Goal: Task Accomplishment & Management: Manage account settings

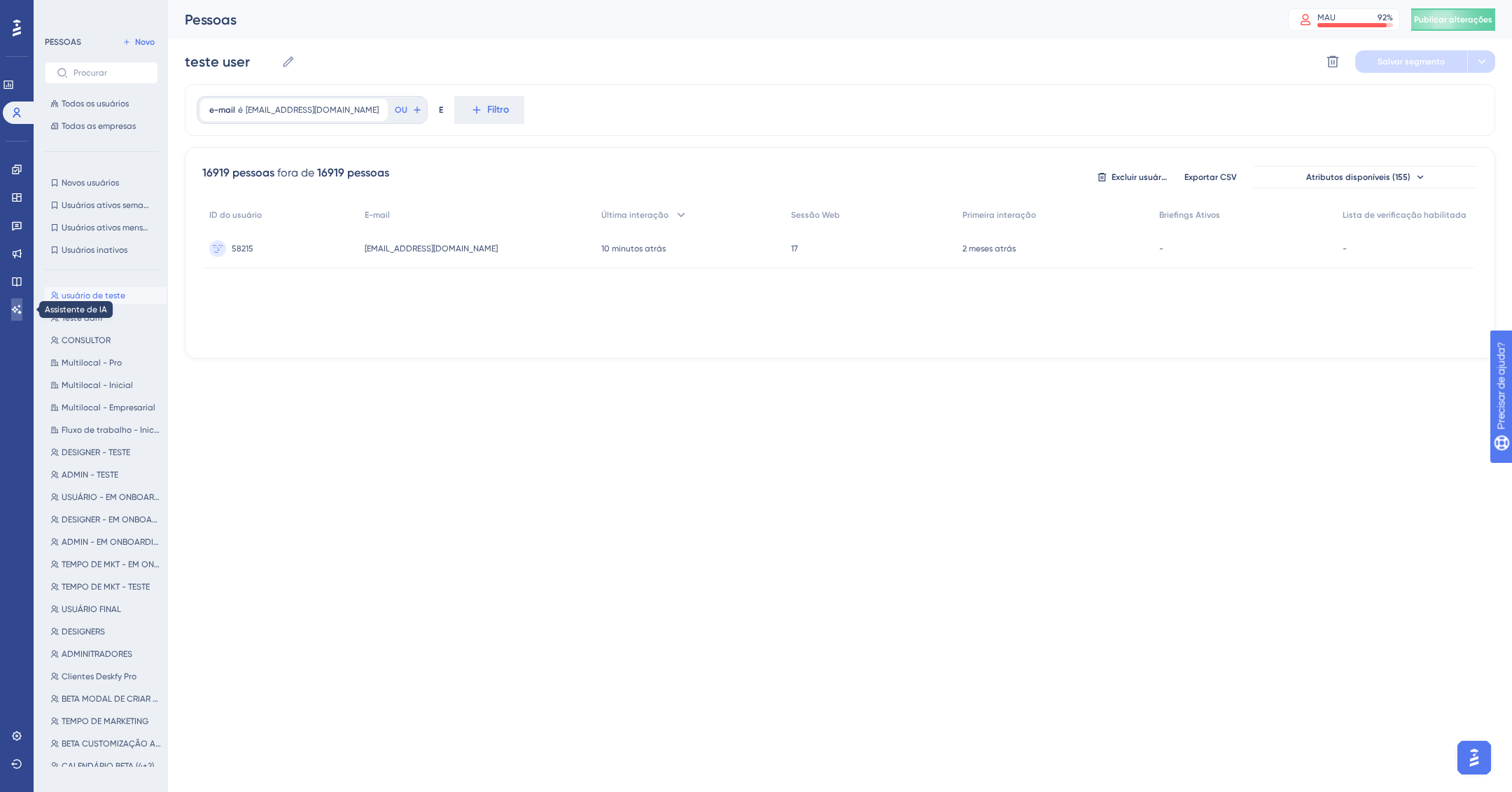
click at [22, 303] on link at bounding box center [16, 310] width 11 height 22
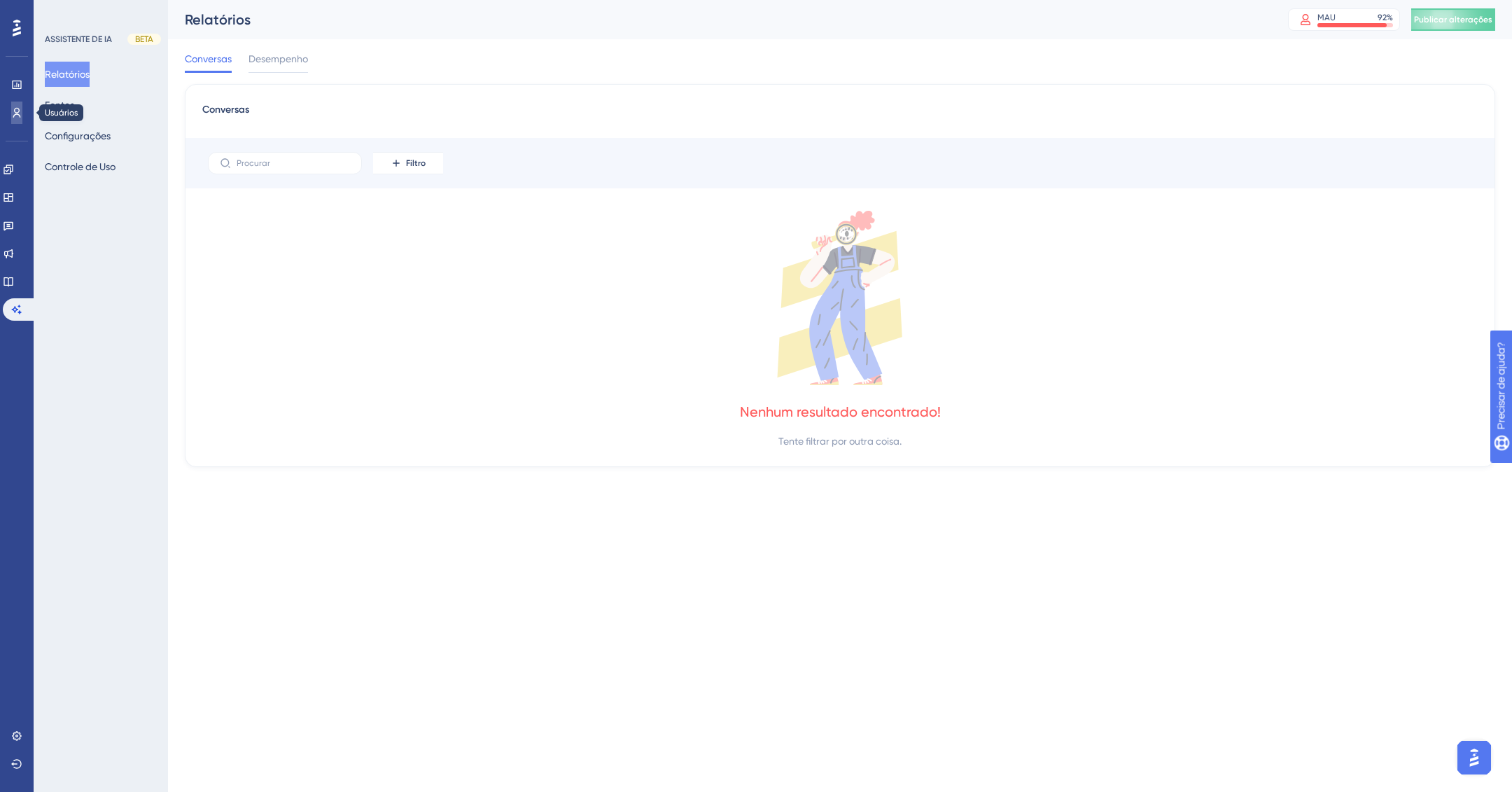
click at [13, 116] on icon at bounding box center [17, 112] width 8 height 10
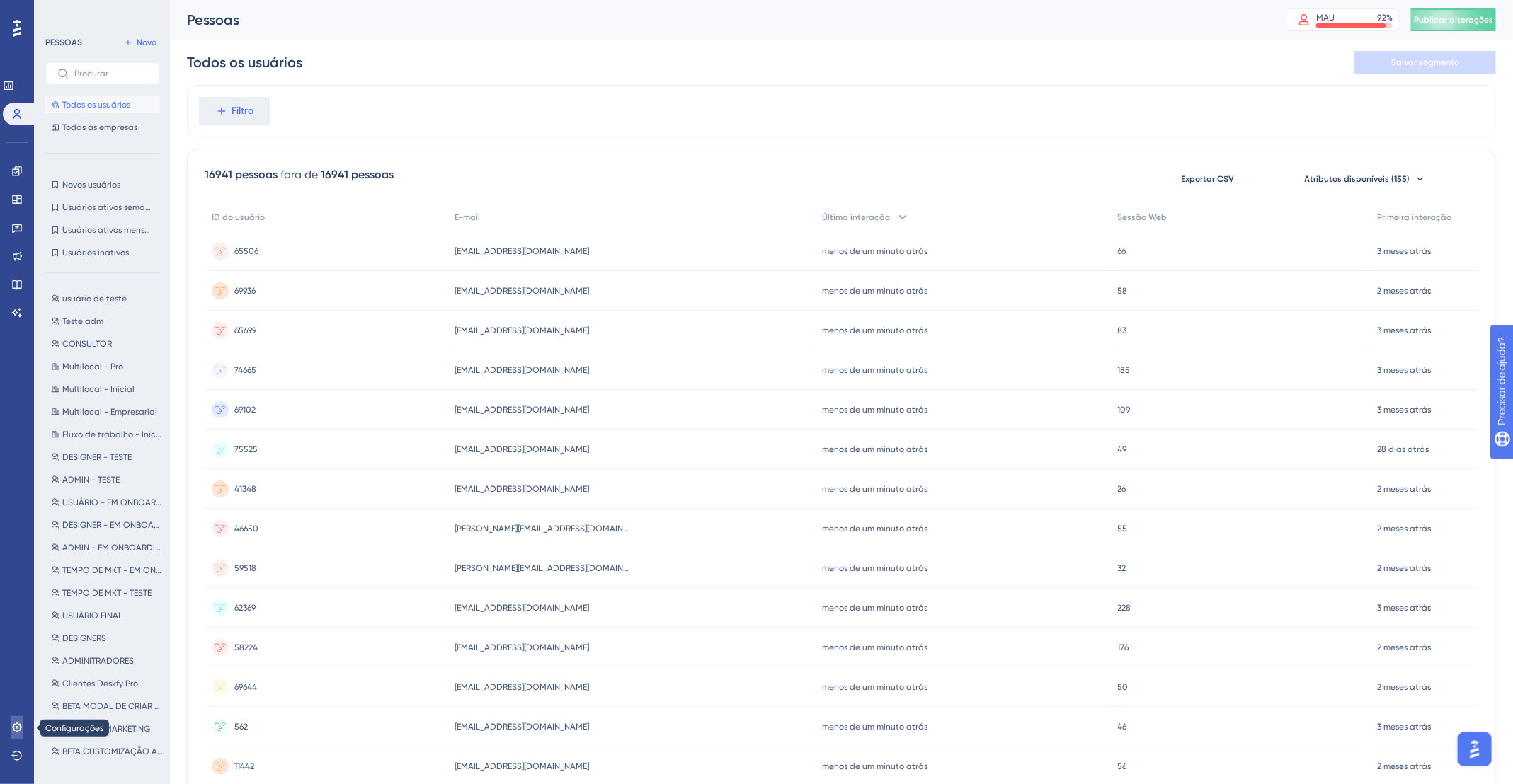
click at [13, 731] on icon at bounding box center [16, 728] width 9 height 9
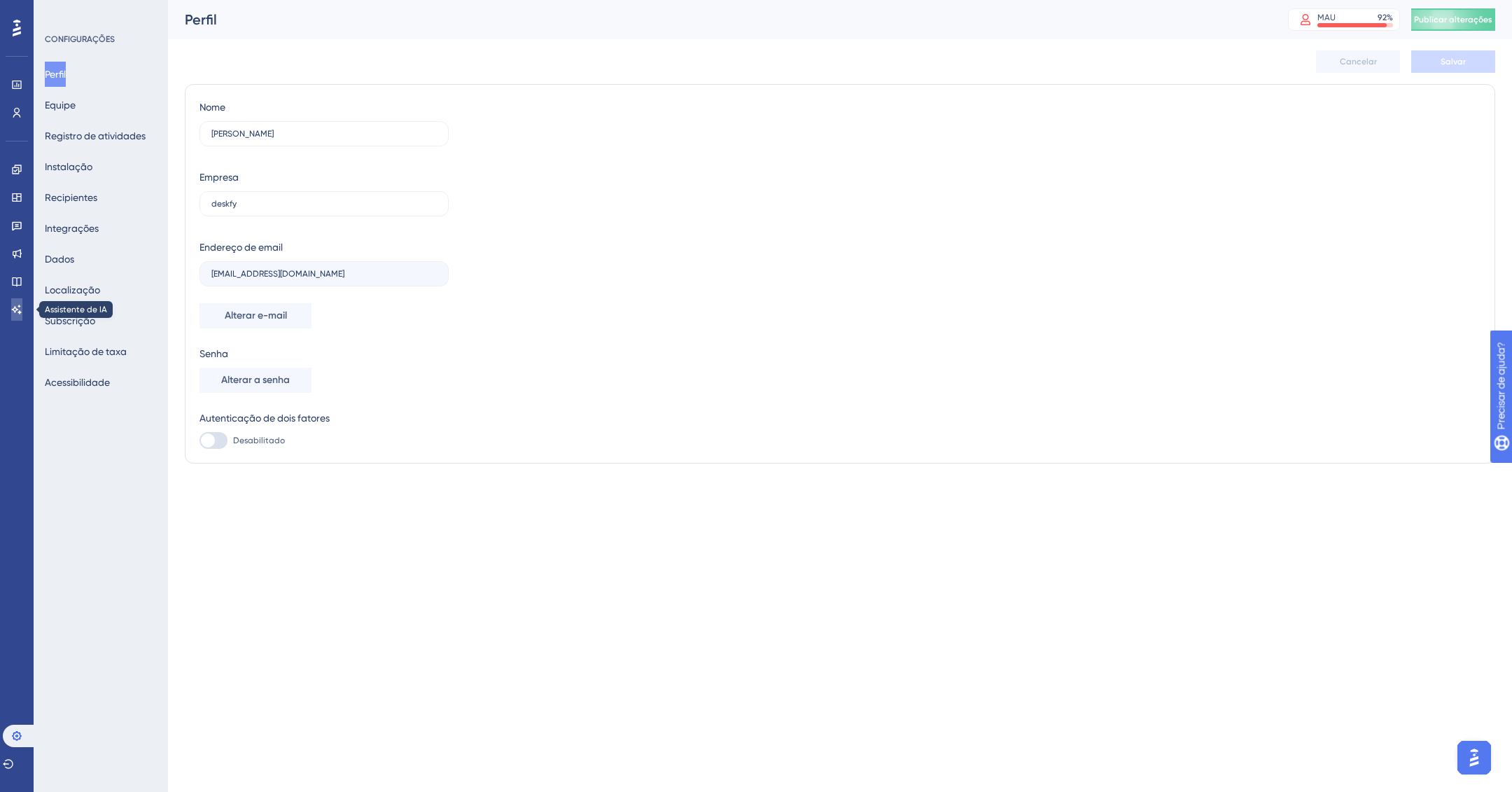
click at [19, 304] on icon at bounding box center [16, 310] width 11 height 11
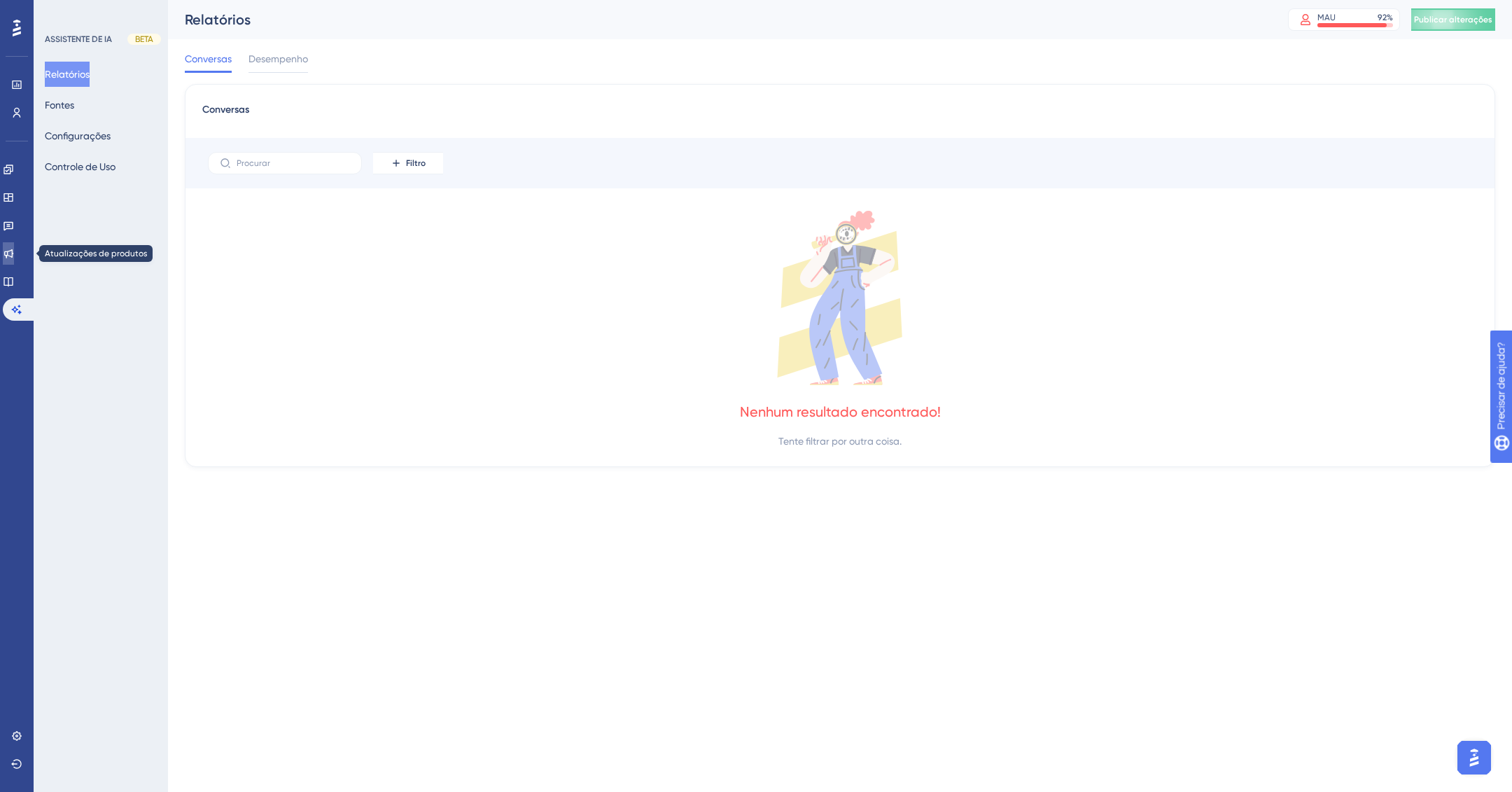
click at [13, 255] on icon at bounding box center [9, 254] width 9 height 9
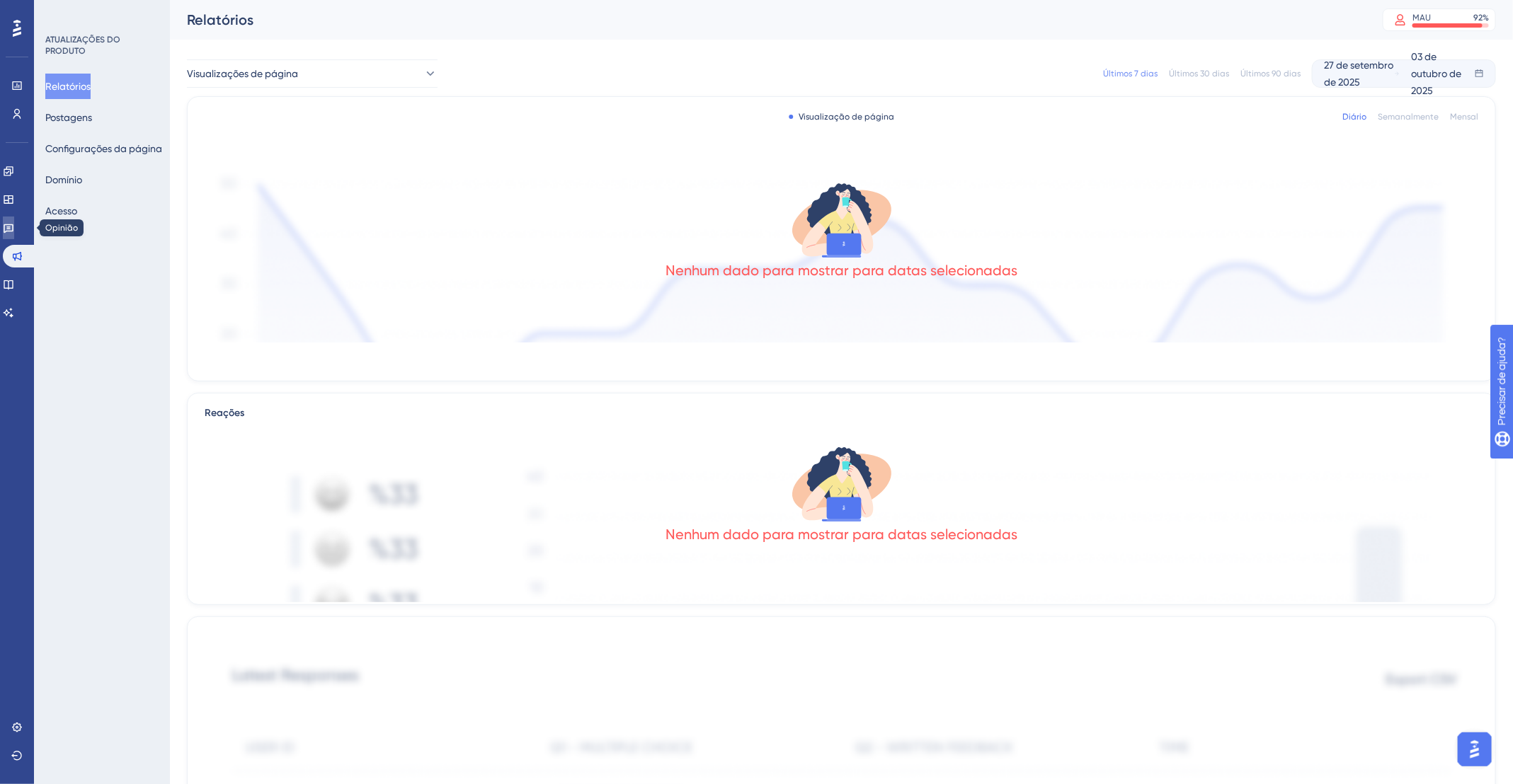
click at [14, 225] on icon at bounding box center [9, 227] width 11 height 11
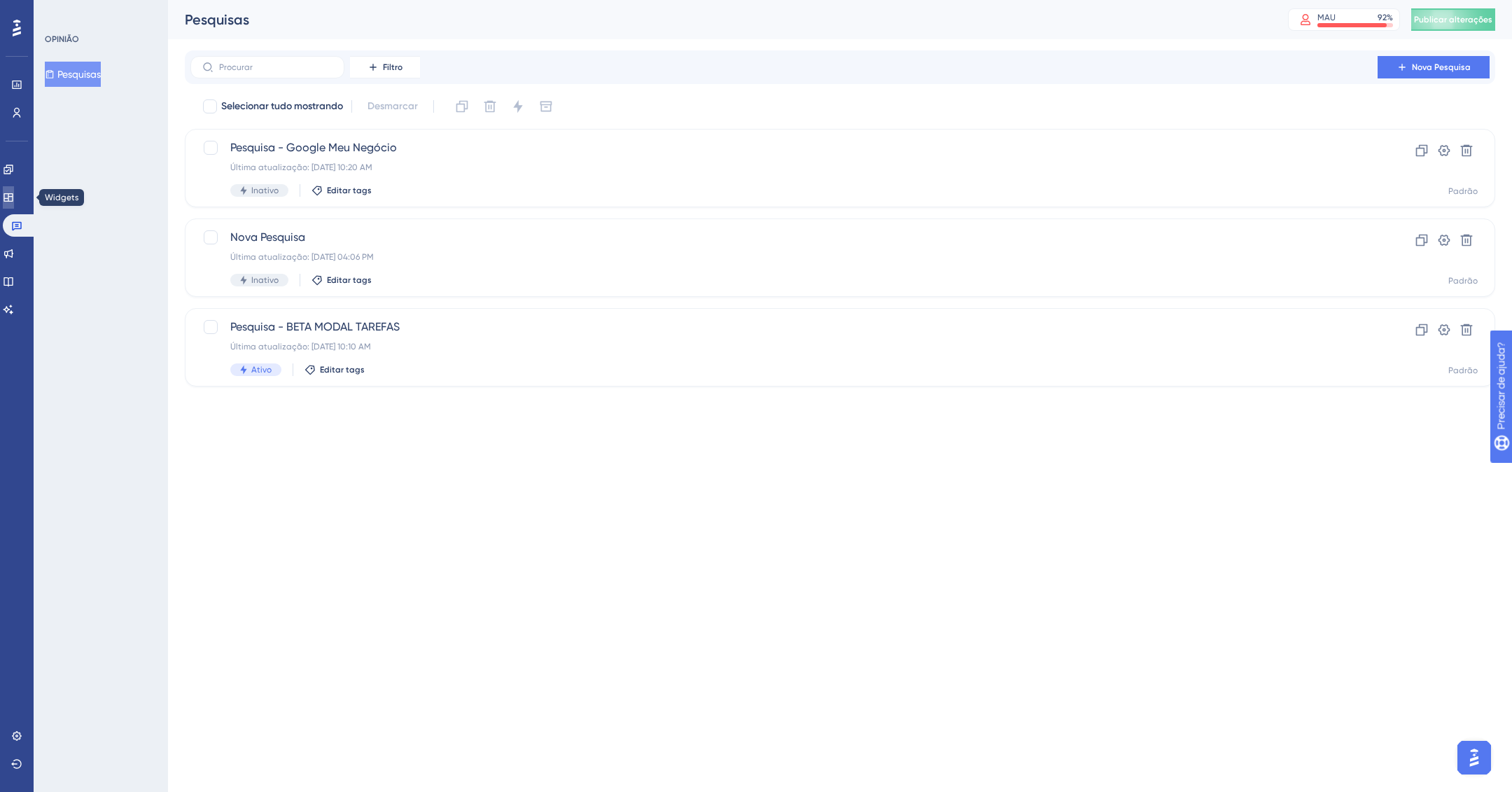
click at [12, 196] on icon at bounding box center [9, 197] width 9 height 9
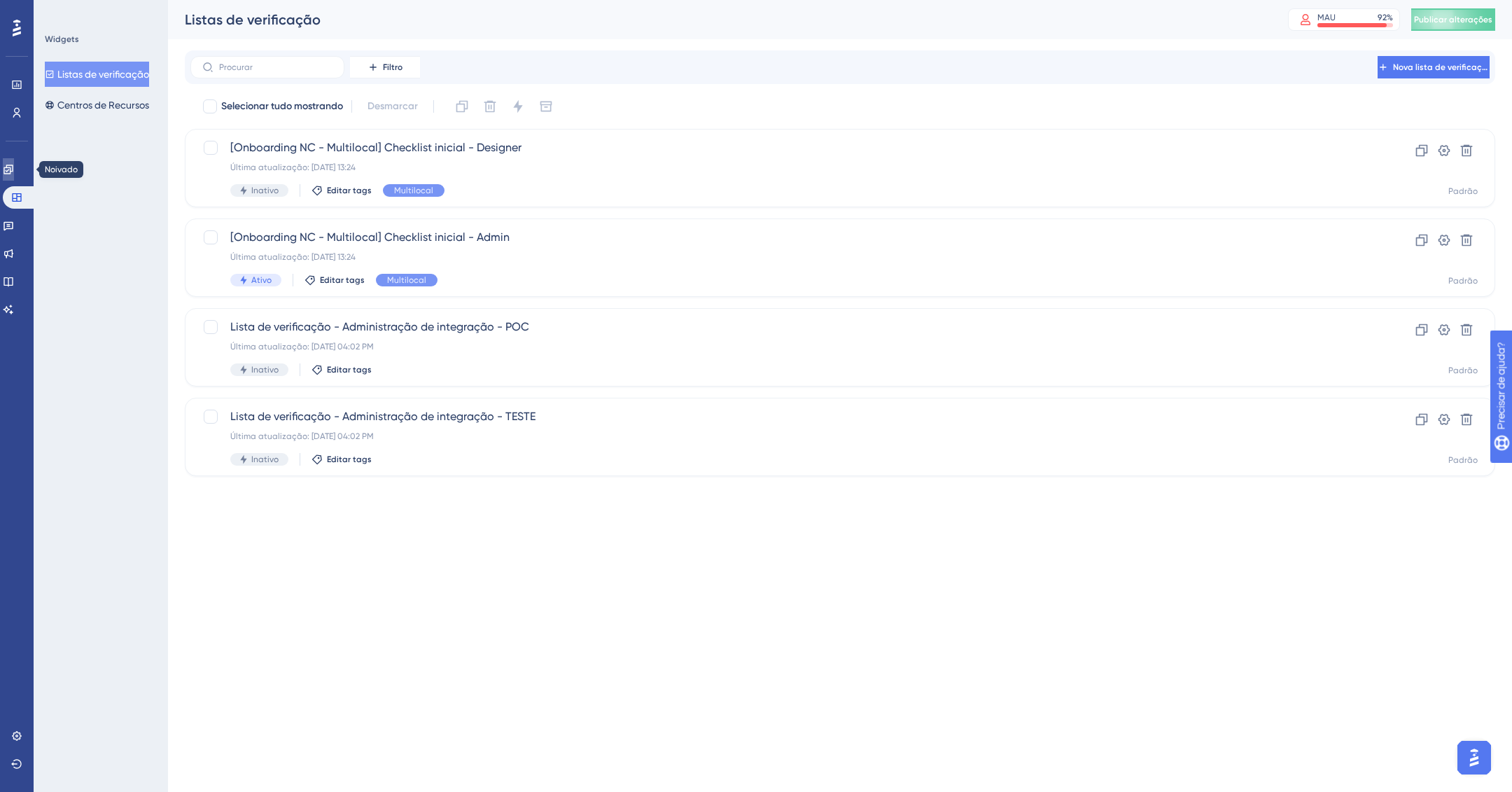
click at [12, 166] on icon at bounding box center [9, 169] width 9 height 9
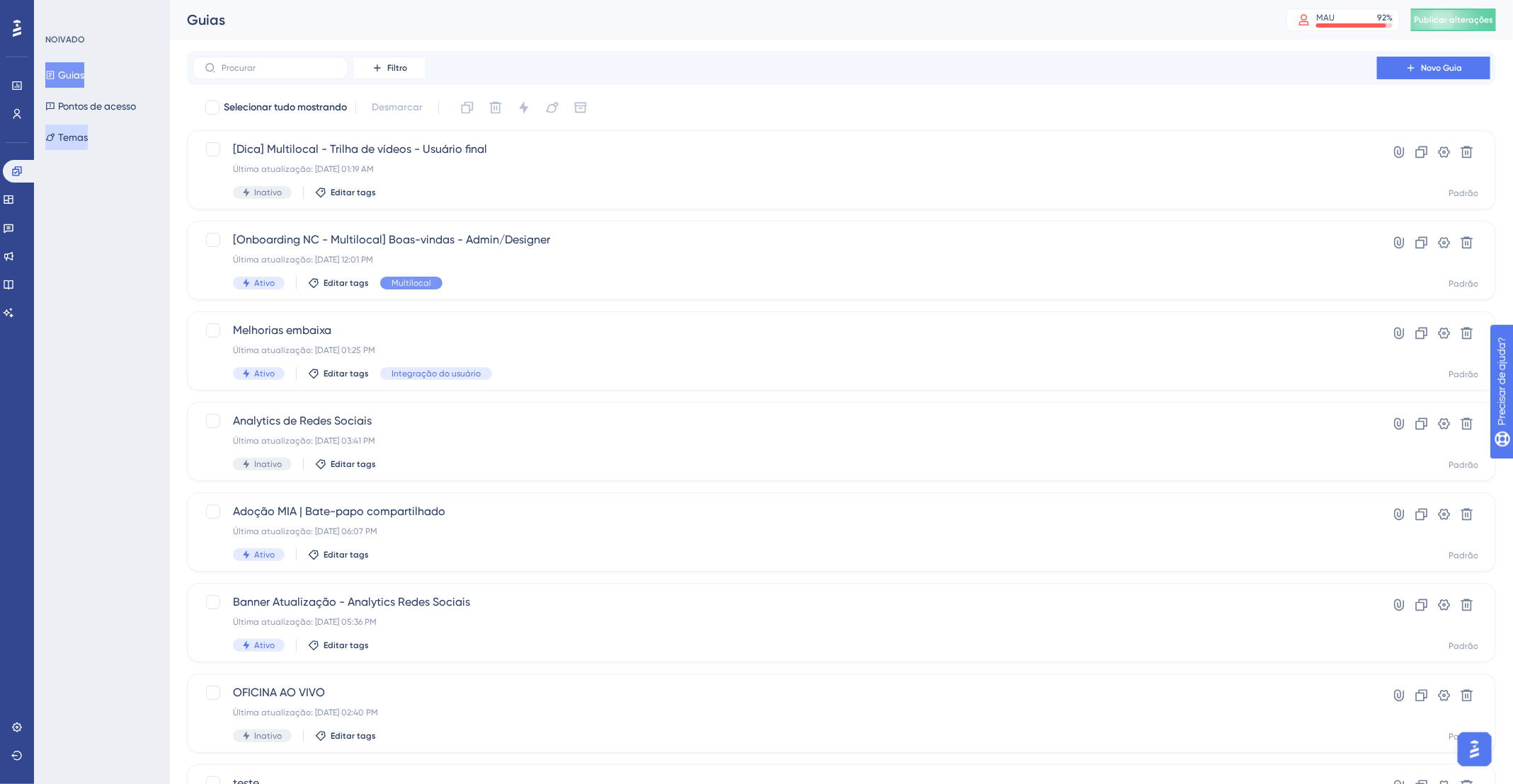
click at [67, 142] on font "Temas" at bounding box center [73, 137] width 30 height 11
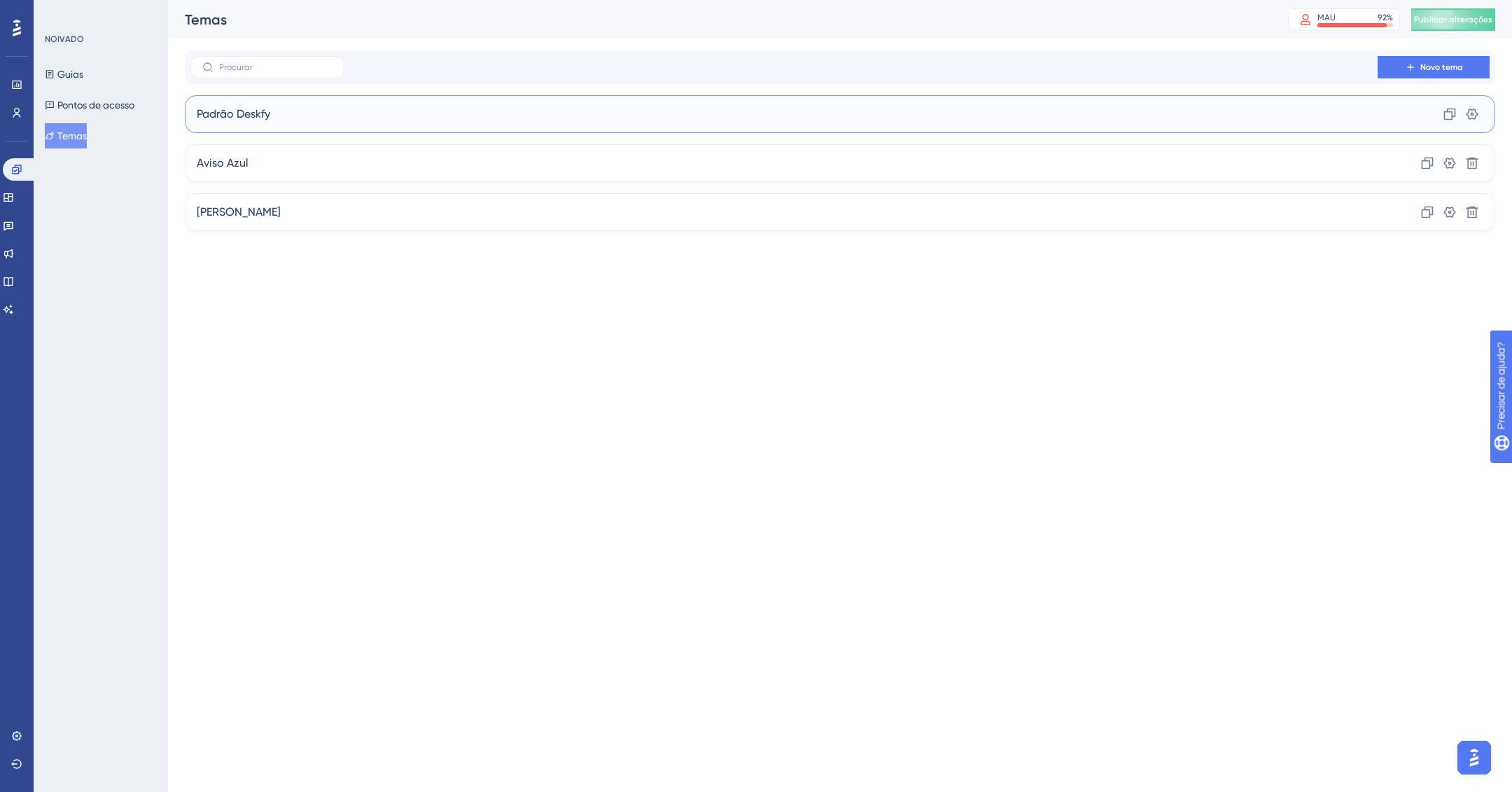
click at [392, 105] on div "Padrão Deskfy Clone Configurações" at bounding box center [840, 114] width 1310 height 38
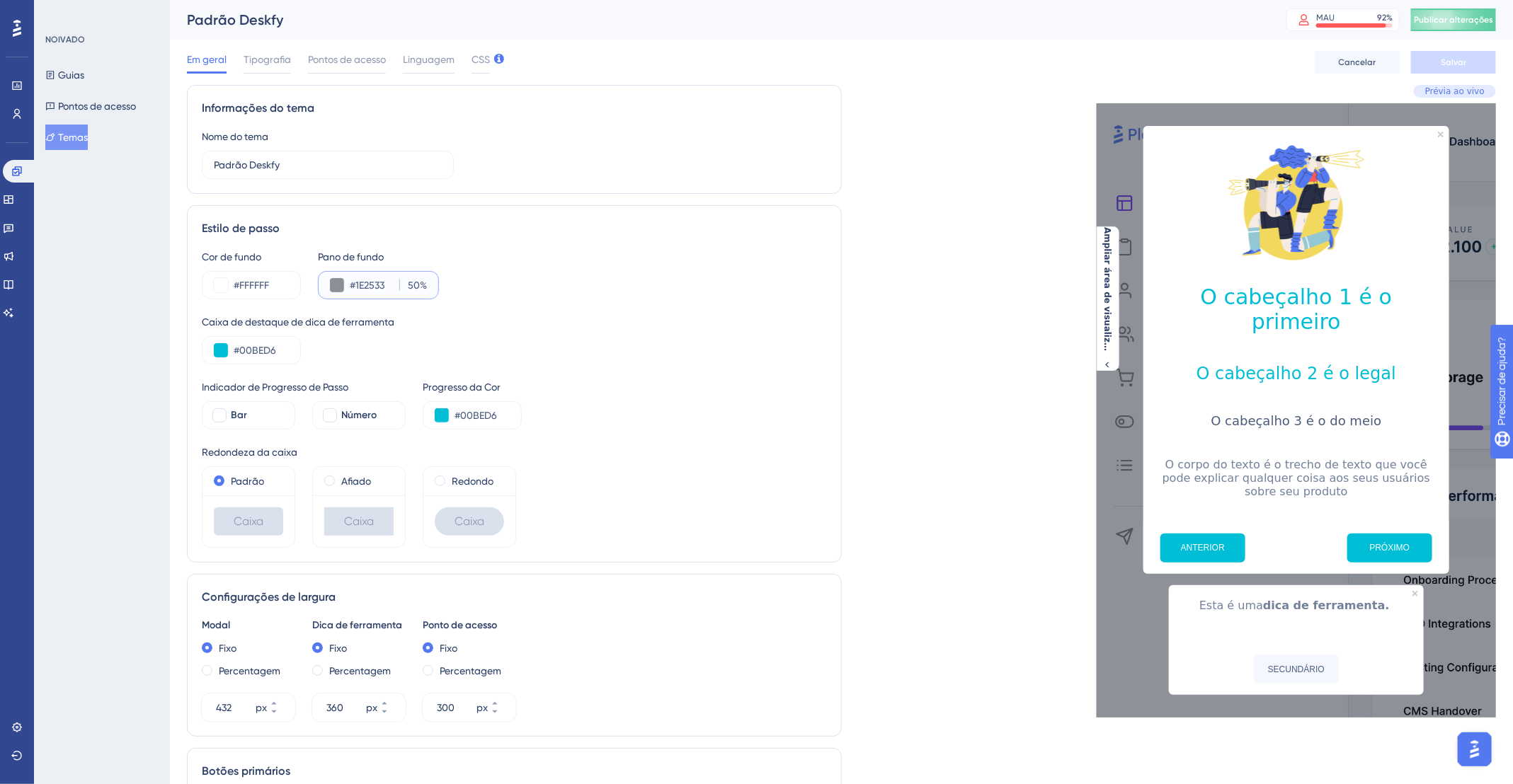
click at [368, 278] on input "#1E2533" at bounding box center [372, 285] width 44 height 17
click at [360, 286] on input "#1E2533" at bounding box center [372, 285] width 44 height 17
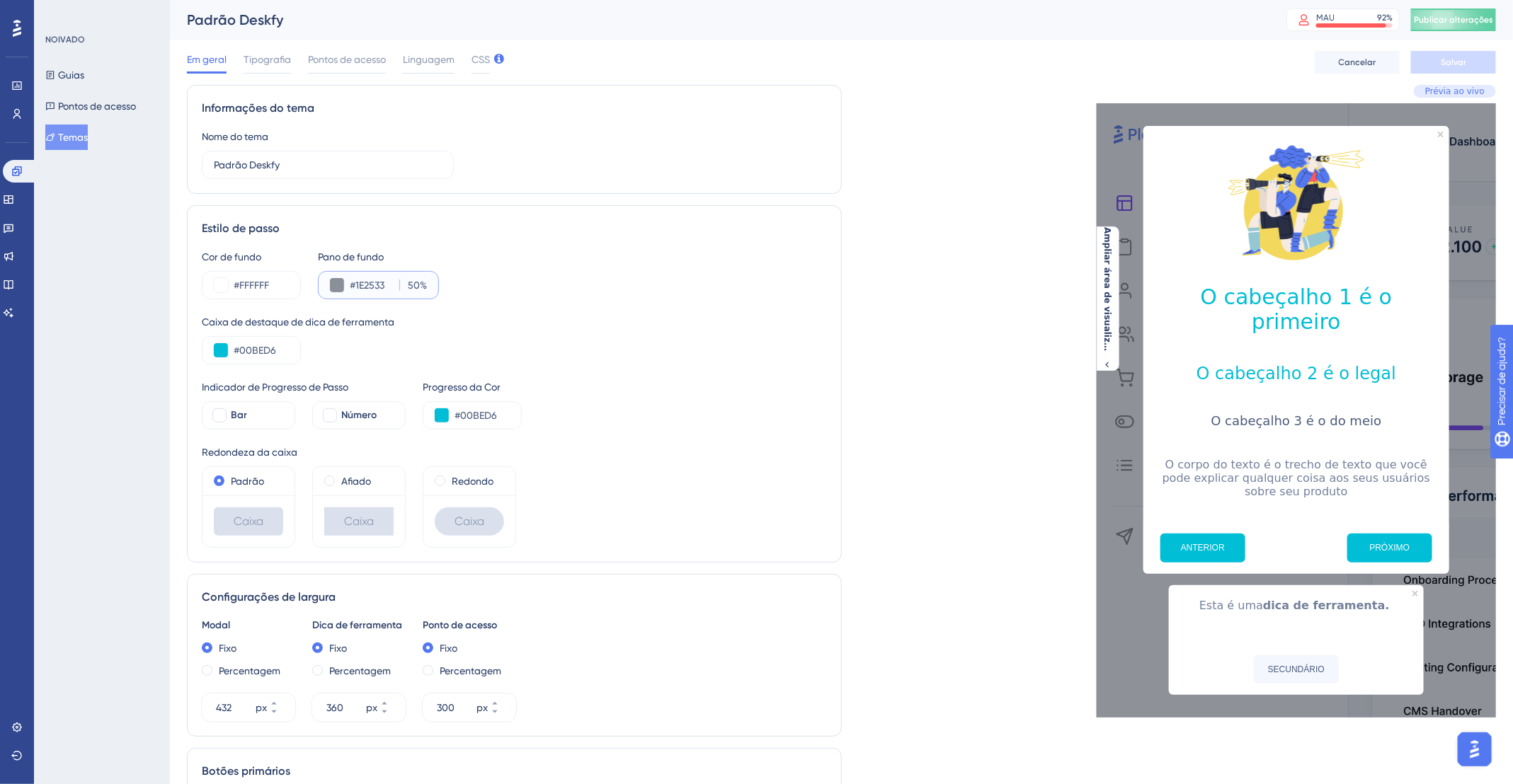
click at [360, 286] on input "#1E2533" at bounding box center [372, 285] width 44 height 17
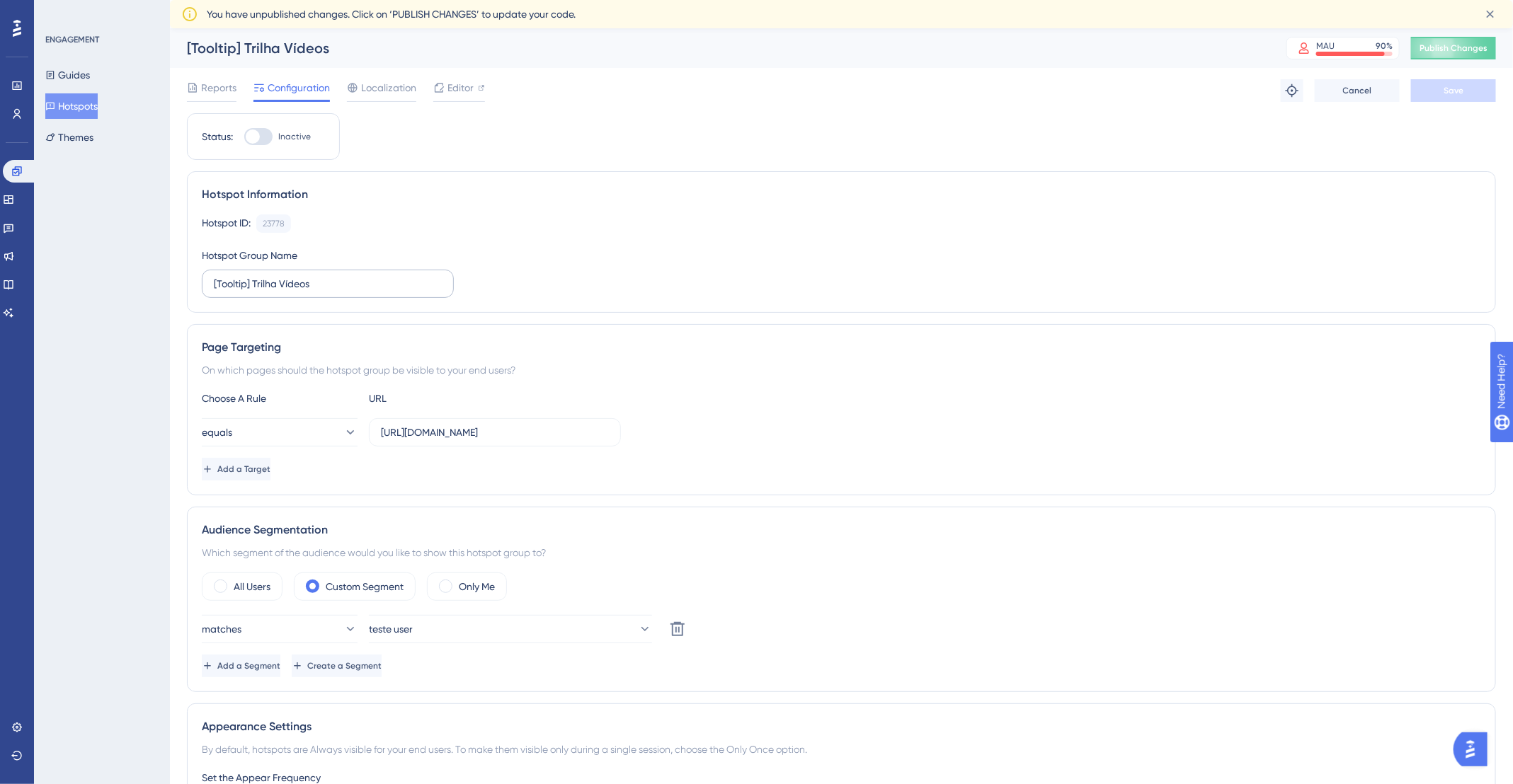
click at [331, 291] on label "[Tooltip] Trilha Vídeos" at bounding box center [327, 284] width 252 height 28
click at [331, 291] on input "[Tooltip] Trilha Vídeos" at bounding box center [328, 284] width 228 height 16
click at [391, 284] on input "[Tooltip] Trilha Vídeos -" at bounding box center [328, 284] width 228 height 16
paste input "- Materiais"
click at [324, 281] on input "[Tooltip] Trilha Vídeos - - Materiais" at bounding box center [328, 284] width 228 height 16
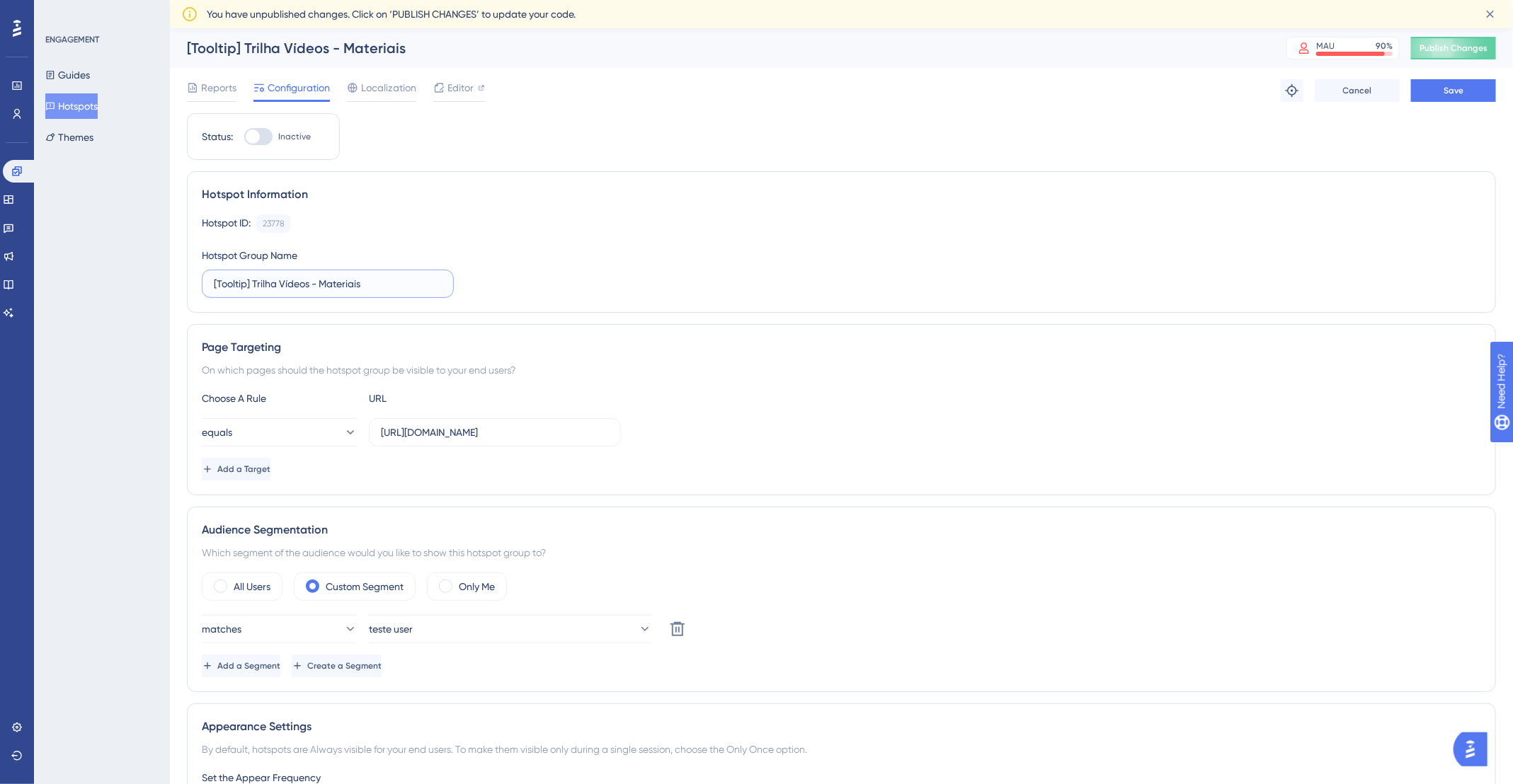
click at [409, 282] on input "[Tooltip] Trilha Vídeos - Materiais" at bounding box center [328, 284] width 228 height 16
click at [245, 282] on input "[Tooltip] Trilha Vídeos - Materiais - User" at bounding box center [328, 284] width 228 height 16
type input "[Tooltip Onboarding] Trilha Vídeos - Materiais - User"
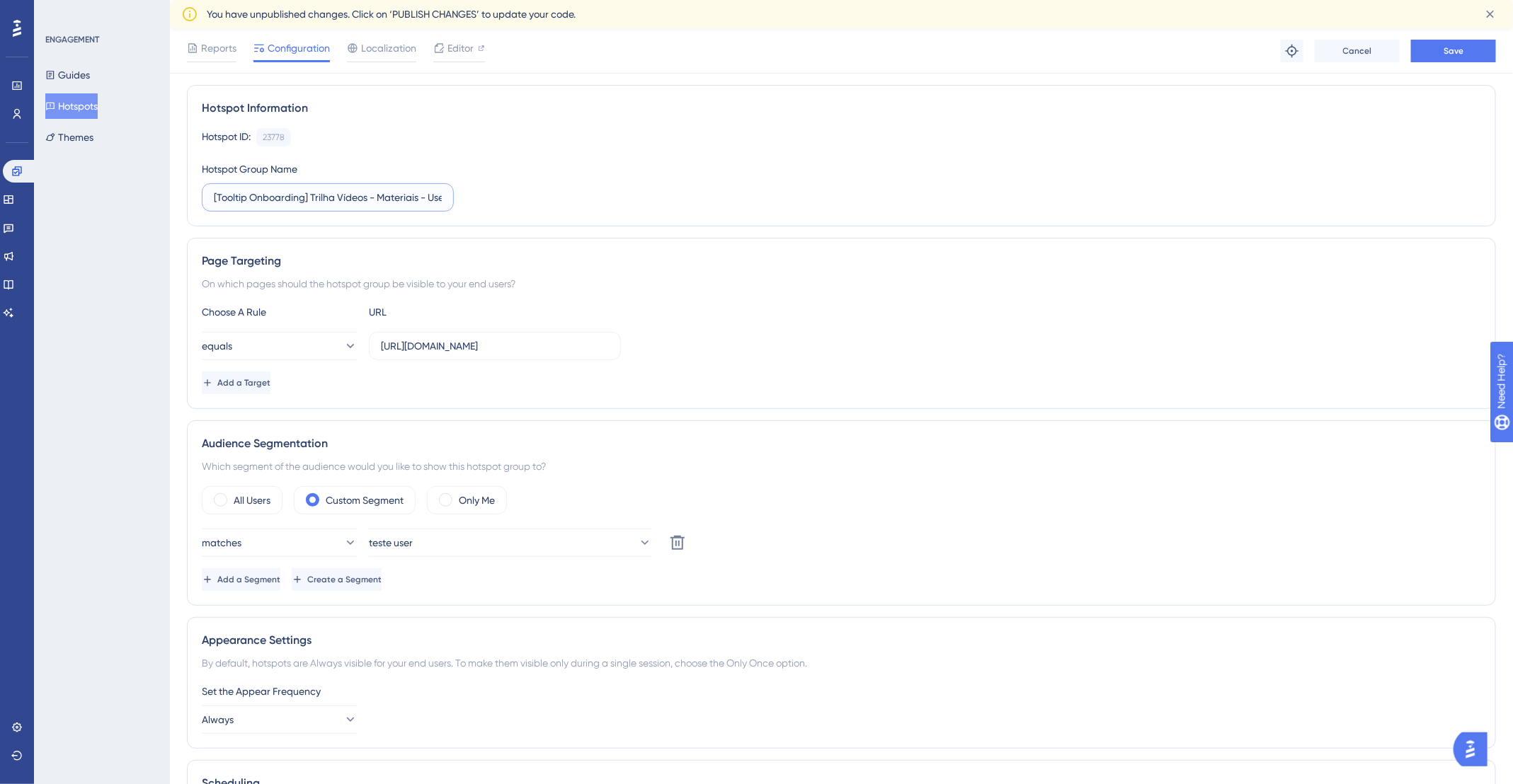
scroll to position [138, 0]
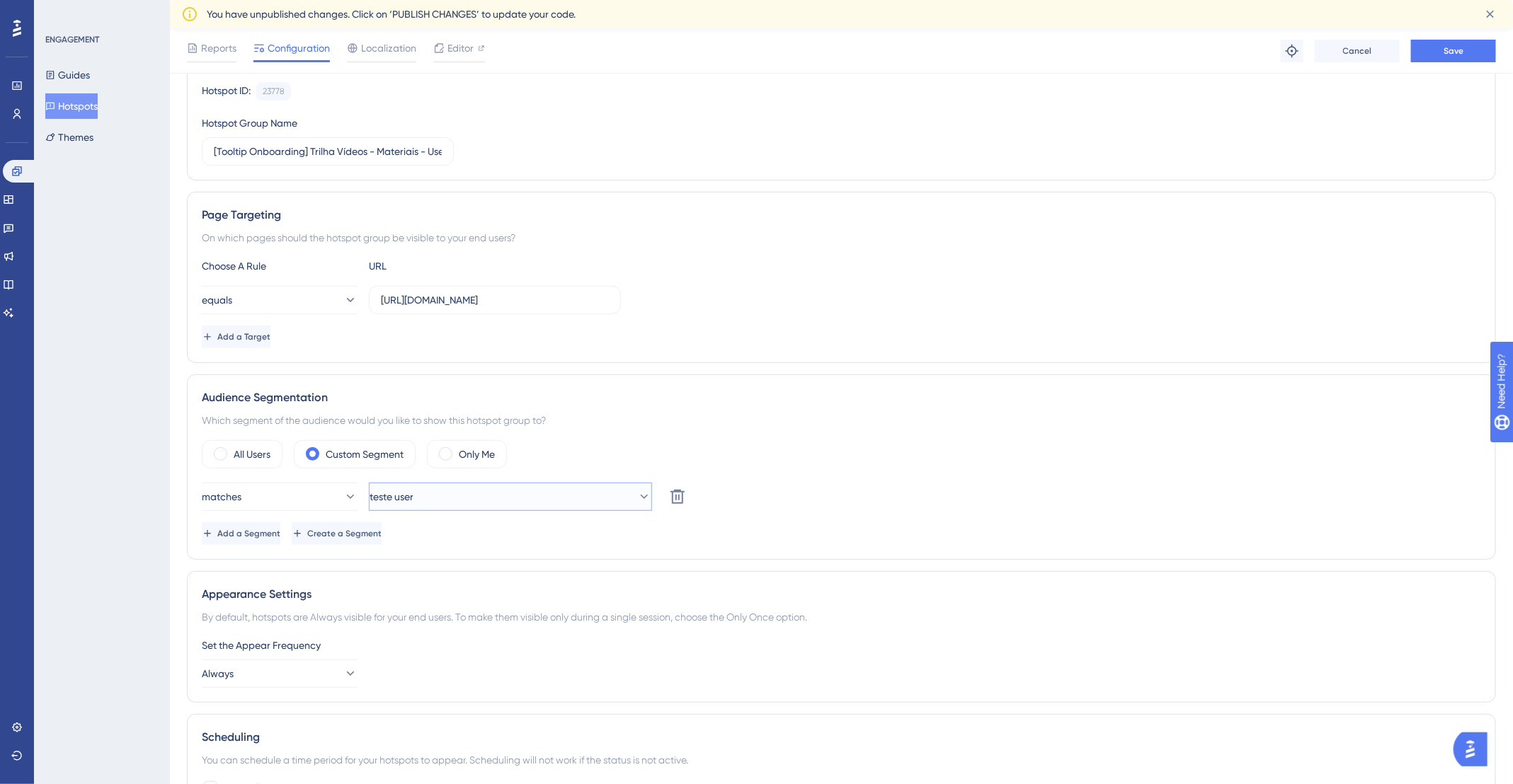
click at [517, 483] on button "teste user" at bounding box center [510, 497] width 283 height 28
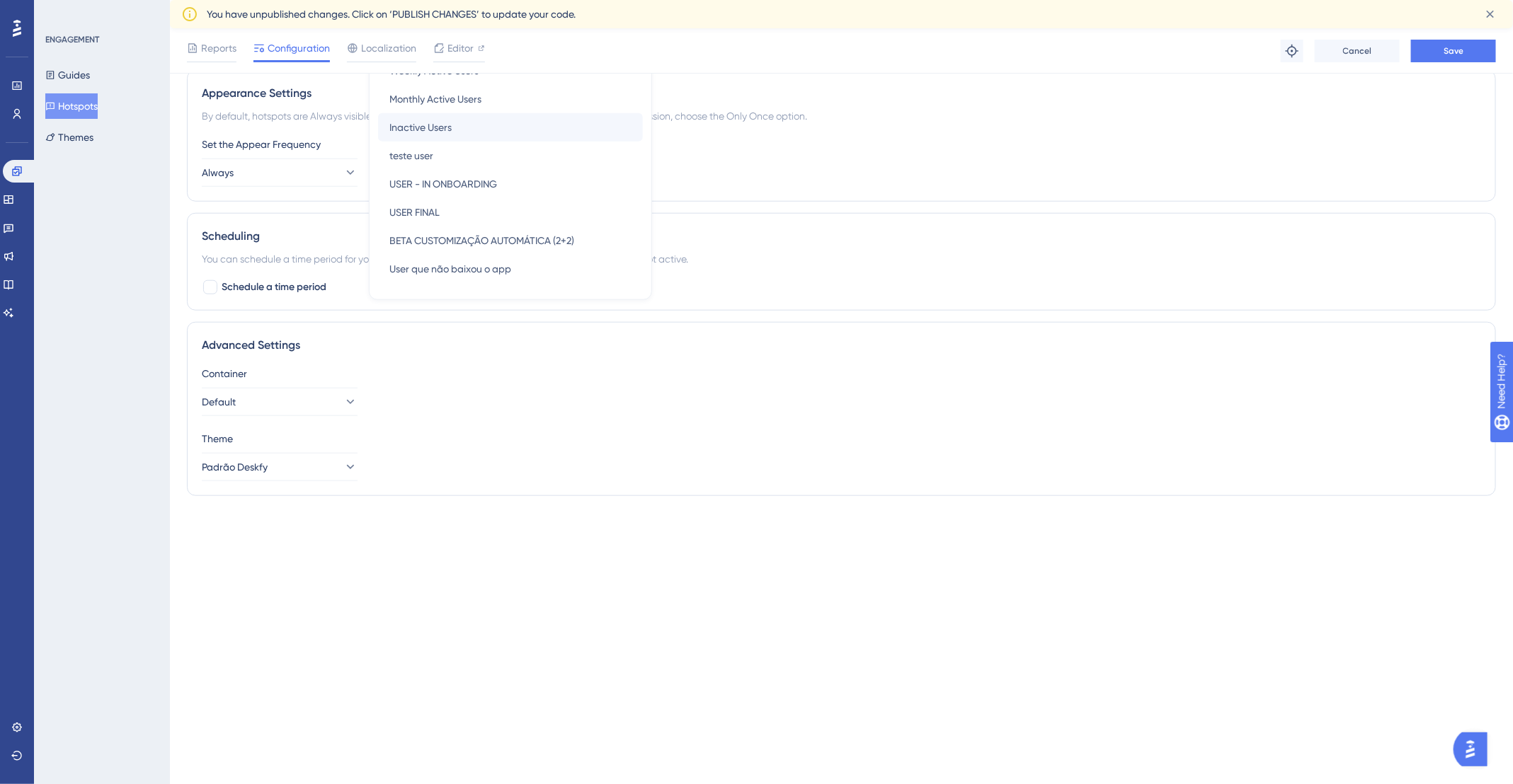
scroll to position [380, 0]
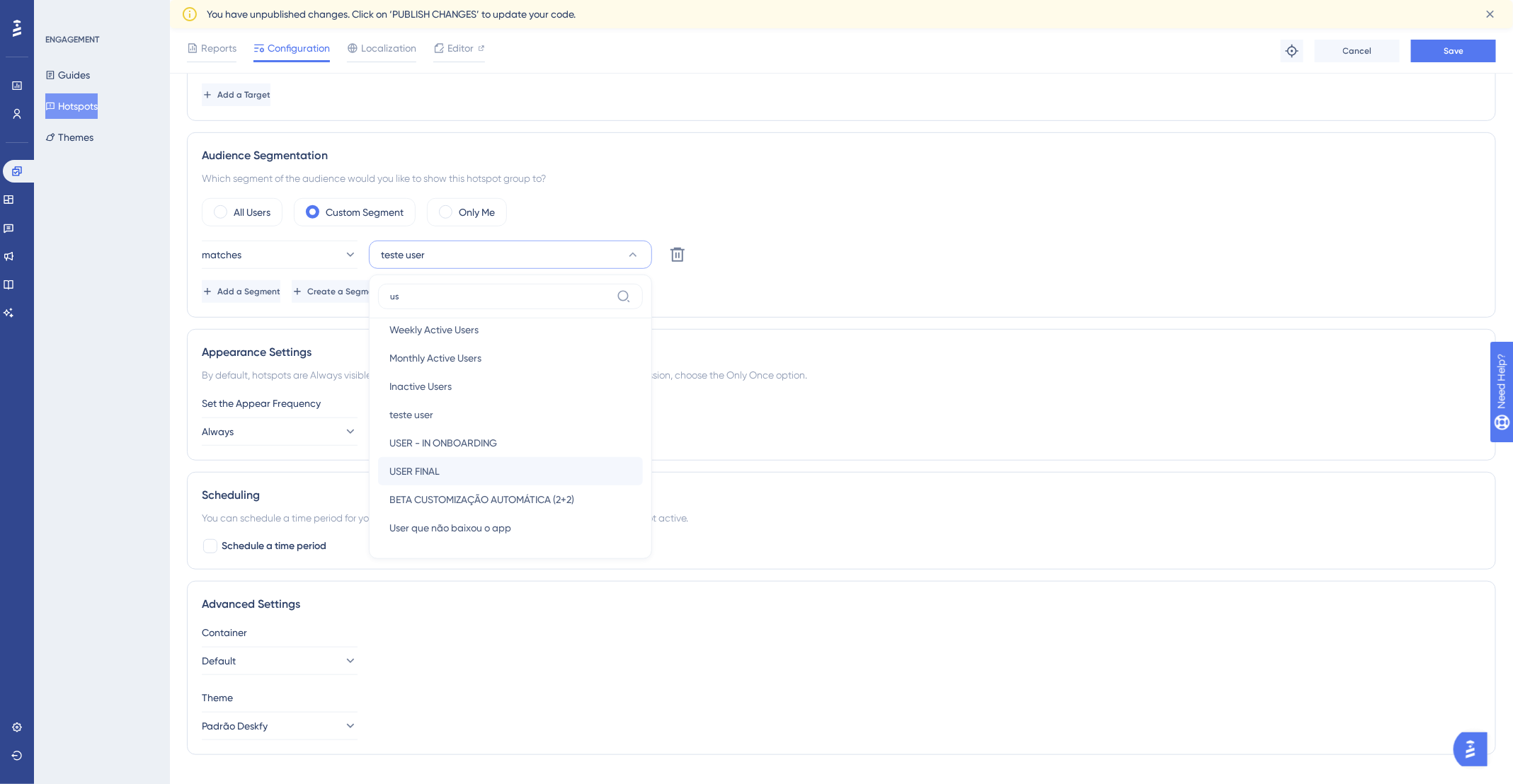
type input "us"
click at [515, 471] on div "USER FINAL USER FINAL" at bounding box center [510, 471] width 242 height 28
click at [1436, 54] on button "Save" at bounding box center [1453, 51] width 85 height 23
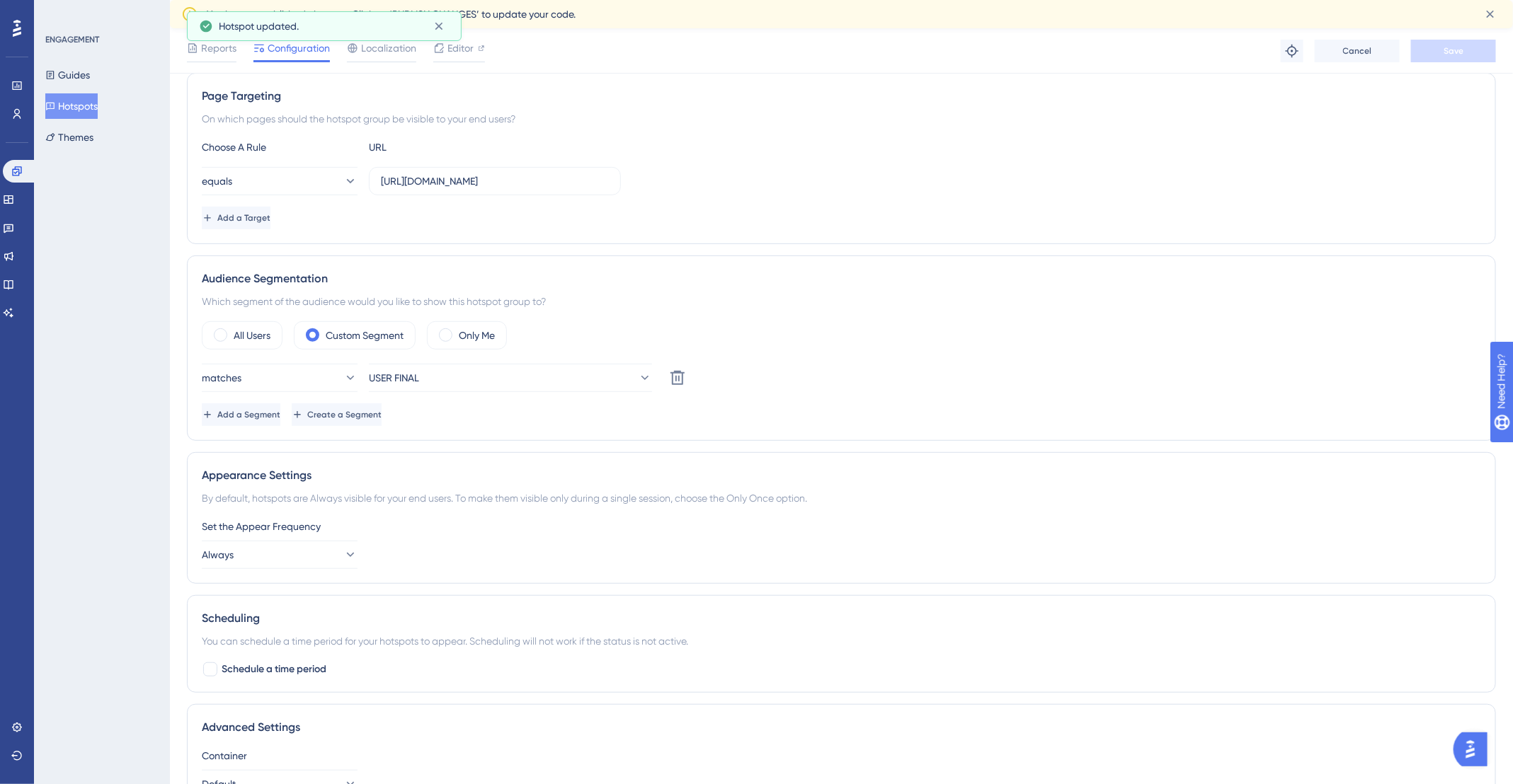
scroll to position [0, 0]
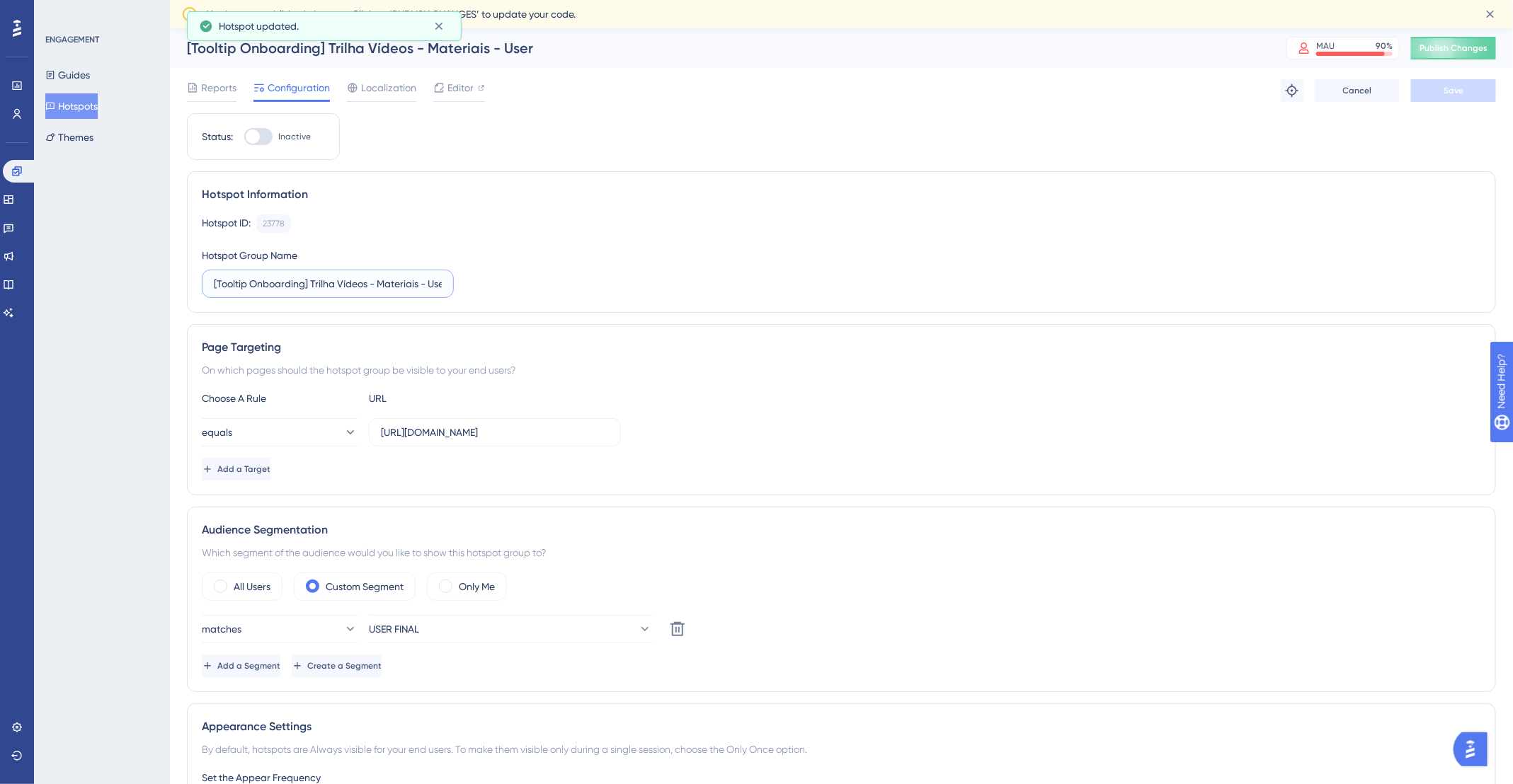
click at [360, 285] on input "[Tooltip Onboarding] Trilha Vídeos - Materiais - User" at bounding box center [328, 284] width 228 height 16
click at [272, 132] on div at bounding box center [258, 136] width 28 height 17
click at [244, 136] on input "Inactive" at bounding box center [244, 136] width 1 height 1
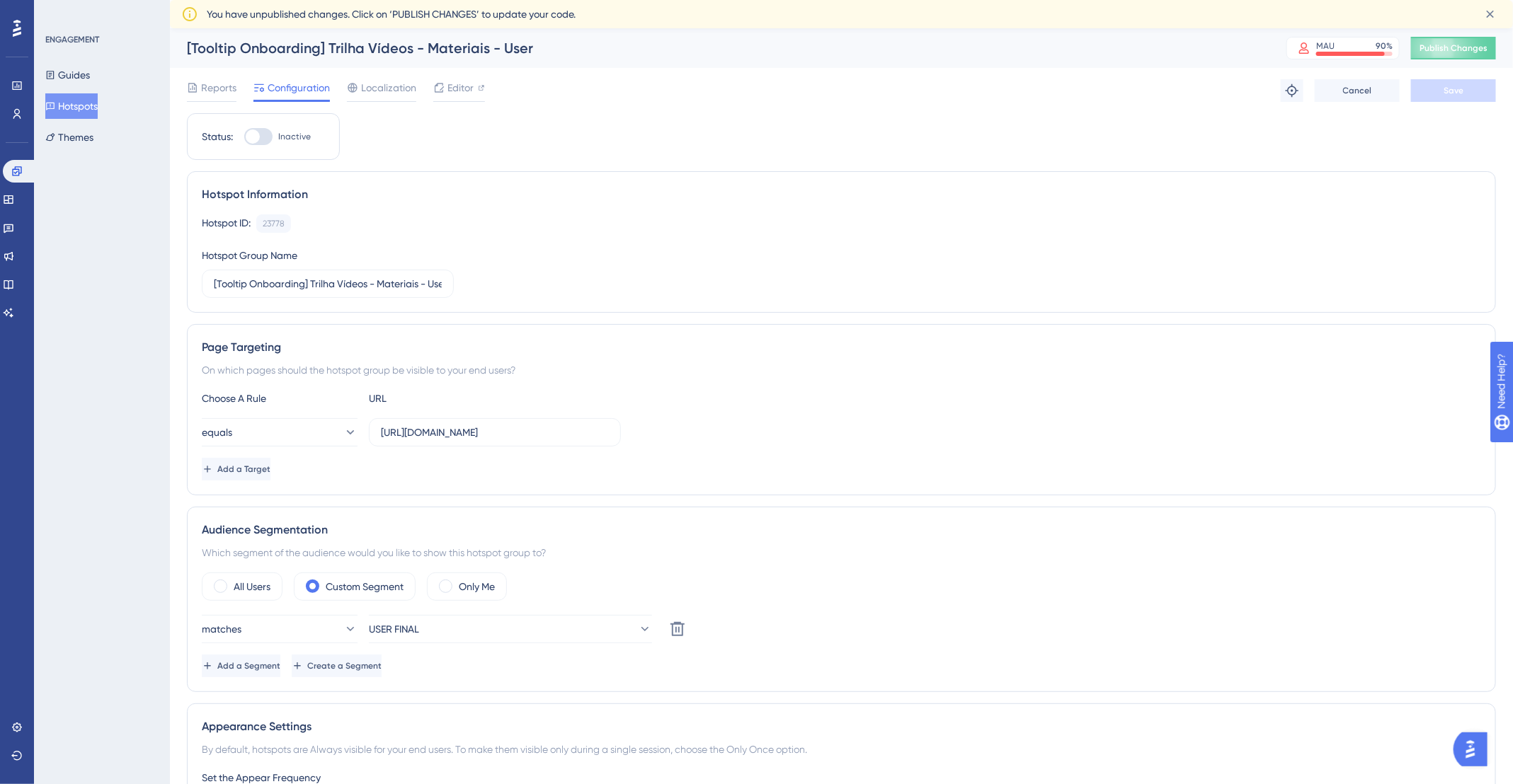
checkbox input "true"
click at [1439, 94] on button "Save" at bounding box center [1453, 90] width 85 height 23
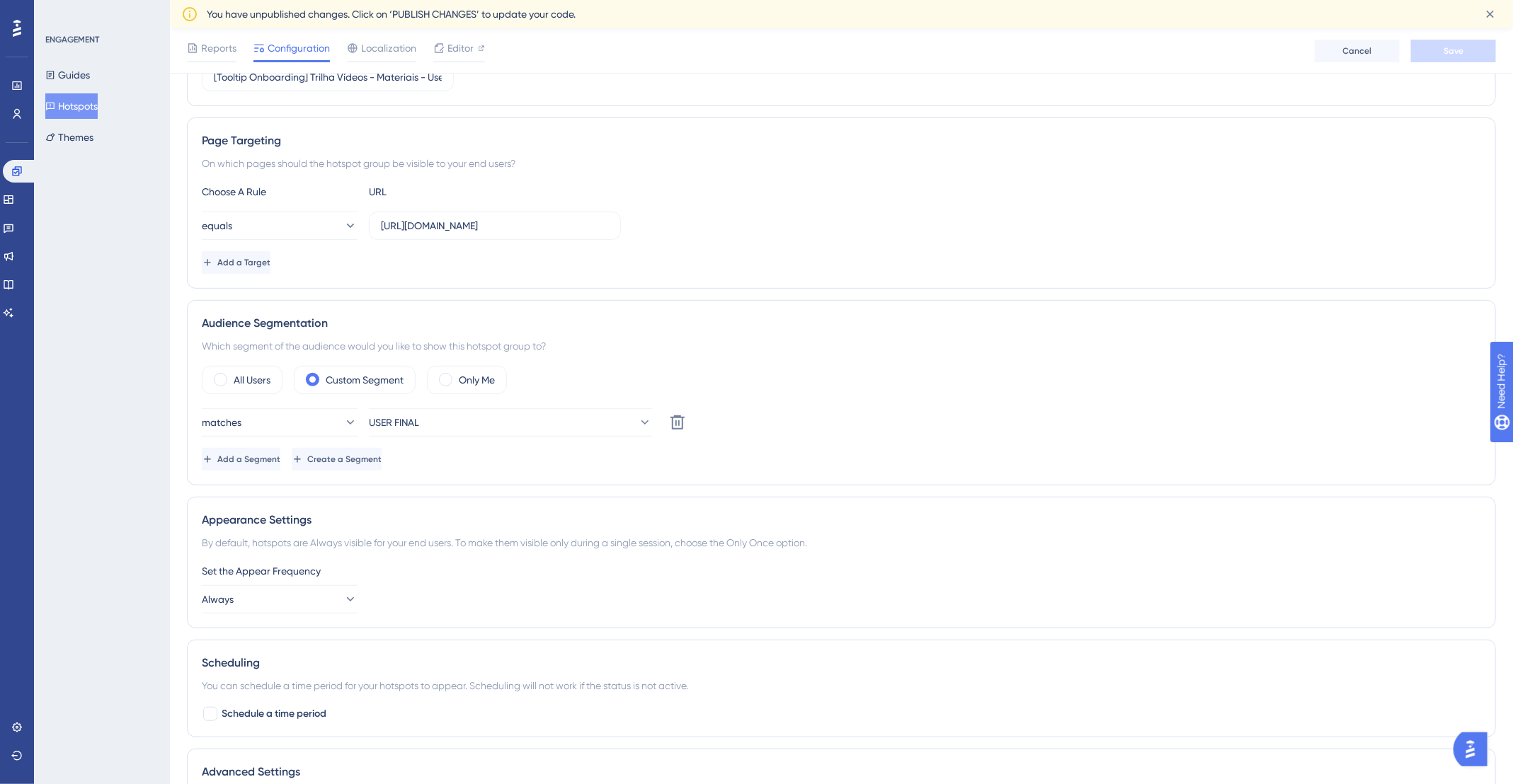
scroll to position [111, 0]
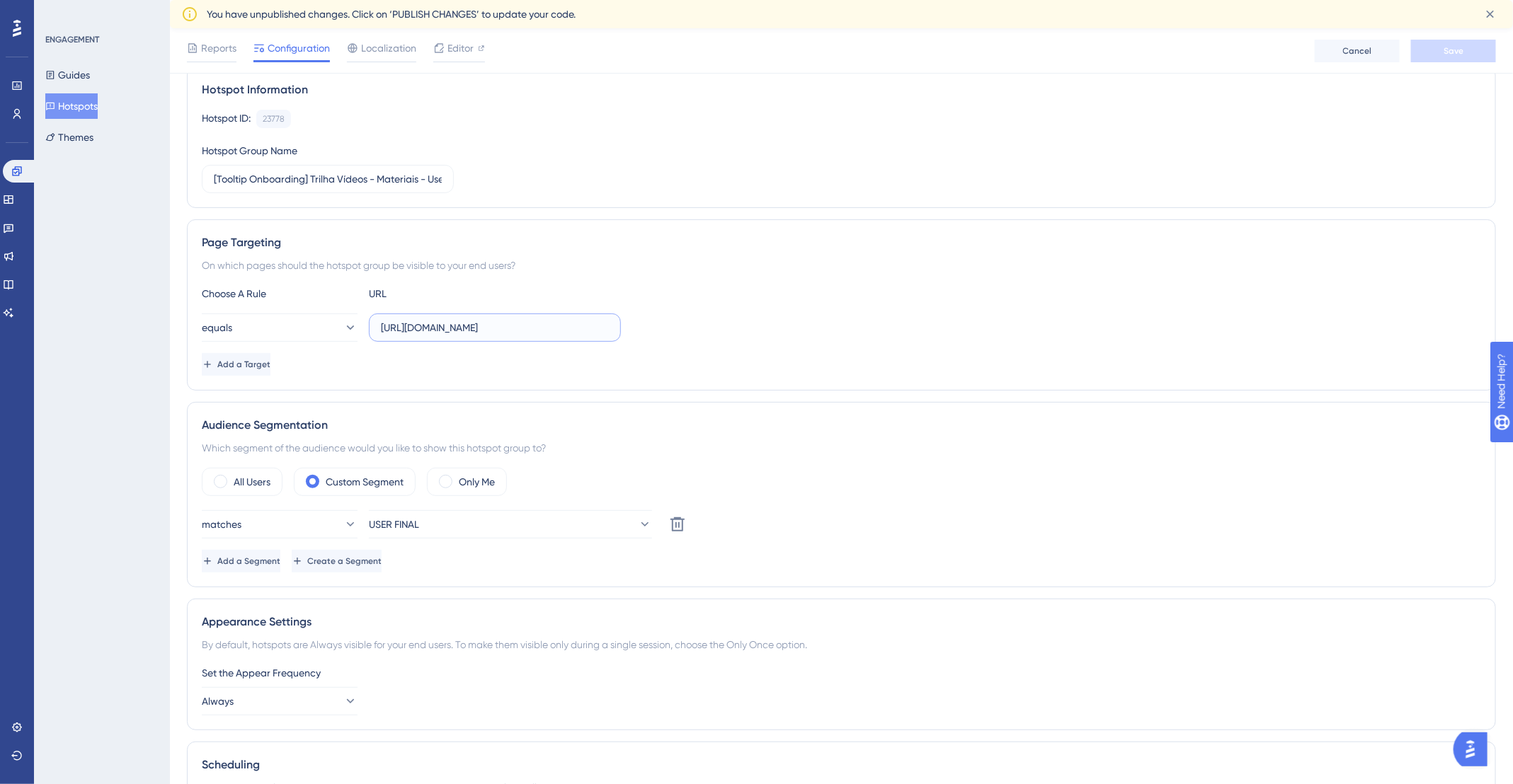
click at [566, 330] on input "https://app.deskfy.io/arts/user/" at bounding box center [495, 328] width 228 height 16
drag, startPoint x: 534, startPoint y: 325, endPoint x: 501, endPoint y: 325, distance: 33.0
click at [501, 325] on input "https://app.deskfy.io/arts/user/" at bounding box center [495, 328] width 228 height 16
drag, startPoint x: 418, startPoint y: 324, endPoint x: 365, endPoint y: 321, distance: 53.1
click at [365, 321] on div "equals https://app.deskfy.io/arts" at bounding box center [411, 328] width 419 height 28
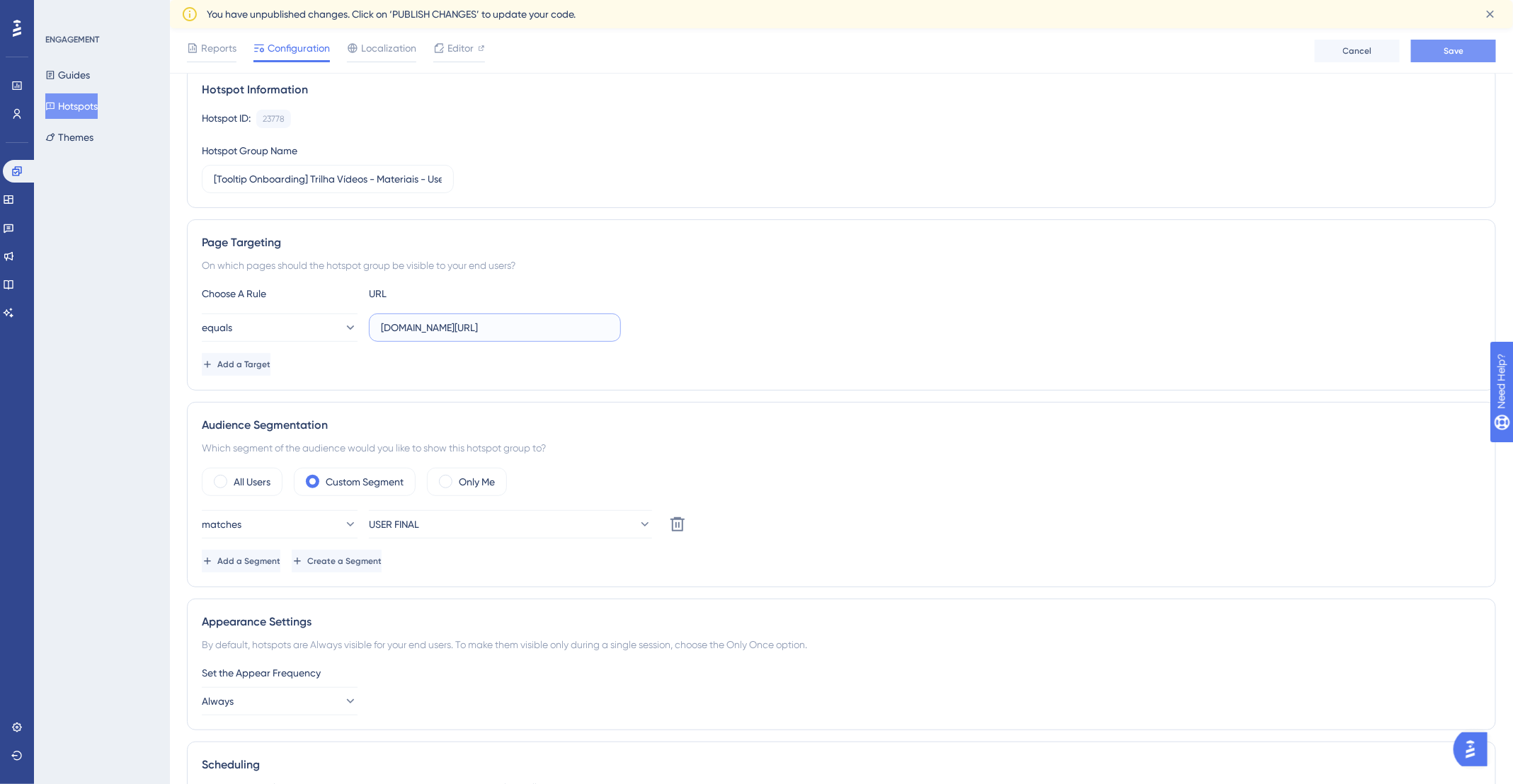
type input "app.deskfy.io/arts"
click at [1486, 53] on button "Save" at bounding box center [1453, 51] width 85 height 23
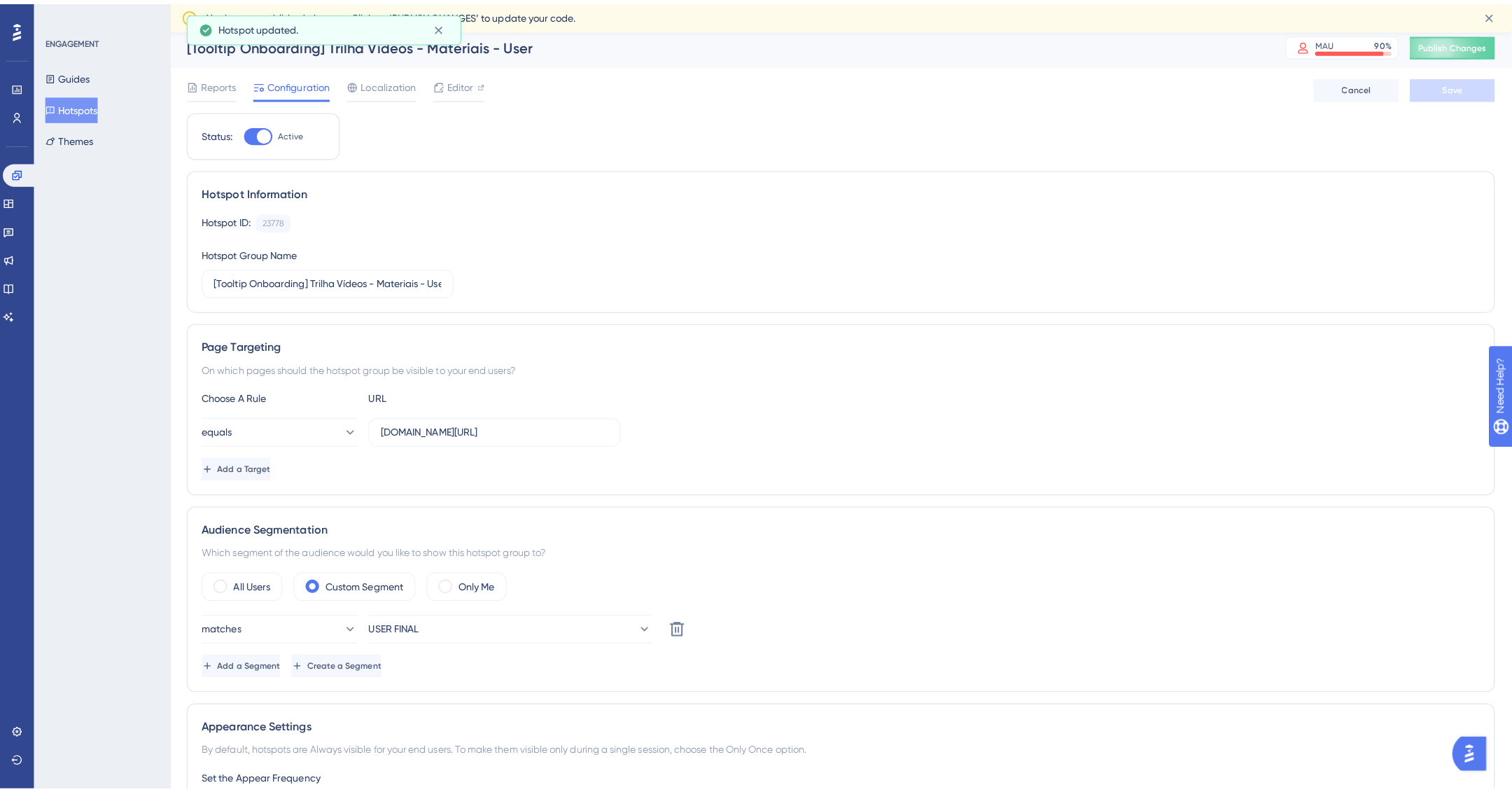
scroll to position [0, 0]
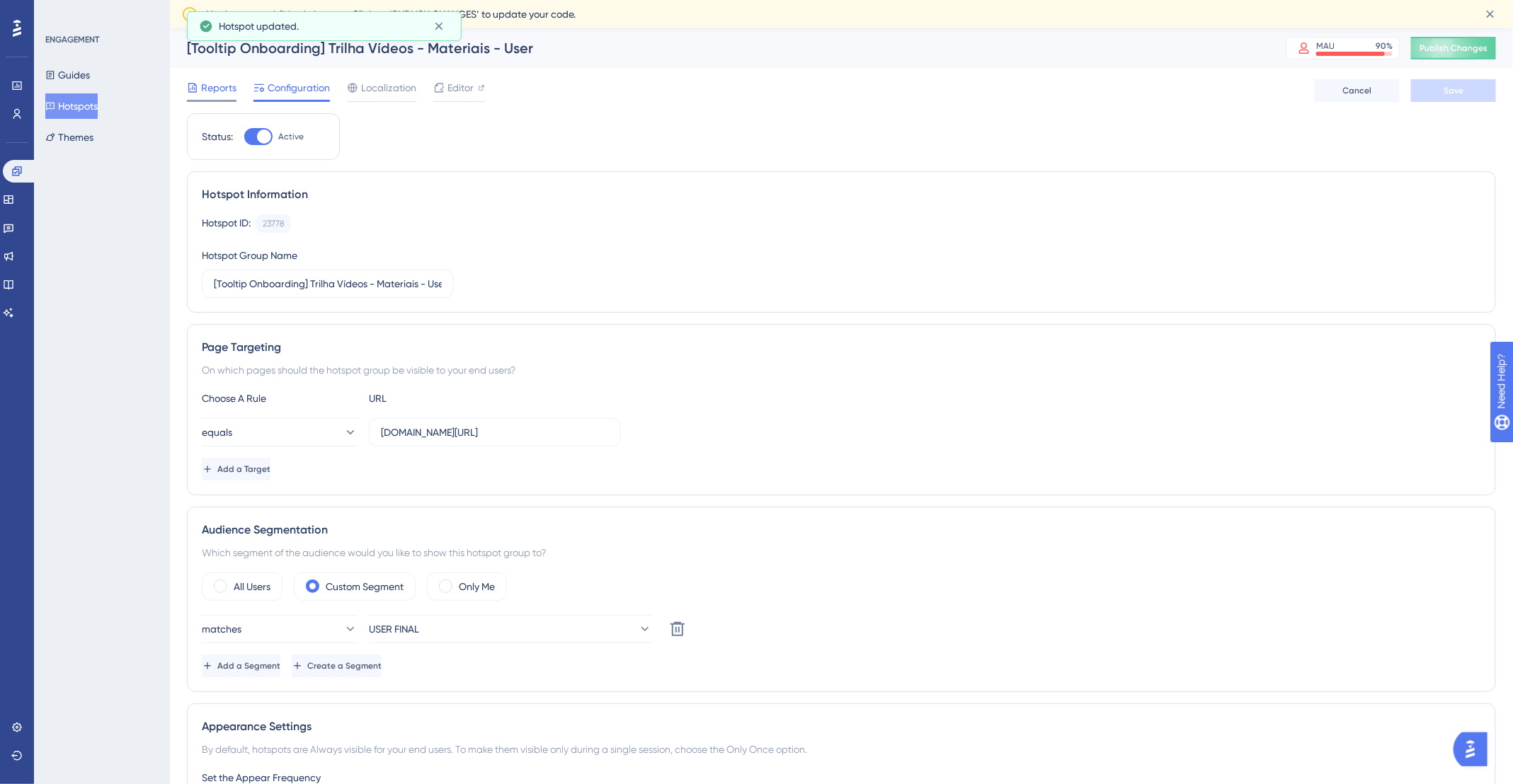
click at [209, 89] on span "Reports" at bounding box center [218, 88] width 35 height 17
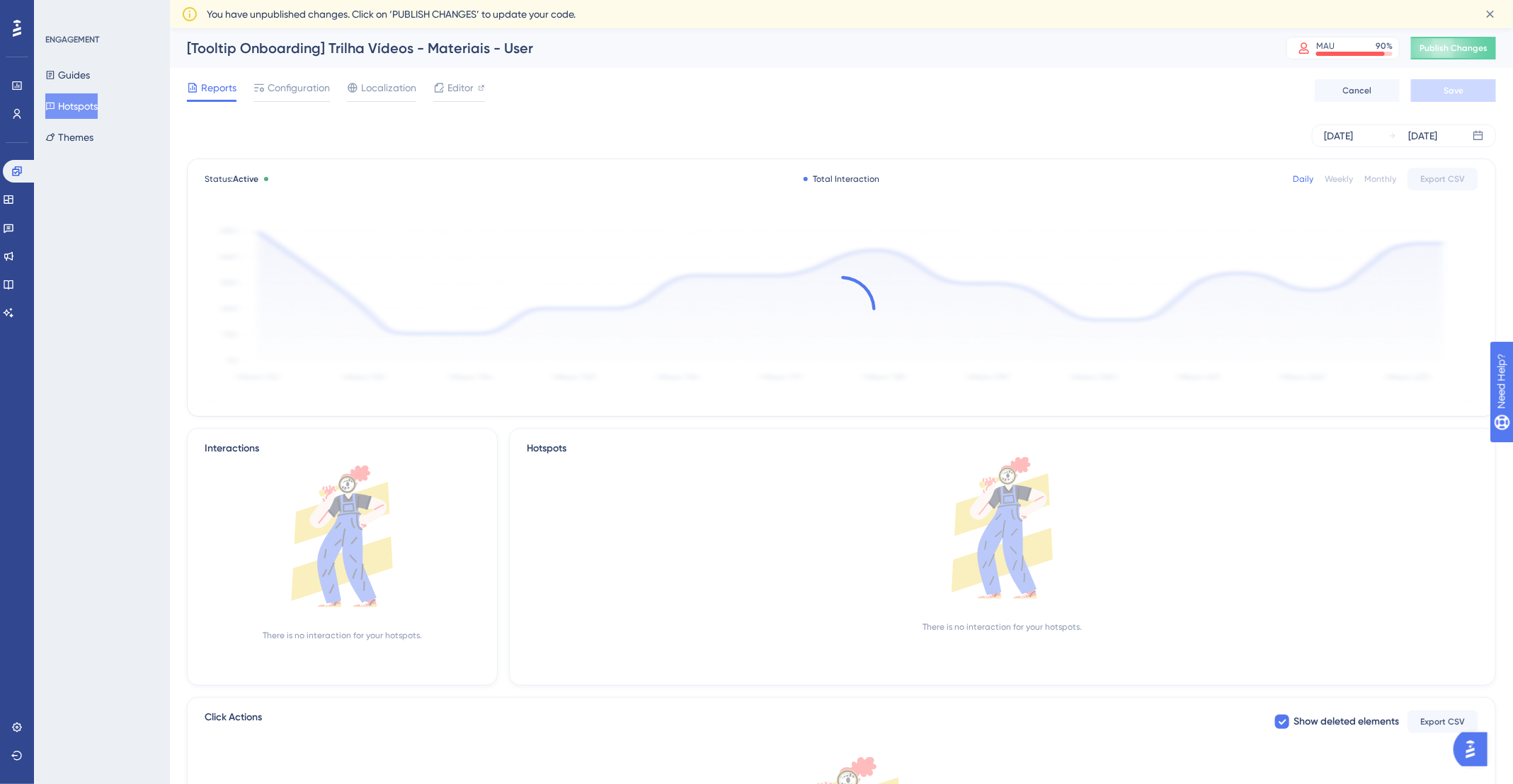
click at [1064, 106] on div "Reports Configuration Localization Editor Cancel Save" at bounding box center [841, 91] width 1309 height 45
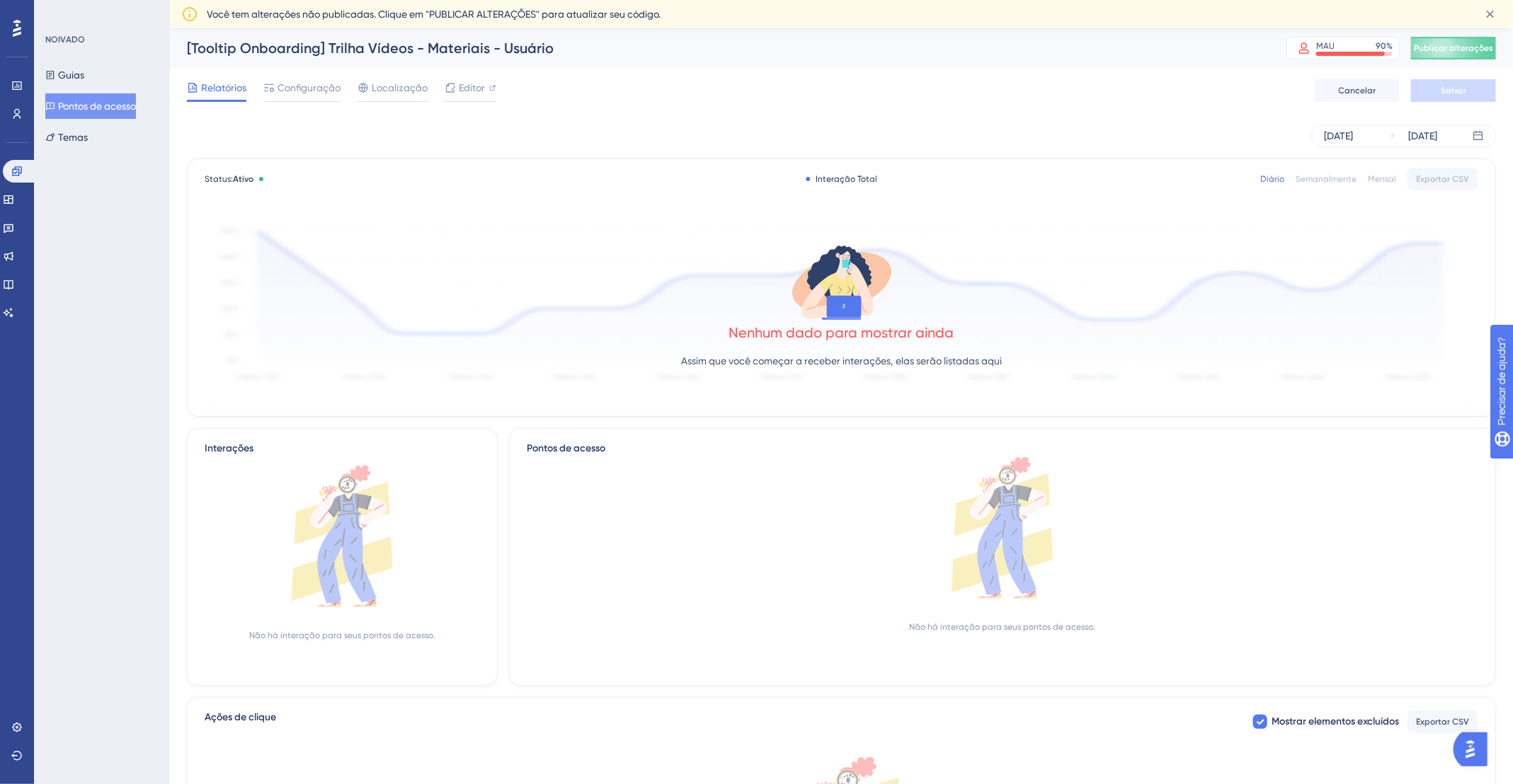
click at [678, 120] on div "06 de outubro de 2025 06 de outubro de 2025" at bounding box center [841, 136] width 1309 height 45
click at [1486, 13] on icon at bounding box center [1490, 14] width 14 height 14
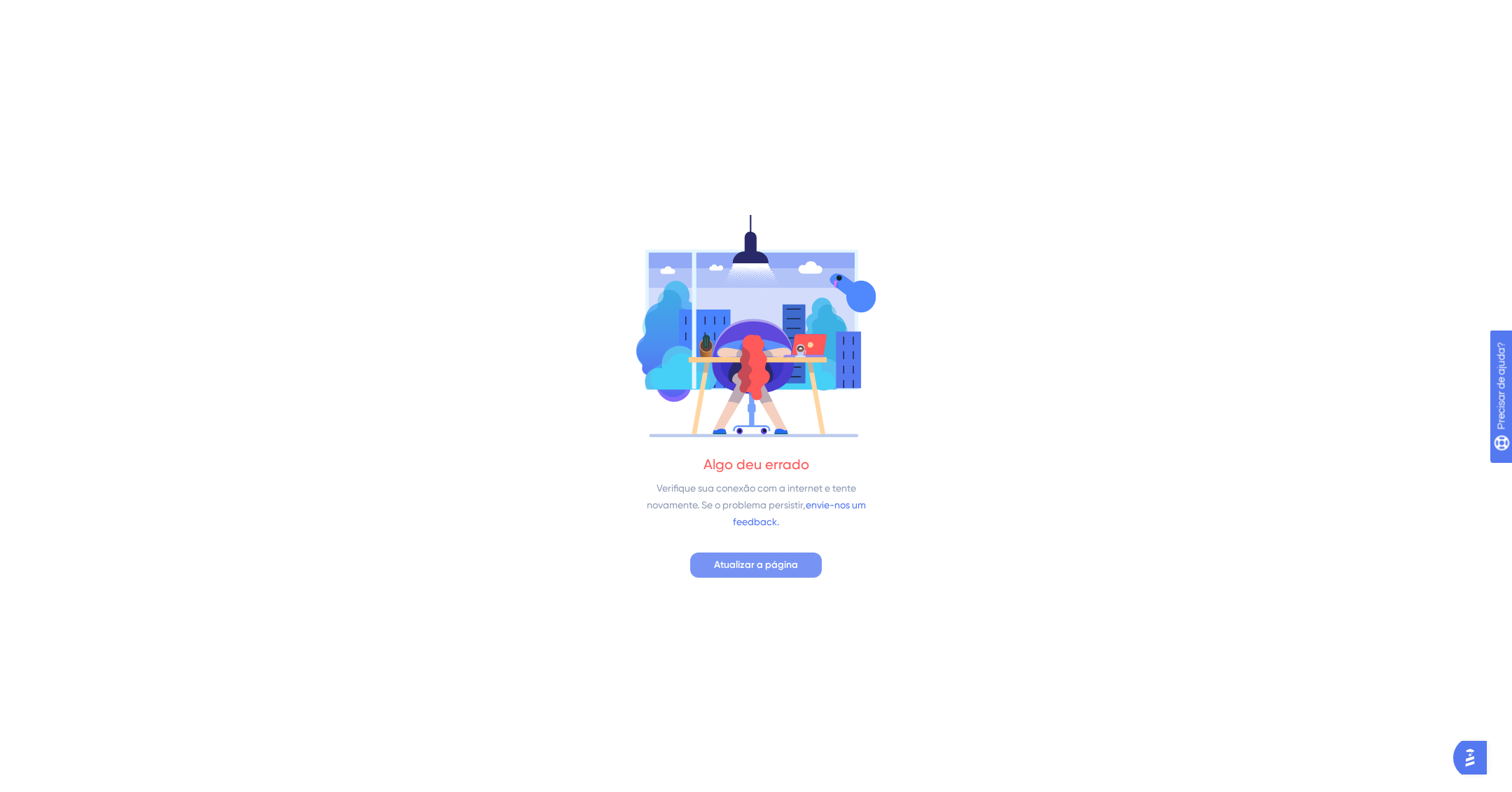
click at [759, 559] on font "Atualizar a página" at bounding box center [756, 564] width 84 height 12
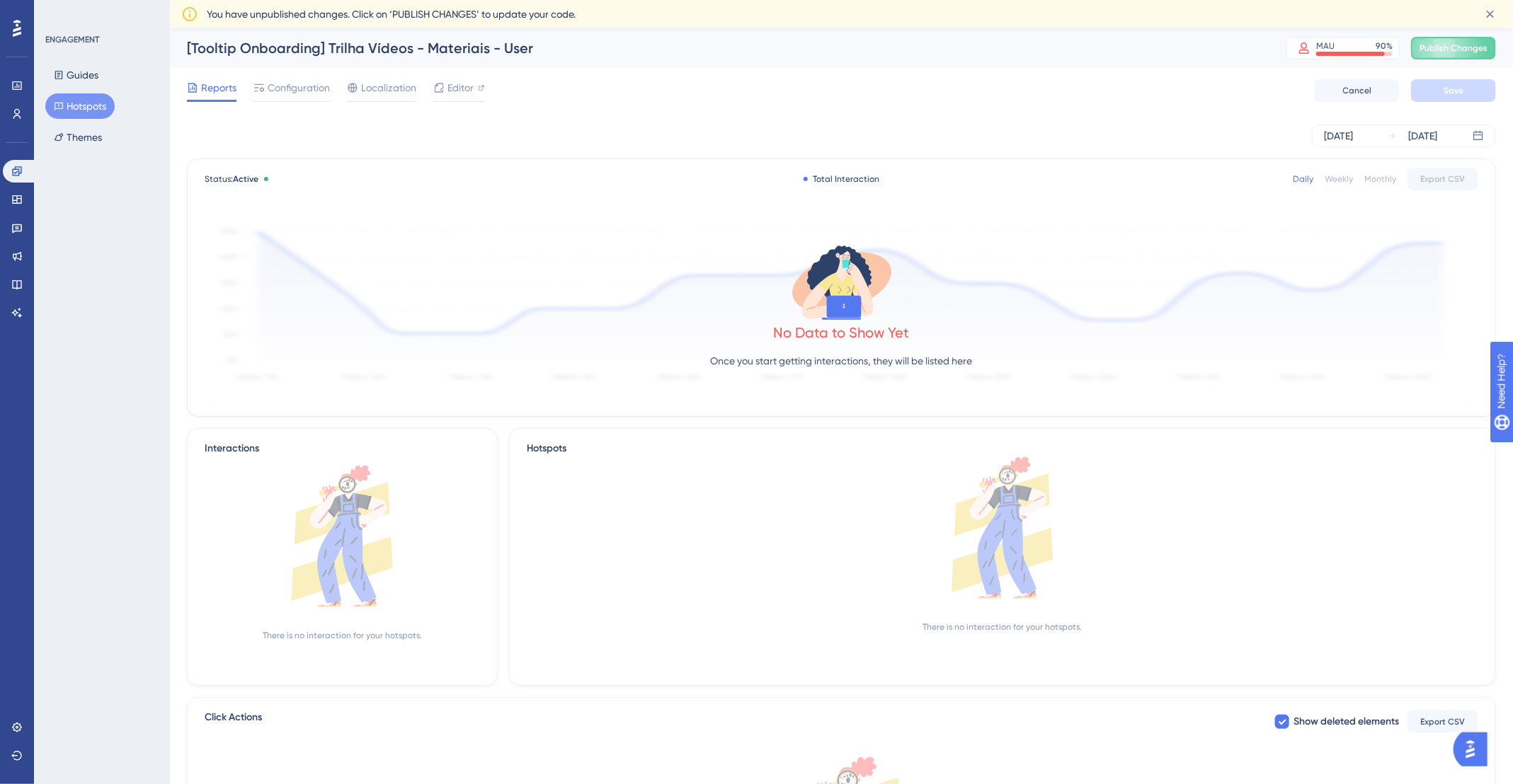
click at [88, 103] on button "Hotspots" at bounding box center [80, 106] width 69 height 25
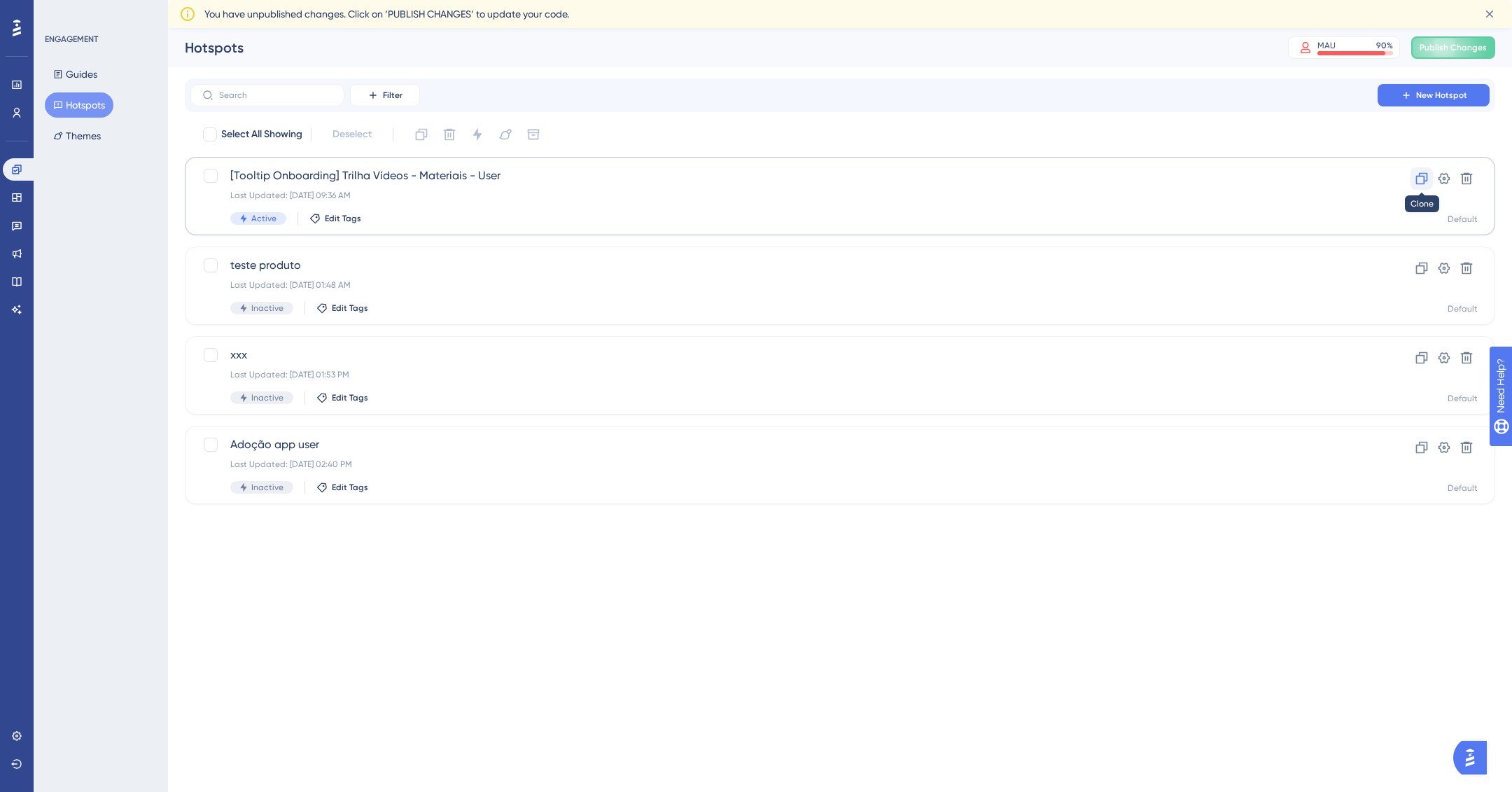
click at [1423, 176] on icon at bounding box center [1421, 178] width 12 height 12
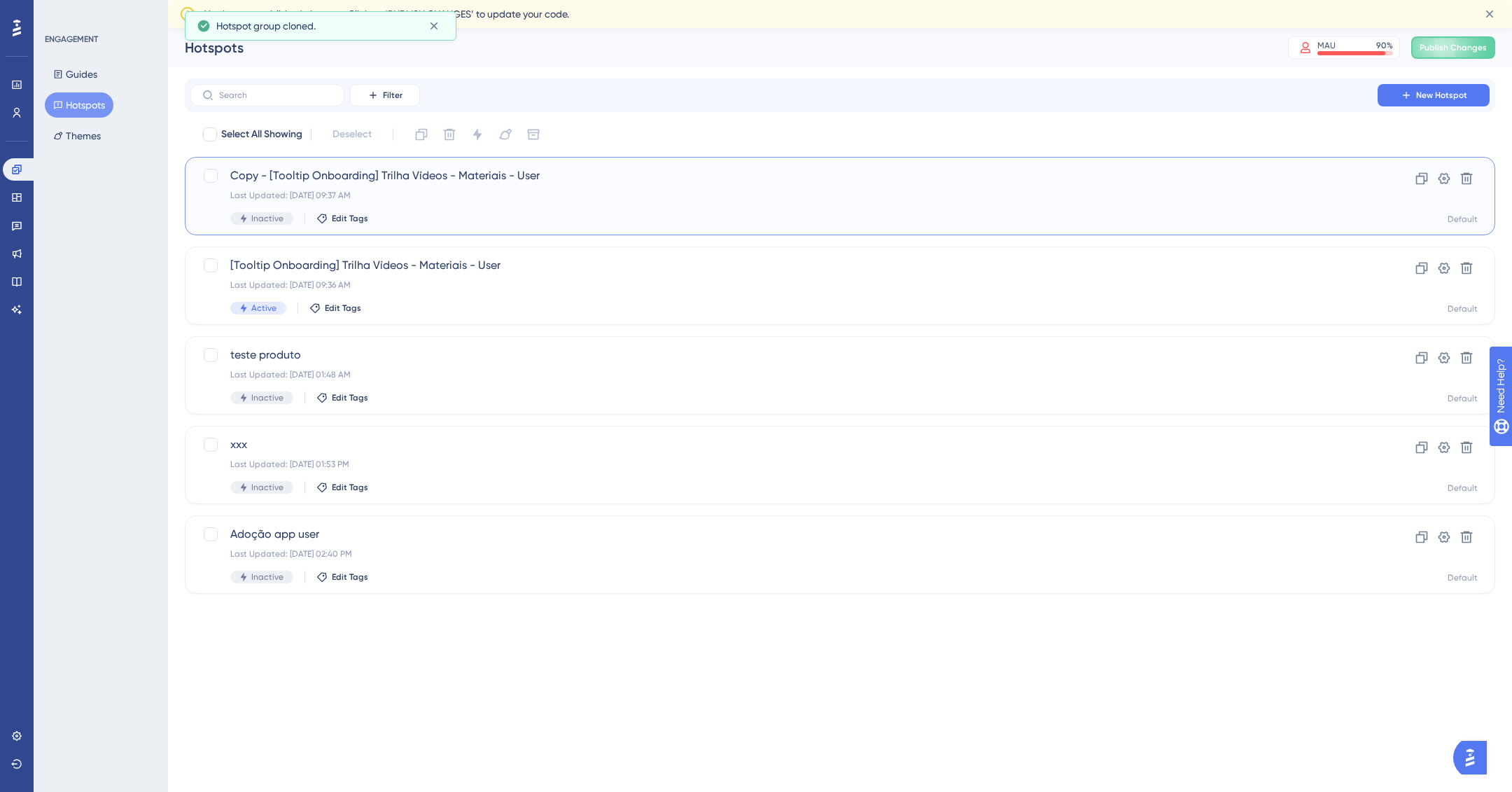
click at [593, 202] on div "Copy - [Tooltip Onboarding] Trilha Vídeos - Materiais - User Last Updated: 06 d…" at bounding box center [784, 196] width 1107 height 57
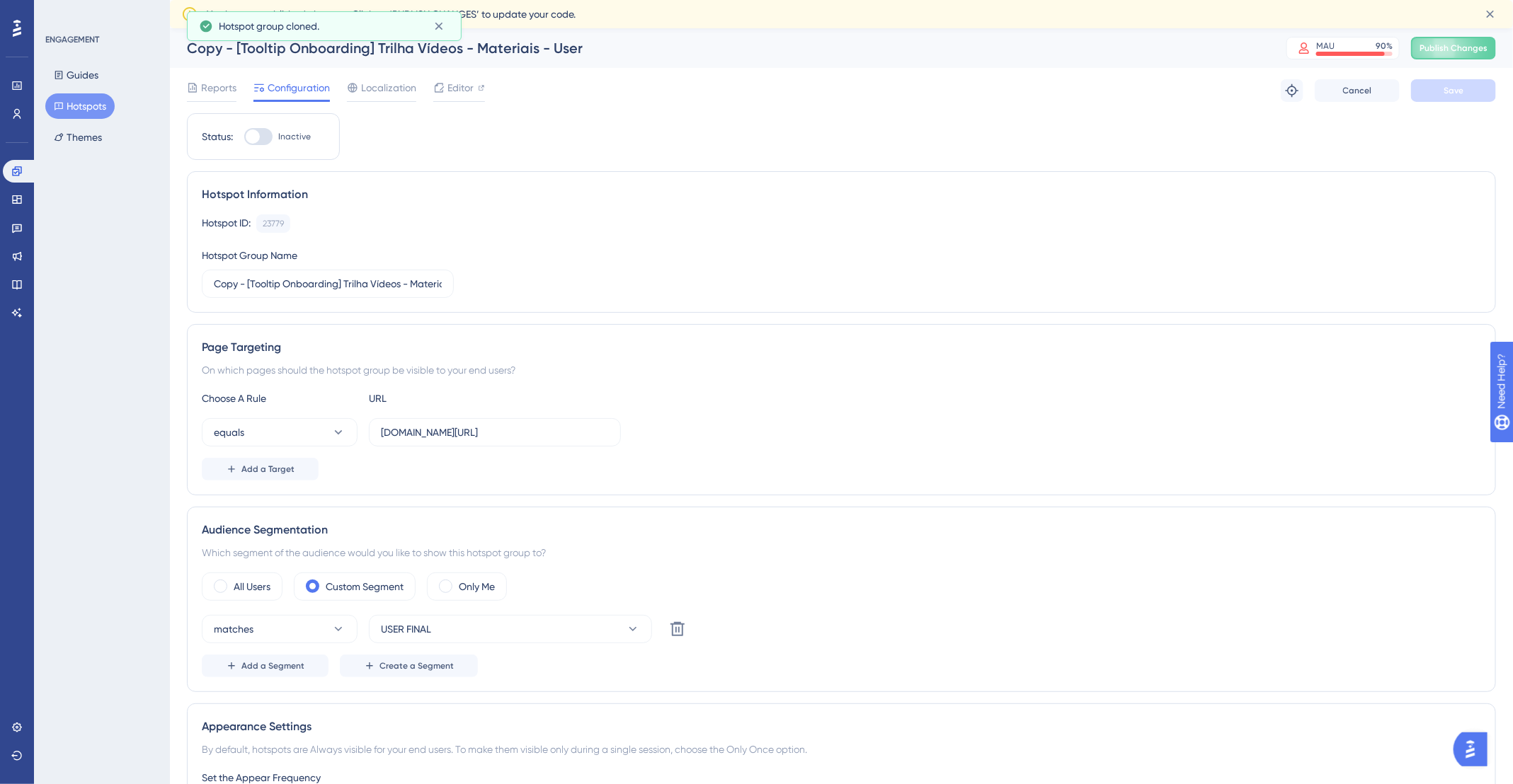
drag, startPoint x: 505, startPoint y: 66, endPoint x: 487, endPoint y: 53, distance: 22.2
click at [503, 63] on div "Copy - [Tooltip Onboarding] Trilha Vídeos - Materiais - User MAU 90 % Click to …" at bounding box center [842, 48] width 1343 height 40
click at [484, 49] on div "Copy - [Tooltip Onboarding] Trilha Vídeos - Materiais - User" at bounding box center [718, 48] width 1064 height 20
drag, startPoint x: 248, startPoint y: 277, endPoint x: 187, endPoint y: 277, distance: 61.0
click at [187, 277] on div "Hotspot Information Hotspot ID: 23779 Copy Hotspot Group Name Copy - [Tooltip O…" at bounding box center [841, 241] width 1309 height 142
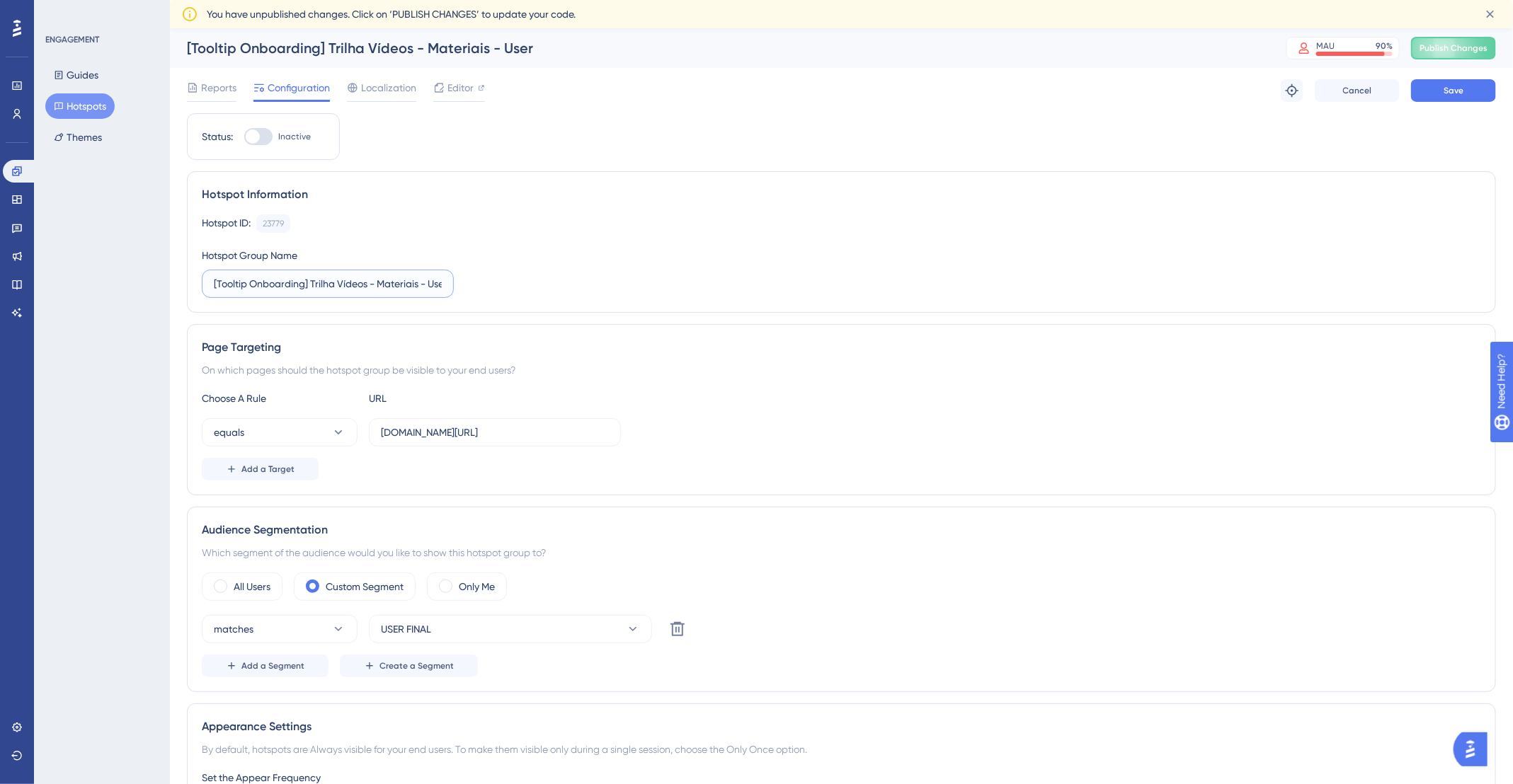
drag, startPoint x: 376, startPoint y: 281, endPoint x: 419, endPoint y: 281, distance: 43.0
click at [419, 281] on input "[Tooltip Onboarding] Trilha Vídeos - Materiais - User" at bounding box center [328, 284] width 228 height 16
type input "[Tooltip Onboarding] Trilha Vídeos - Solicitações - User"
click at [498, 432] on input "app.deskfy.io/arts" at bounding box center [495, 433] width 228 height 16
click at [478, 430] on input "app.deskfy.io/arts" at bounding box center [495, 433] width 228 height 16
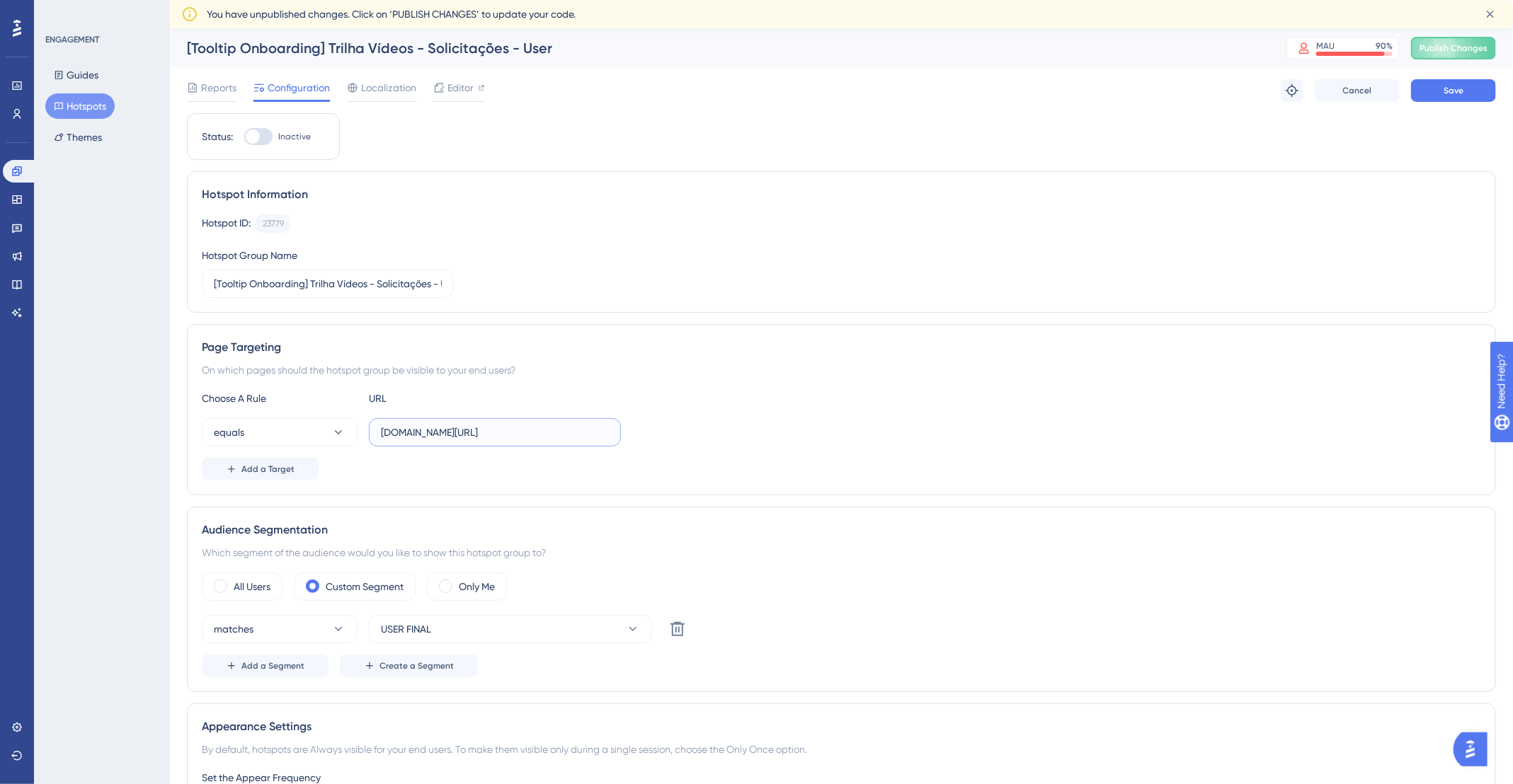
click at [478, 430] on input "app.deskfy.io/arts" at bounding box center [495, 433] width 228 height 16
click at [478, 430] on input "[DOMAIN_NAME][URL]" at bounding box center [495, 433] width 228 height 16
paste input "workflow"
type input "app.deskfy.io/workflow"
click at [260, 130] on div at bounding box center [258, 136] width 28 height 17
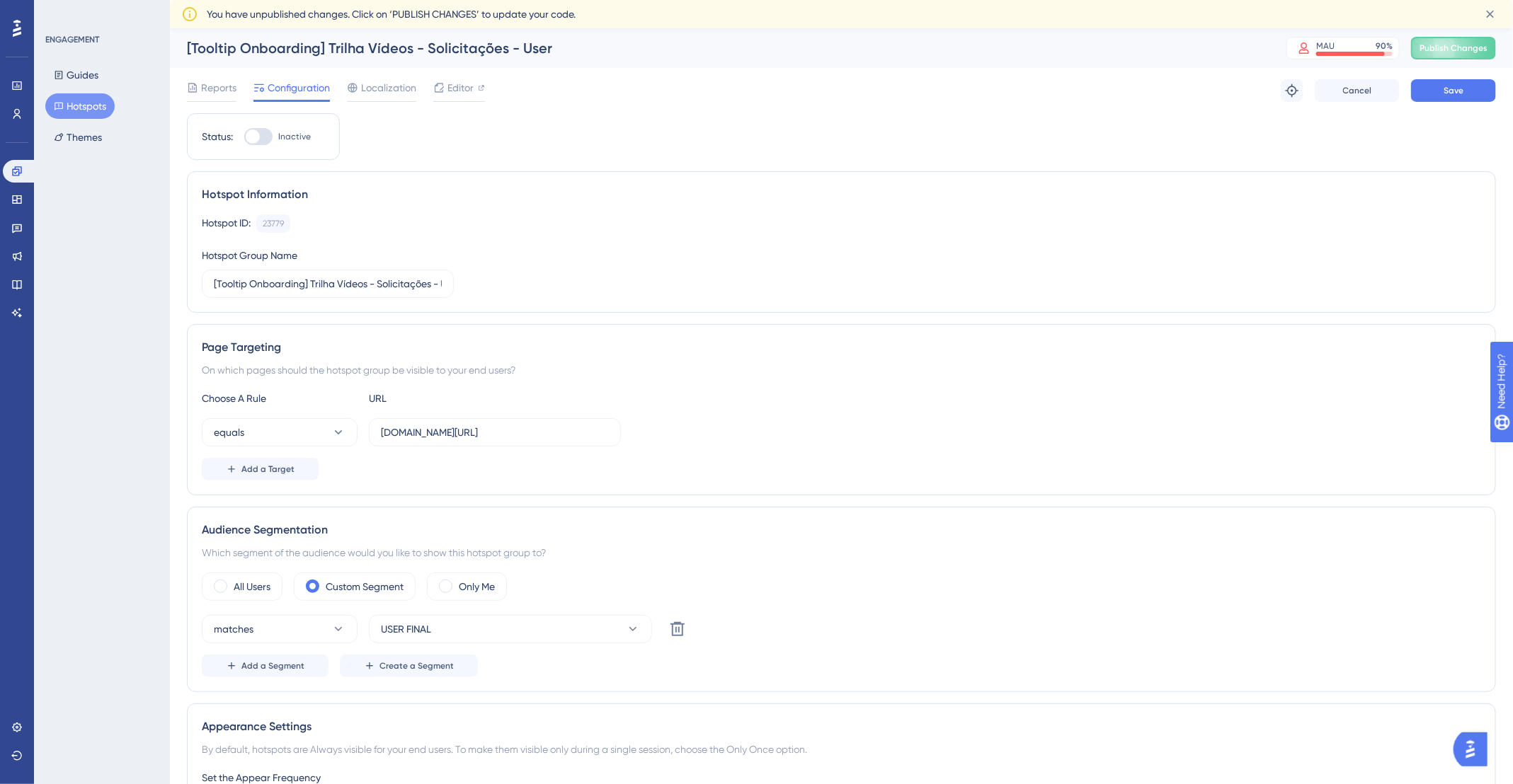
click at [244, 136] on input "Inactive" at bounding box center [244, 136] width 1 height 1
checkbox input "true"
click at [389, 88] on span "Localization" at bounding box center [388, 88] width 55 height 17
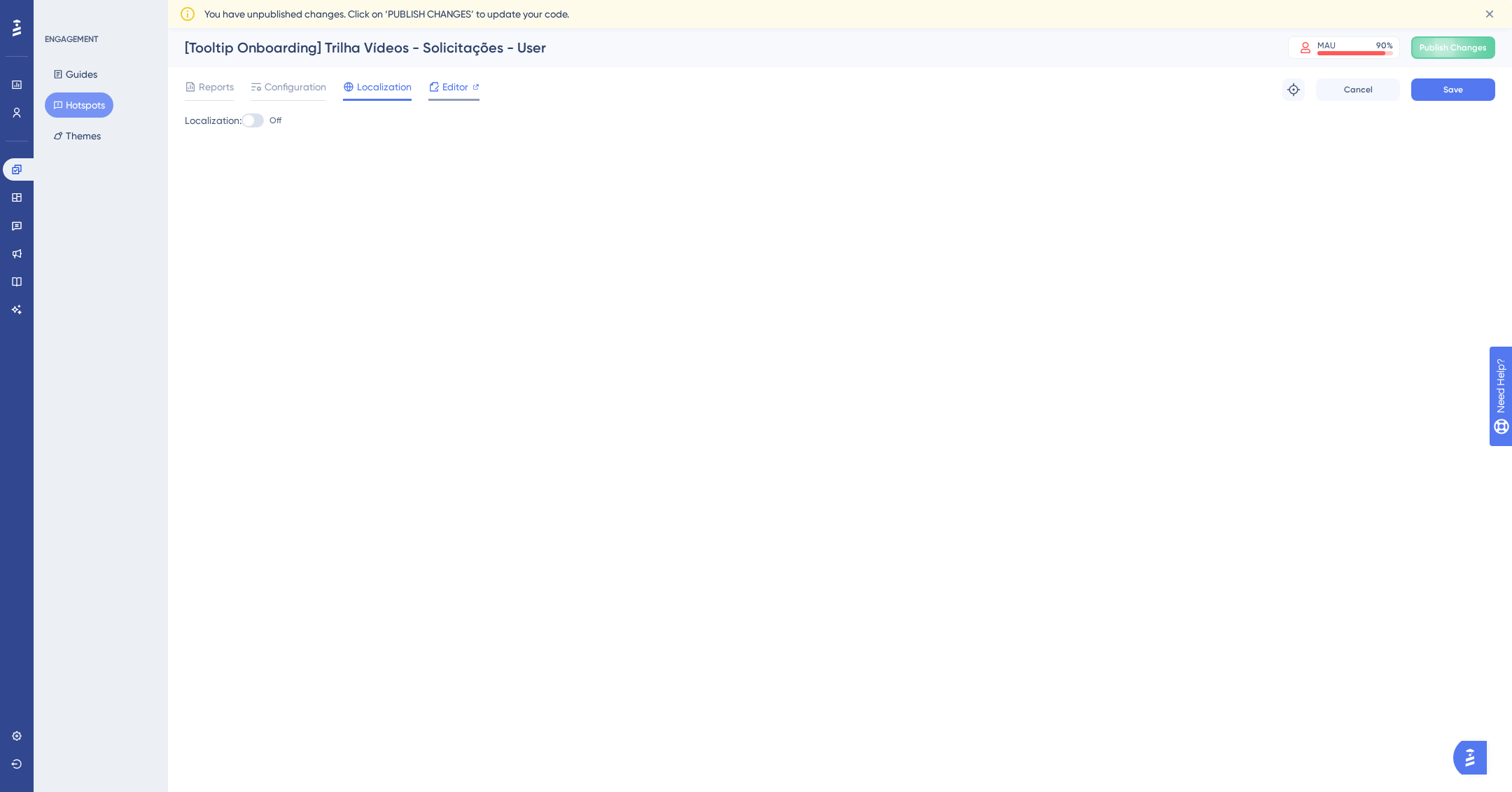
click at [442, 94] on span "Editor" at bounding box center [454, 87] width 26 height 17
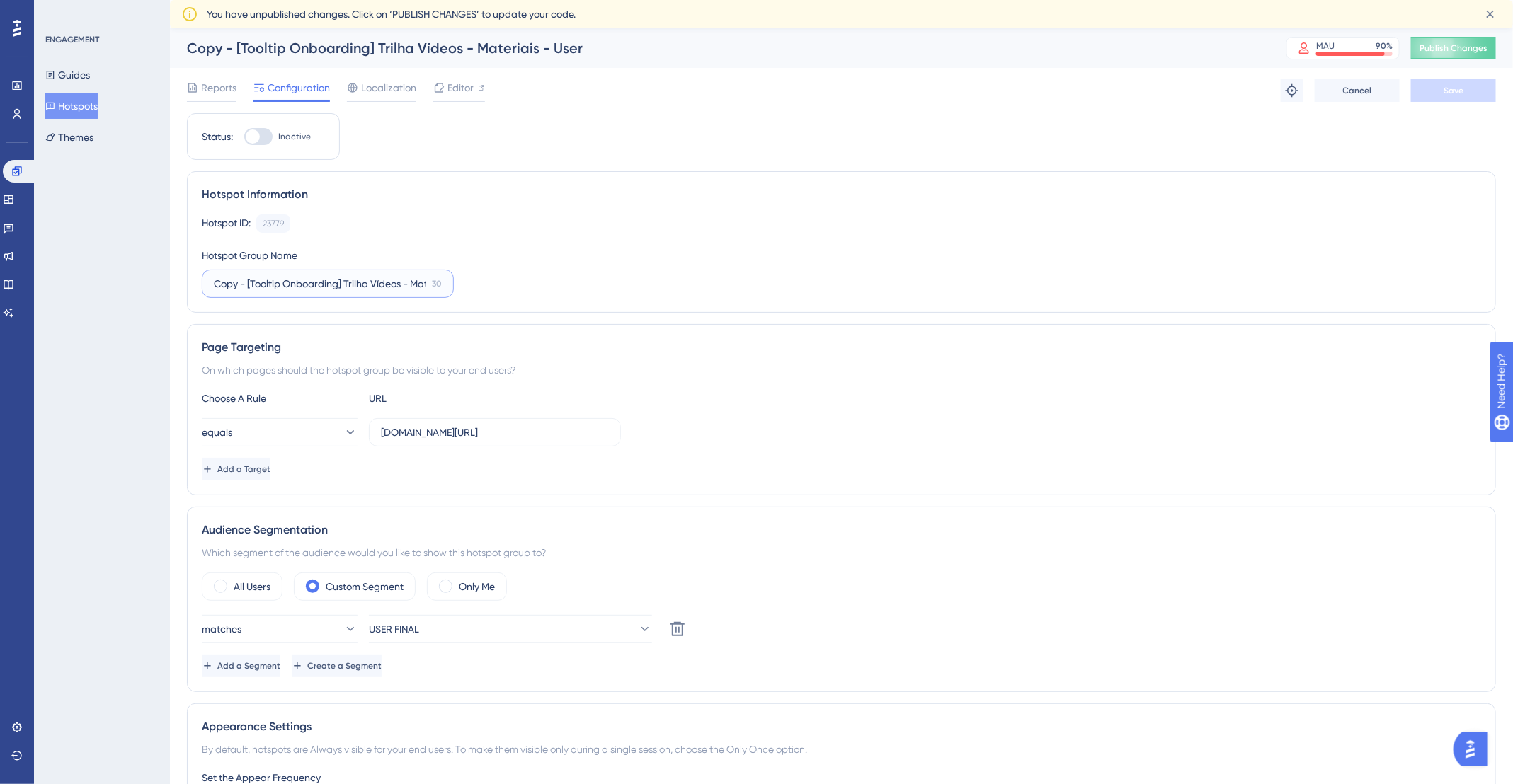
drag, startPoint x: 246, startPoint y: 281, endPoint x: 165, endPoint y: 281, distance: 81.0
click at [170, 281] on div "Performance Users Engagement Widgets Feedback Product Updates Knowledge Base AI…" at bounding box center [842, 596] width 1343 height 1135
drag, startPoint x: 374, startPoint y: 281, endPoint x: 419, endPoint y: 286, distance: 45.3
click at [419, 286] on input "[Tooltip Onboarding] Trilha Vídeos - Materiais - User" at bounding box center [328, 284] width 228 height 16
type input "[Tooltip Onboarding] Trilha Vídeos - Solicitações - User"
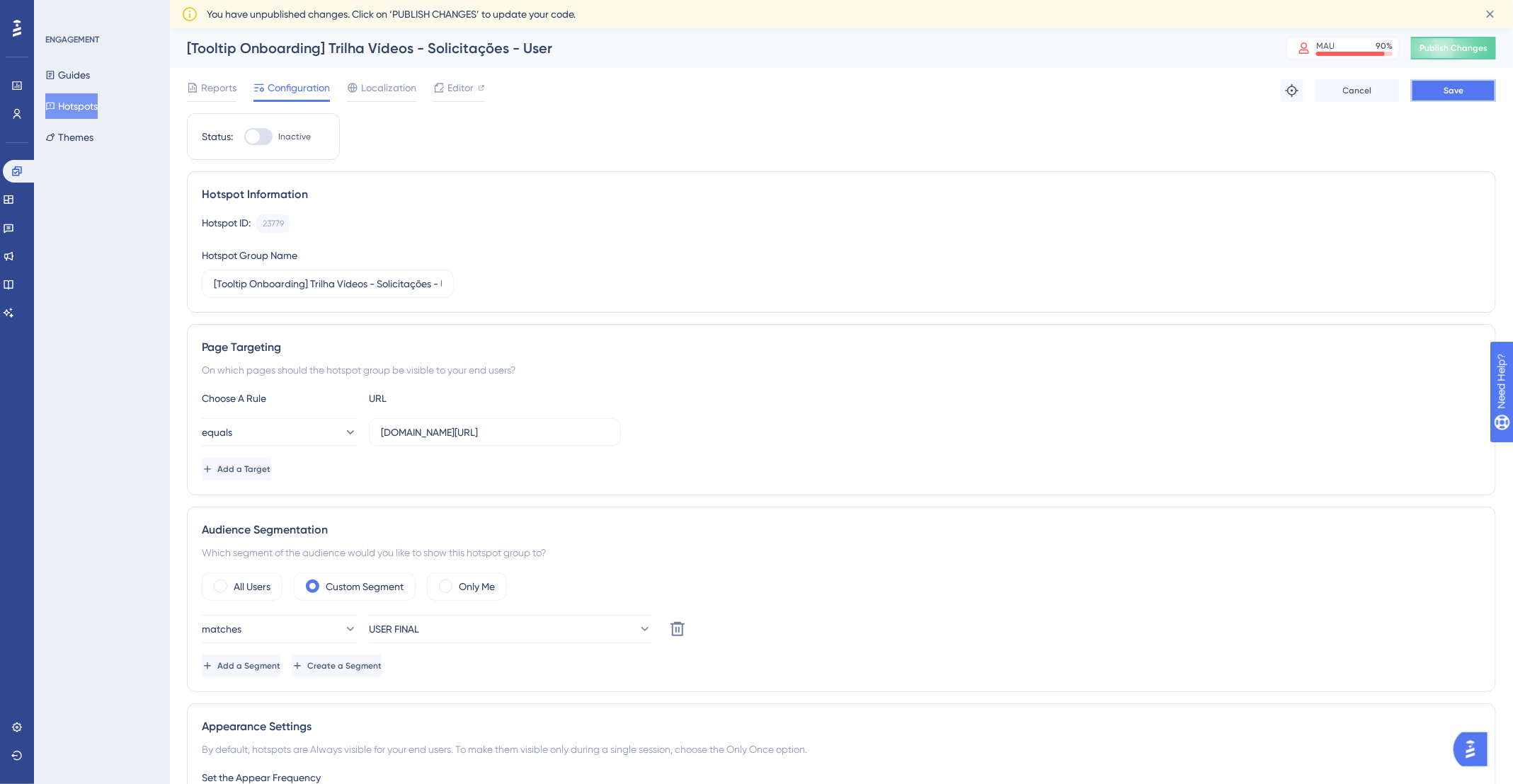
click at [1484, 88] on button "Save" at bounding box center [1453, 90] width 85 height 23
click at [275, 133] on label "Inactive" at bounding box center [277, 136] width 67 height 17
click at [260, 138] on div at bounding box center [258, 136] width 28 height 17
click at [244, 137] on input "Inactive" at bounding box center [244, 136] width 1 height 1
checkbox input "true"
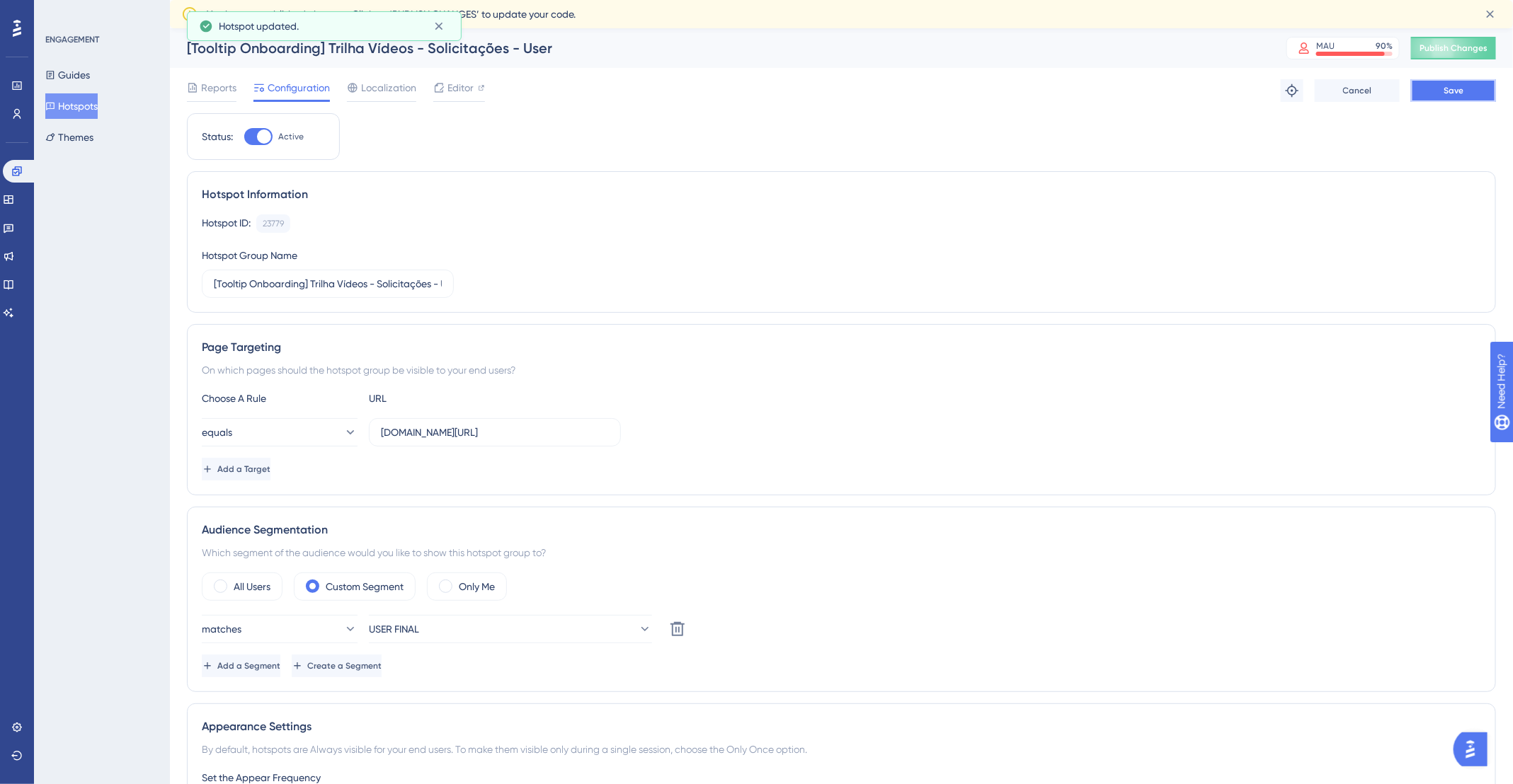
click at [1482, 90] on button "Save" at bounding box center [1453, 90] width 85 height 23
click at [426, 90] on div "Reports Configuration Localization Editor" at bounding box center [336, 90] width 298 height 23
click at [458, 89] on span "Editor" at bounding box center [460, 88] width 26 height 17
click at [92, 103] on button "Hotspots" at bounding box center [71, 106] width 53 height 25
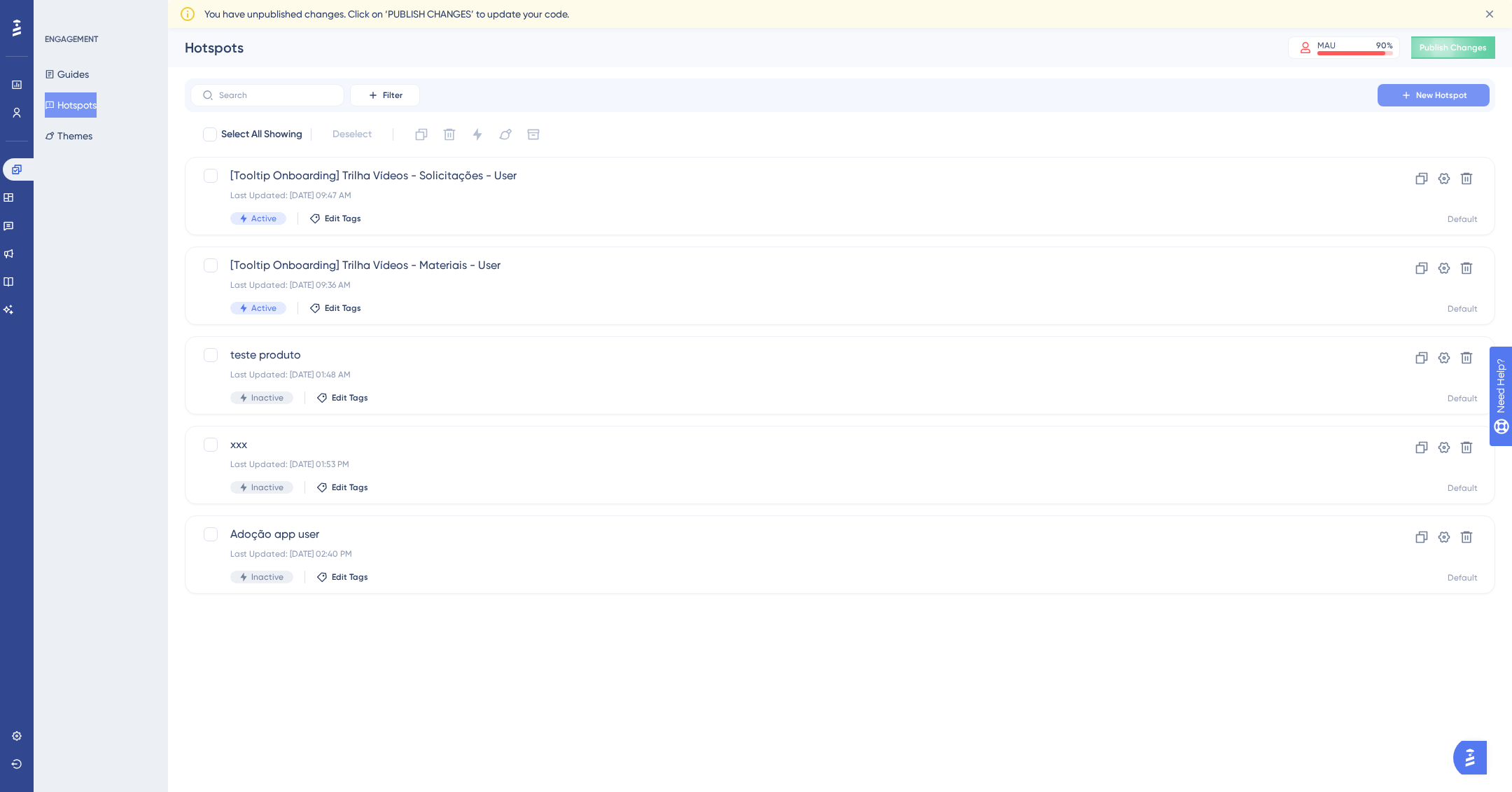
click at [1402, 99] on icon at bounding box center [1406, 95] width 11 height 11
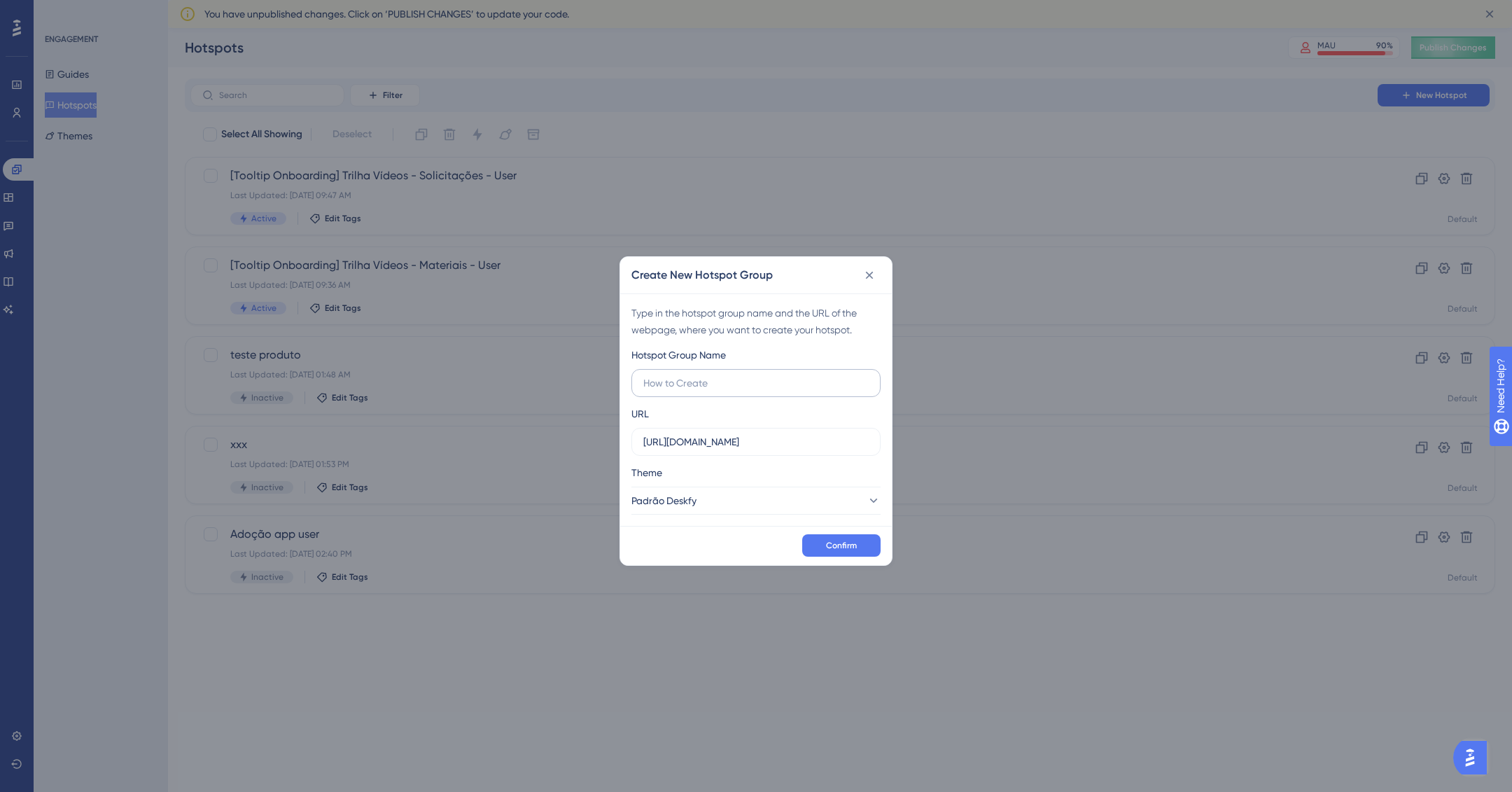
click at [717, 382] on input "text" at bounding box center [756, 383] width 226 height 16
type input "#1E2533"
click at [765, 378] on input "text" at bounding box center [756, 383] width 226 height 16
paste input "app.deskfy.io/posts"
type input "app.deskfy.io/posts"
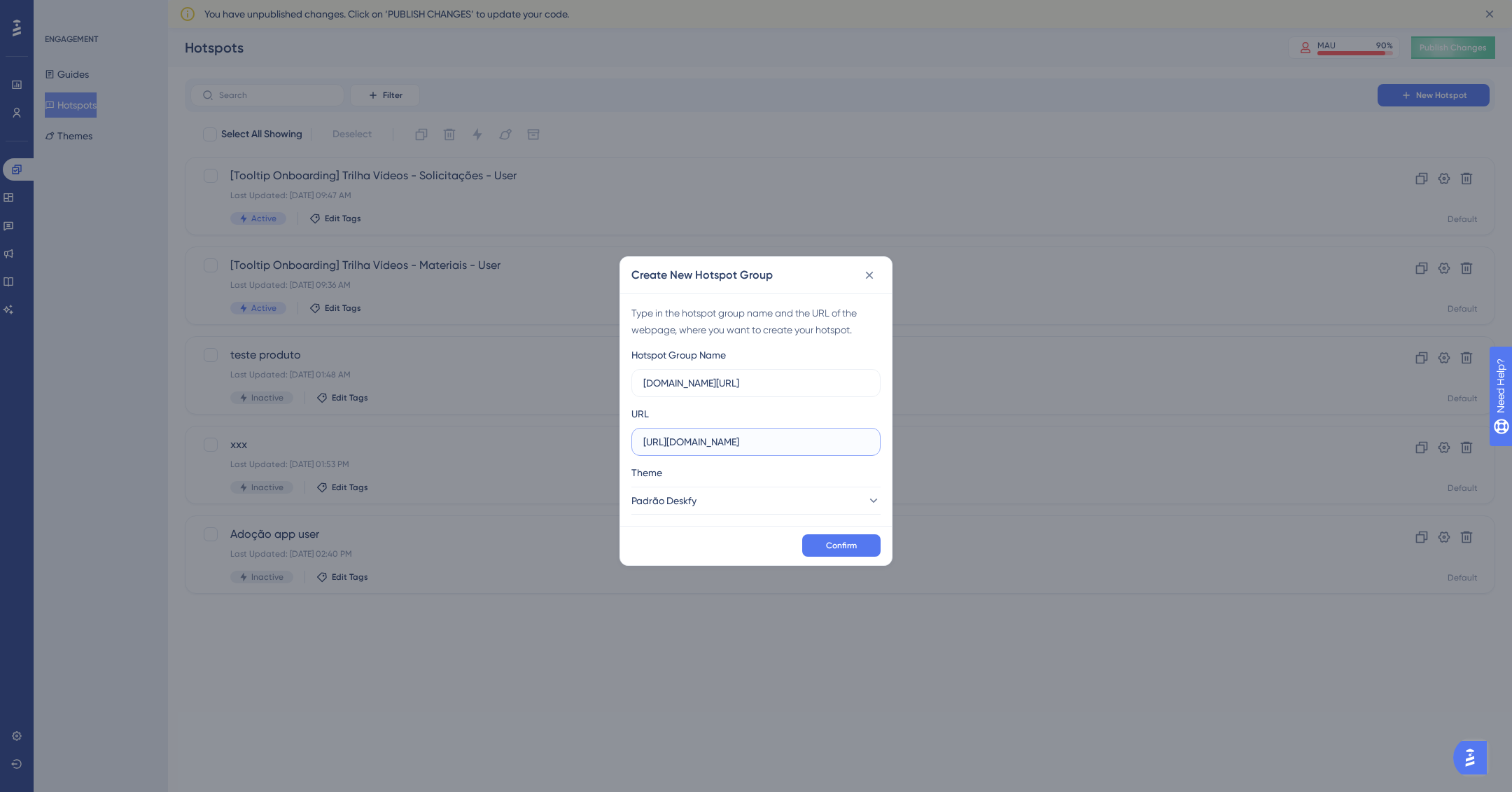
click at [781, 440] on input "https://app.deskfy.io" at bounding box center [756, 442] width 226 height 16
paste input "app.deskfy.io/posts"
click at [752, 440] on input "https://app.deskfy.io" at bounding box center [756, 442] width 226 height 16
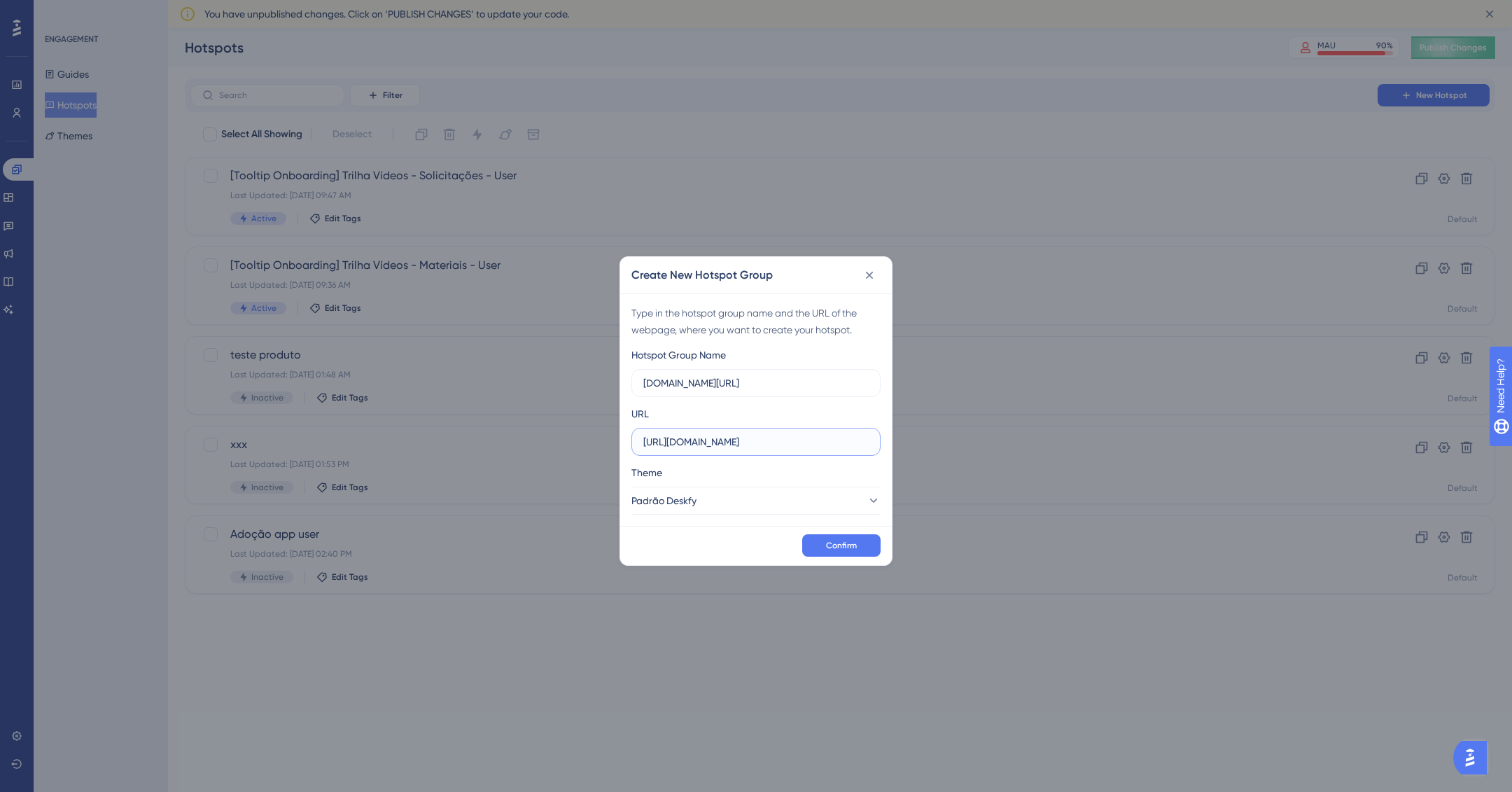
click at [752, 440] on input "https://app.deskfy.io" at bounding box center [756, 442] width 226 height 16
click at [752, 439] on input "https://app.deskfy.io" at bounding box center [756, 442] width 226 height 16
paste input "/posts"
type input "https://app.deskfy.io/posts"
click at [758, 372] on label "app.deskfy.io/posts" at bounding box center [755, 383] width 249 height 28
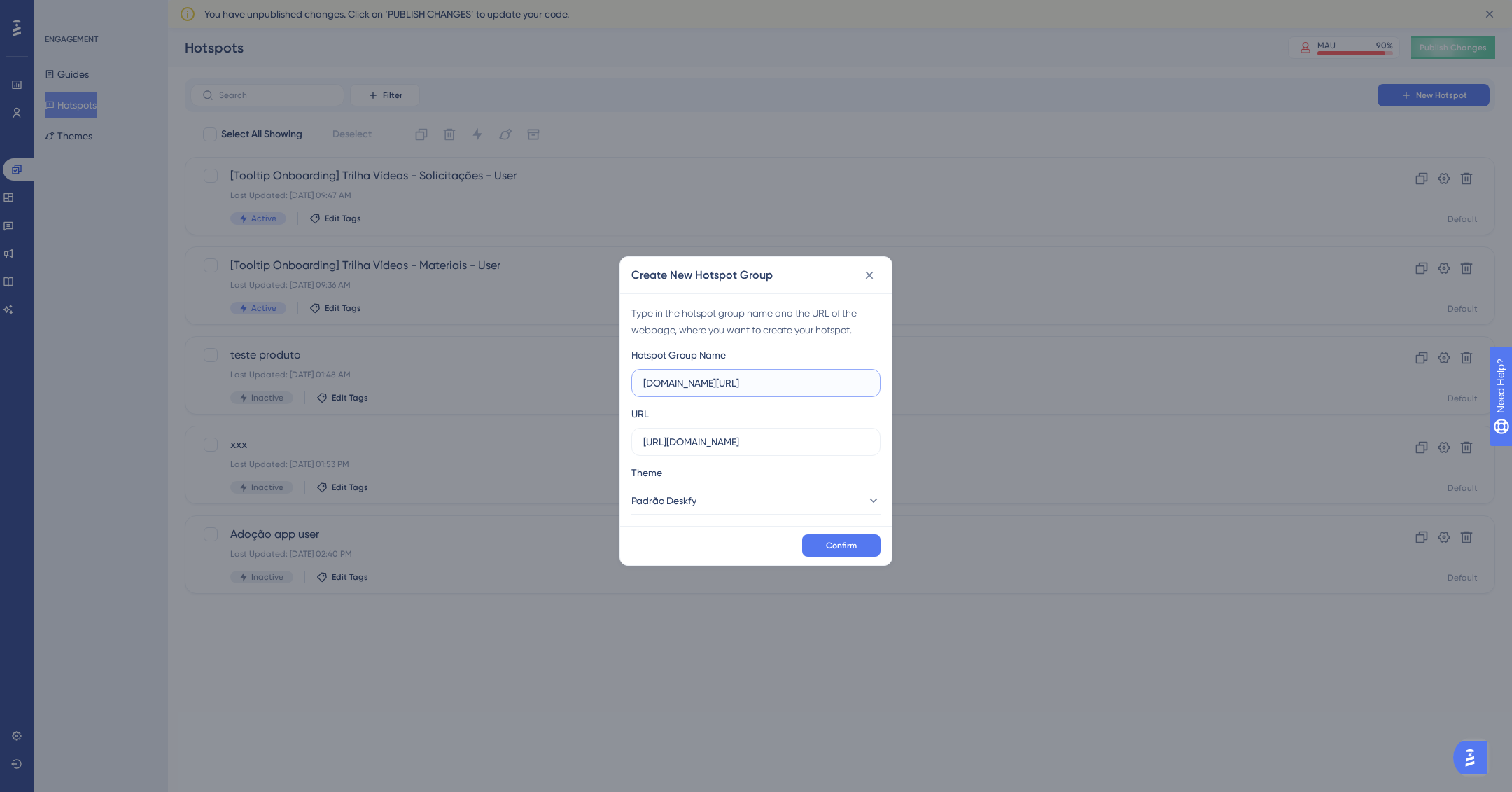
click at [758, 375] on input "app.deskfy.io/posts" at bounding box center [756, 383] width 226 height 16
click at [758, 372] on label "app.deskfy.io/posts" at bounding box center [755, 383] width 249 height 28
click at [758, 375] on input "app.deskfy.io/posts" at bounding box center [756, 383] width 226 height 16
click at [758, 372] on label "app.deskfy.io/posts" at bounding box center [755, 383] width 249 height 28
click at [758, 375] on input "app.deskfy.io/posts" at bounding box center [756, 383] width 226 height 16
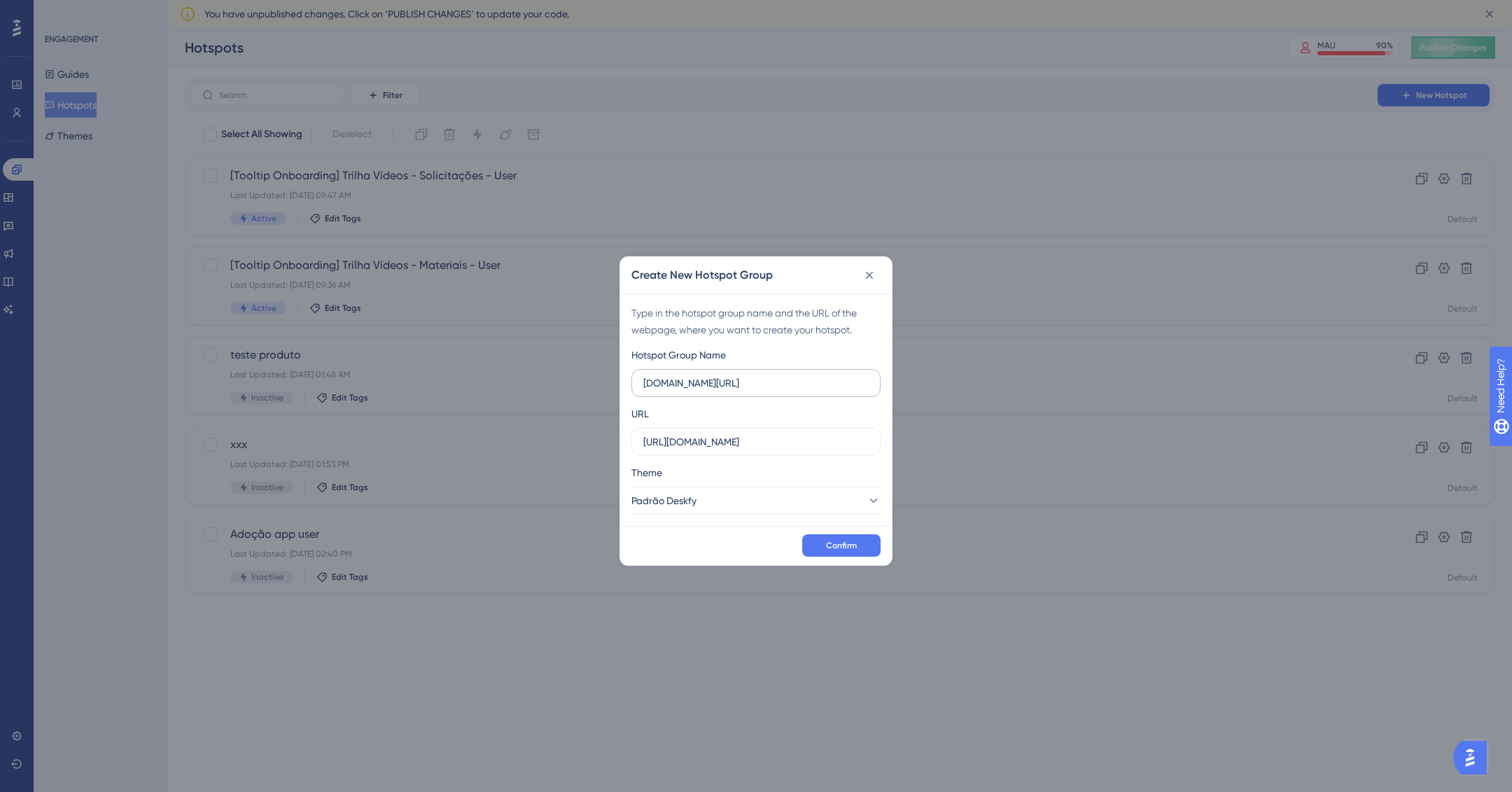
click at [758, 372] on label "app.deskfy.io/posts" at bounding box center [755, 383] width 249 height 28
click at [758, 375] on input "app.deskfy.io/posts" at bounding box center [756, 383] width 226 height 16
click at [758, 372] on label "app.deskfy.io/posts" at bounding box center [755, 383] width 249 height 28
click at [758, 375] on input "app.deskfy.io/posts" at bounding box center [756, 383] width 226 height 16
click at [758, 372] on label "app.deskfy.io/posts" at bounding box center [755, 383] width 249 height 28
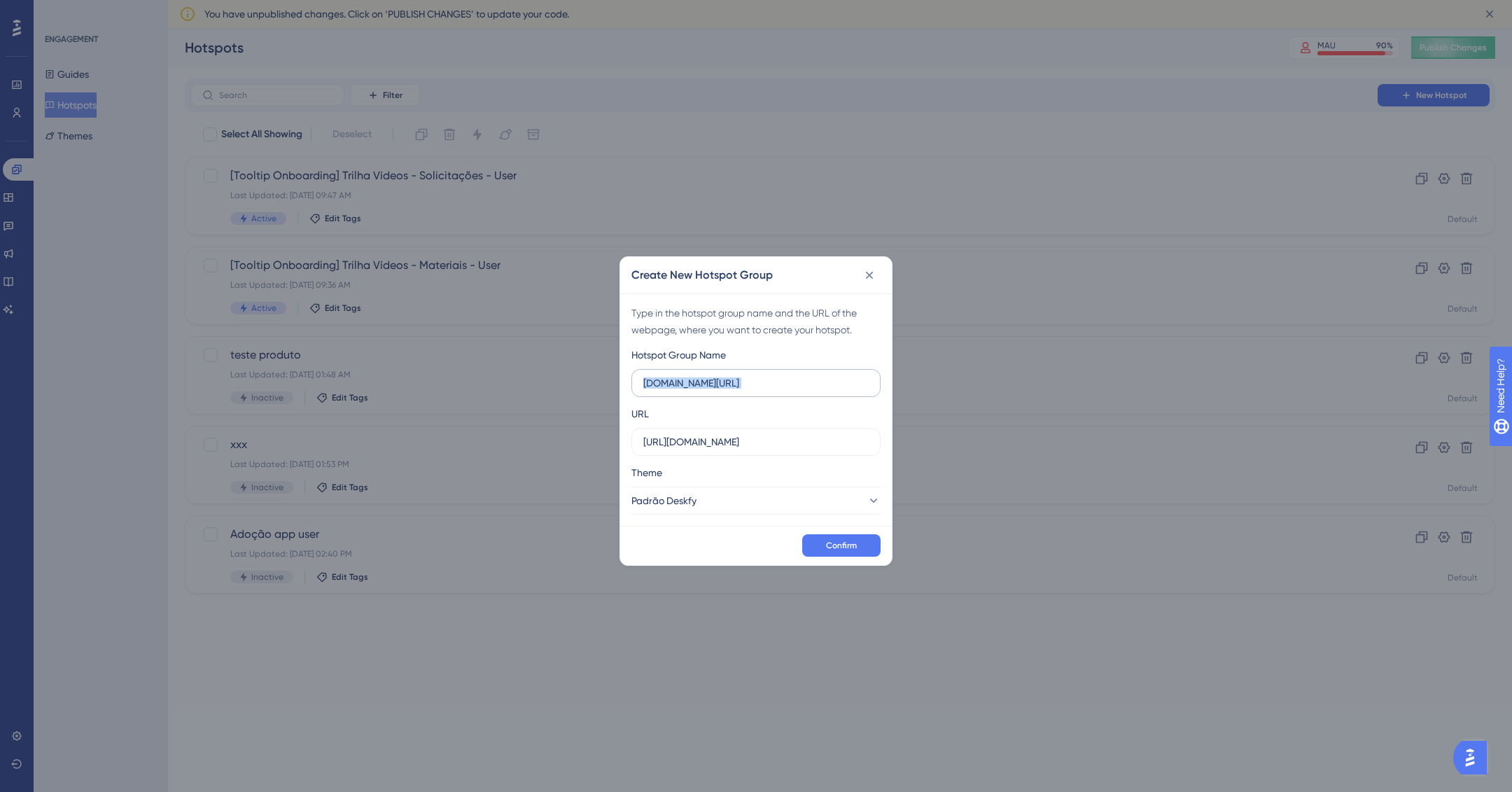
click at [758, 375] on input "app.deskfy.io/posts" at bounding box center [756, 383] width 226 height 16
click at [758, 372] on label "app.deskfy.io/posts" at bounding box center [755, 383] width 249 height 28
click at [758, 375] on input "app.deskfy.io/posts" at bounding box center [756, 383] width 226 height 16
click at [758, 372] on label "app.deskfy.io/posts" at bounding box center [755, 383] width 249 height 28
click at [758, 375] on input "app.deskfy.io/posts" at bounding box center [756, 383] width 226 height 16
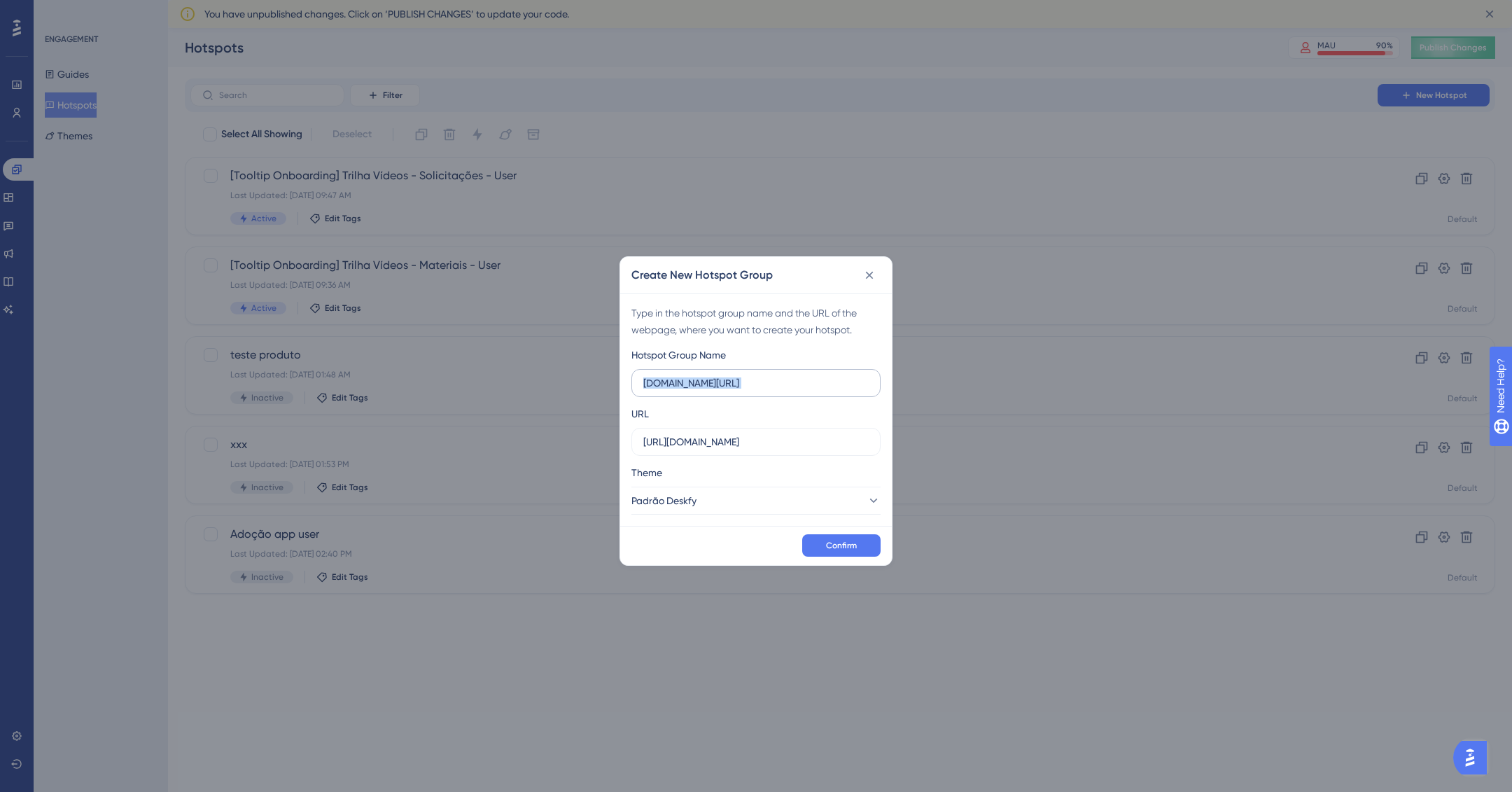
click at [758, 372] on label "app.deskfy.io/posts" at bounding box center [755, 383] width 249 height 28
click at [758, 375] on input "app.deskfy.io/posts" at bounding box center [756, 383] width 226 height 16
click at [758, 379] on input "app.deskfy.io/posts" at bounding box center [756, 383] width 226 height 16
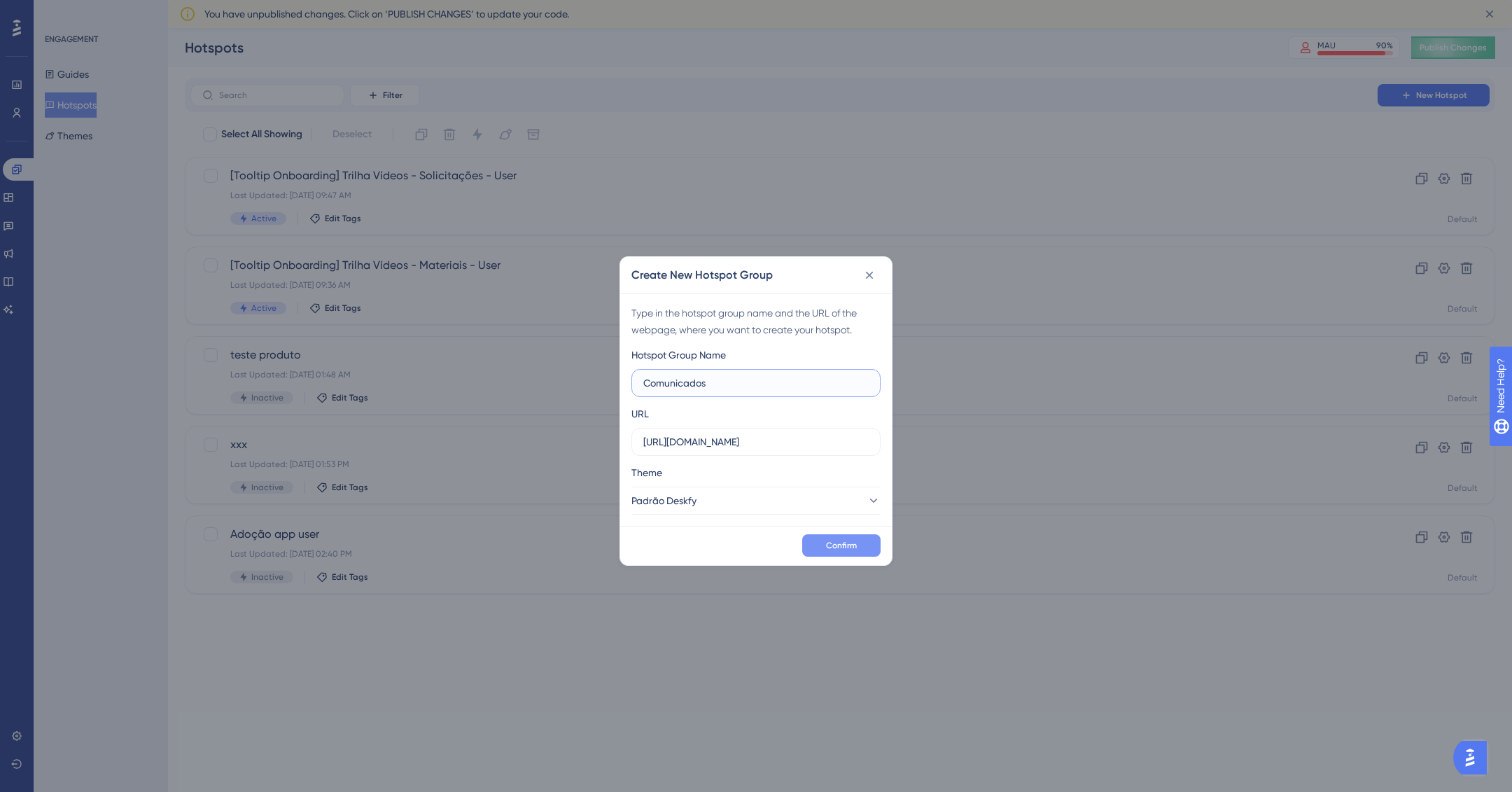
type input "Comunicados"
click at [866, 539] on button "Confirm" at bounding box center [841, 545] width 78 height 22
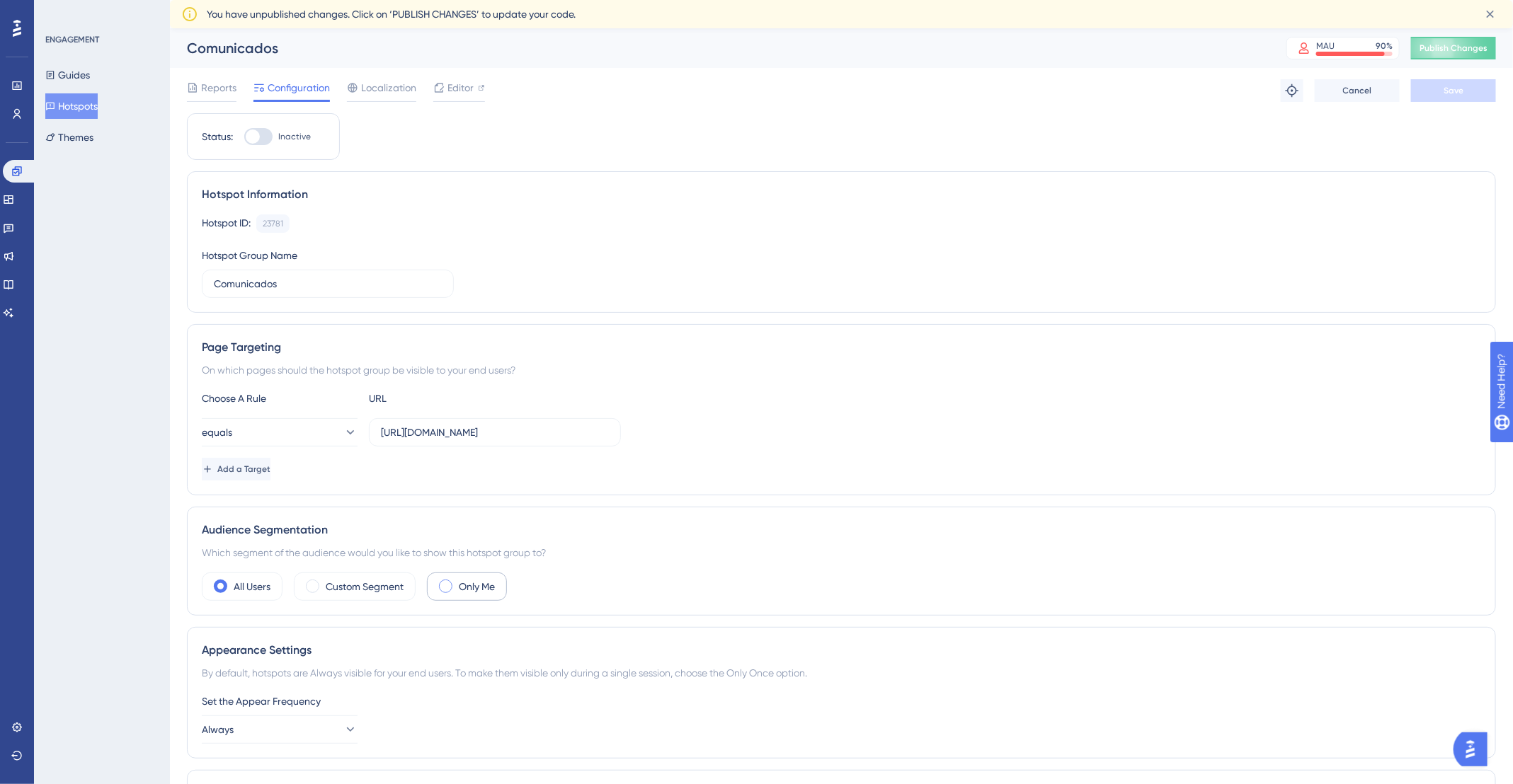
click at [451, 583] on span at bounding box center [446, 586] width 13 height 13
click at [456, 582] on input "radio" at bounding box center [456, 582] width 0 height 0
click at [11, 109] on link at bounding box center [16, 114] width 11 height 23
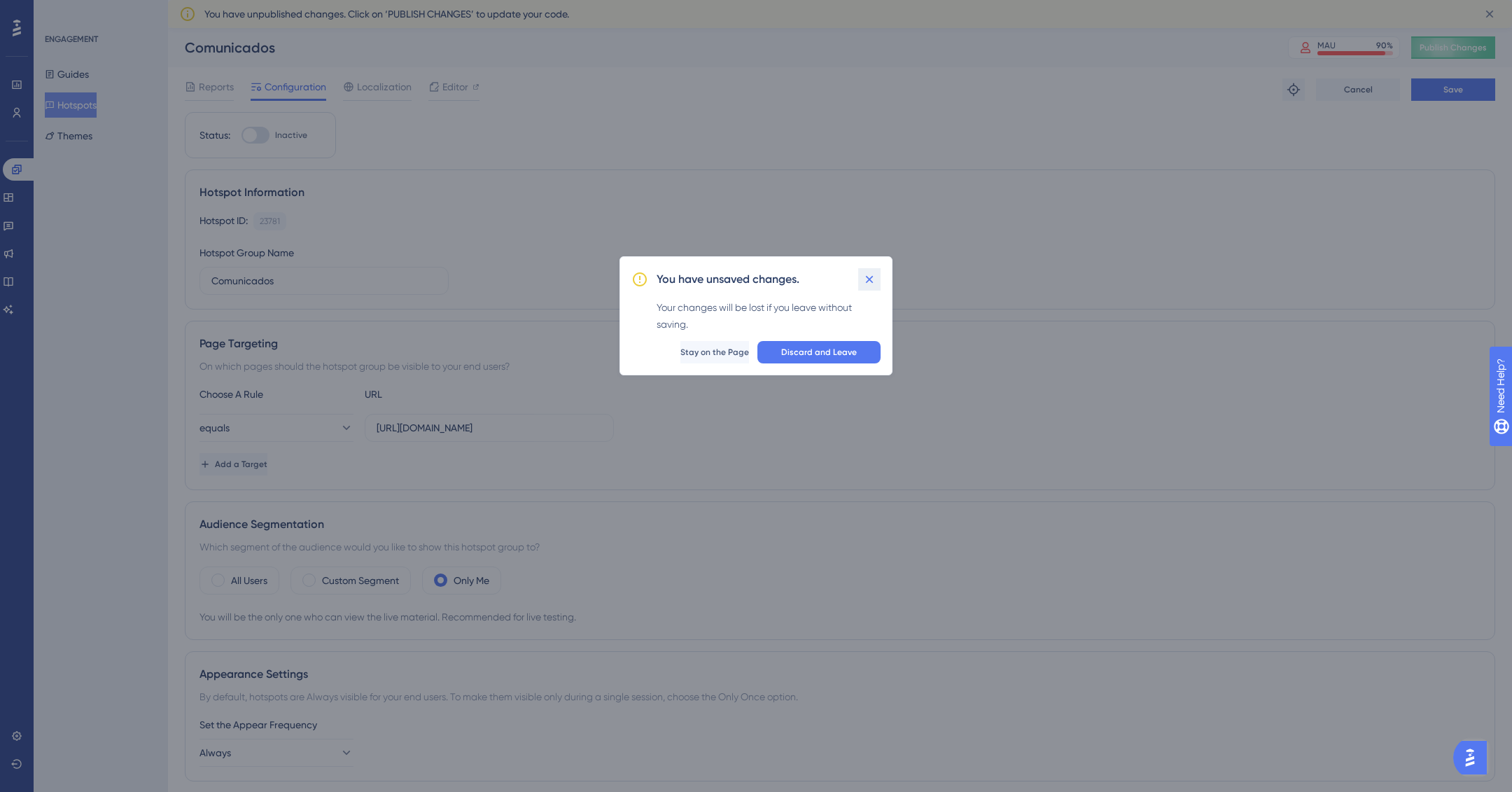
click at [869, 274] on icon at bounding box center [869, 279] width 14 height 14
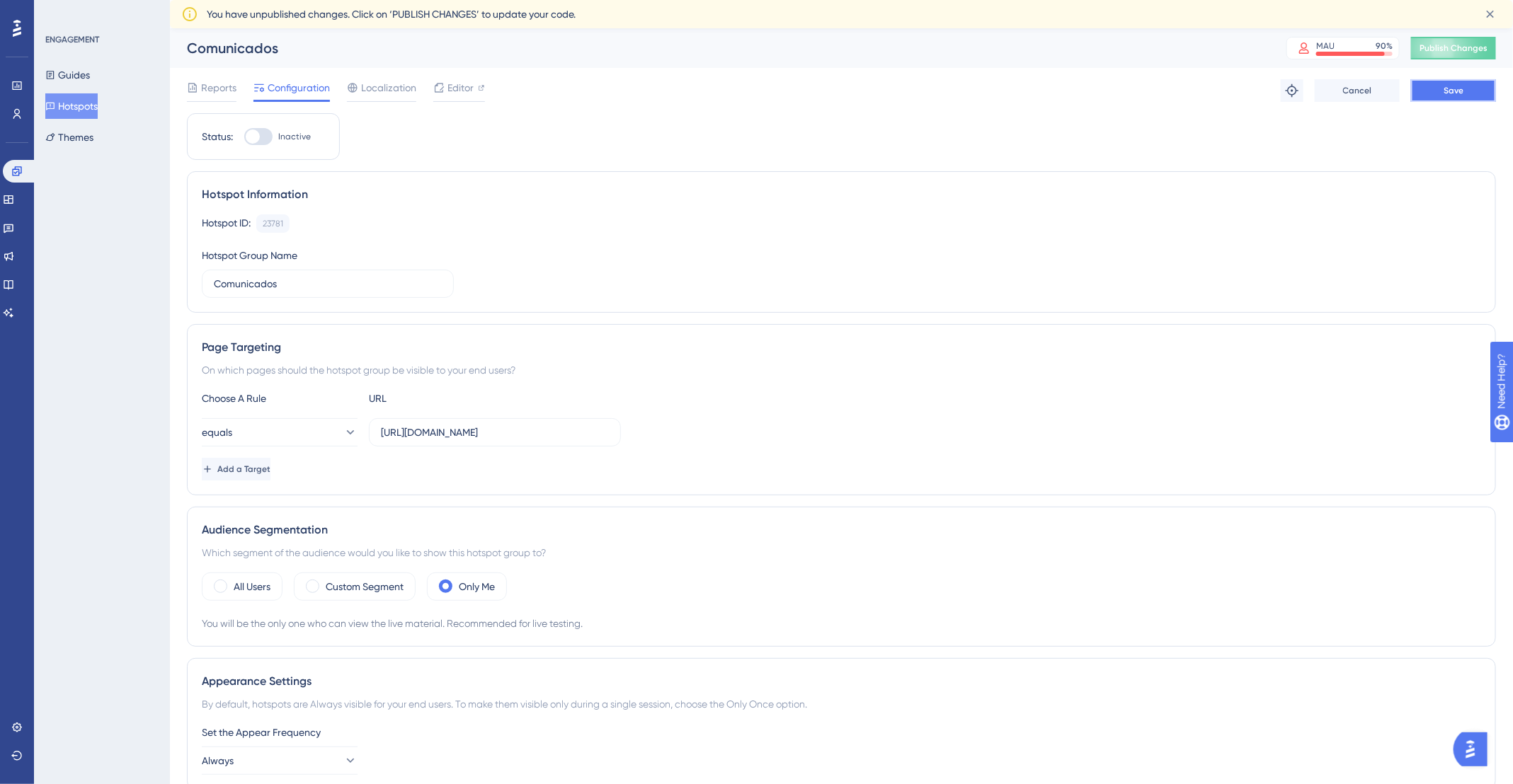
click at [1480, 85] on button "Save" at bounding box center [1453, 90] width 85 height 23
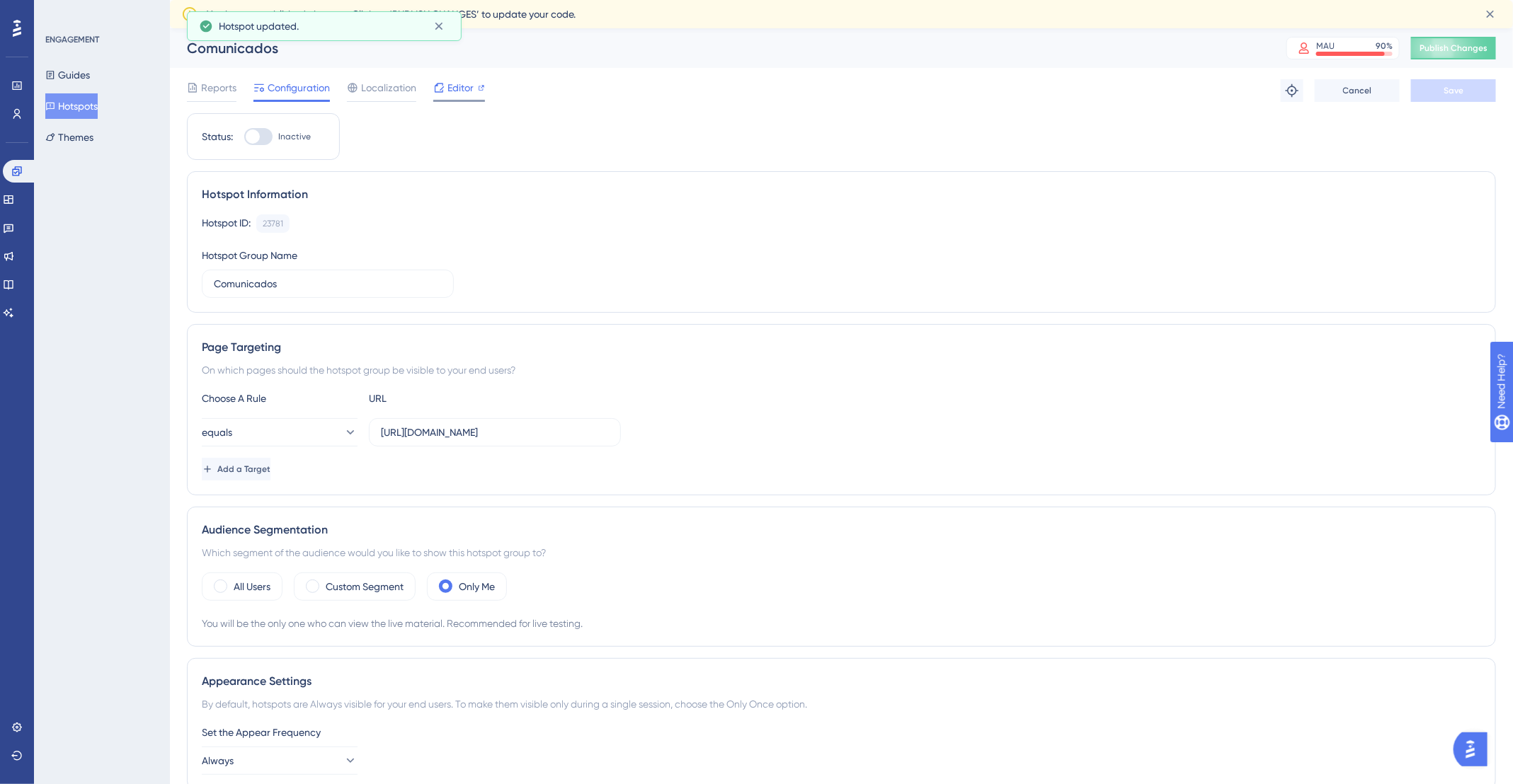
click at [471, 92] on span "Editor" at bounding box center [460, 88] width 26 height 17
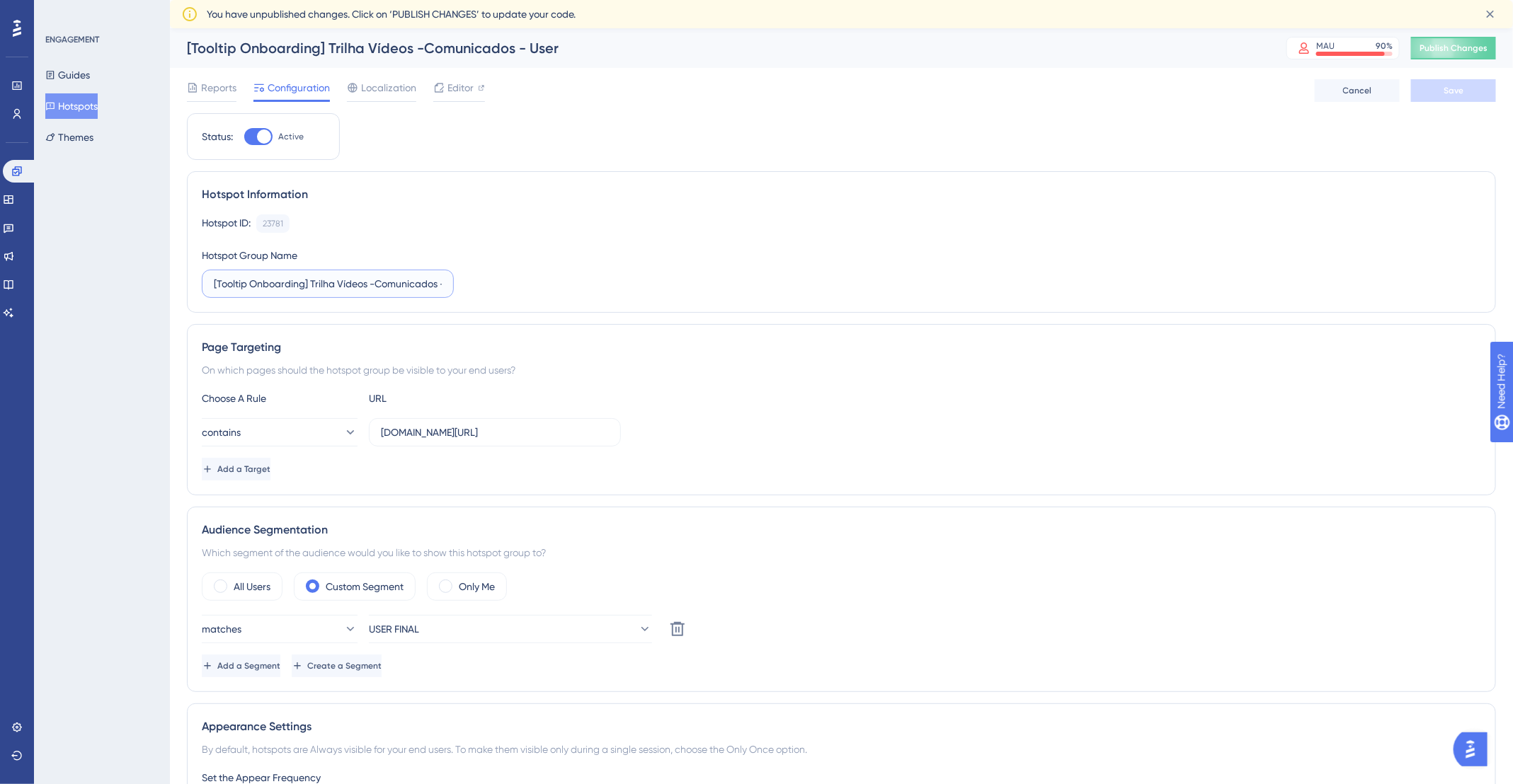
click at [376, 287] on input "[Tooltip Onboarding] Trilha Vídeos -Comunicados - User" at bounding box center [328, 284] width 228 height 16
type input "[Tooltip Onboarding] Trilha Vídeos - Comunicados - User"
click at [1489, 91] on button "Save" at bounding box center [1453, 90] width 85 height 23
click at [75, 142] on button "Themes" at bounding box center [69, 137] width 48 height 25
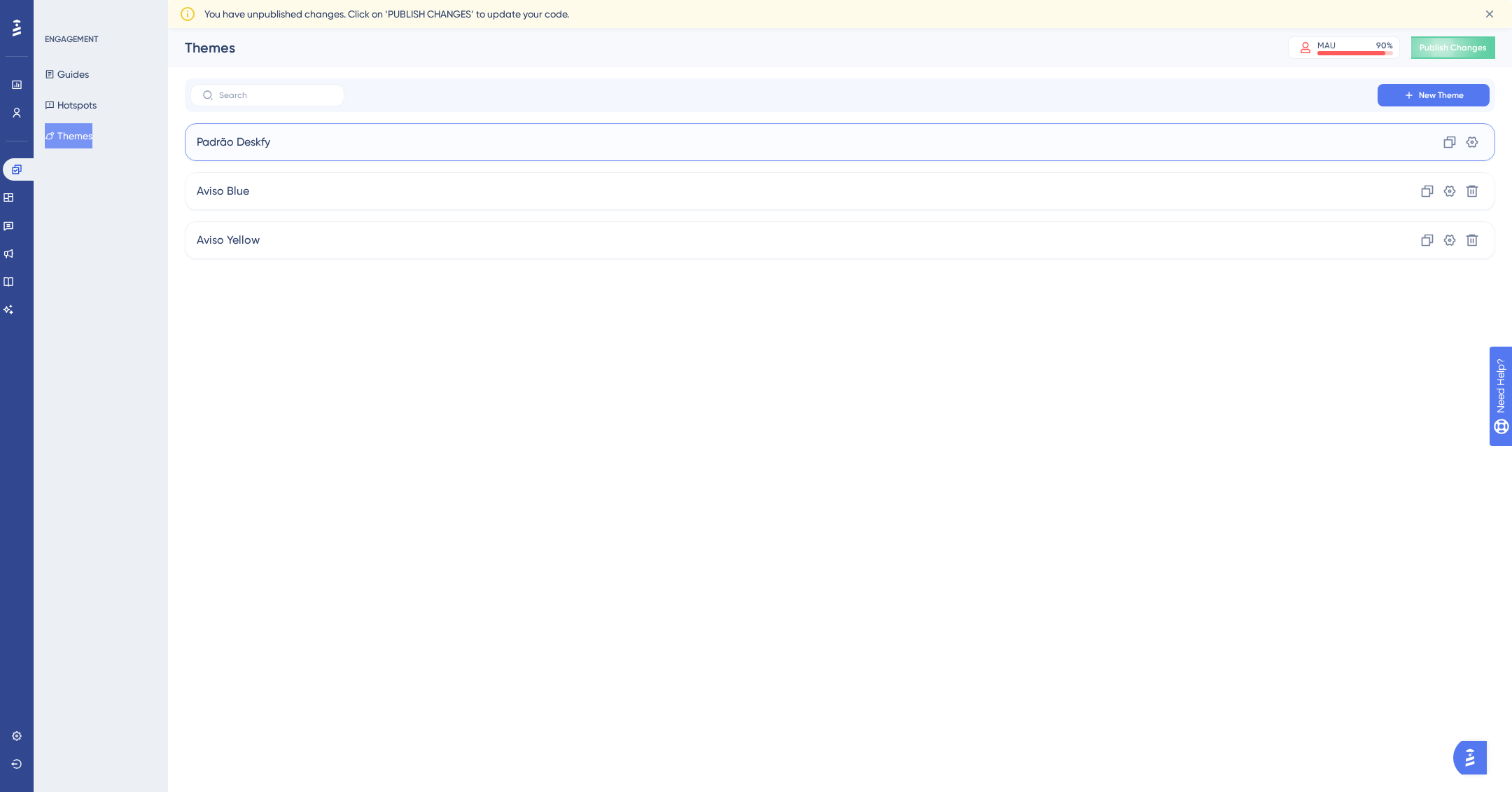
click at [299, 150] on div "Padrão Deskfy Clone Settings" at bounding box center [840, 142] width 1310 height 38
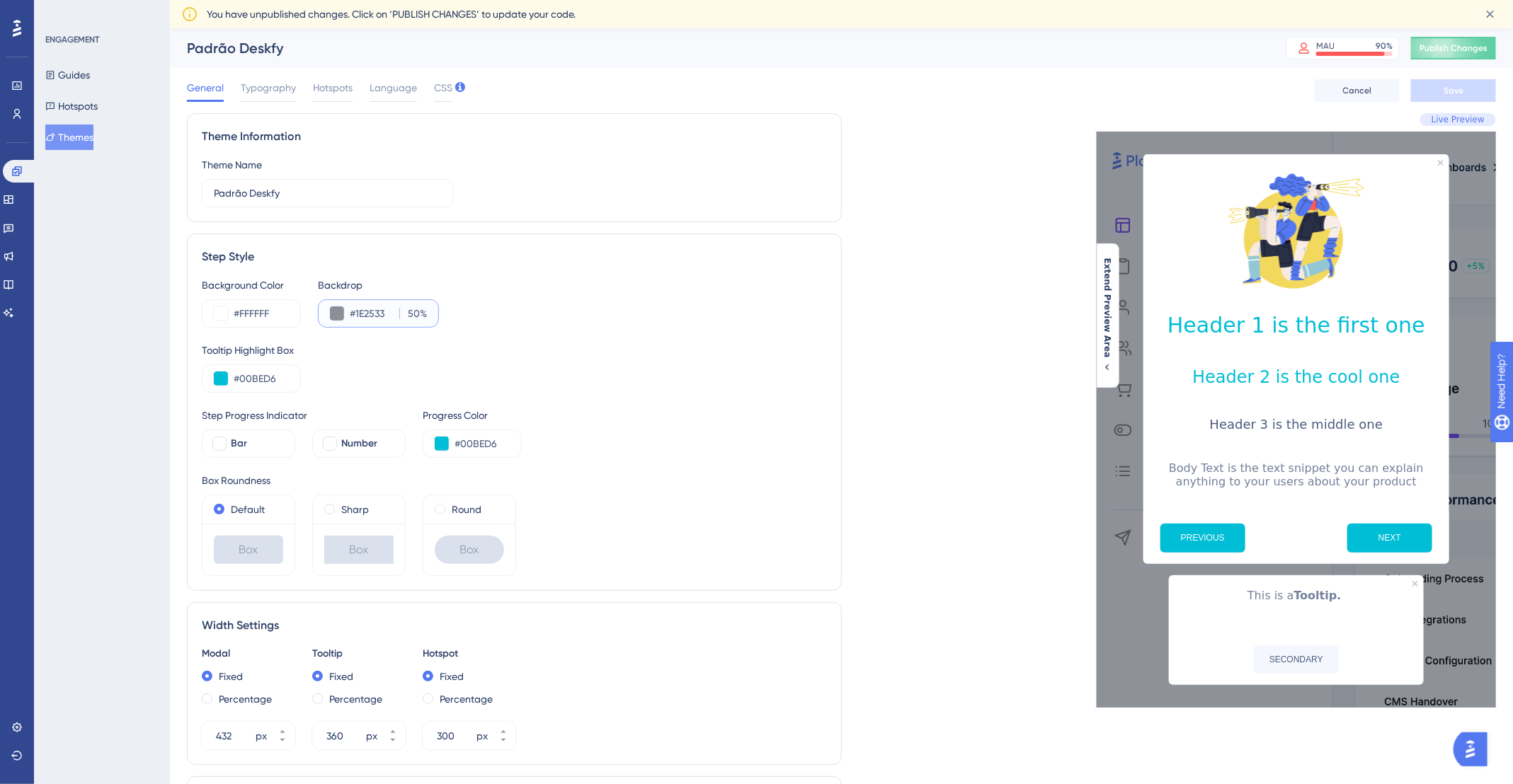
click at [376, 308] on input "#1E2533" at bounding box center [372, 314] width 44 height 17
click at [382, 313] on input "#1E2533" at bounding box center [372, 314] width 44 height 17
click at [381, 313] on input "#1E2533" at bounding box center [372, 314] width 44 height 17
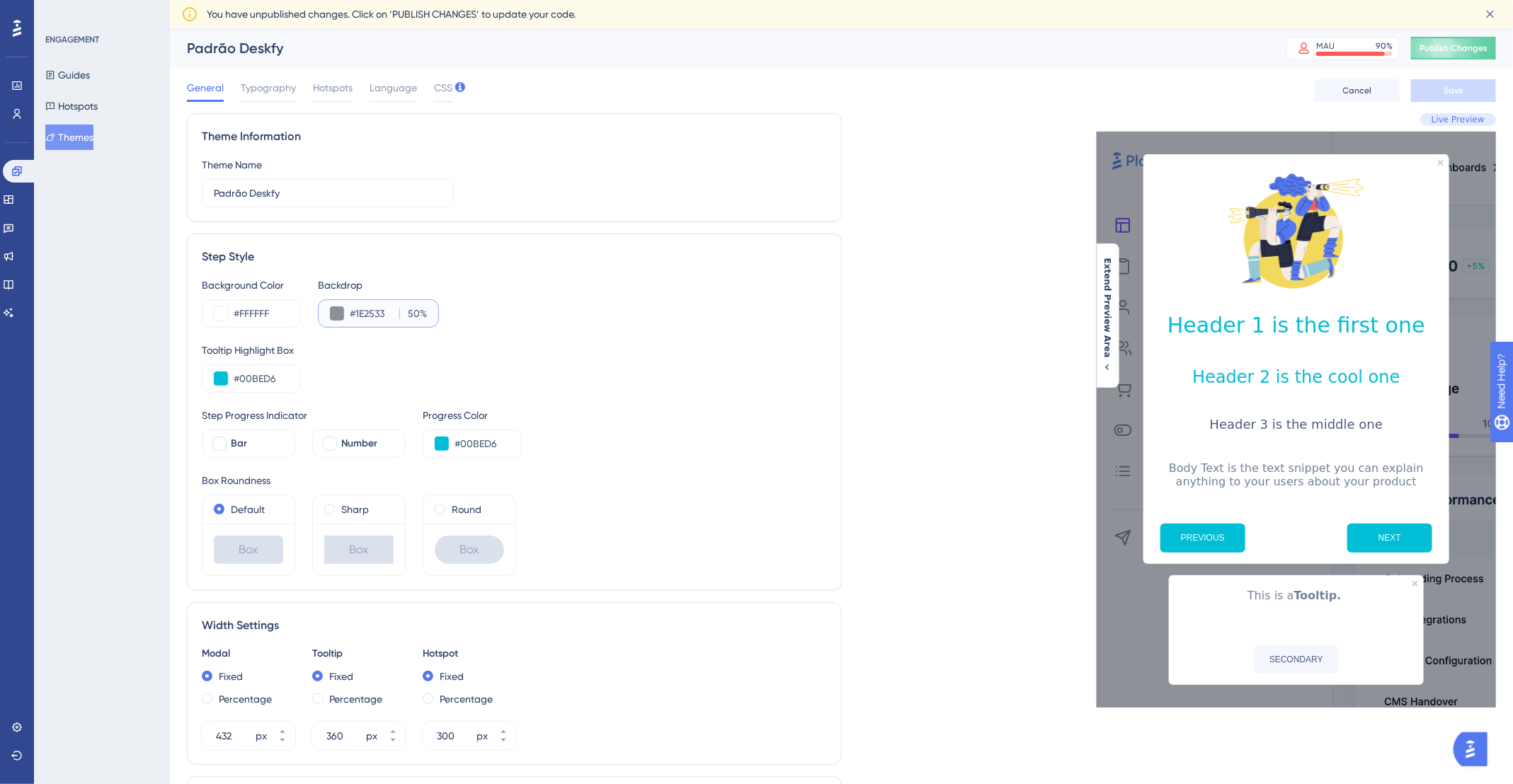
click at [381, 313] on input "#1E2533" at bounding box center [372, 314] width 44 height 17
click at [365, 299] on div "#1E2533 50 %" at bounding box center [378, 314] width 121 height 28
drag, startPoint x: 347, startPoint y: 314, endPoint x: 383, endPoint y: 320, distance: 36.5
click at [383, 321] on div "#1E2533 50 %" at bounding box center [378, 314] width 121 height 28
drag, startPoint x: 382, startPoint y: 316, endPoint x: 326, endPoint y: 316, distance: 56.0
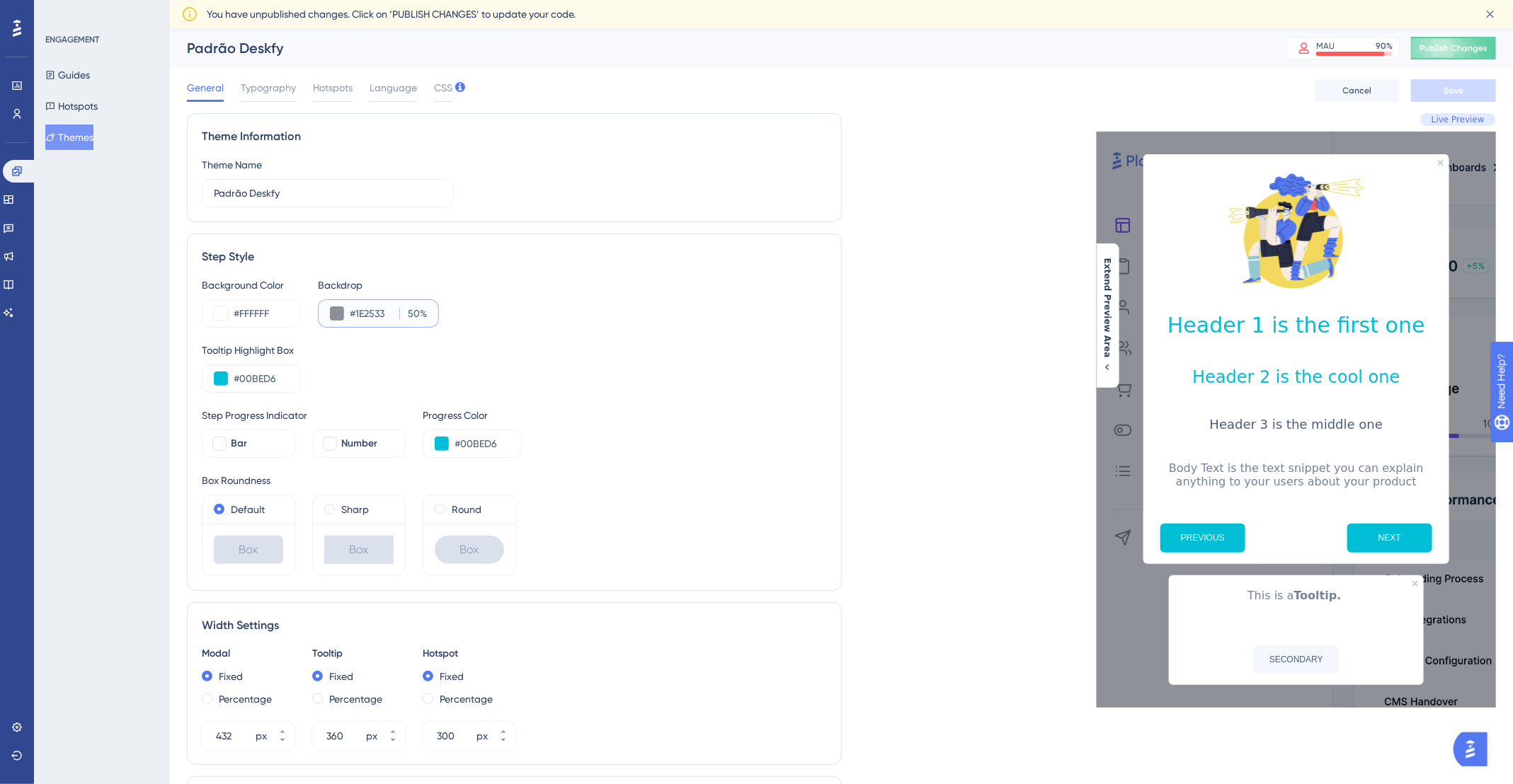
click at [326, 316] on div "#1E2533 50 %" at bounding box center [378, 314] width 121 height 28
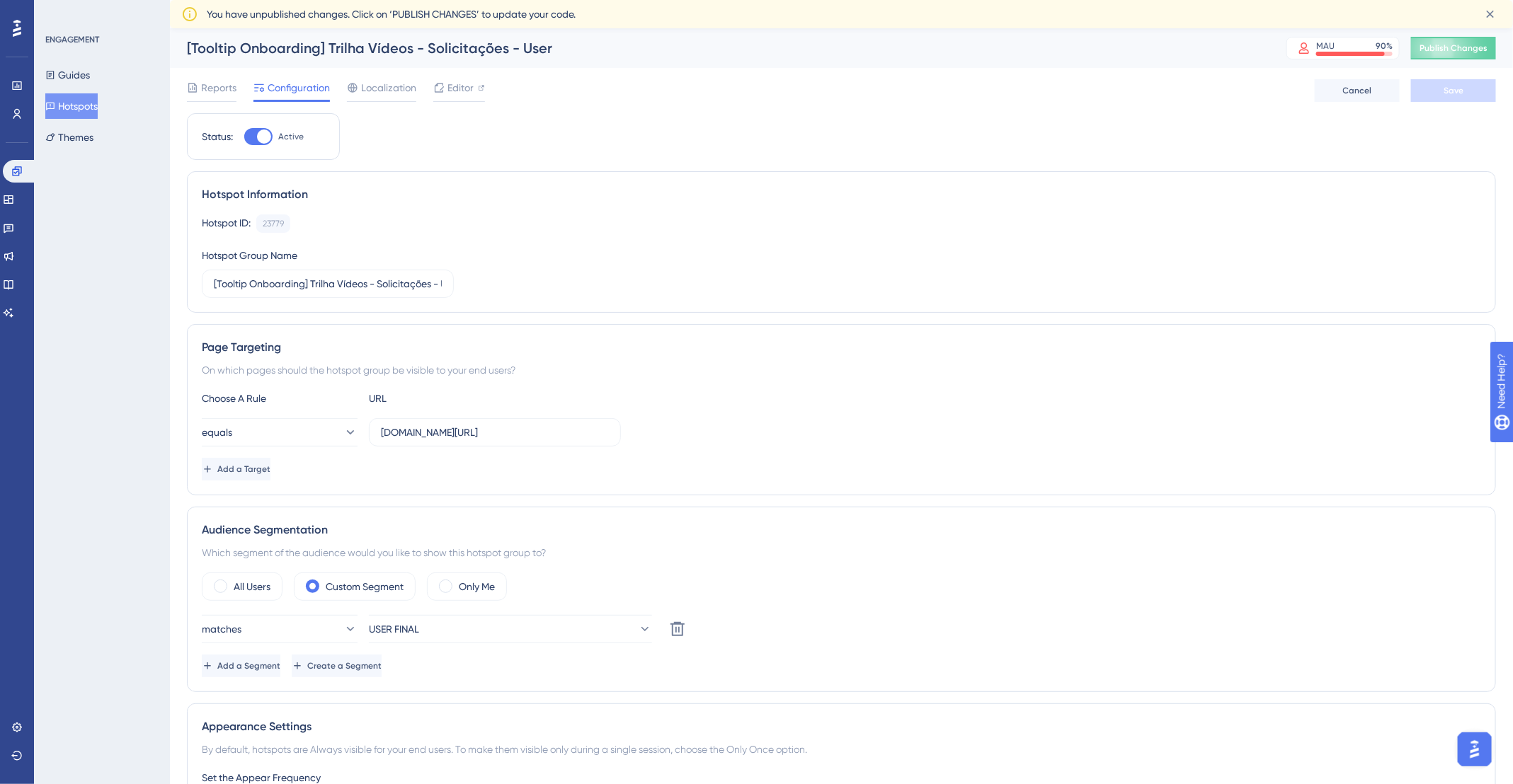
click at [79, 110] on button "Hotspots" at bounding box center [71, 106] width 53 height 25
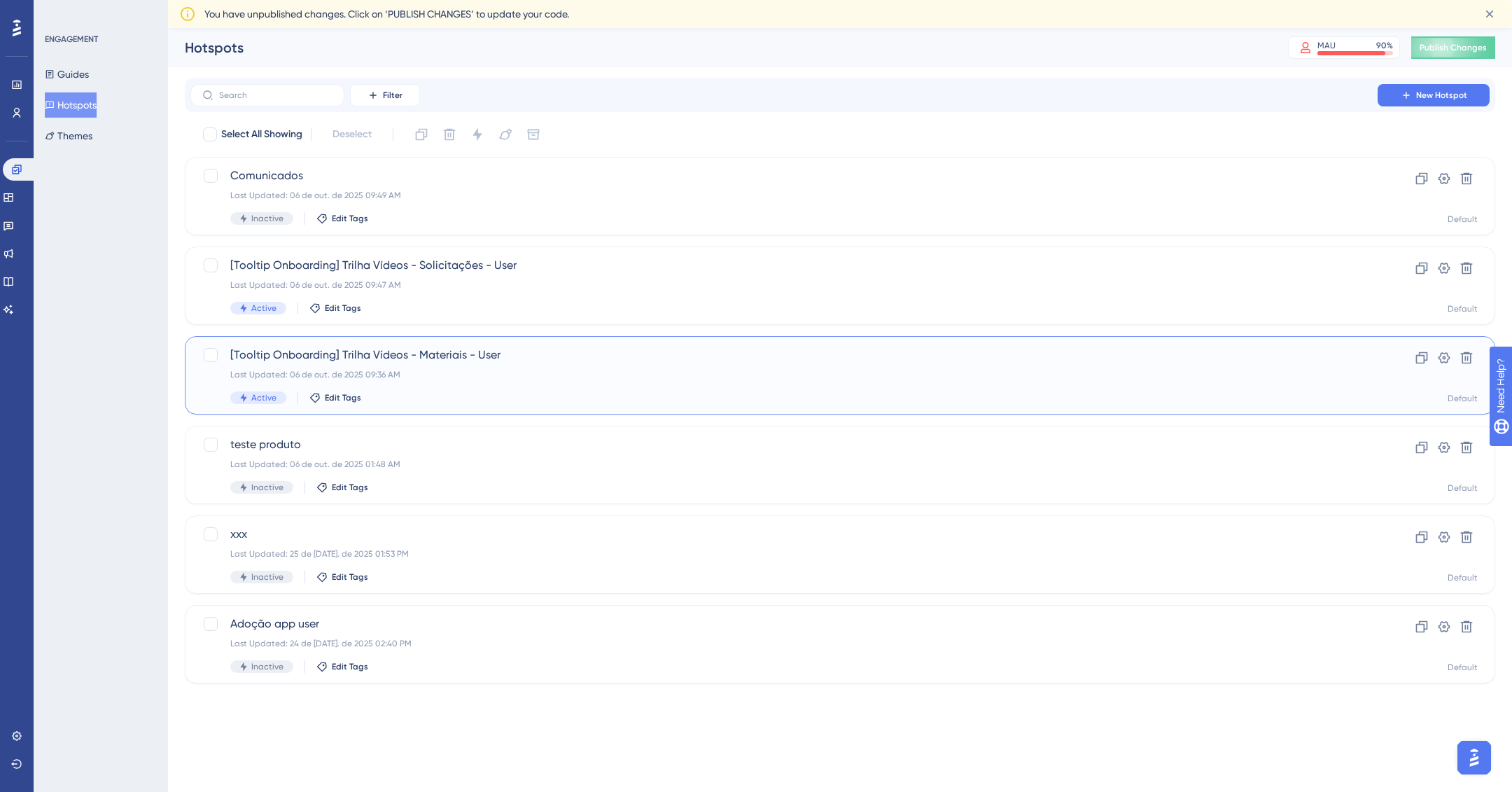
click at [629, 374] on div "Last Updated: 06 de out. de 2025 09:36 AM" at bounding box center [784, 375] width 1107 height 11
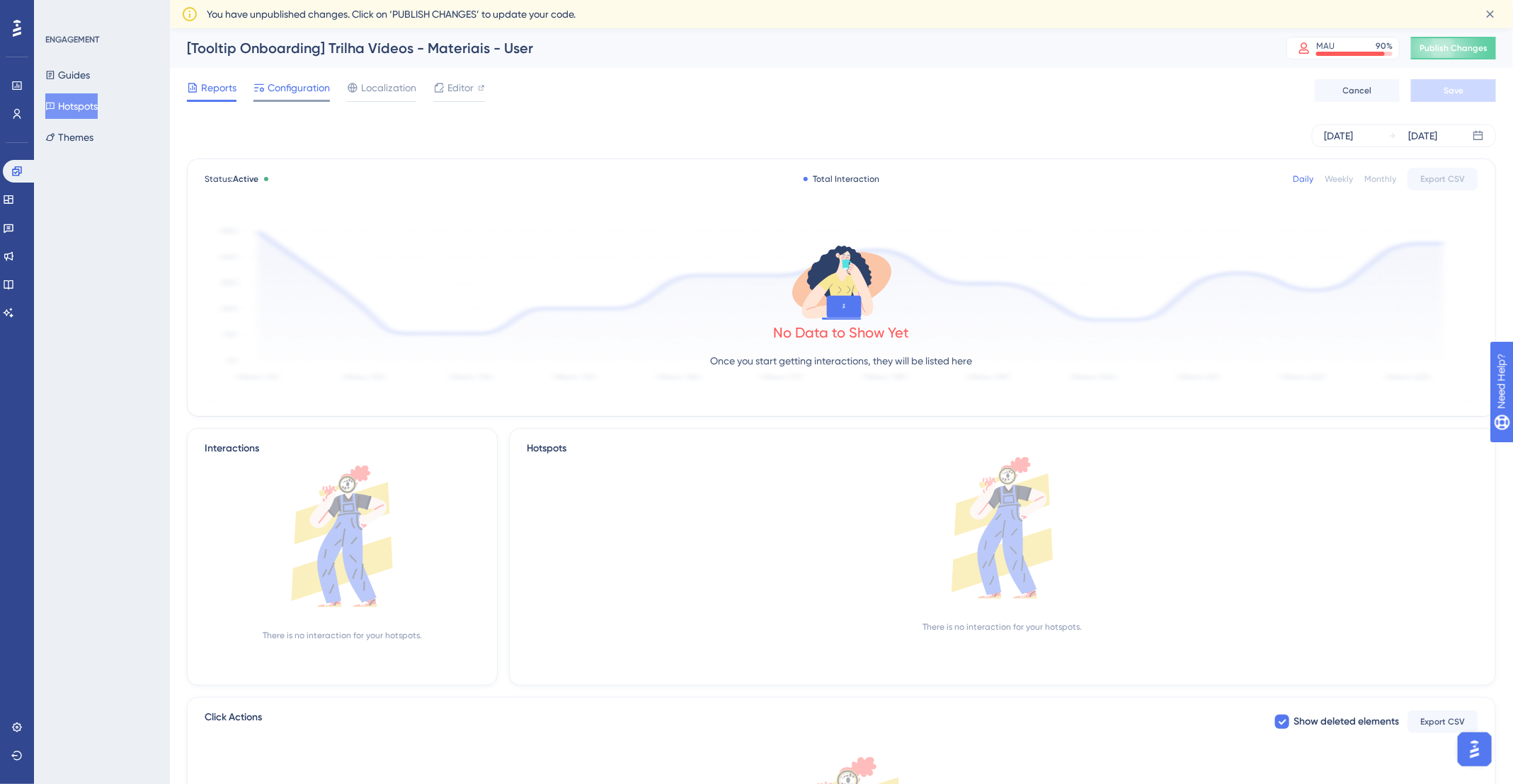
click at [273, 96] on div "Configuration" at bounding box center [291, 90] width 76 height 23
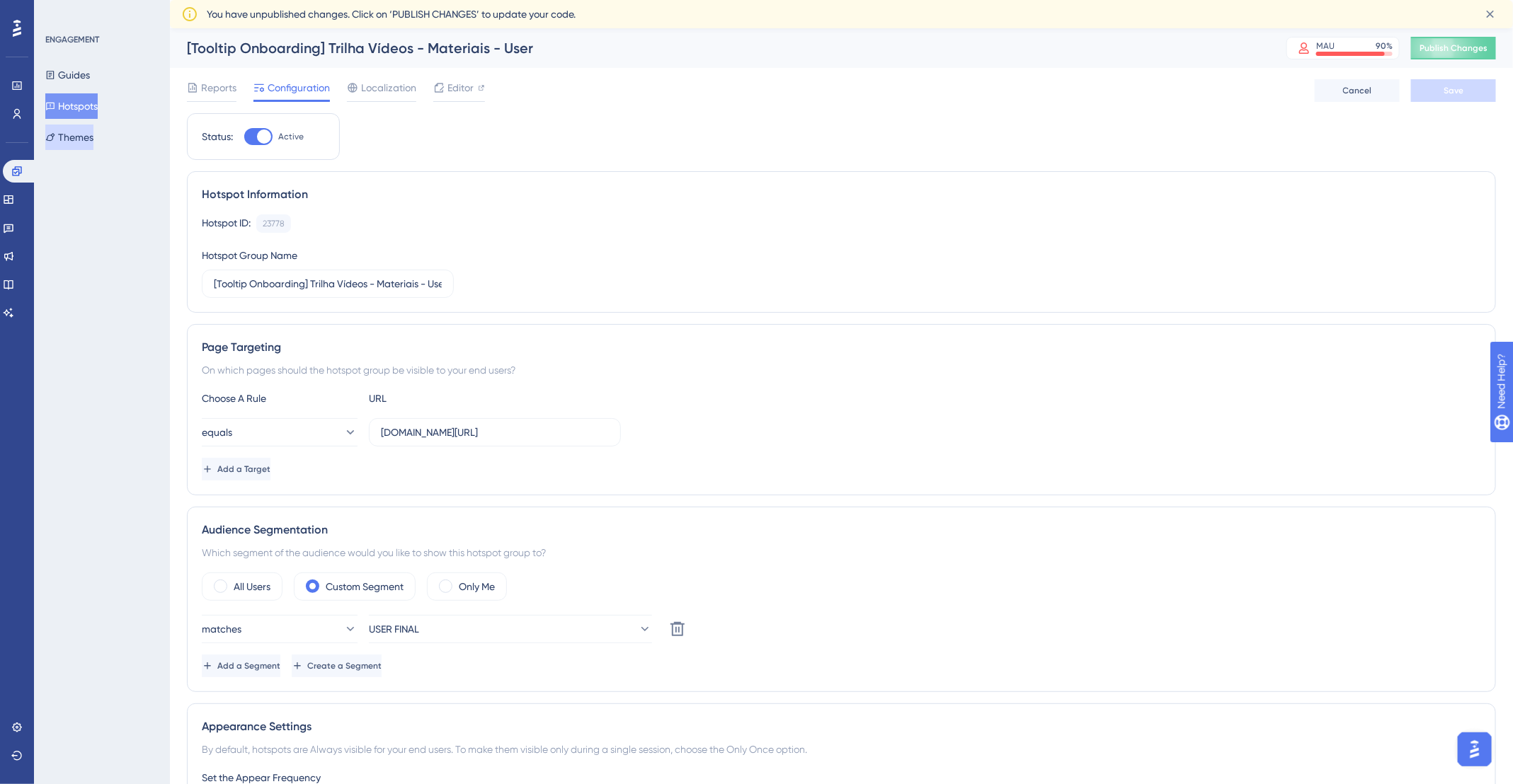
click at [91, 130] on button "Themes" at bounding box center [69, 137] width 48 height 25
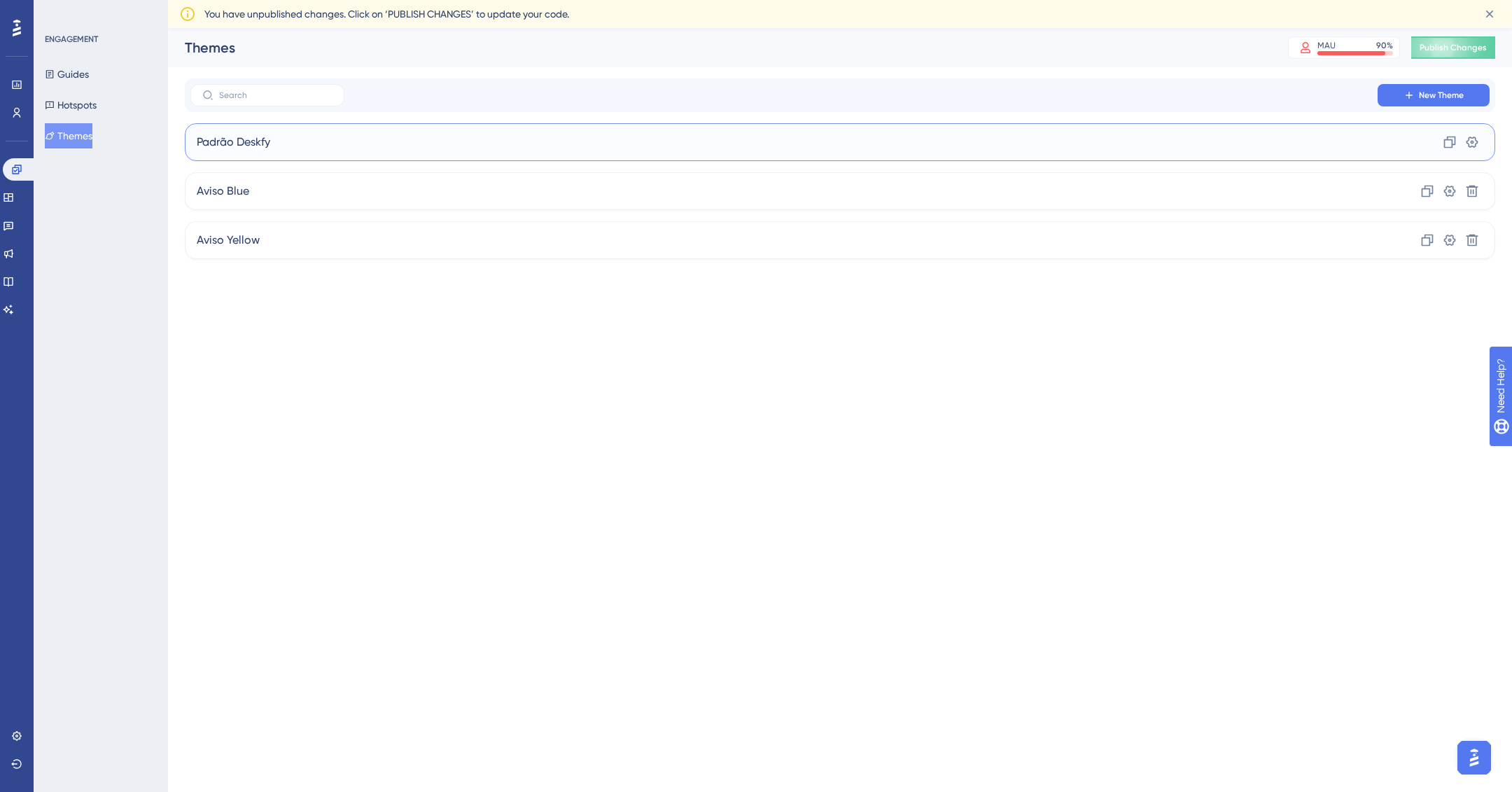
click at [326, 137] on div "Padrão Deskfy Clone Settings" at bounding box center [840, 142] width 1310 height 38
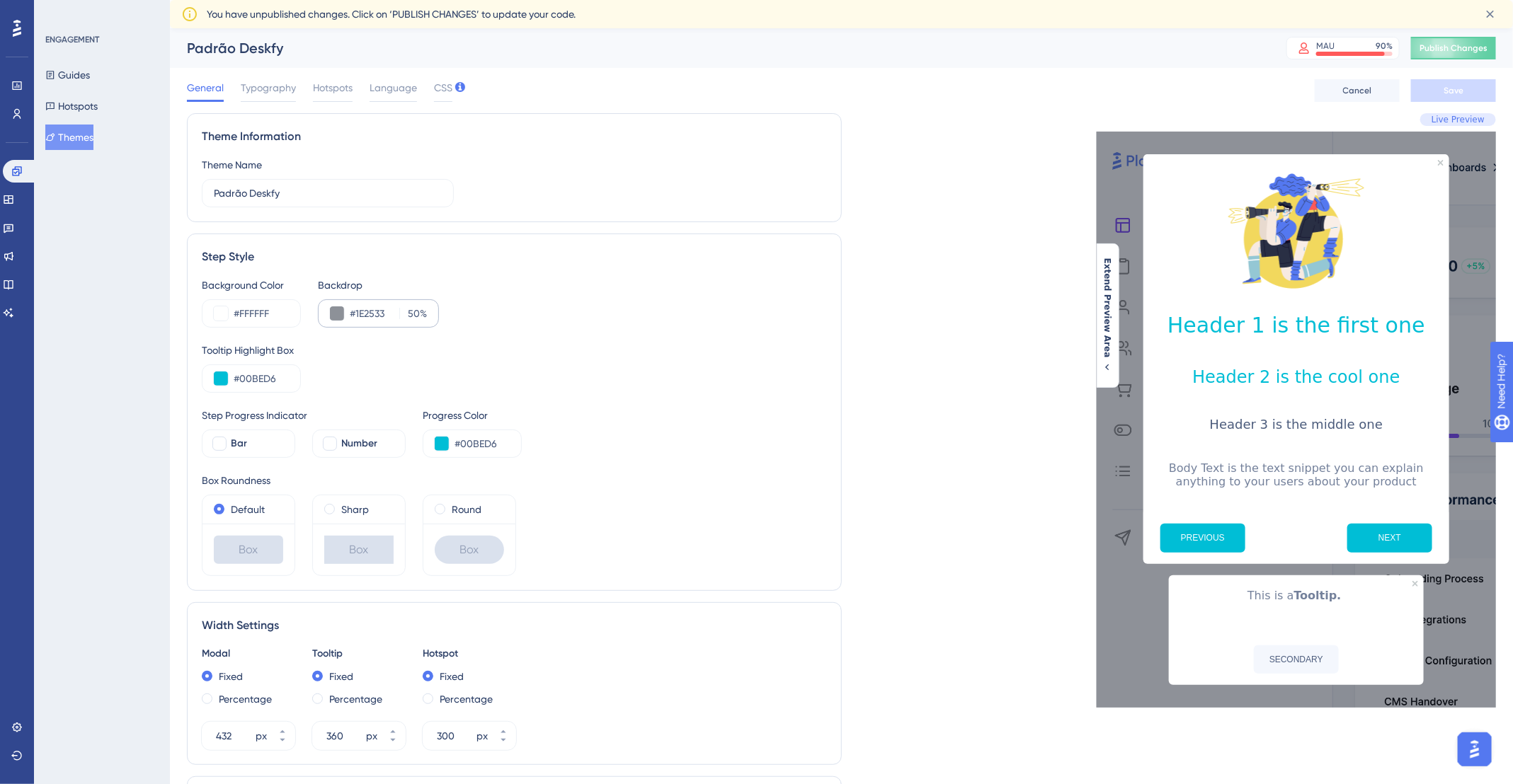
click at [359, 298] on div "Backdrop #1E2533 50 %" at bounding box center [378, 302] width 121 height 51
click at [371, 309] on input "#1E2533" at bounding box center [372, 314] width 44 height 17
click at [86, 107] on button "Hotspots" at bounding box center [71, 106] width 53 height 25
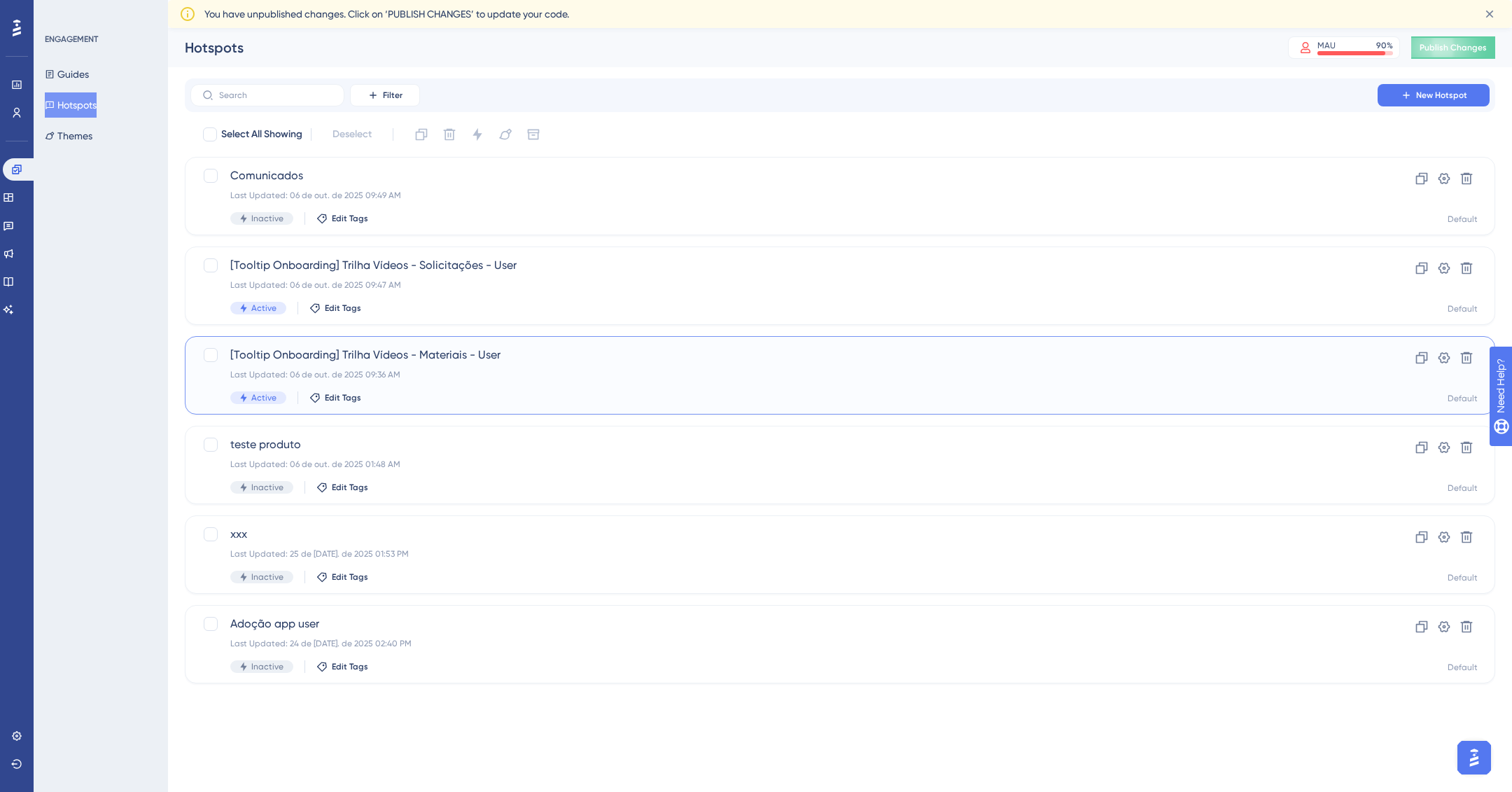
click at [716, 392] on div "Active Edit Tags" at bounding box center [784, 398] width 1107 height 12
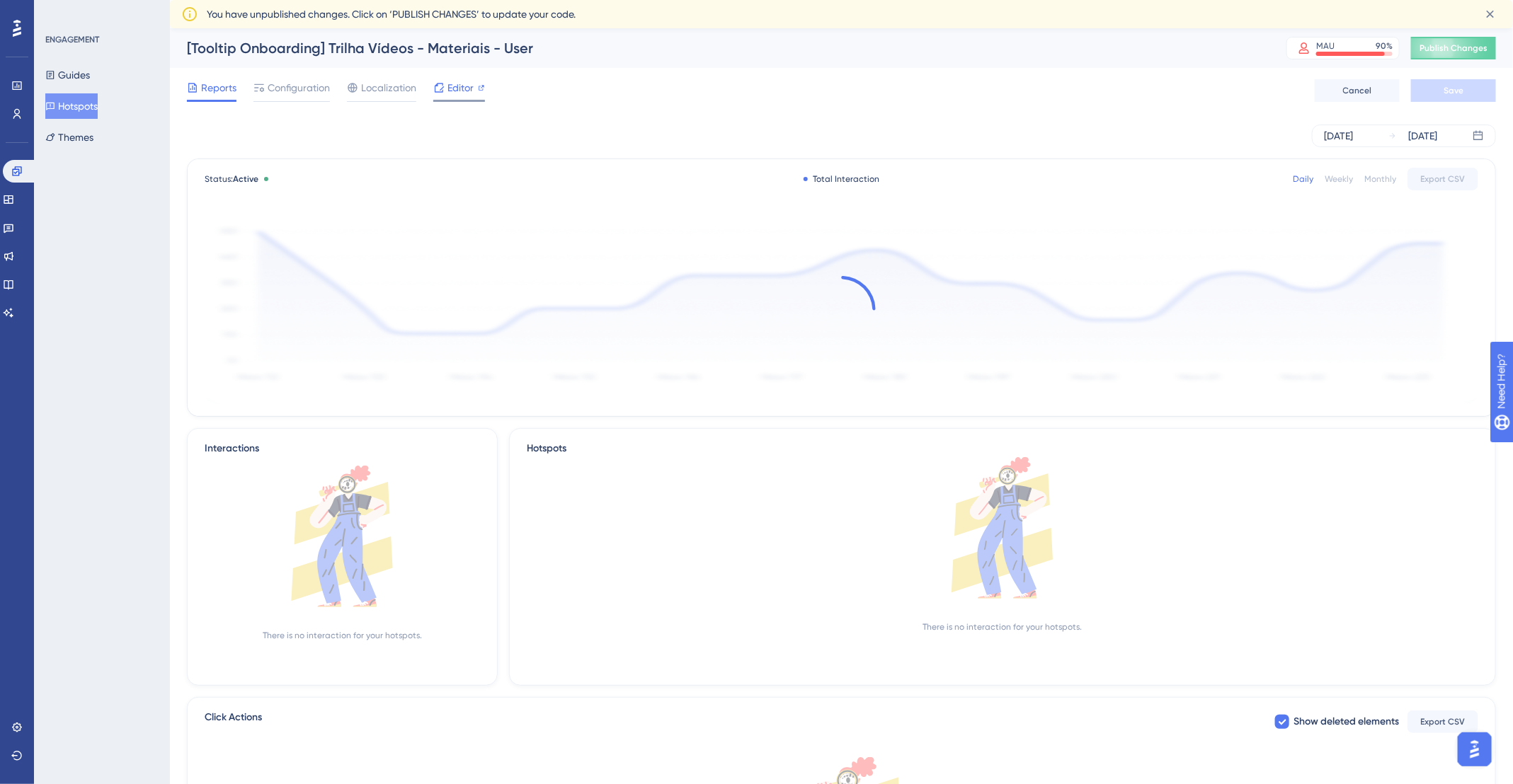
click at [464, 91] on span "Editor" at bounding box center [460, 88] width 26 height 17
click at [79, 143] on button "Themes" at bounding box center [69, 137] width 48 height 25
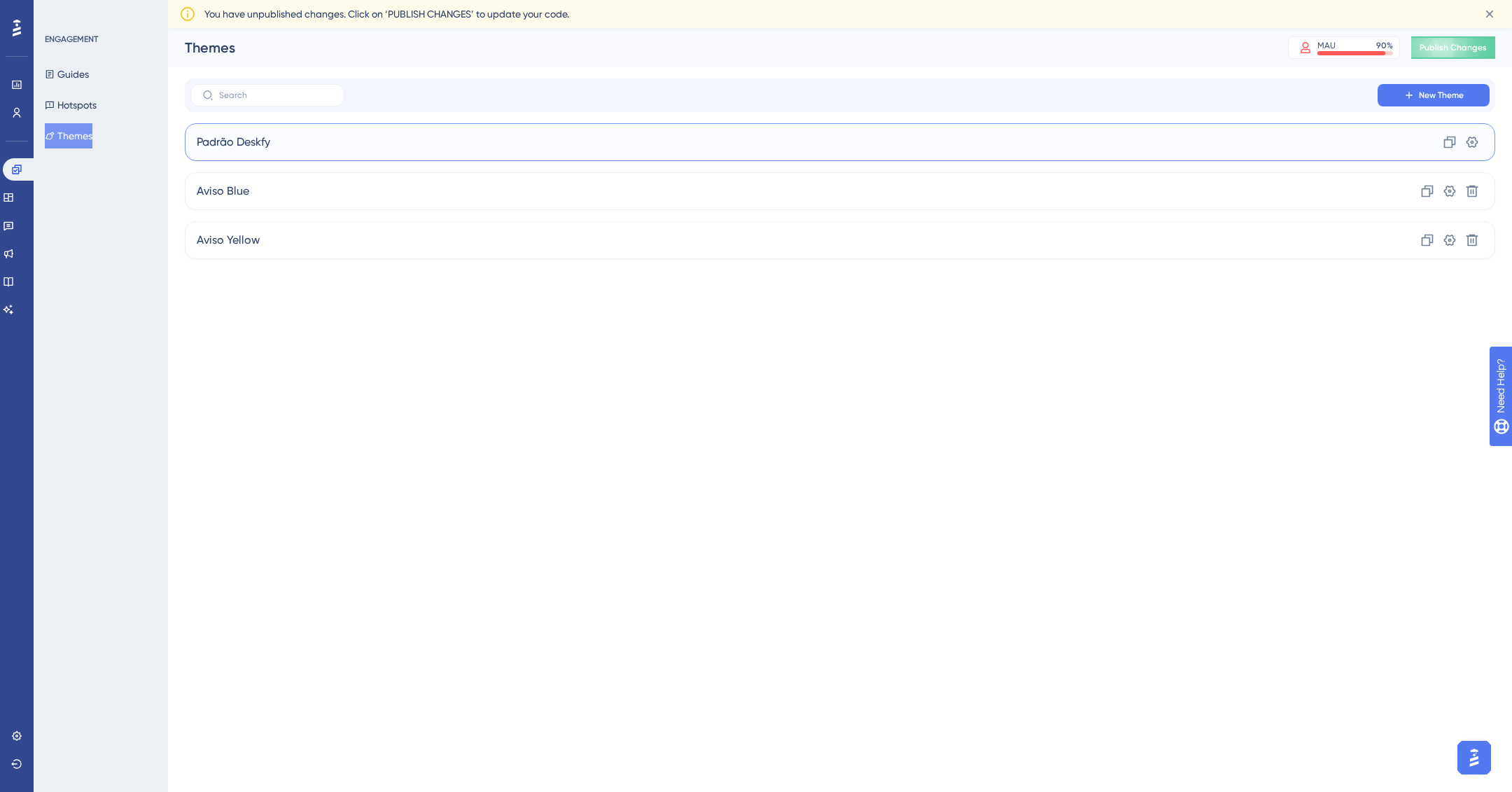
click at [342, 147] on div "Padrão Deskfy Clone Settings" at bounding box center [840, 142] width 1310 height 38
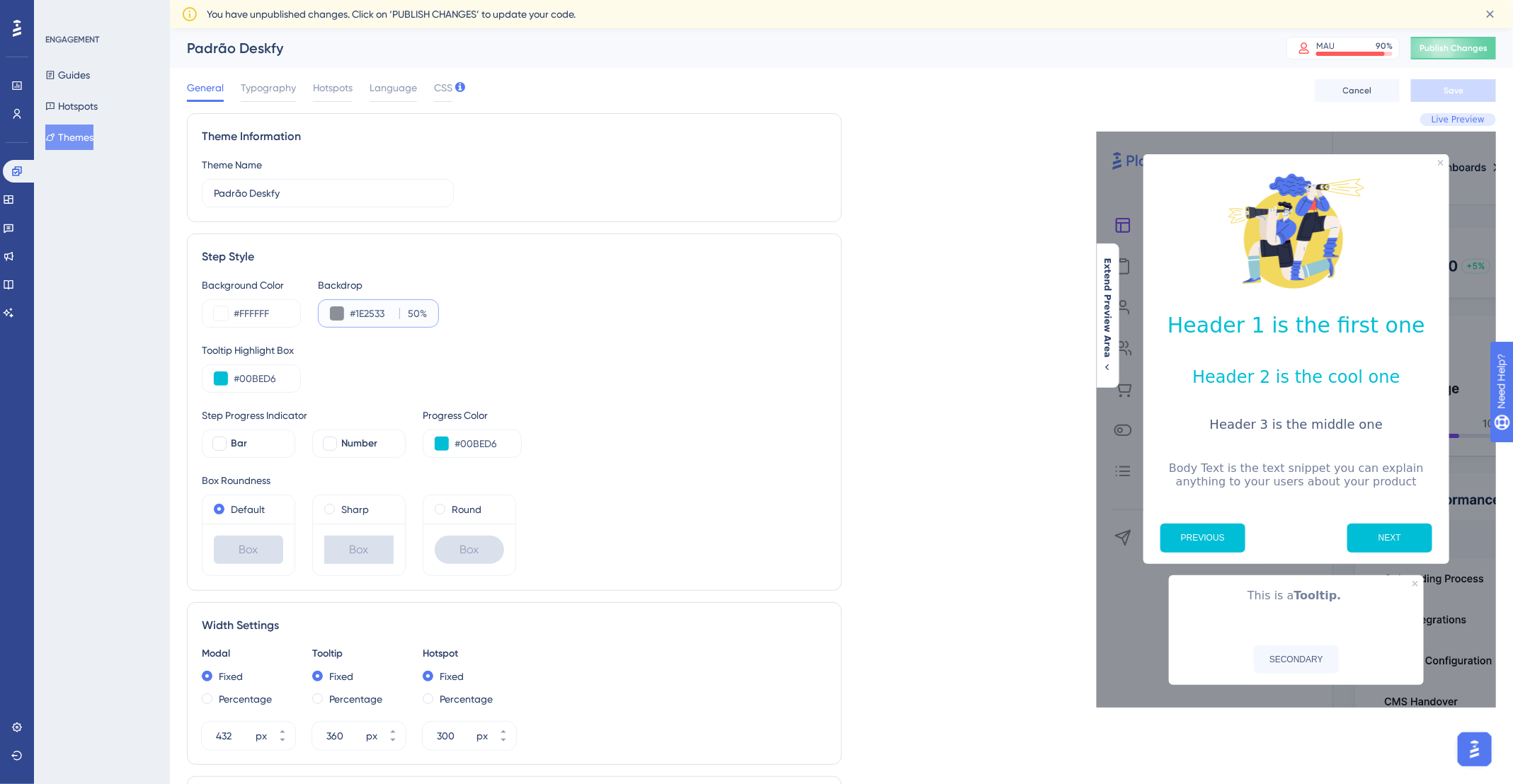
click at [351, 310] on input "#1E2533" at bounding box center [372, 314] width 44 height 17
click at [86, 104] on button "Hotspots" at bounding box center [71, 106] width 53 height 25
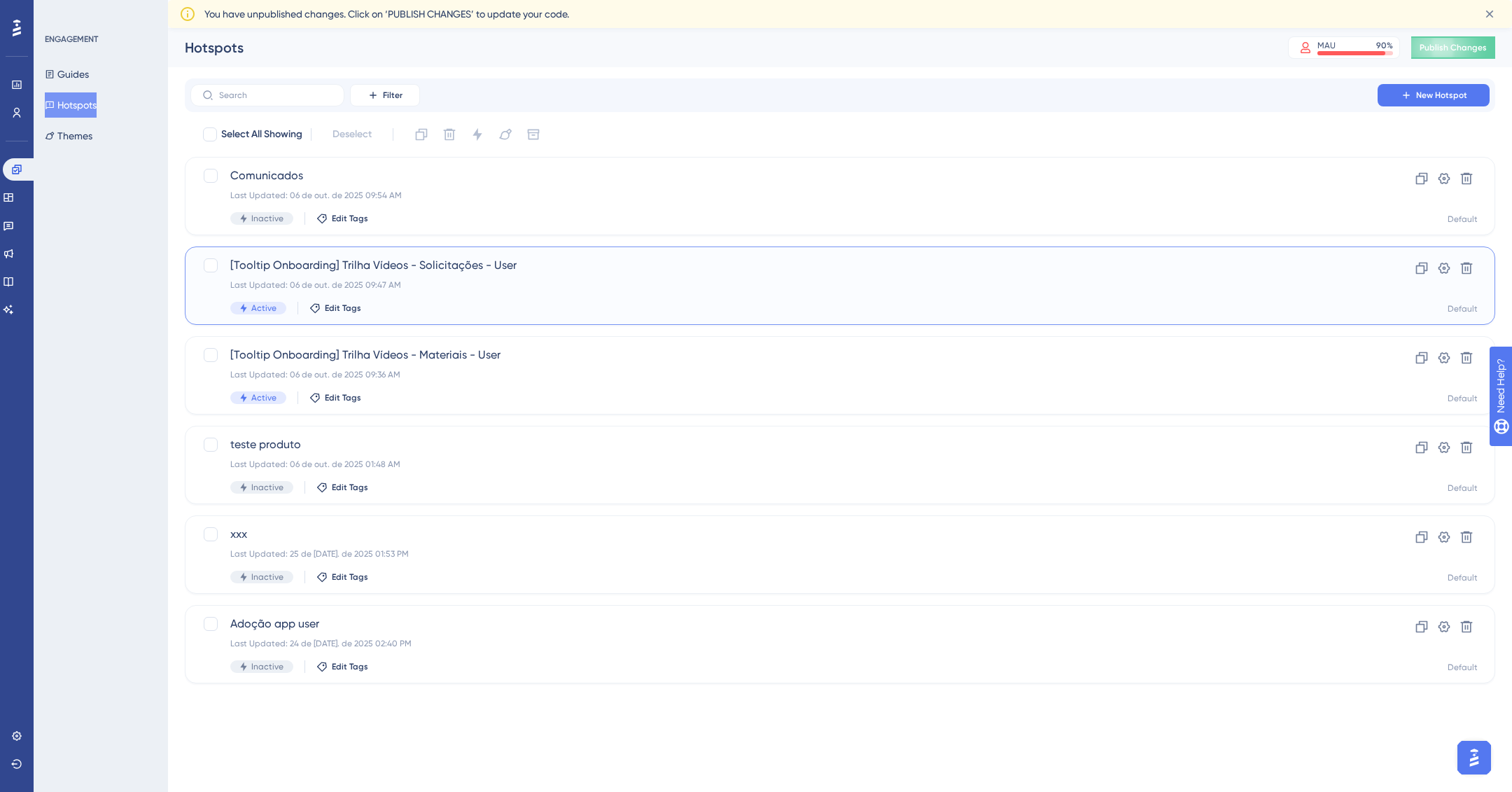
click at [659, 291] on div "[Tooltip Onboarding] Trilha Vídeos - Solicitações - User Last Updated: 06 de ou…" at bounding box center [784, 285] width 1107 height 57
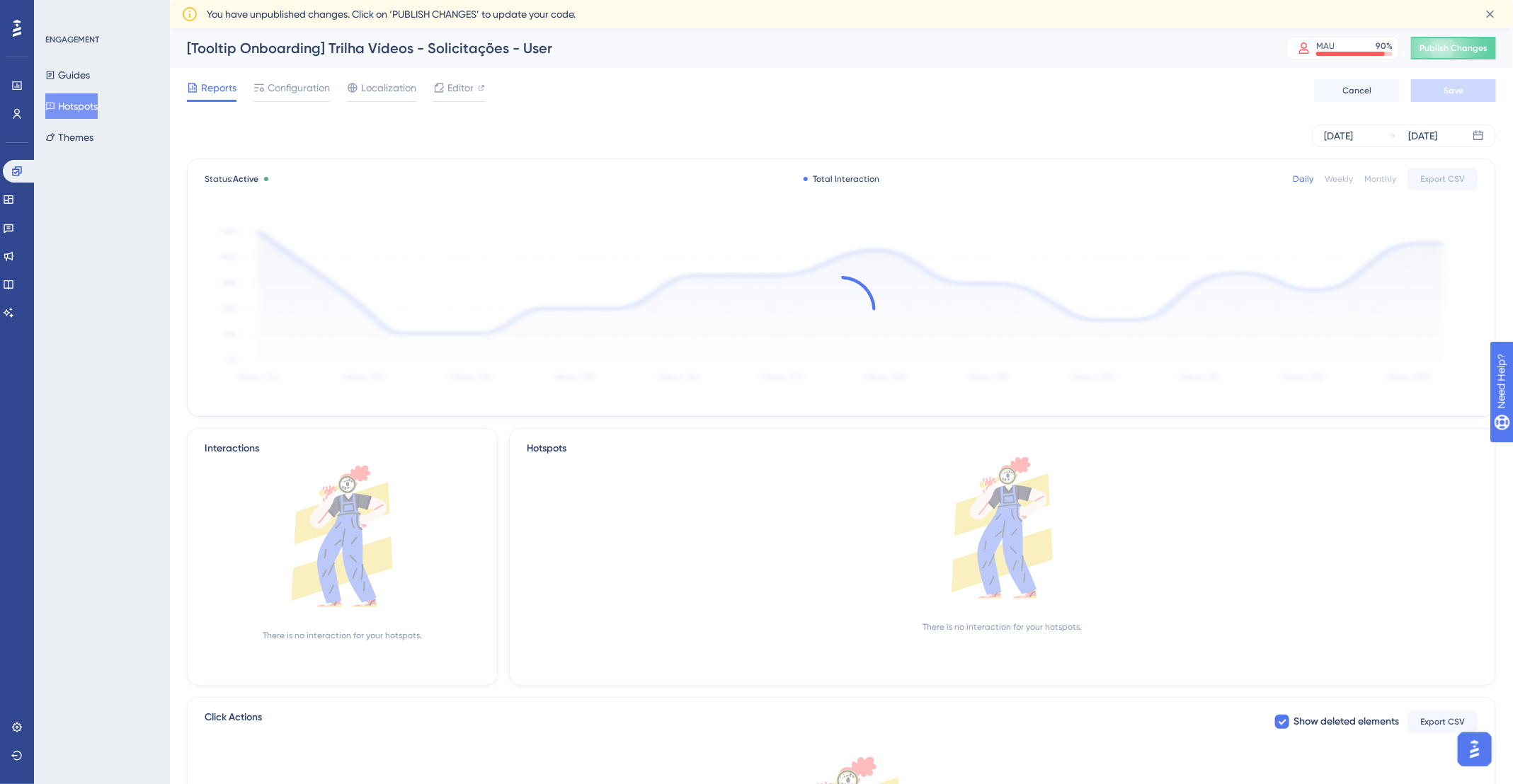
click at [396, 50] on div "[Tooltip Onboarding] Trilha Vídeos - Solicitações - User" at bounding box center [718, 48] width 1064 height 20
click at [395, 50] on div "[Tooltip Onboarding] Trilha Vídeos - Solicitações - User" at bounding box center [718, 48] width 1064 height 20
click at [395, 51] on div "[Tooltip Onboarding] Trilha Vídeos - Solicitações - User" at bounding box center [718, 48] width 1064 height 20
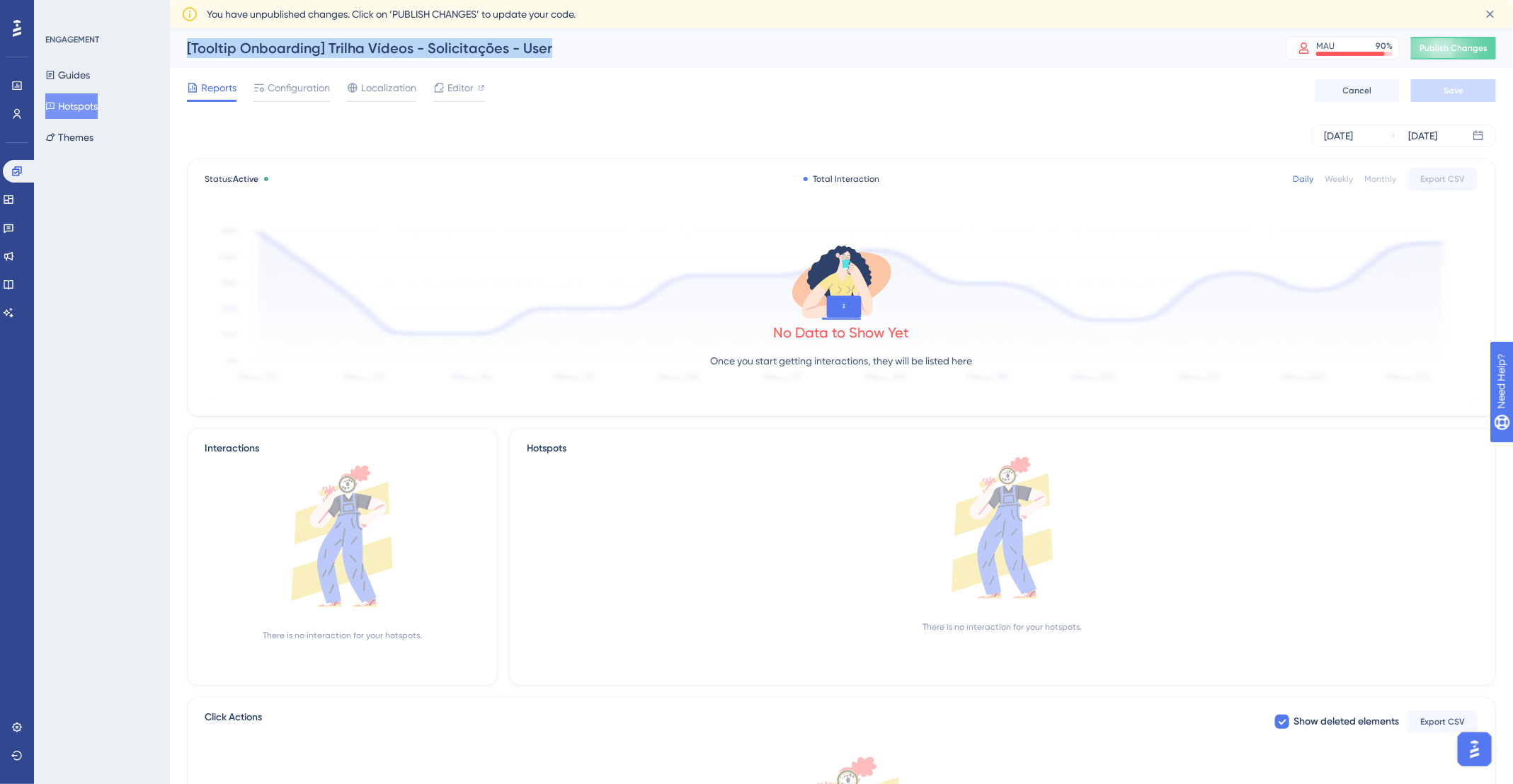
copy div "[Tooltip Onboarding] Trilha Vídeos - Solicitações - User"
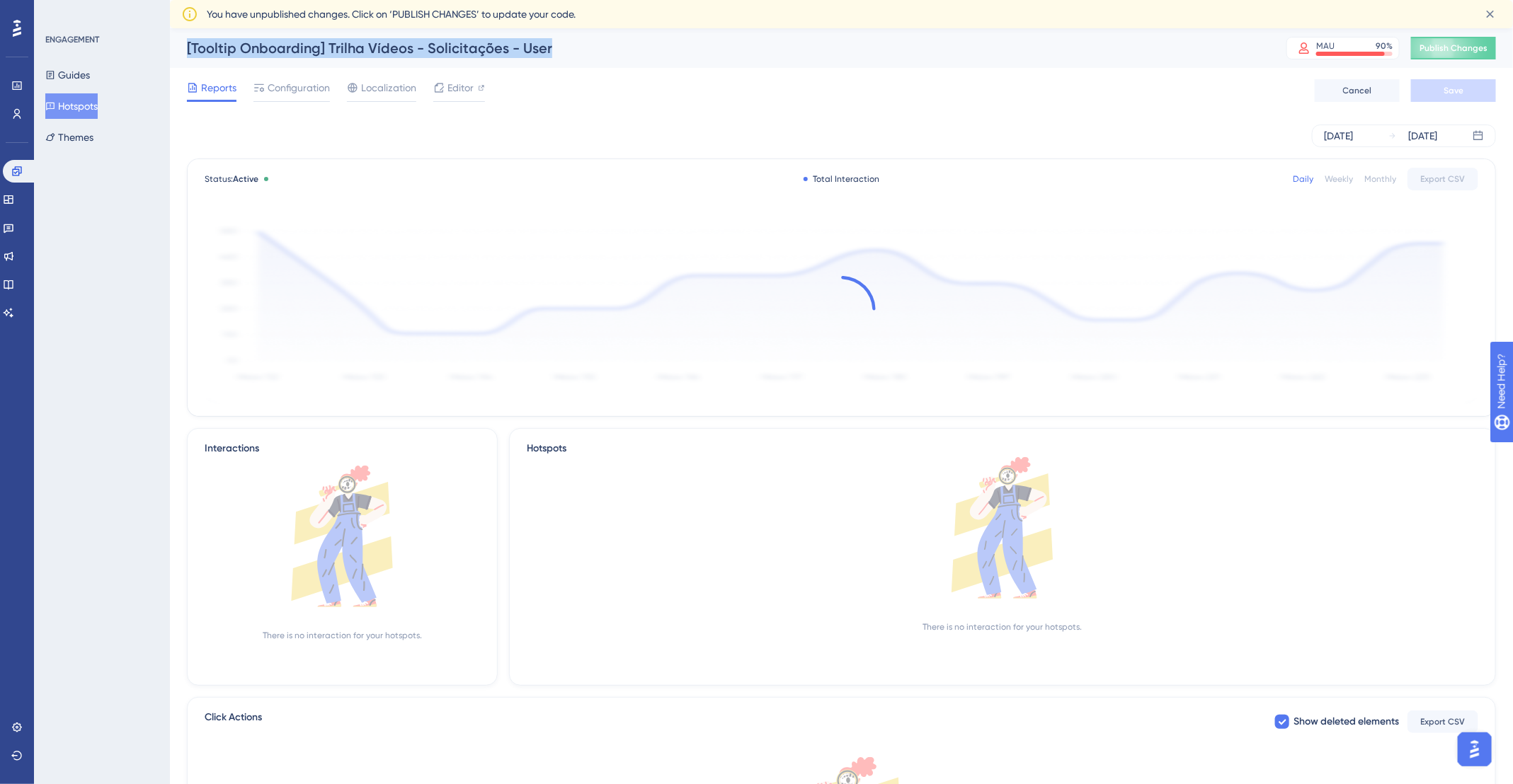
click at [522, 41] on div "[Tooltip Onboarding] Trilha Vídeos - Solicitações - User" at bounding box center [718, 48] width 1064 height 20
drag, startPoint x: 430, startPoint y: 35, endPoint x: 184, endPoint y: 45, distance: 246.2
click at [184, 45] on div "[Tooltip Onboarding] Trilha Vídeos - Solicitações - User MAU 90 % Click to see …" at bounding box center [842, 48] width 1343 height 40
copy div "[Tooltip Onboarding] Trilha Vídeos - Solicitações - User"
click at [80, 103] on button "Hotspots" at bounding box center [71, 106] width 53 height 25
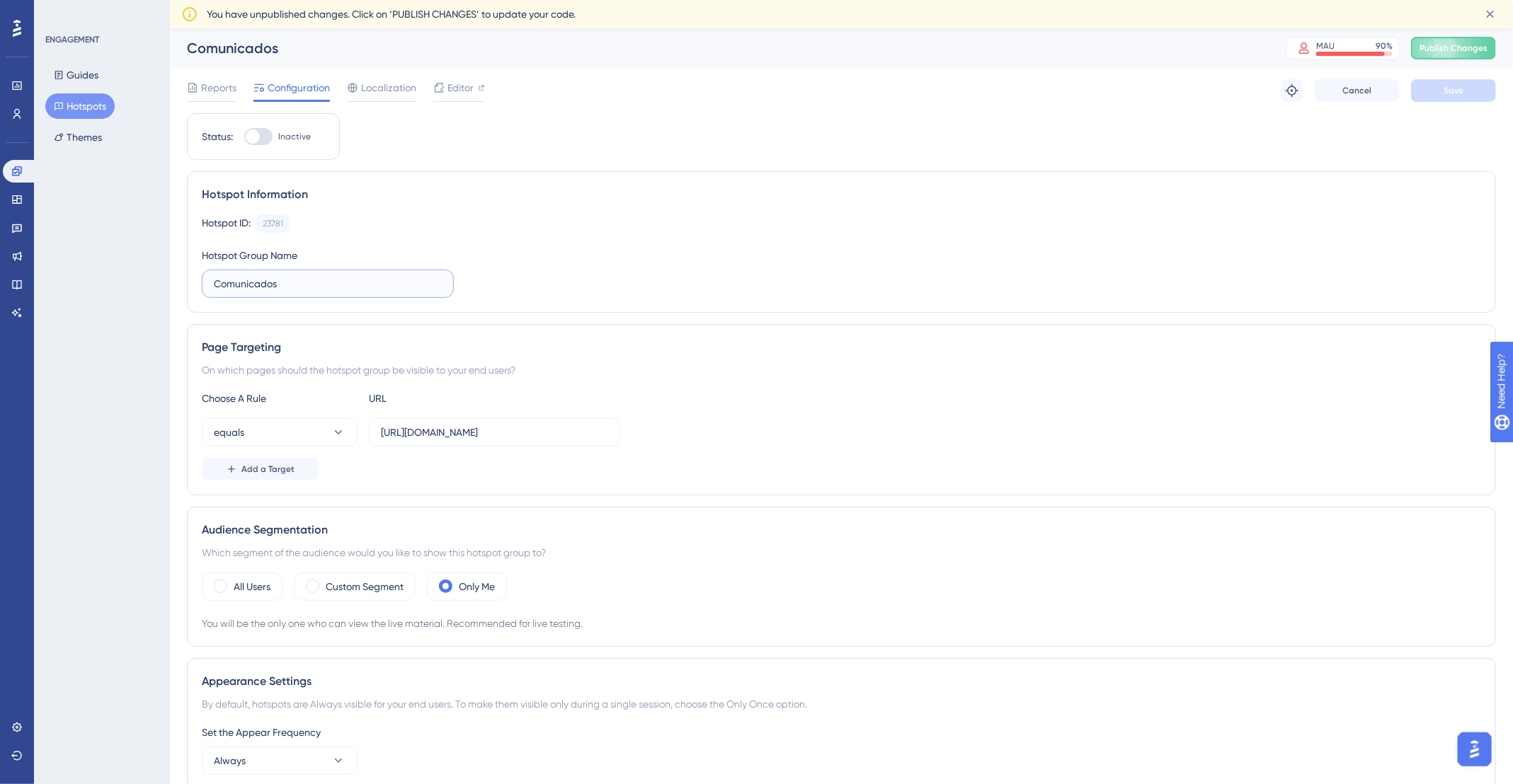
click at [294, 285] on input "Comunicados" at bounding box center [328, 284] width 228 height 16
click at [293, 285] on input "Comunicados" at bounding box center [328, 284] width 228 height 16
paste input "[Tooltip Onboarding] Trilha Vídeos - Solicitações - User"
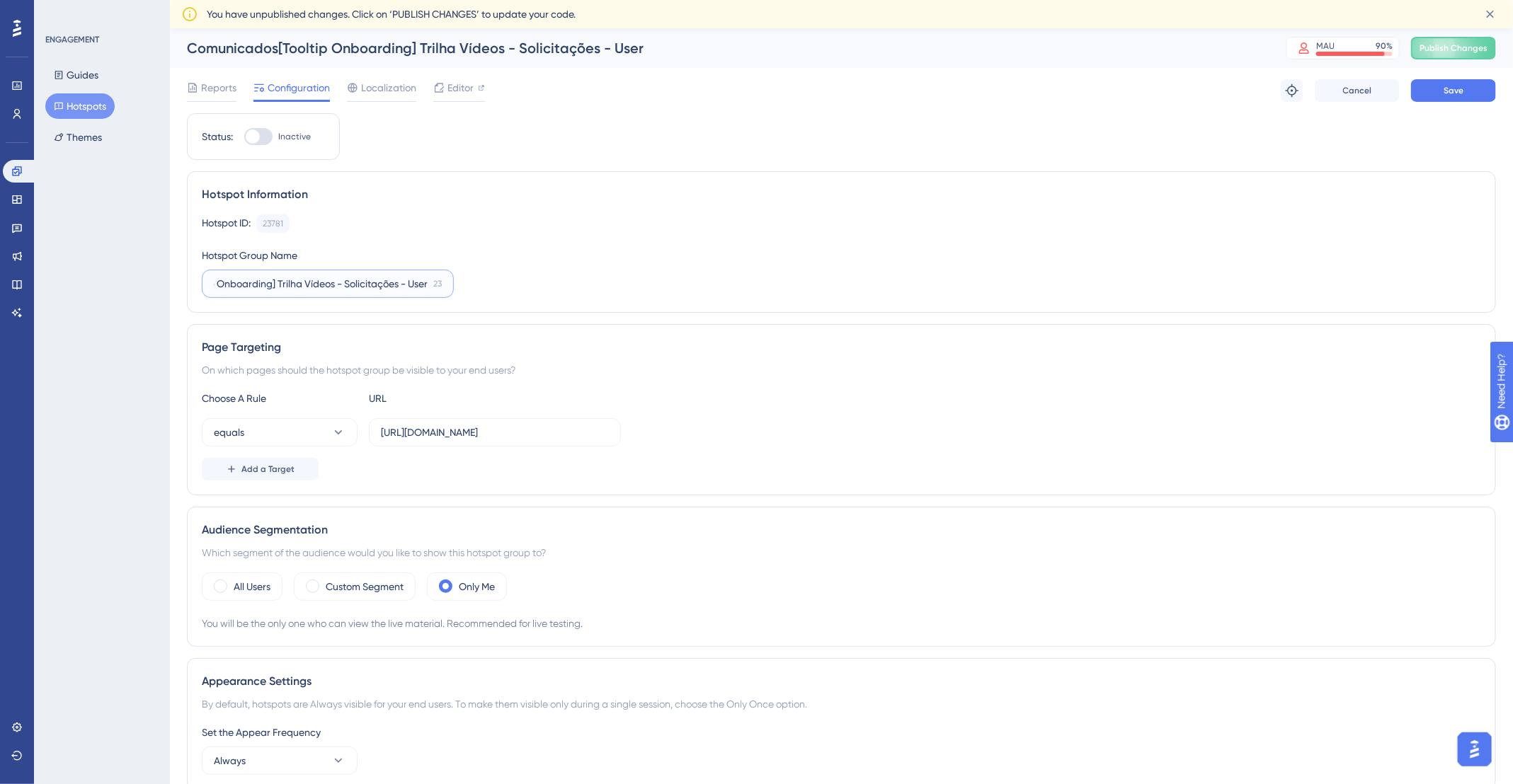
click at [292, 285] on input "Comunicados[Tooltip Onboarding] Trilha Vídeos - Solicitações - User" at bounding box center [321, 284] width 214 height 16
paste input "text"
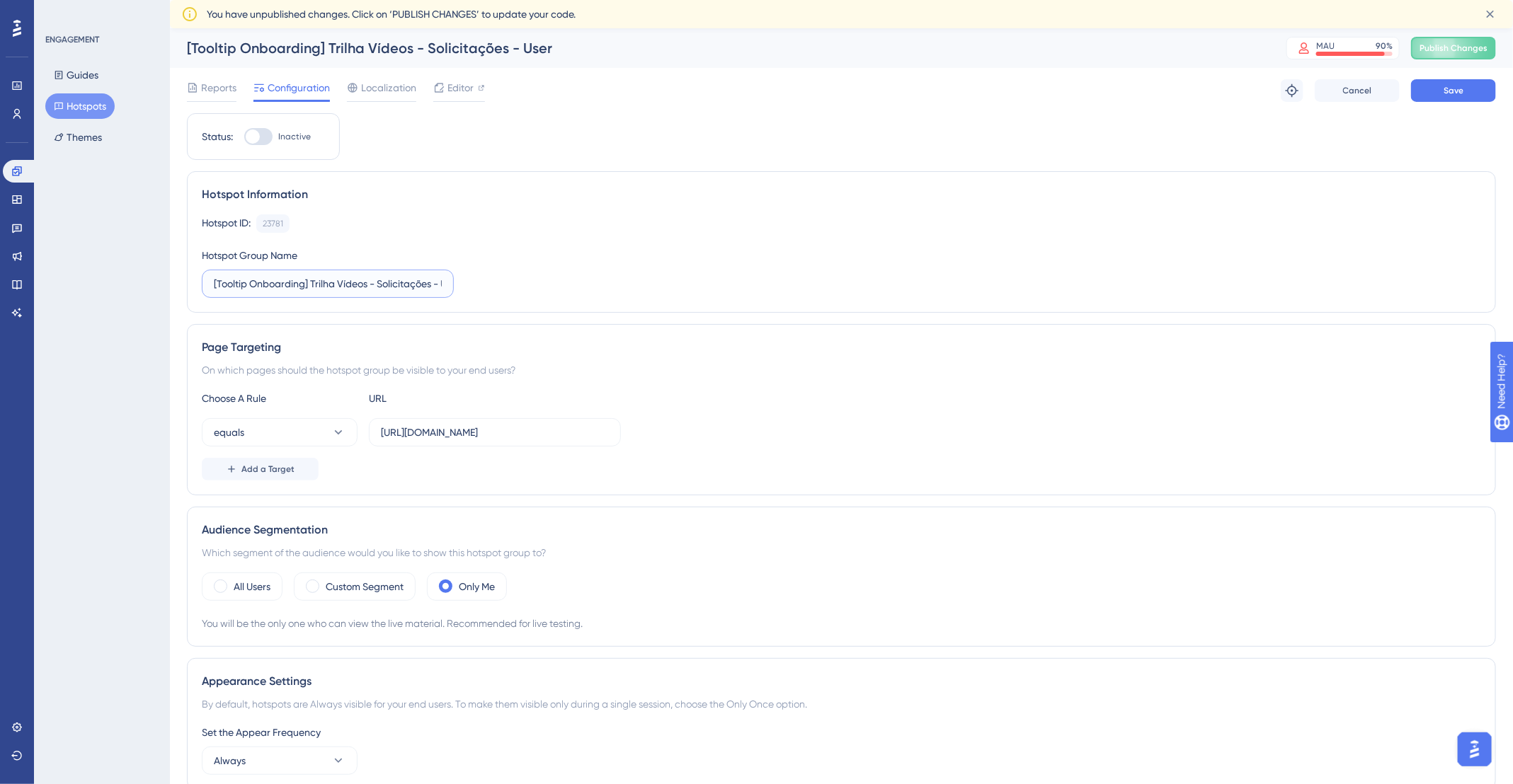
drag, startPoint x: 336, startPoint y: 283, endPoint x: 124, endPoint y: 278, distance: 212.1
click at [170, 278] on div "Performance Users Engagement Widgets Feedback Product Updates Knowledge Base AI…" at bounding box center [842, 573] width 1343 height 1090
click at [358, 278] on input "[Tooltip Onboarding] Trilha Vídeos - Solicitações - User" at bounding box center [328, 284] width 228 height 16
drag, startPoint x: 375, startPoint y: 280, endPoint x: 409, endPoint y: 284, distance: 34.2
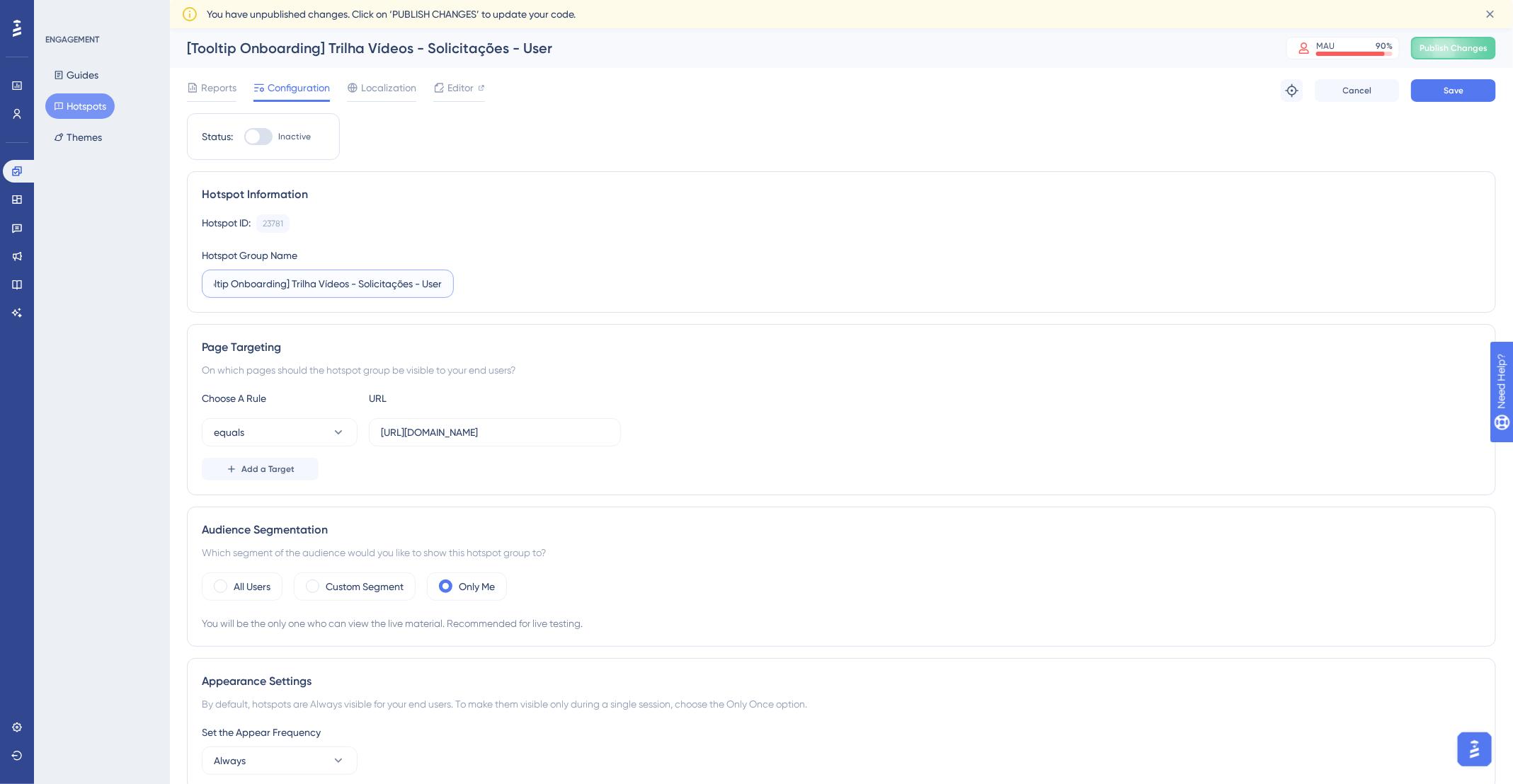
click at [409, 283] on input "[Tooltip Onboarding] Trilha Vídeos - Solicitações - User" at bounding box center [328, 284] width 228 height 16
type input "[Tooltip Onboarding] Trilha Vídeos -Comunicados - User"
click at [600, 430] on input "[URL][DOMAIN_NAME]" at bounding box center [495, 433] width 228 height 16
click at [896, 434] on div "equals [URL][DOMAIN_NAME]" at bounding box center [841, 432] width 1279 height 28
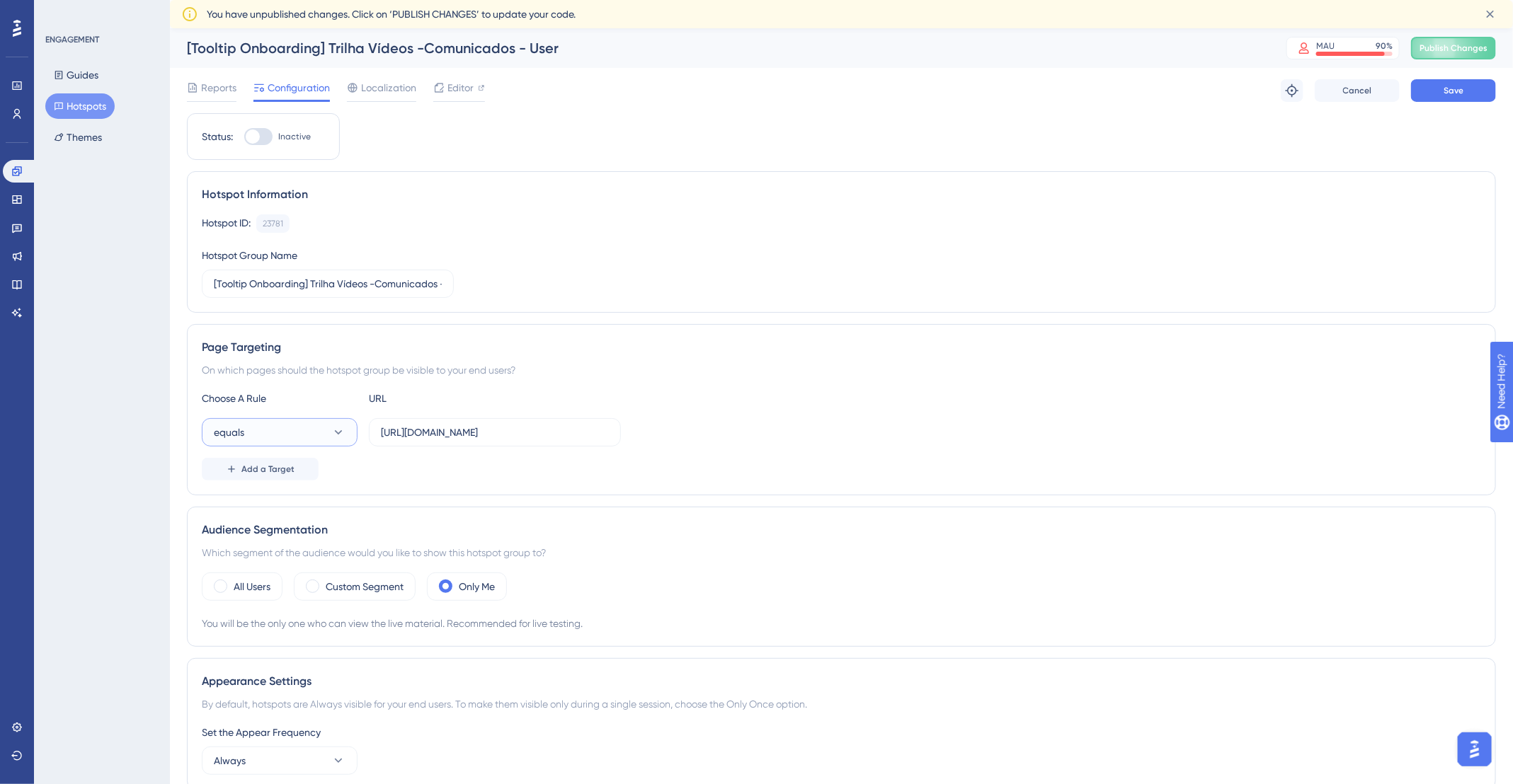
click at [293, 434] on button "equals" at bounding box center [279, 432] width 156 height 28
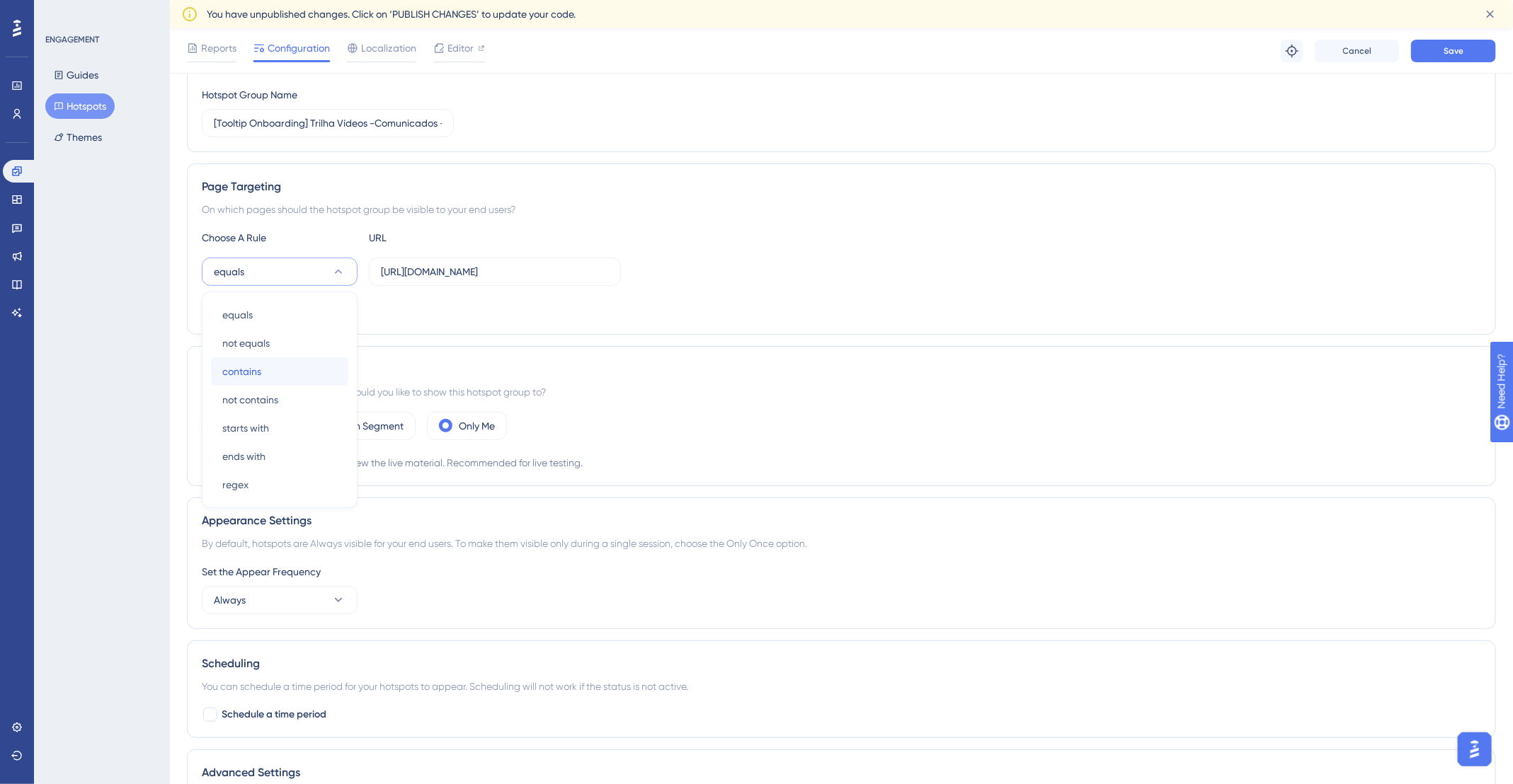
click at [265, 368] on div "contains contains" at bounding box center [279, 372] width 115 height 28
drag, startPoint x: 418, startPoint y: 269, endPoint x: 370, endPoint y: 266, distance: 48.1
click at [370, 266] on label "[URL][DOMAIN_NAME]" at bounding box center [494, 272] width 252 height 28
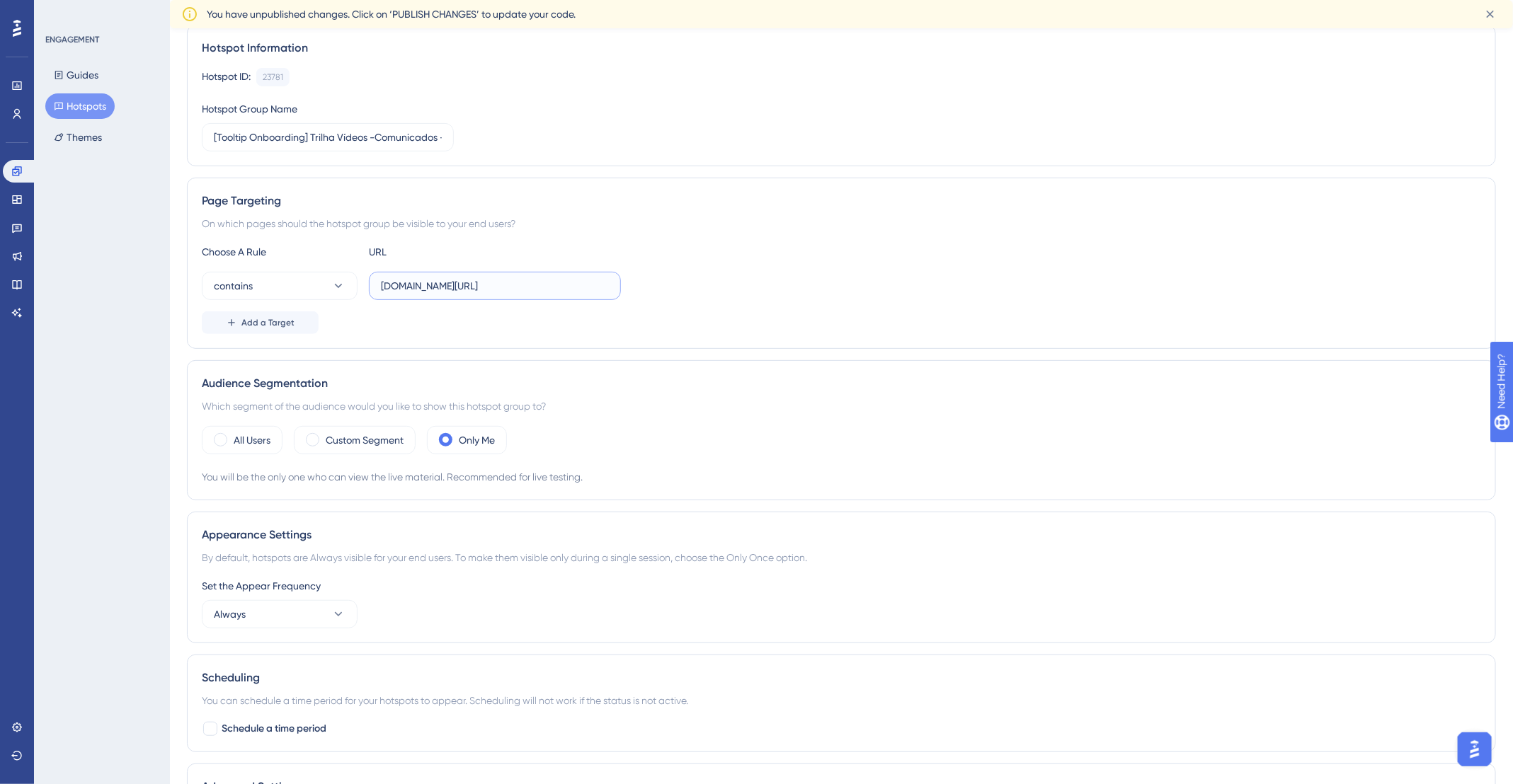
scroll to position [0, 0]
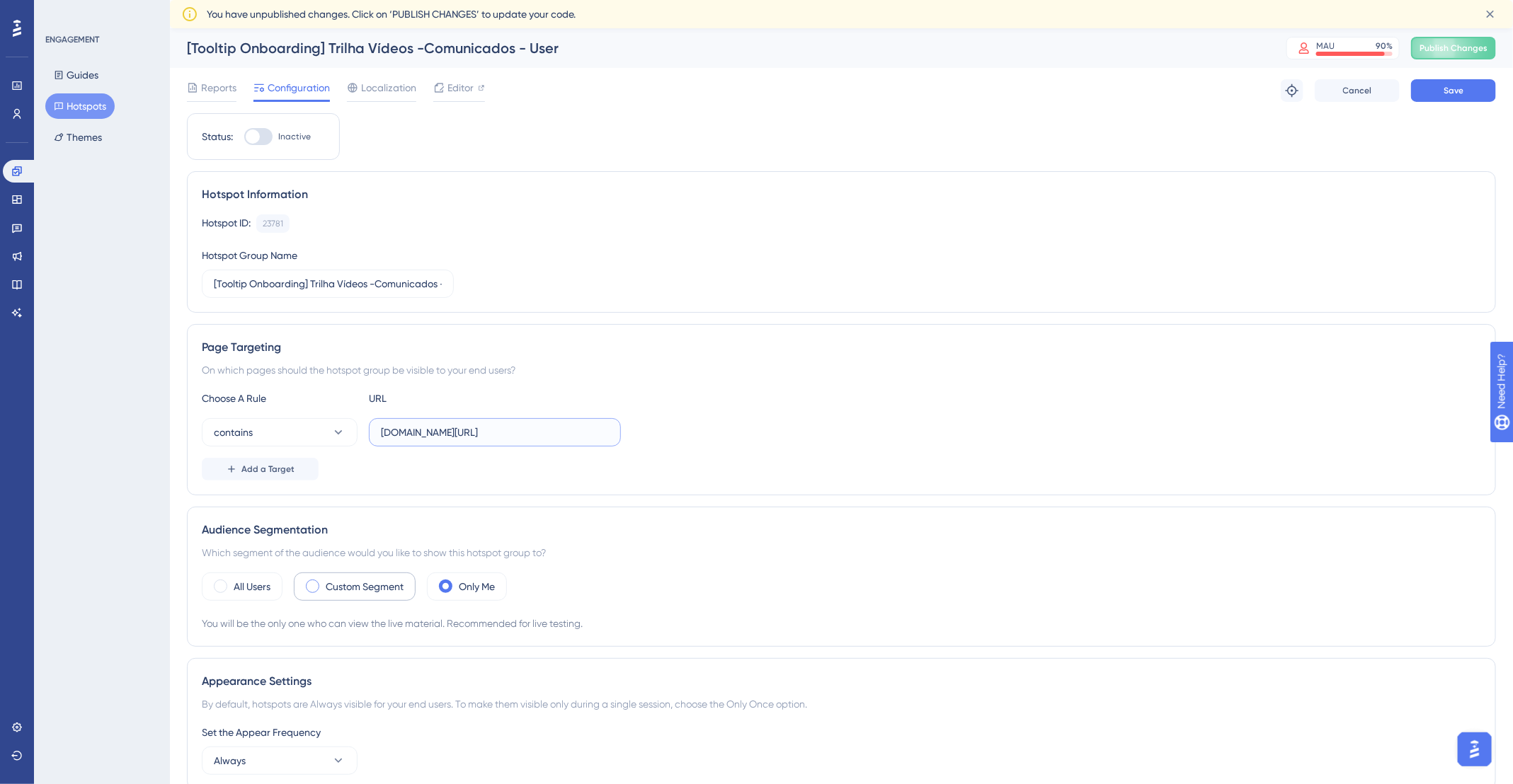
type input "[DOMAIN_NAME][URL]"
click at [345, 585] on label "Custom Segment" at bounding box center [364, 586] width 78 height 17
click at [486, 633] on button "Choose a segment" at bounding box center [510, 629] width 283 height 28
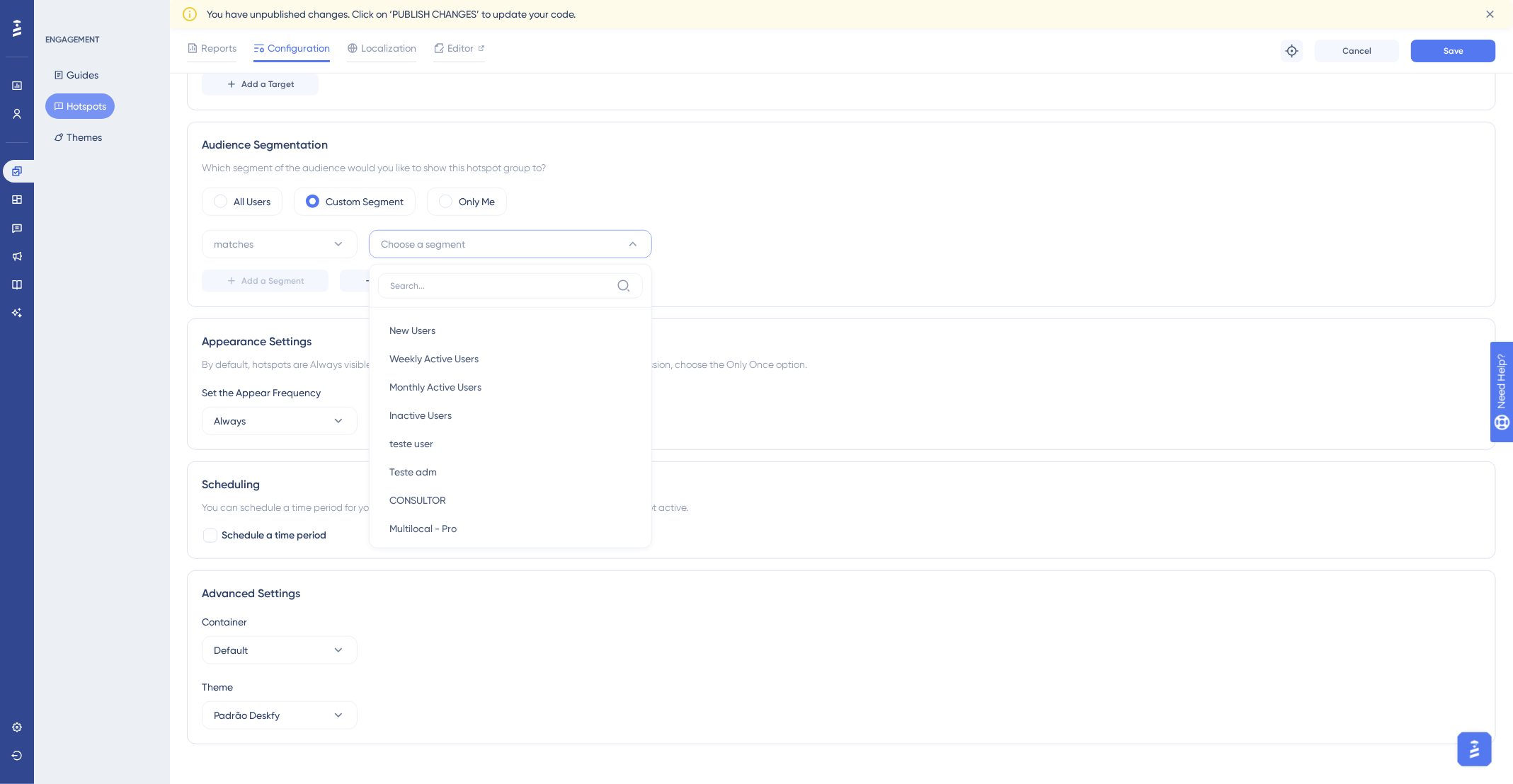
click at [464, 238] on span "Choose a segment" at bounding box center [423, 245] width 84 height 17
click at [460, 236] on span "Choose a segment" at bounding box center [423, 245] width 84 height 17
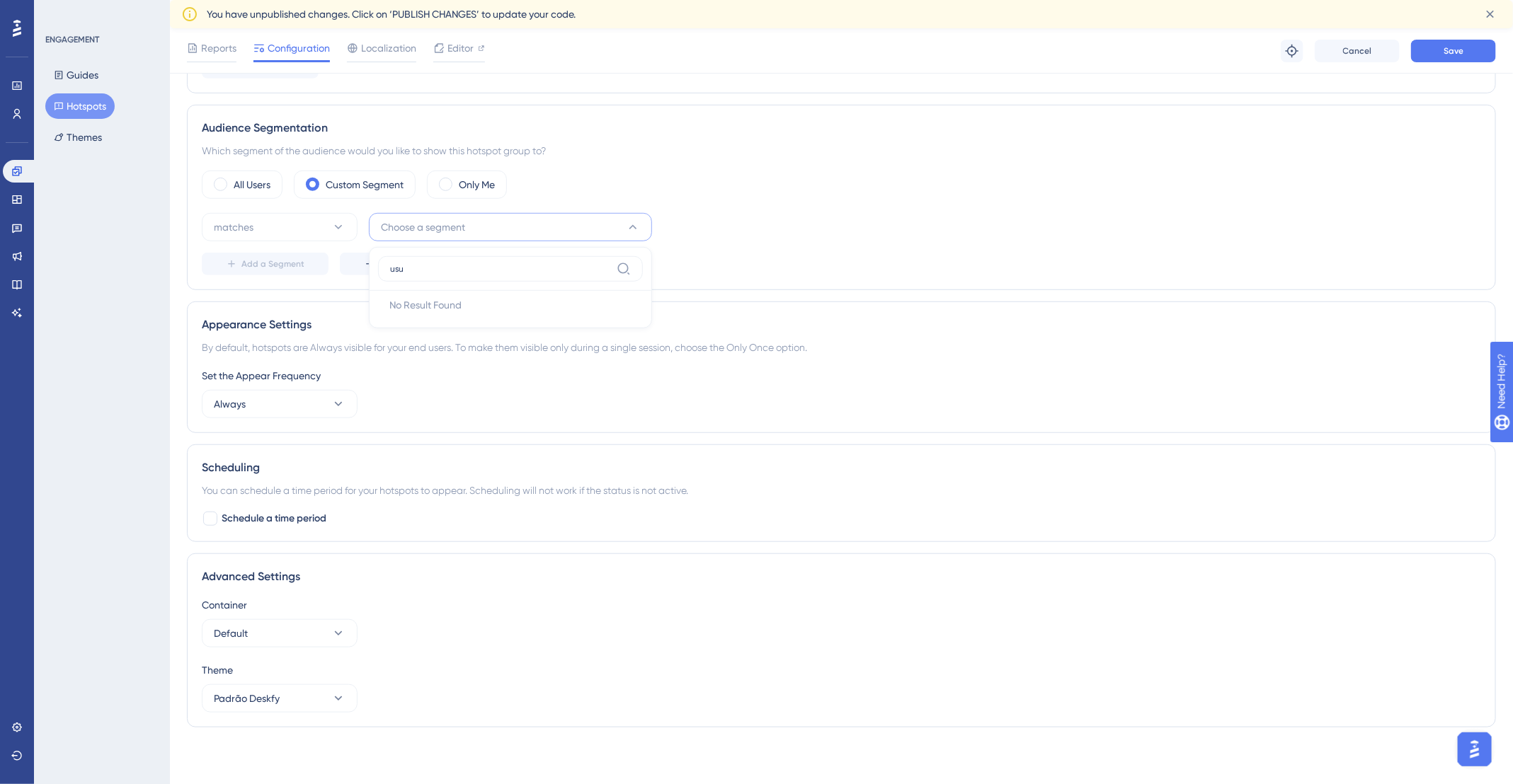
scroll to position [404, 0]
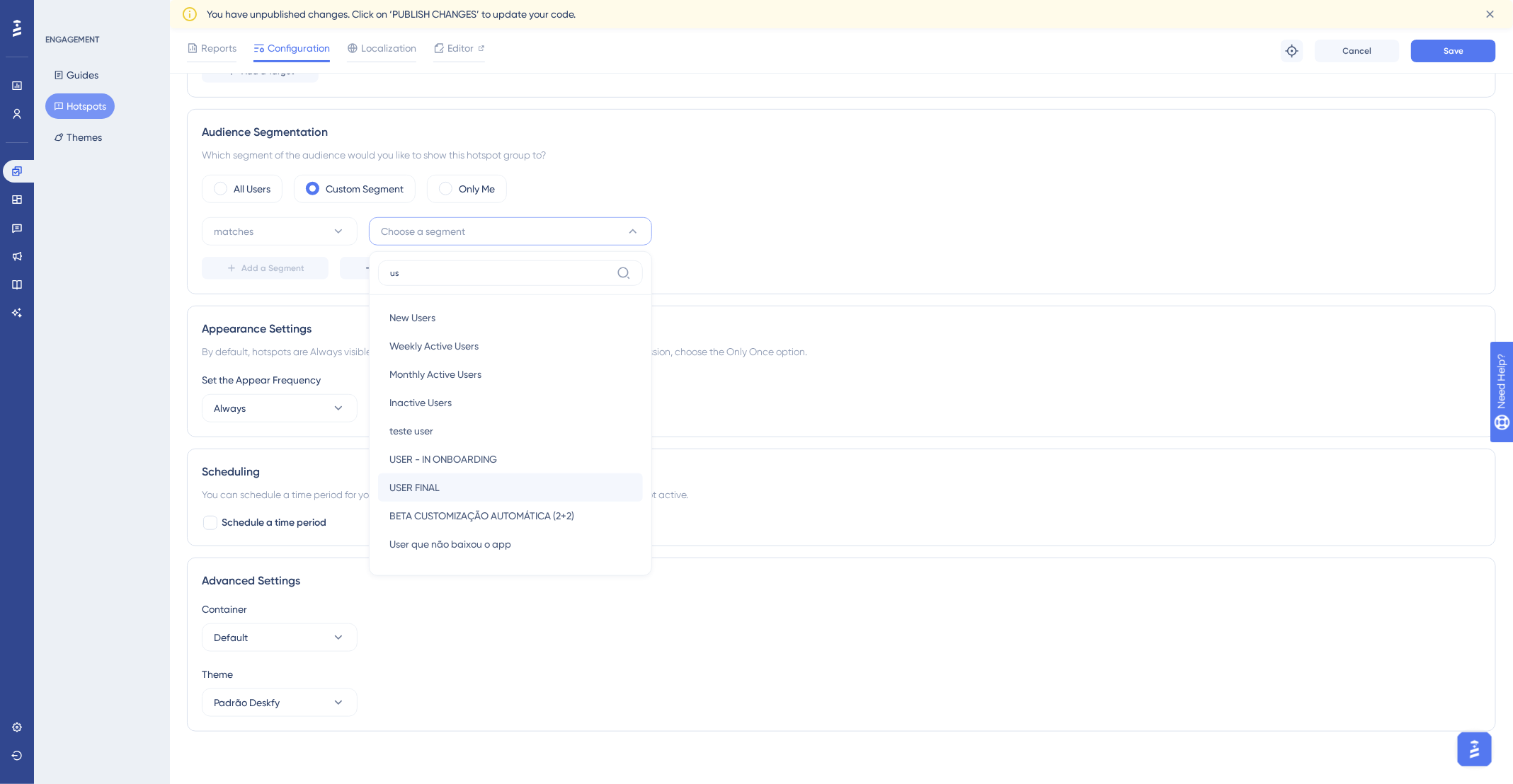
type input "us"
click at [526, 481] on div "USER FINAL USER FINAL" at bounding box center [510, 488] width 242 height 28
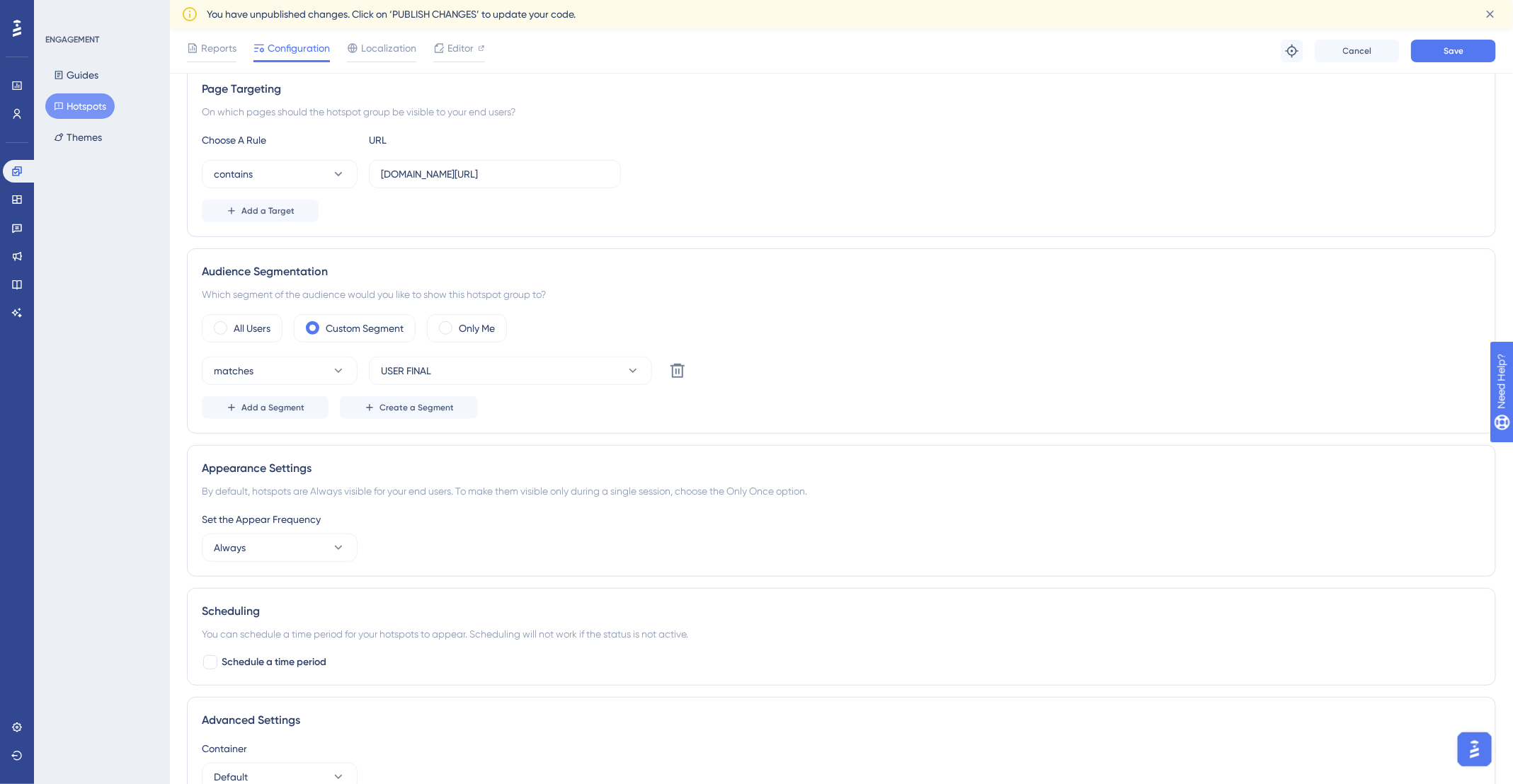
scroll to position [177, 0]
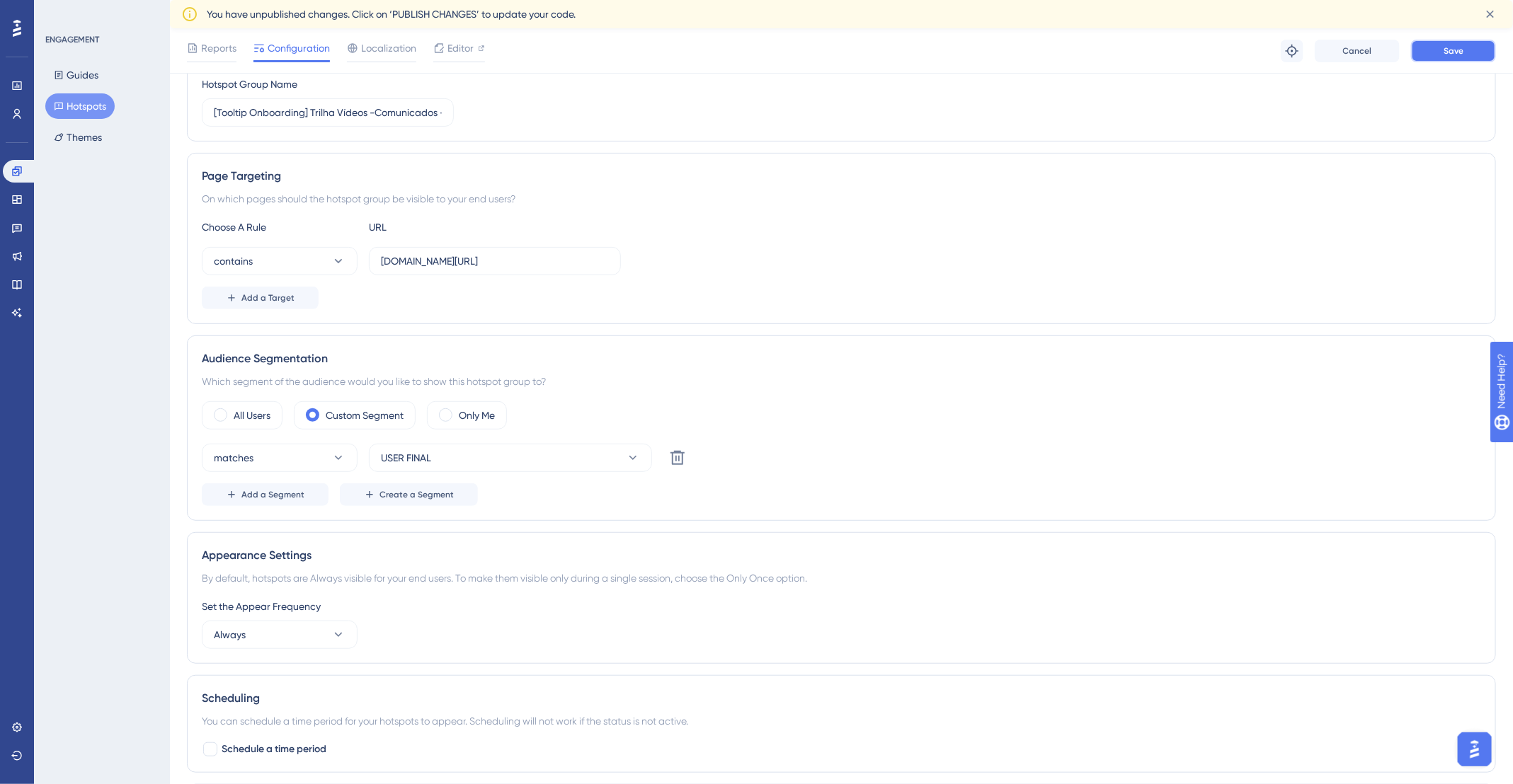
click at [1443, 55] on button "Save" at bounding box center [1453, 51] width 85 height 23
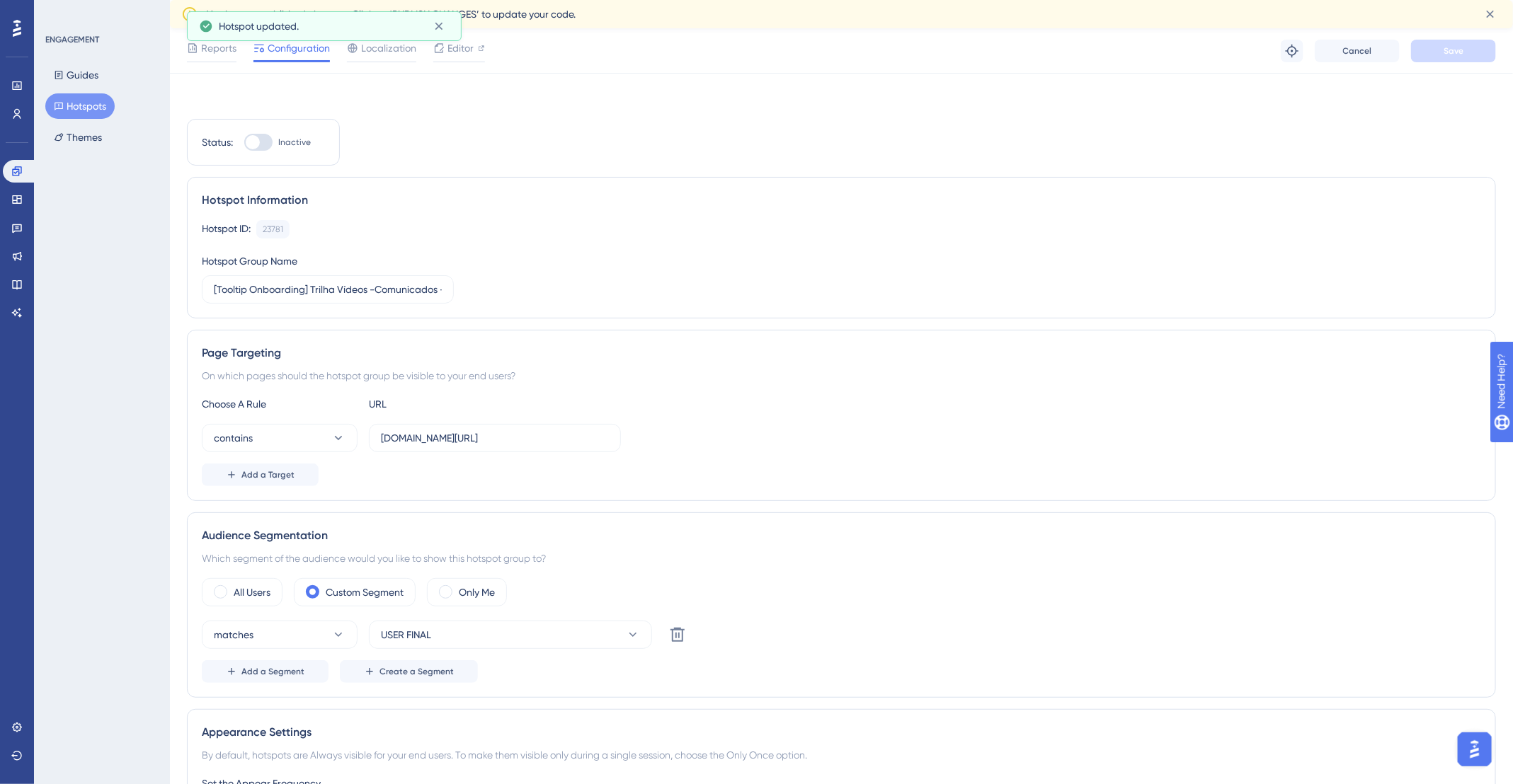
scroll to position [0, 0]
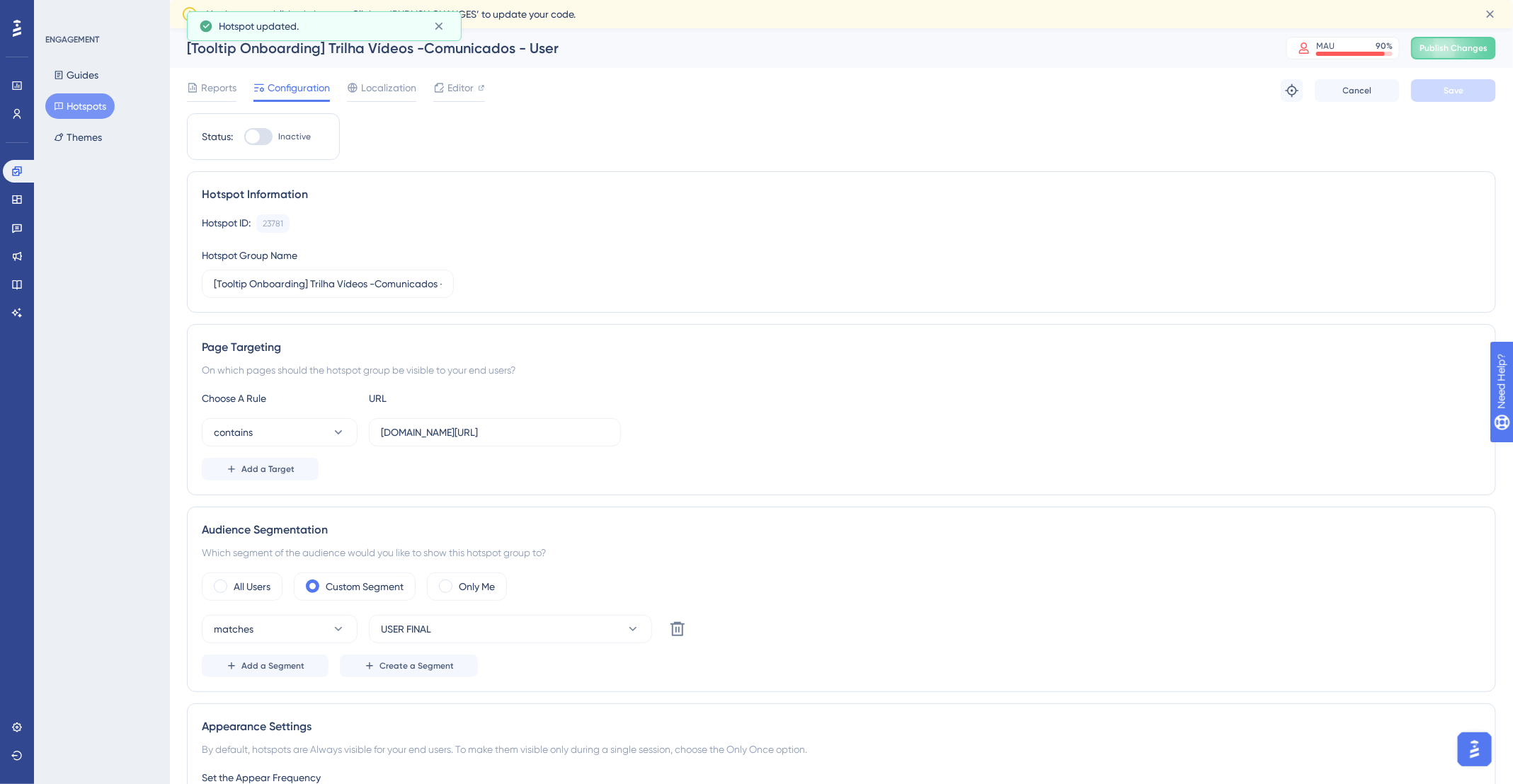
click at [264, 140] on div at bounding box center [258, 136] width 28 height 17
click at [244, 137] on input "Inactive" at bounding box center [244, 136] width 1 height 1
checkbox input "true"
click at [1407, 80] on div "Troubleshoot Cancel Save" at bounding box center [1388, 90] width 215 height 23
click at [1441, 87] on button "Save" at bounding box center [1453, 90] width 85 height 23
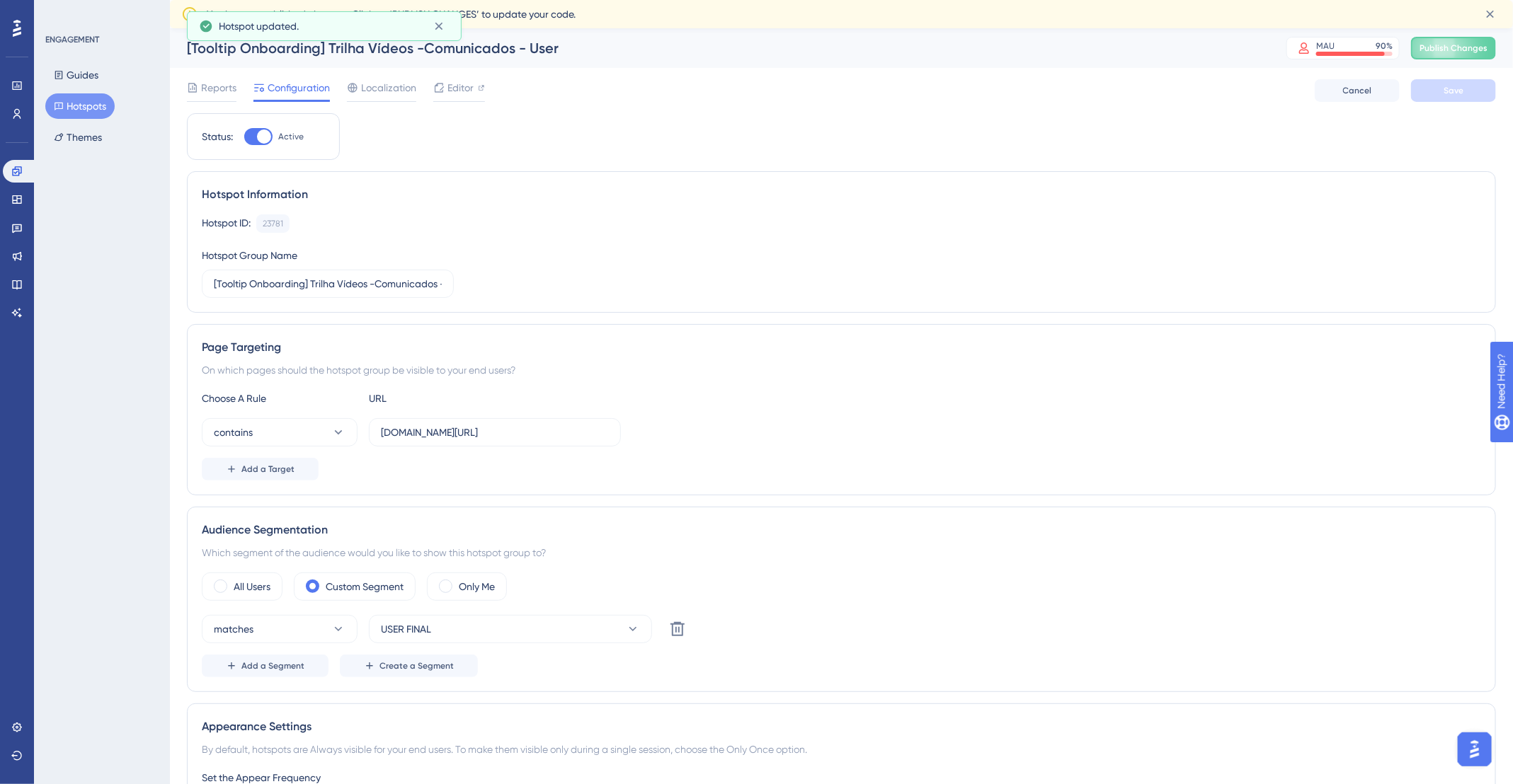
click at [84, 104] on button "Hotspots" at bounding box center [80, 106] width 69 height 25
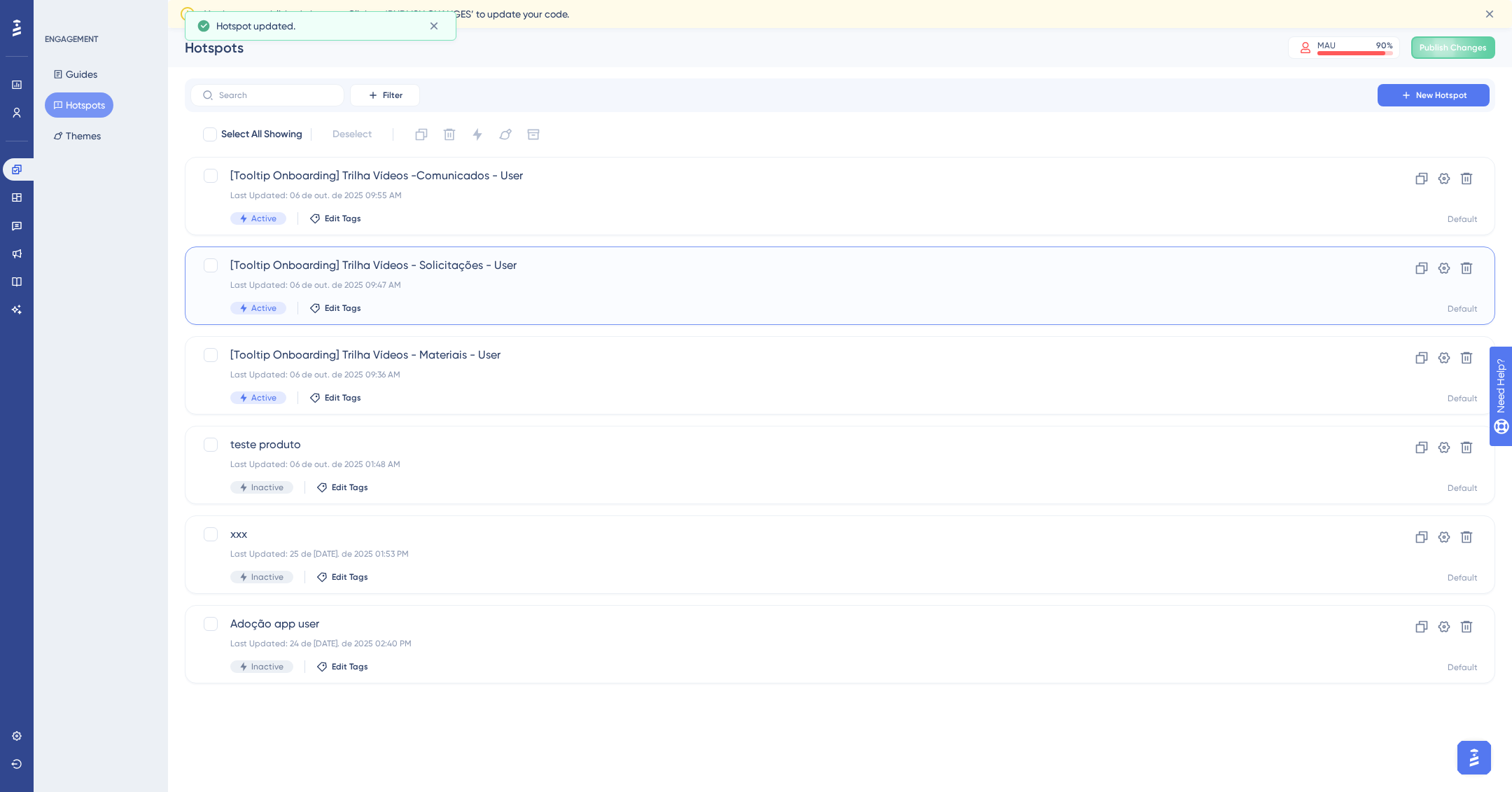
click at [535, 291] on div "[Tooltip Onboarding] Trilha Vídeos - Solicitações - User Last Updated: 06 de ou…" at bounding box center [784, 285] width 1107 height 57
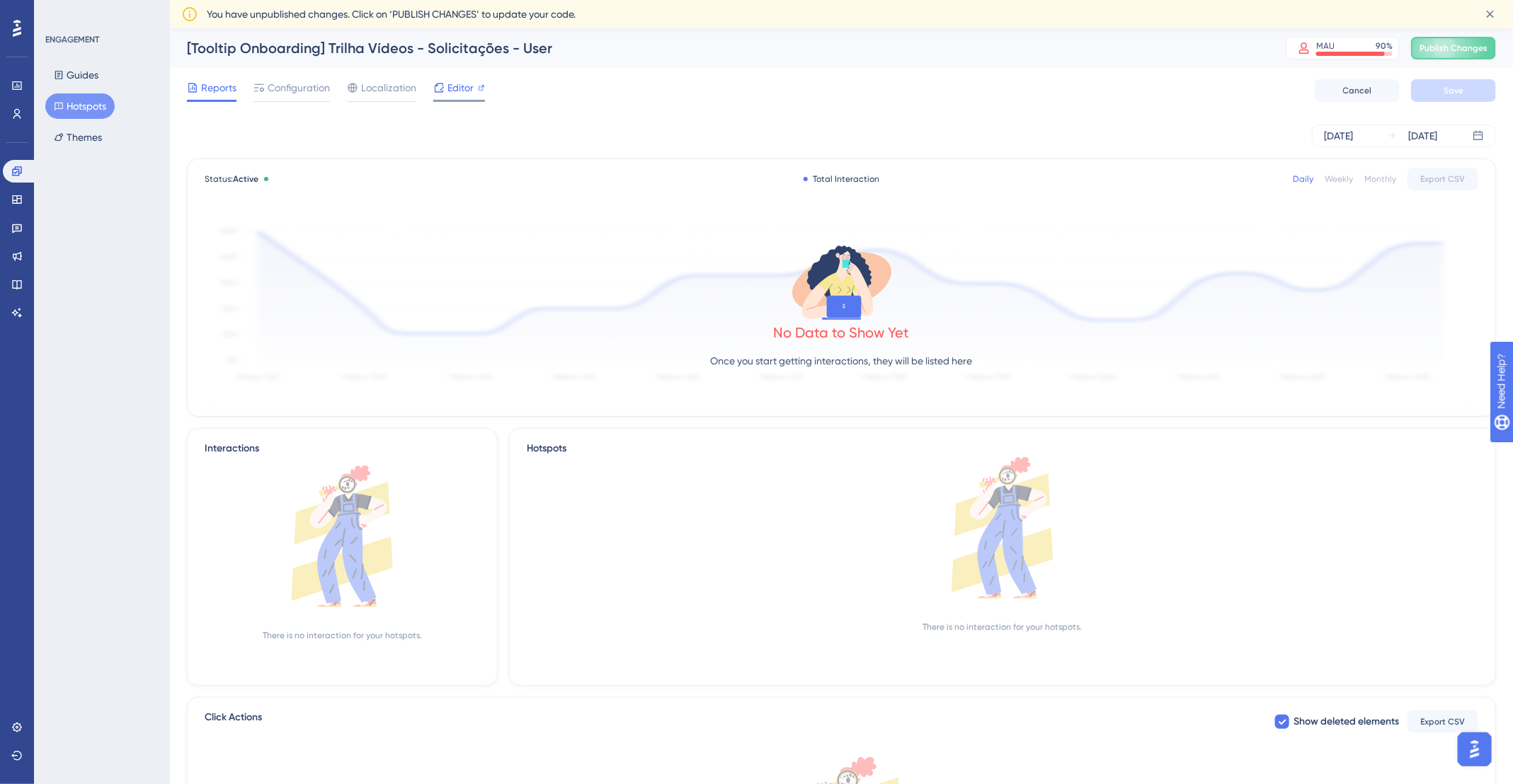
click at [459, 90] on span "Editor" at bounding box center [460, 88] width 26 height 17
click at [83, 96] on button "Hotspots" at bounding box center [80, 106] width 69 height 25
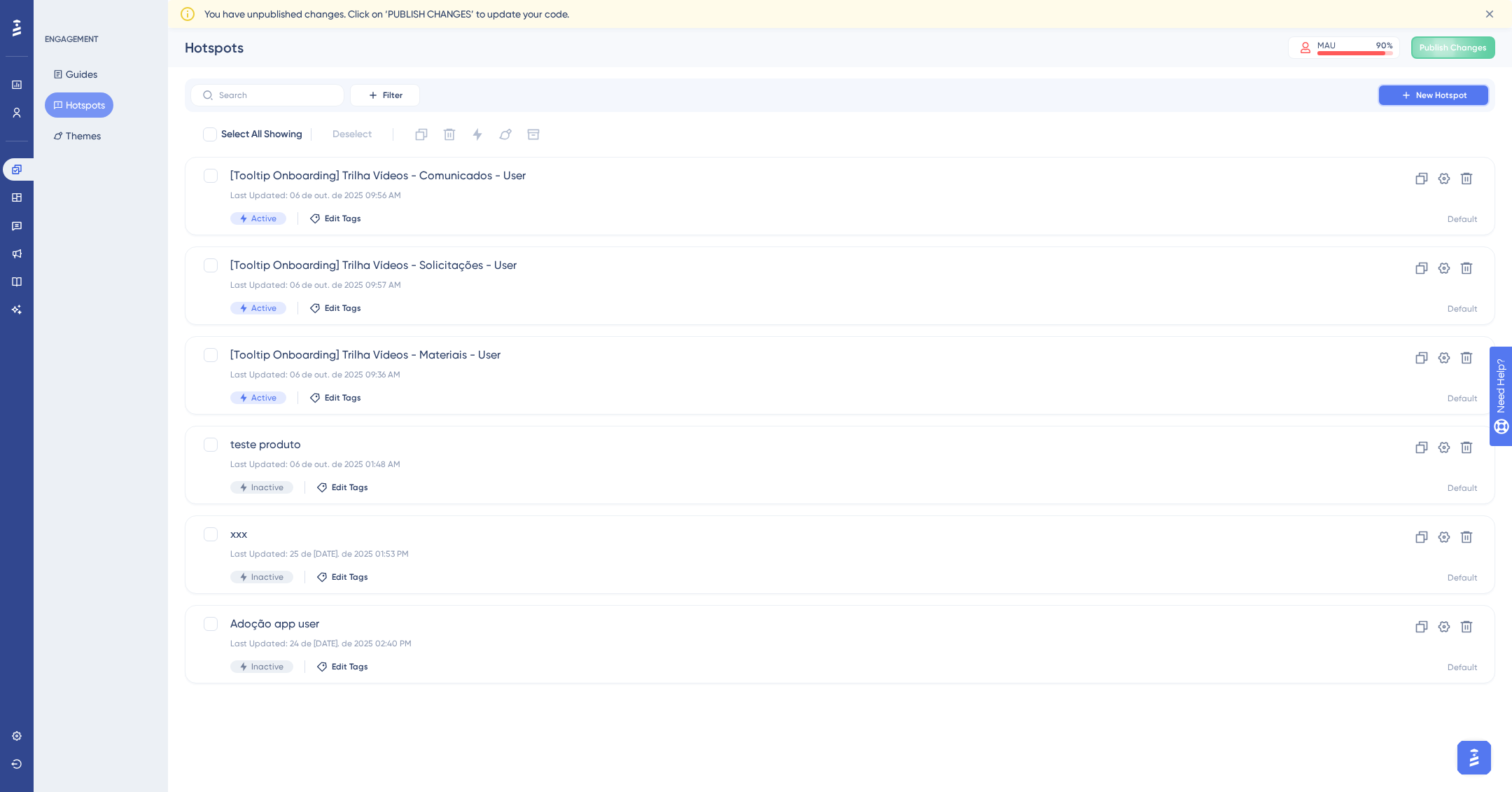
click at [1417, 87] on button "New Hotspot" at bounding box center [1433, 95] width 112 height 22
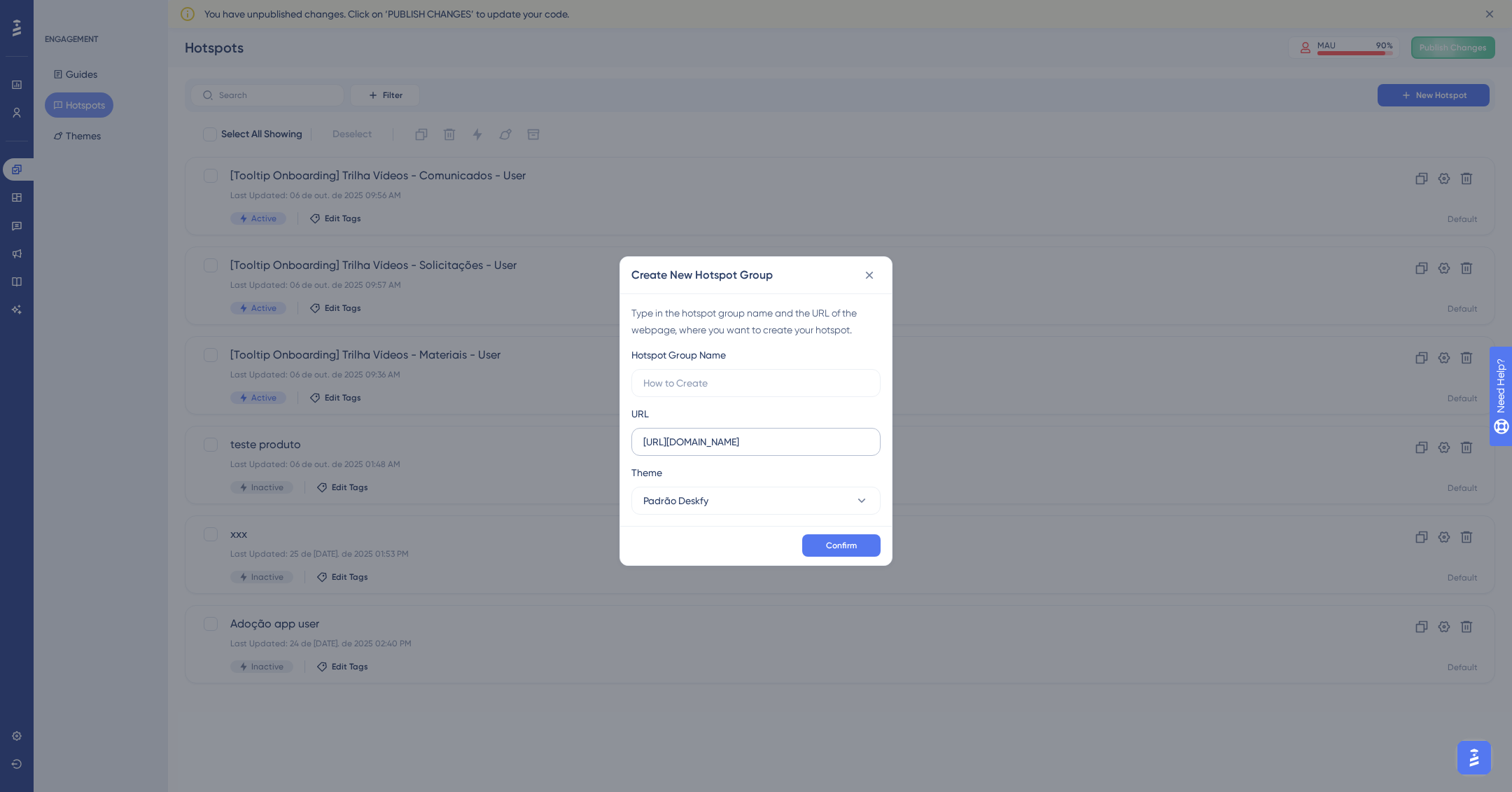
click at [744, 428] on label "[URL][DOMAIN_NAME]" at bounding box center [755, 442] width 249 height 28
click at [744, 434] on input "[URL][DOMAIN_NAME]" at bounding box center [756, 442] width 226 height 16
click at [755, 437] on input "[URL][DOMAIN_NAME]" at bounding box center [756, 442] width 226 height 16
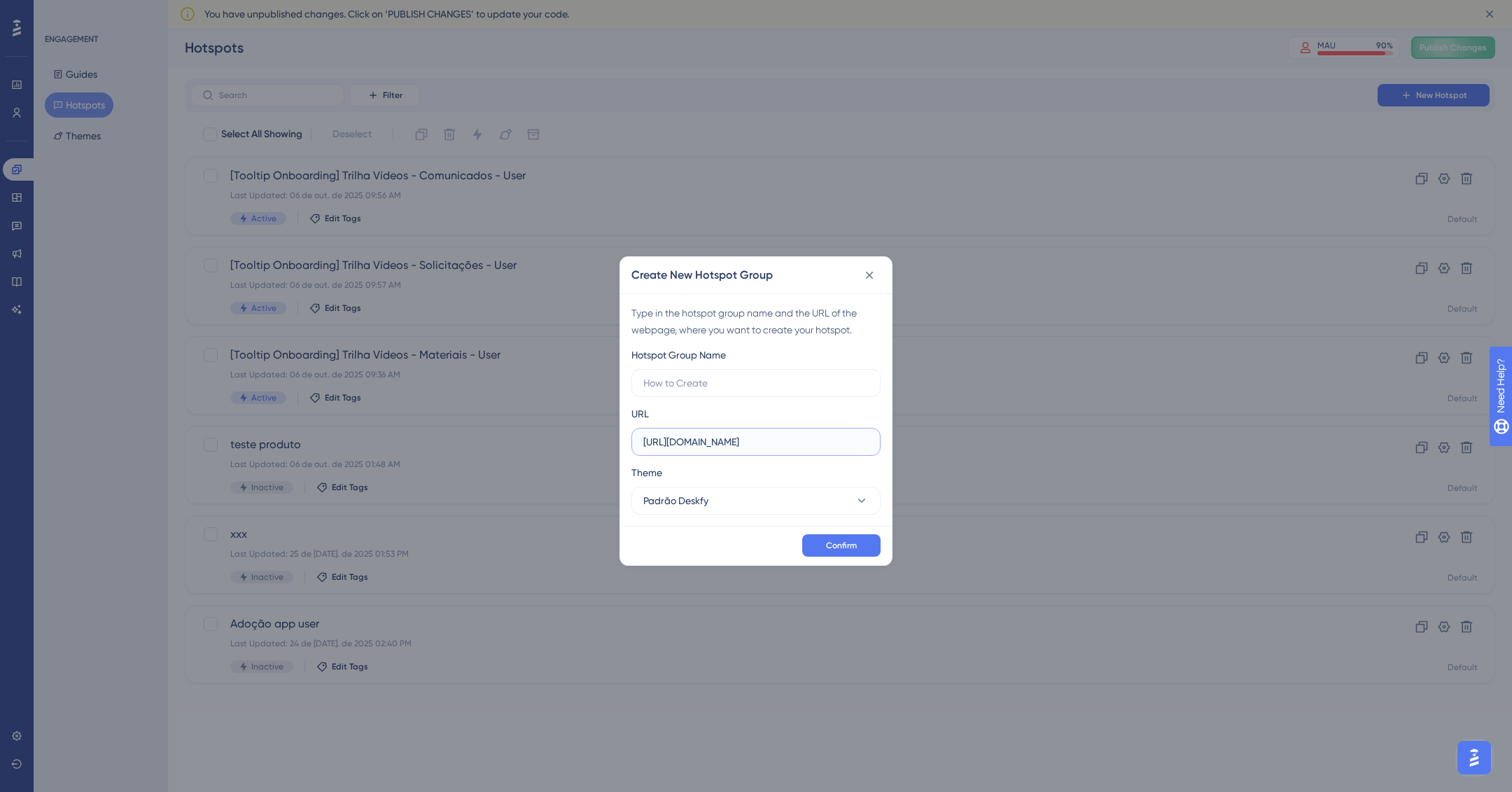
click at [762, 438] on input "[URL][DOMAIN_NAME]" at bounding box center [756, 442] width 226 height 16
drag, startPoint x: 751, startPoint y: 438, endPoint x: 681, endPoint y: 445, distance: 70.3
click at [681, 445] on input "[URL][DOMAIN_NAME]" at bounding box center [756, 442] width 226 height 16
paste input "/profile"
type input "https://app.deskfy.io/profile"
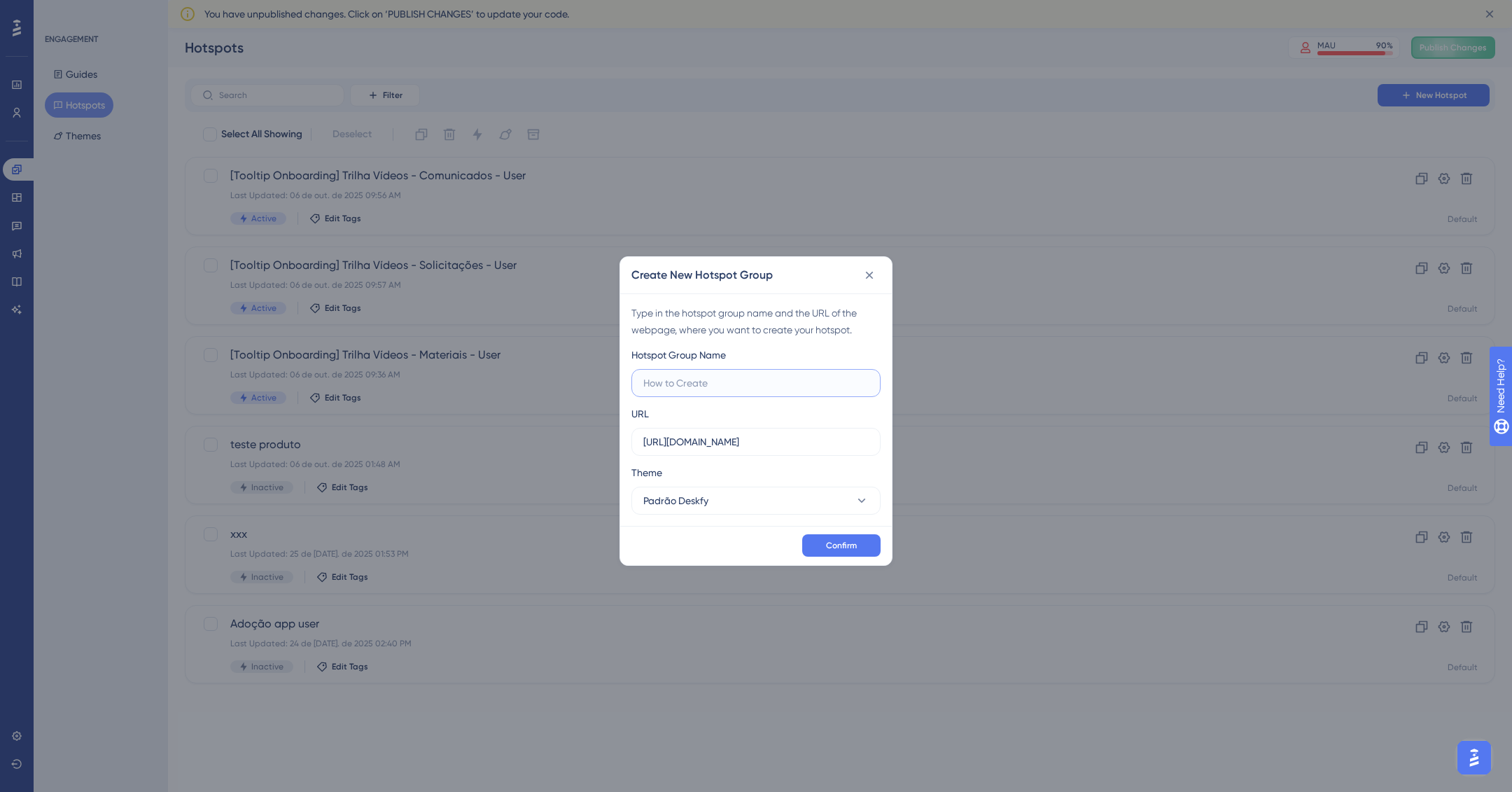
click at [675, 382] on input "text" at bounding box center [756, 383] width 226 height 16
type input "Perfil"
click at [871, 543] on button "Confirm" at bounding box center [841, 545] width 78 height 22
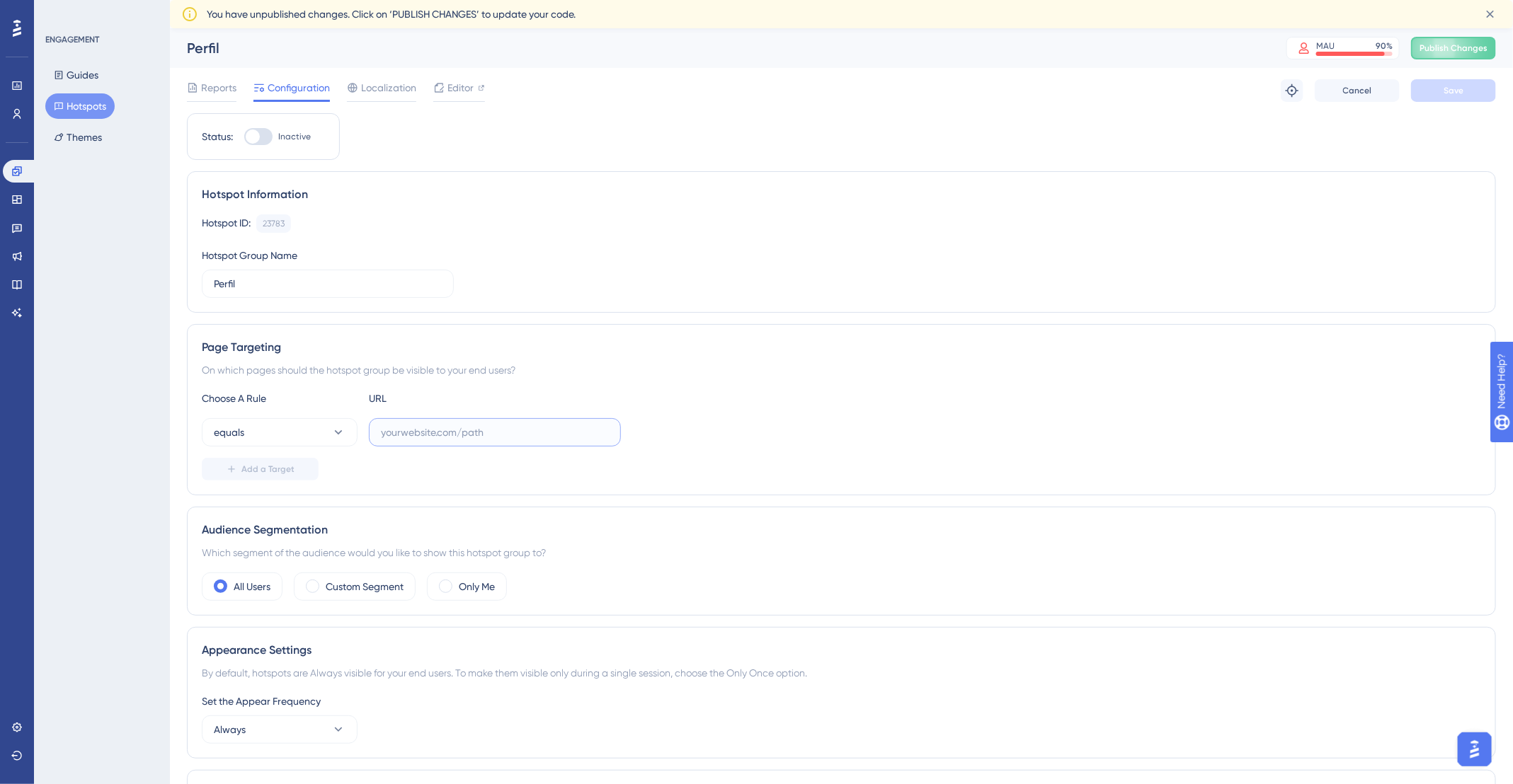
click at [477, 430] on input "text" at bounding box center [495, 433] width 228 height 16
paste input "app.deskfy.io/profile"
type input "app.deskfy.io/profile"
click at [262, 430] on button "equals" at bounding box center [279, 432] width 156 height 28
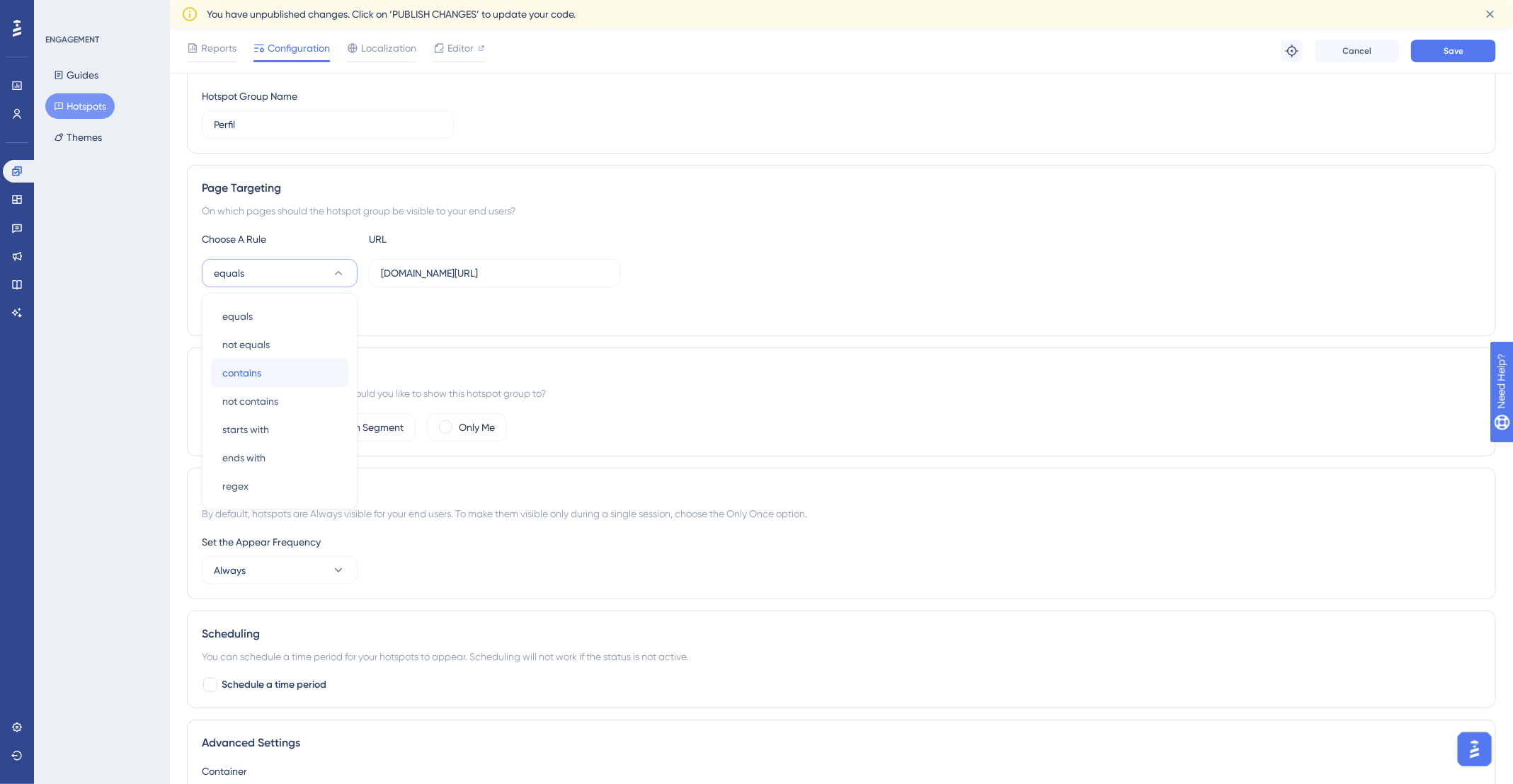
click at [275, 360] on div "contains contains" at bounding box center [279, 373] width 115 height 28
click at [471, 424] on label "Only Me" at bounding box center [477, 427] width 36 height 17
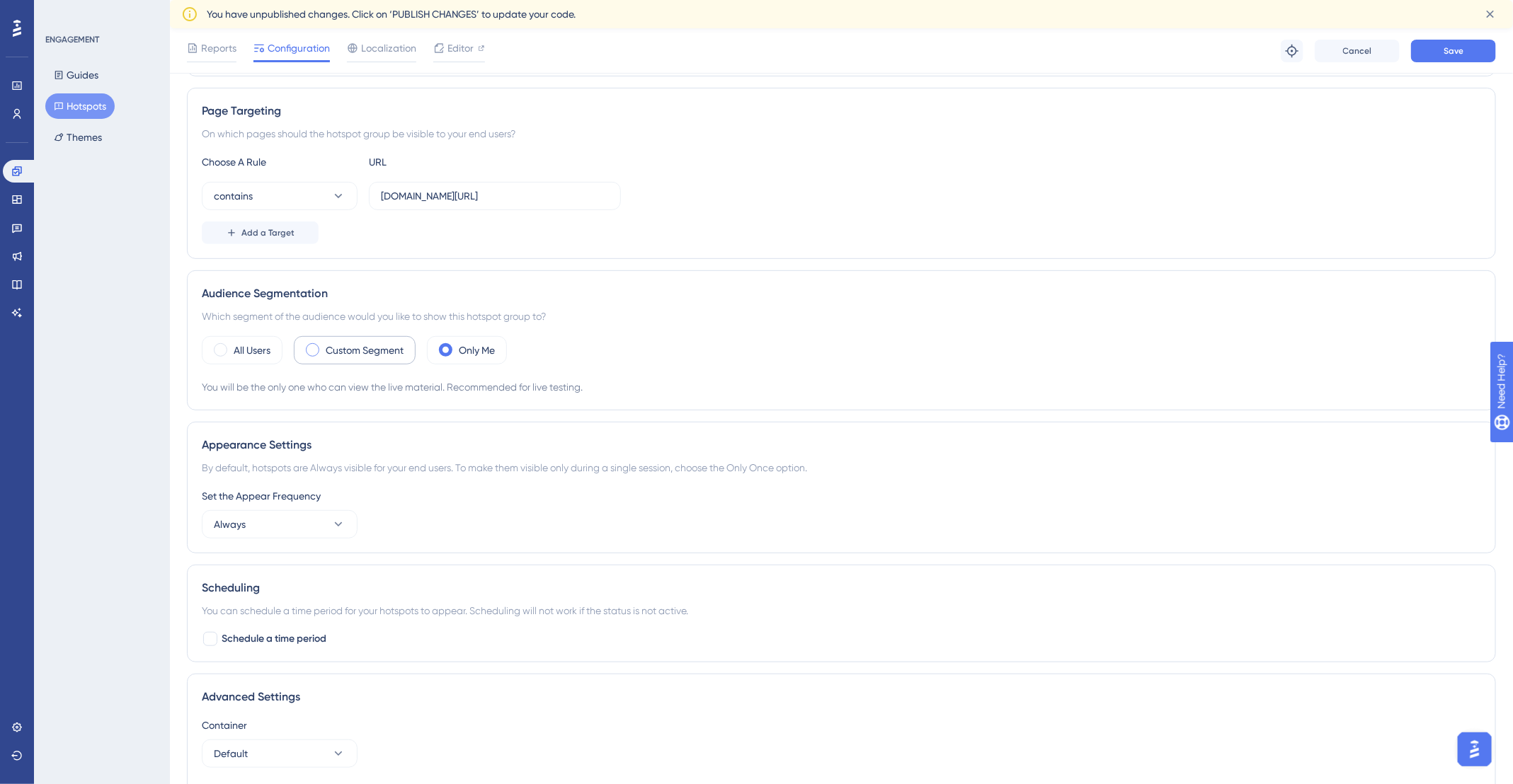
scroll to position [230, 0]
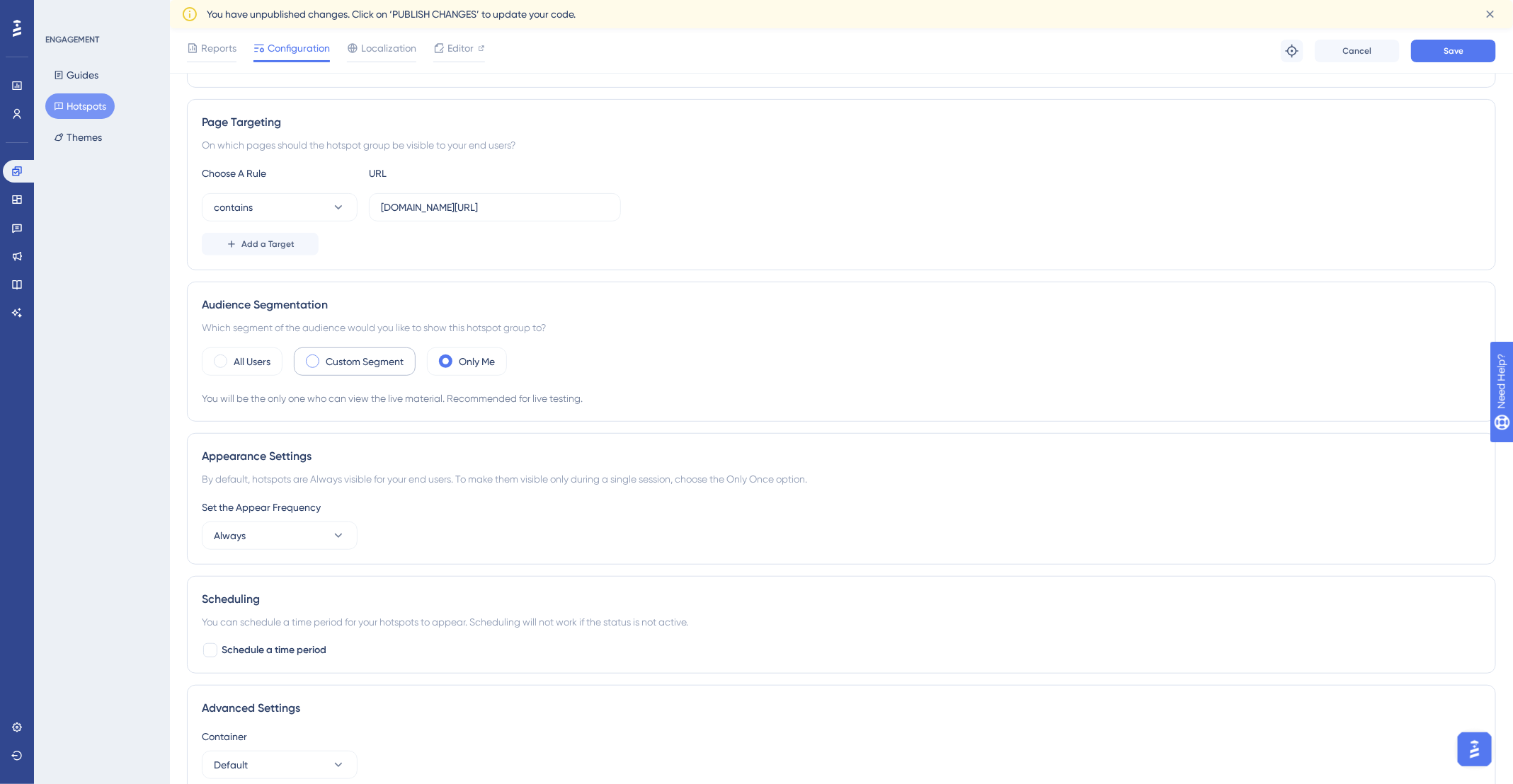
click at [391, 350] on div "Custom Segment" at bounding box center [355, 361] width 122 height 28
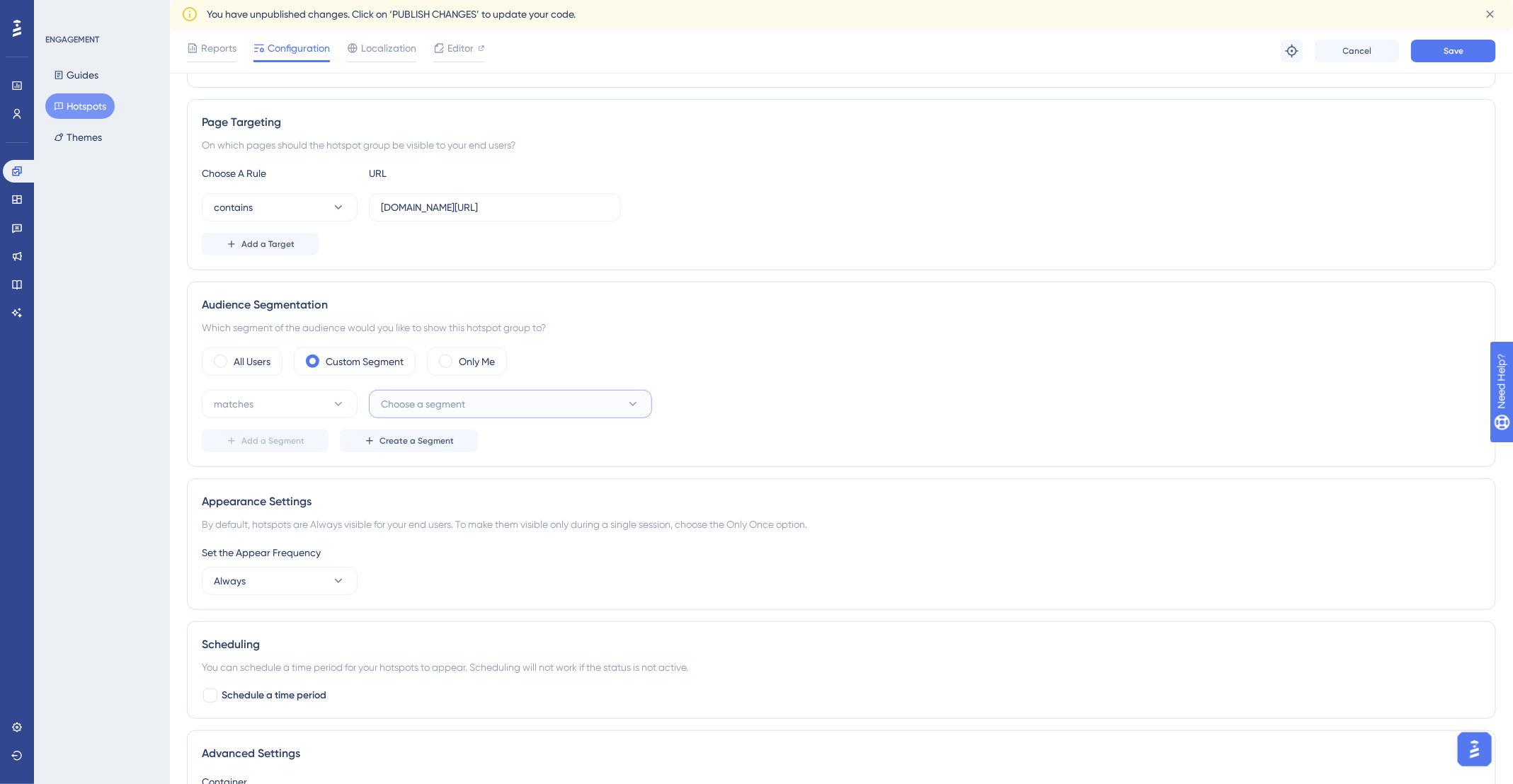
click at [547, 391] on button "Choose a segment" at bounding box center [510, 404] width 283 height 28
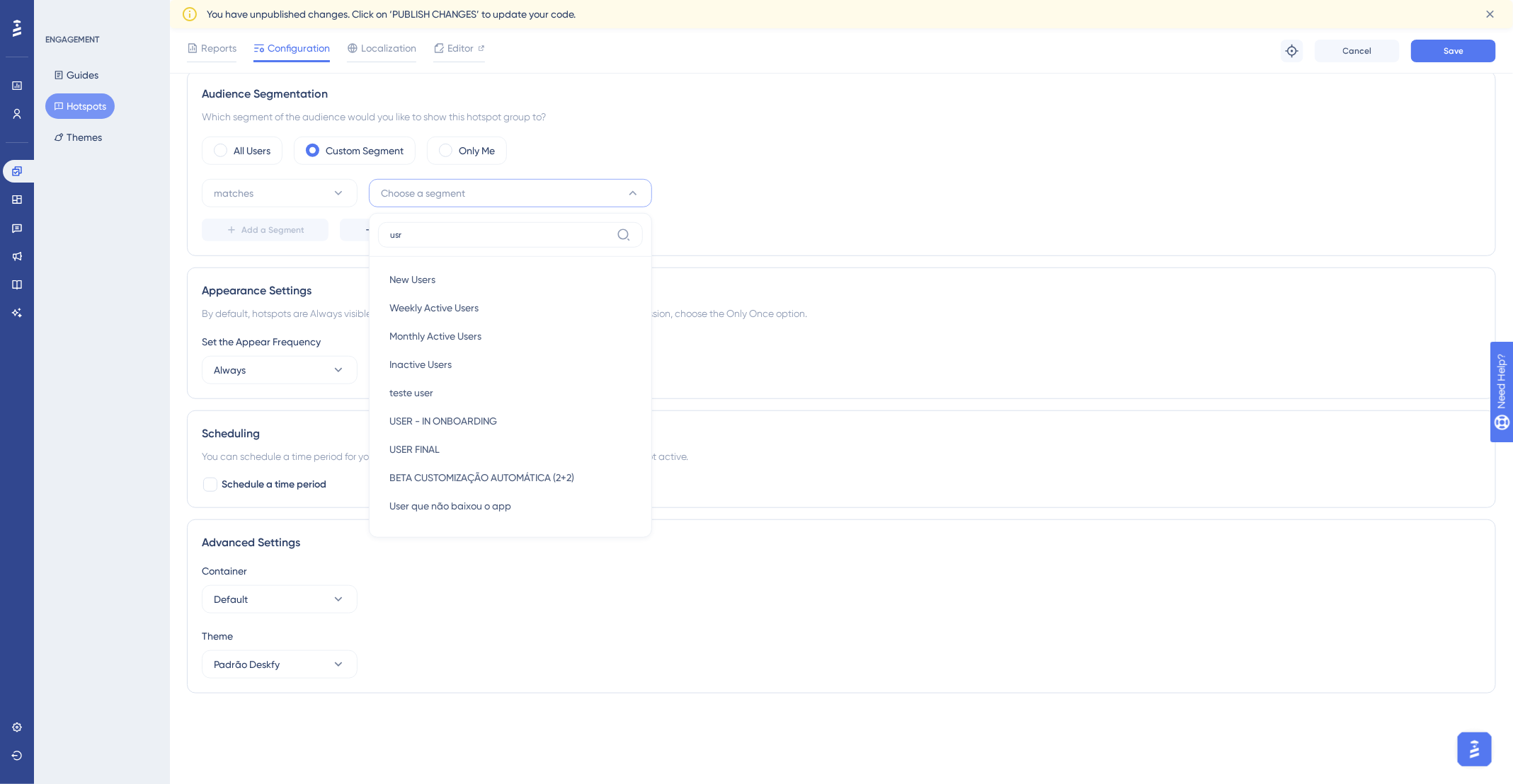
scroll to position [404, 0]
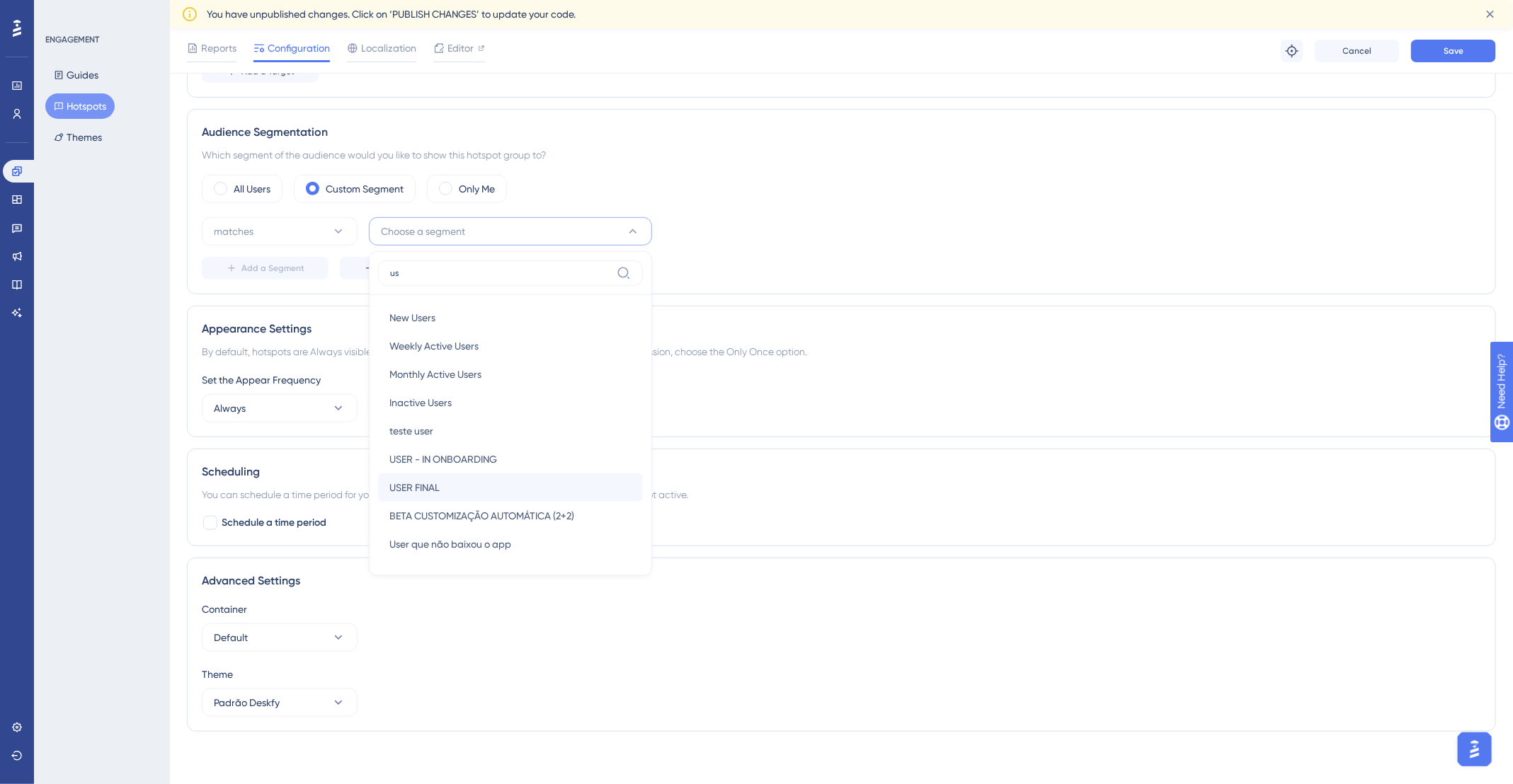
type input "us"
click at [416, 484] on span "USER FINAL" at bounding box center [414, 488] width 50 height 17
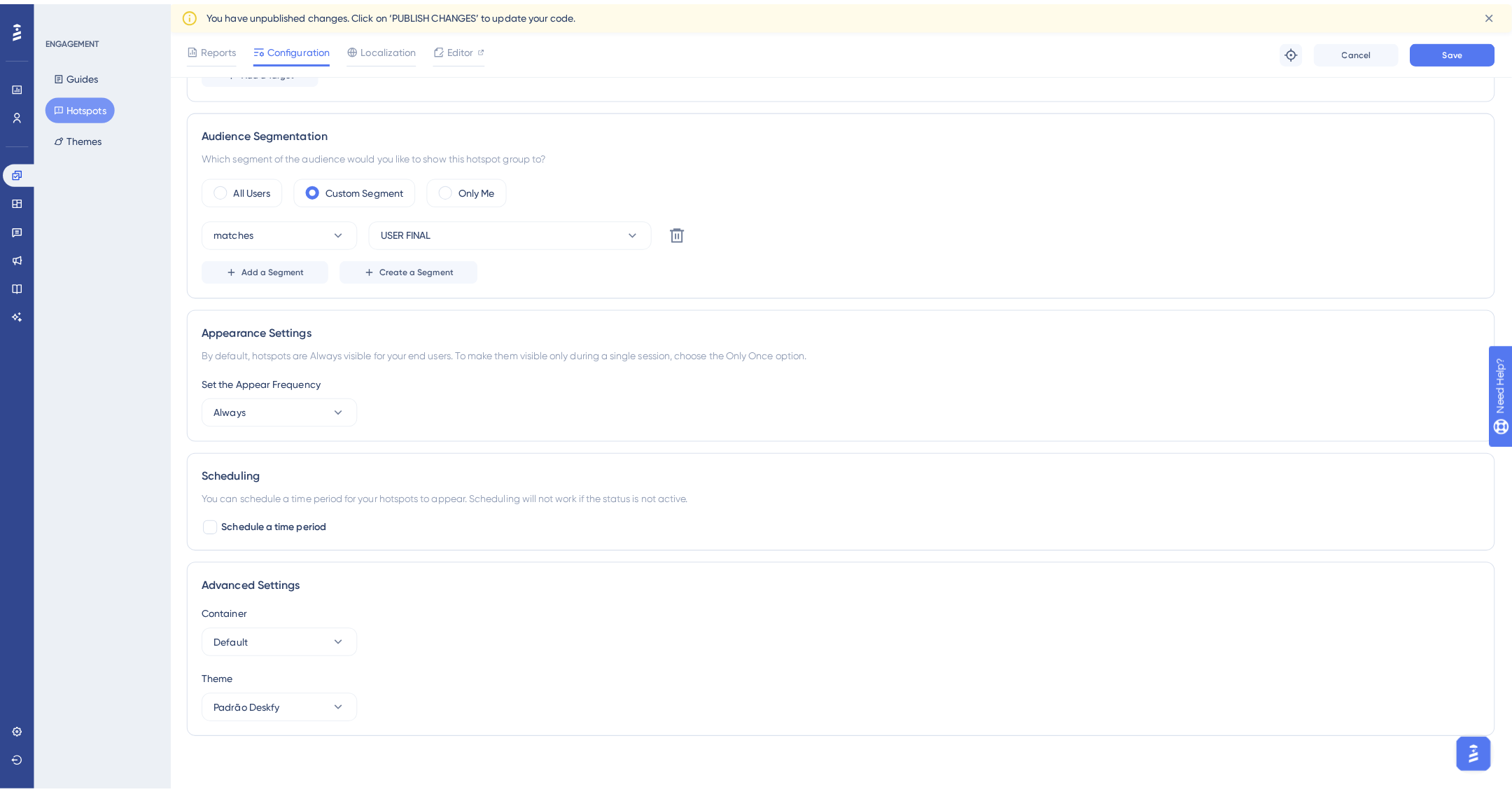
scroll to position [0, 0]
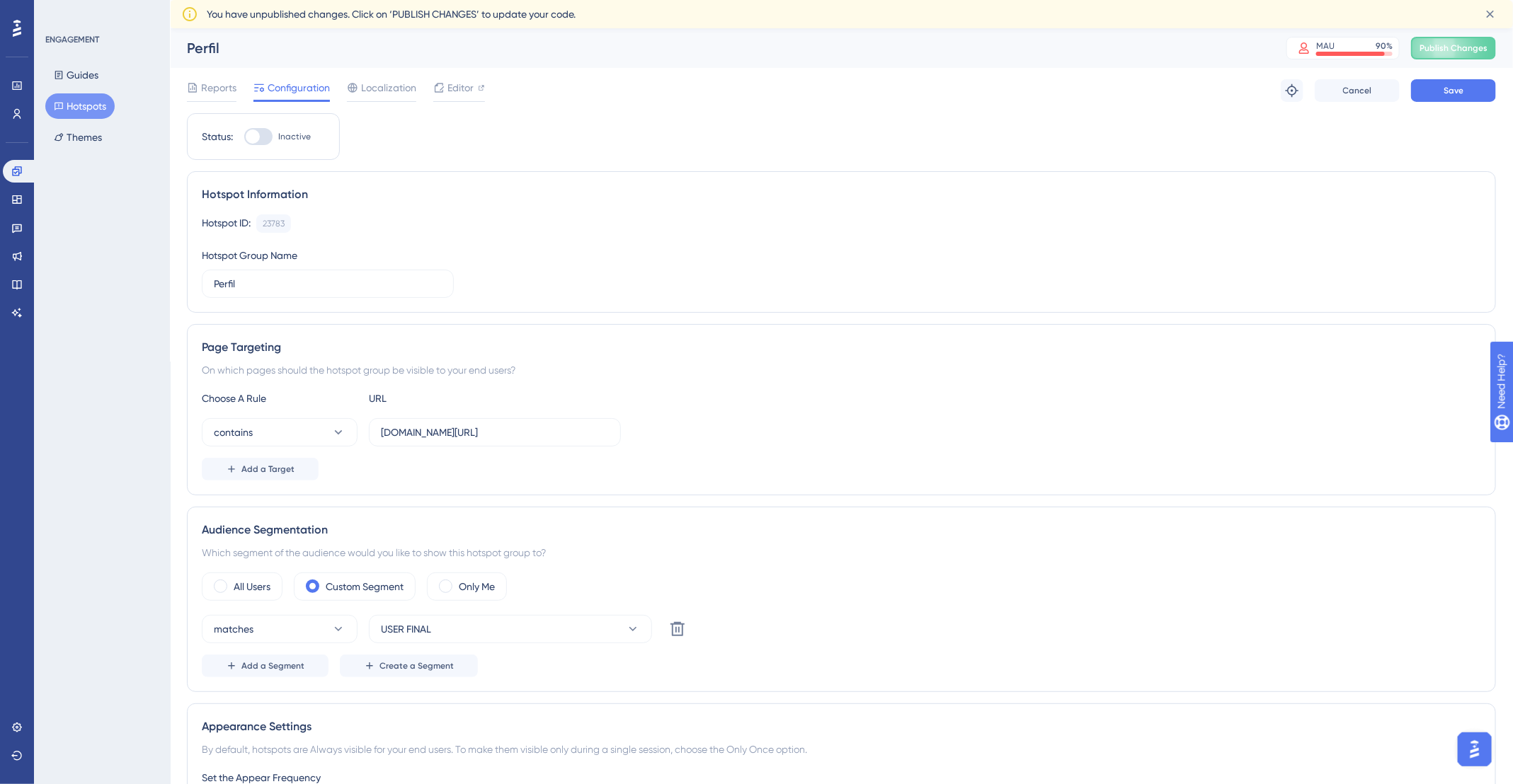
click at [246, 132] on div at bounding box center [253, 136] width 14 height 14
click at [244, 136] on input "Inactive" at bounding box center [244, 136] width 1 height 1
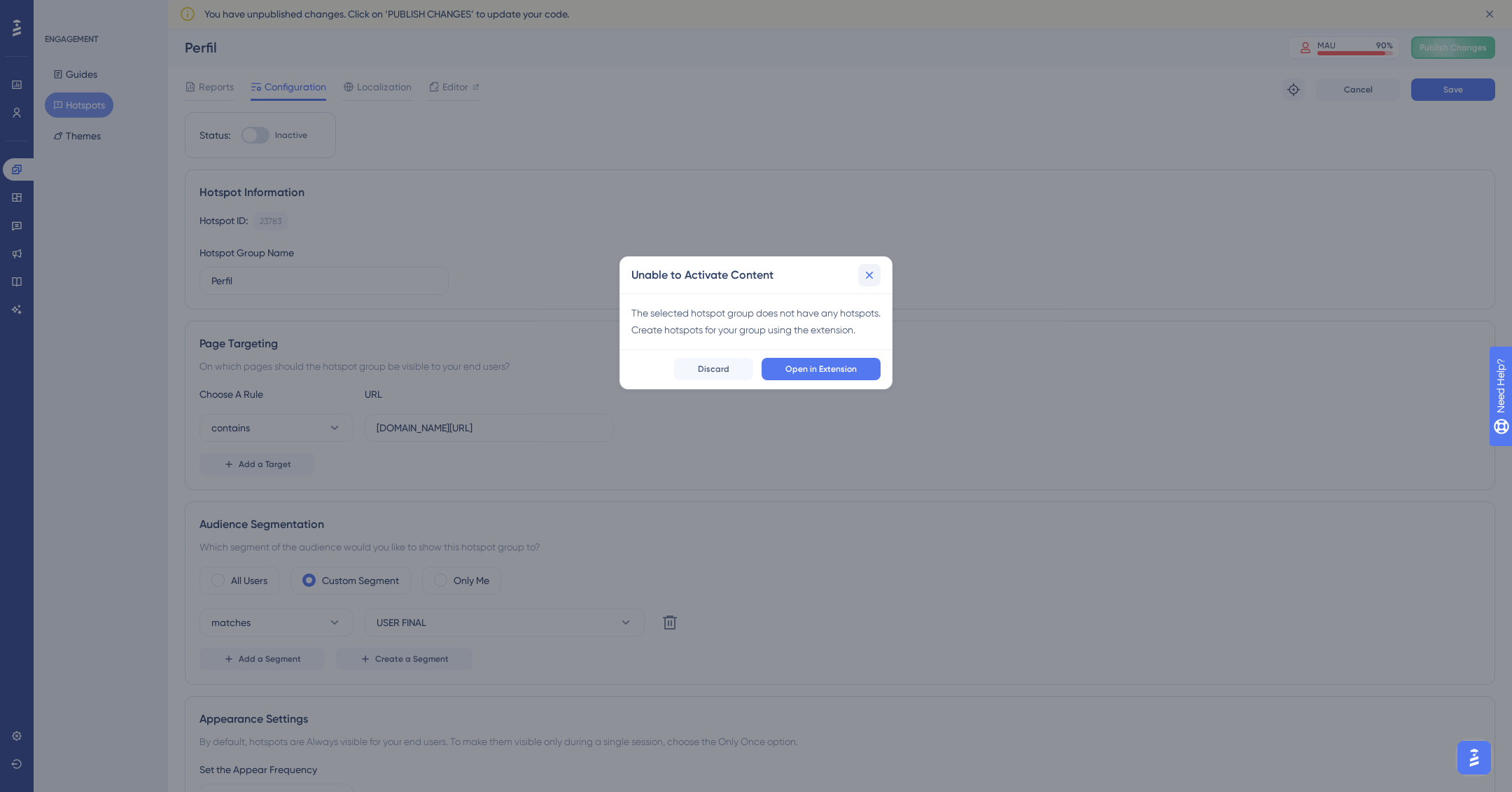
click at [870, 278] on icon at bounding box center [869, 275] width 14 height 14
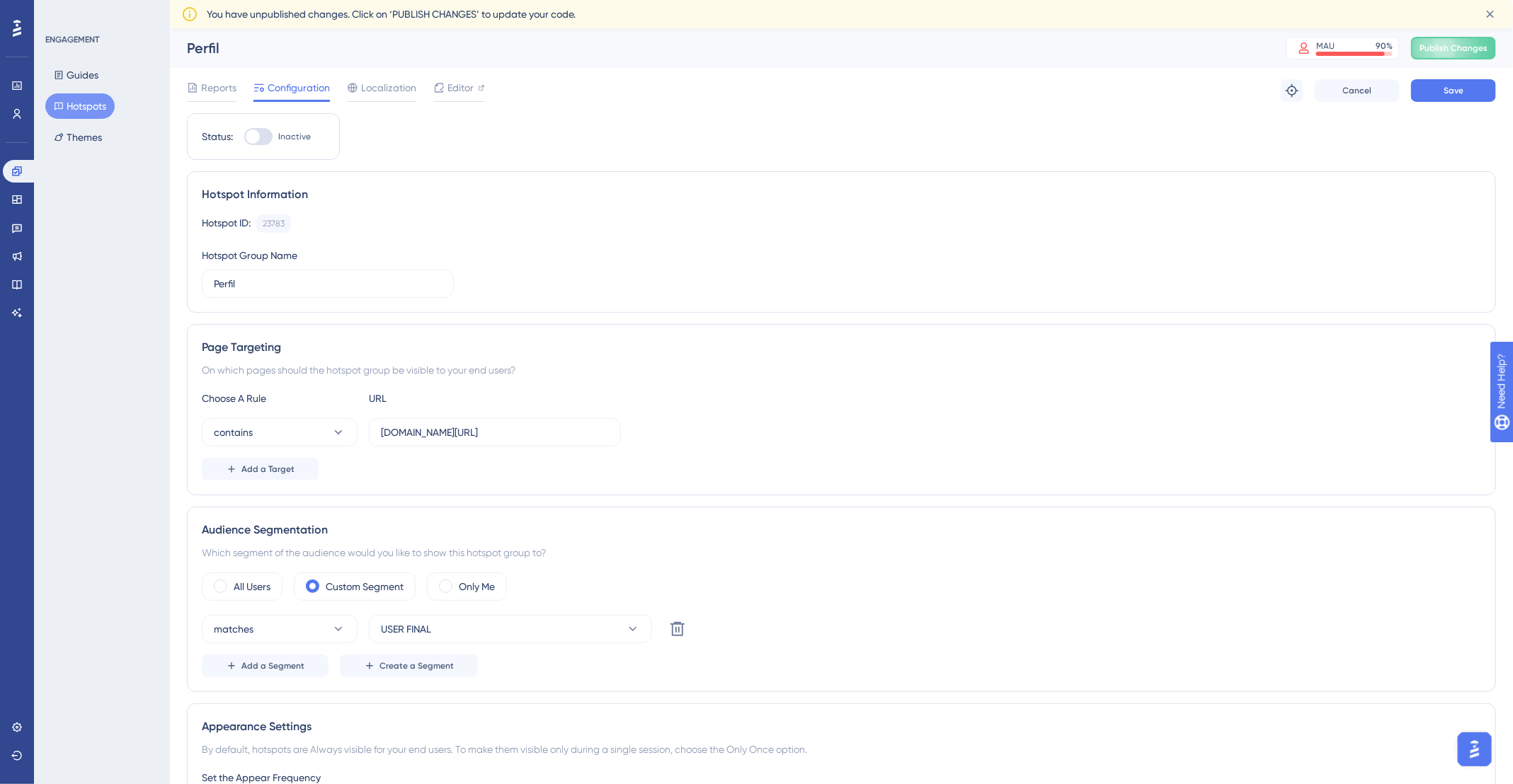
click at [272, 136] on div at bounding box center [258, 136] width 28 height 17
click at [244, 136] on input "Inactive" at bounding box center [244, 136] width 1 height 1
checkbox input "false"
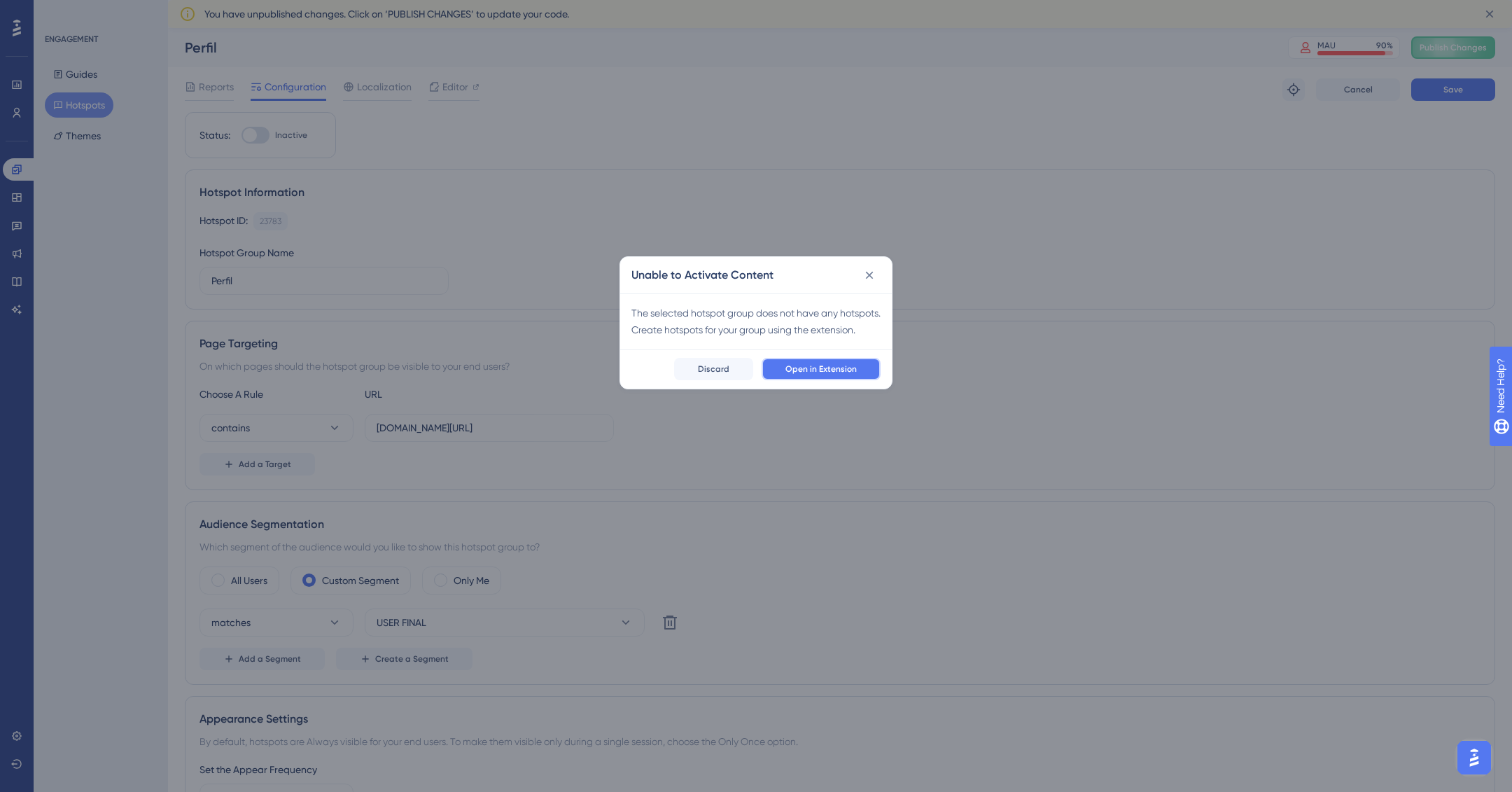
click at [830, 375] on span "Open in Extension" at bounding box center [821, 368] width 71 height 11
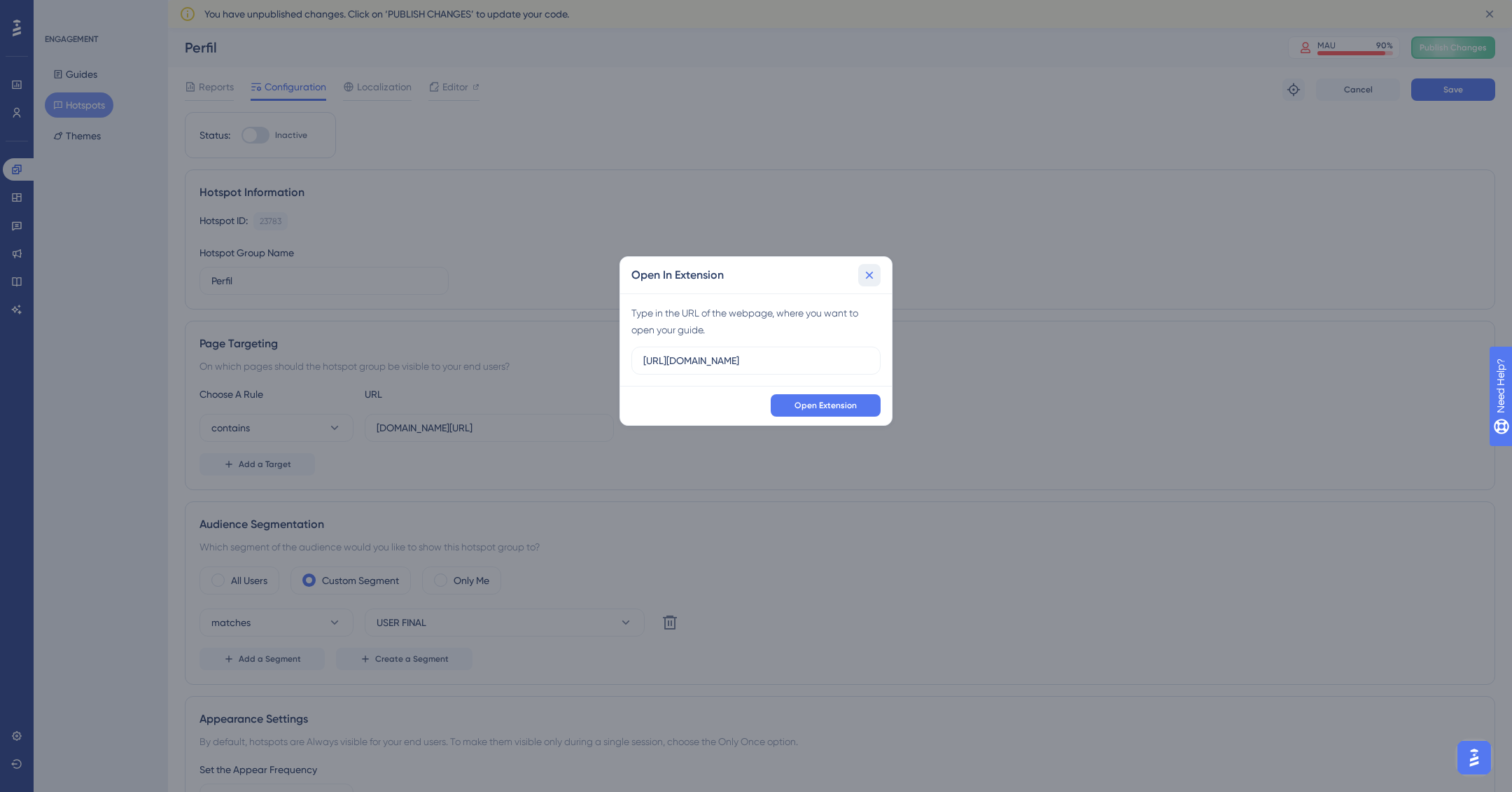
click at [867, 271] on icon at bounding box center [869, 275] width 14 height 14
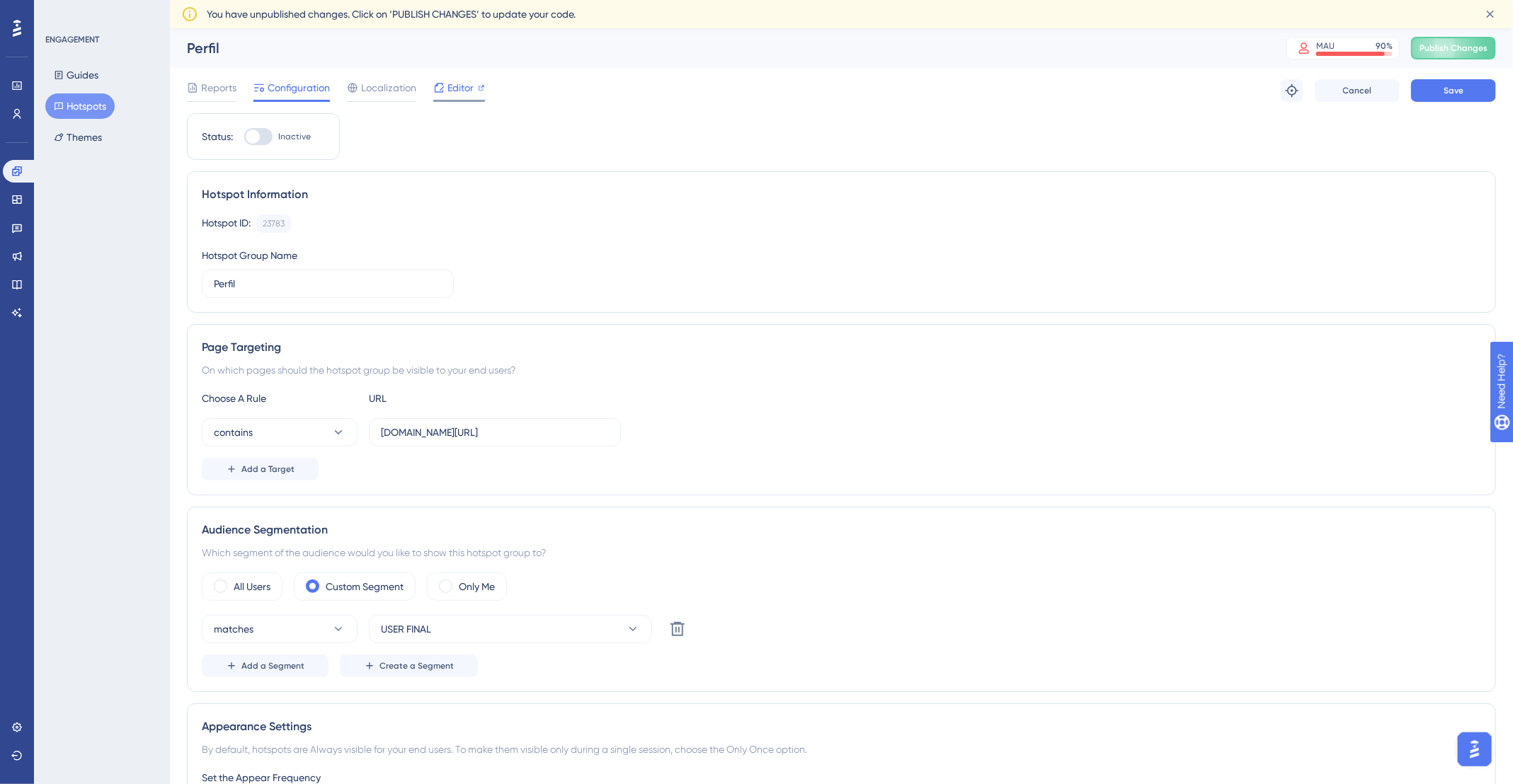
click at [470, 89] on span "Editor" at bounding box center [460, 88] width 26 height 17
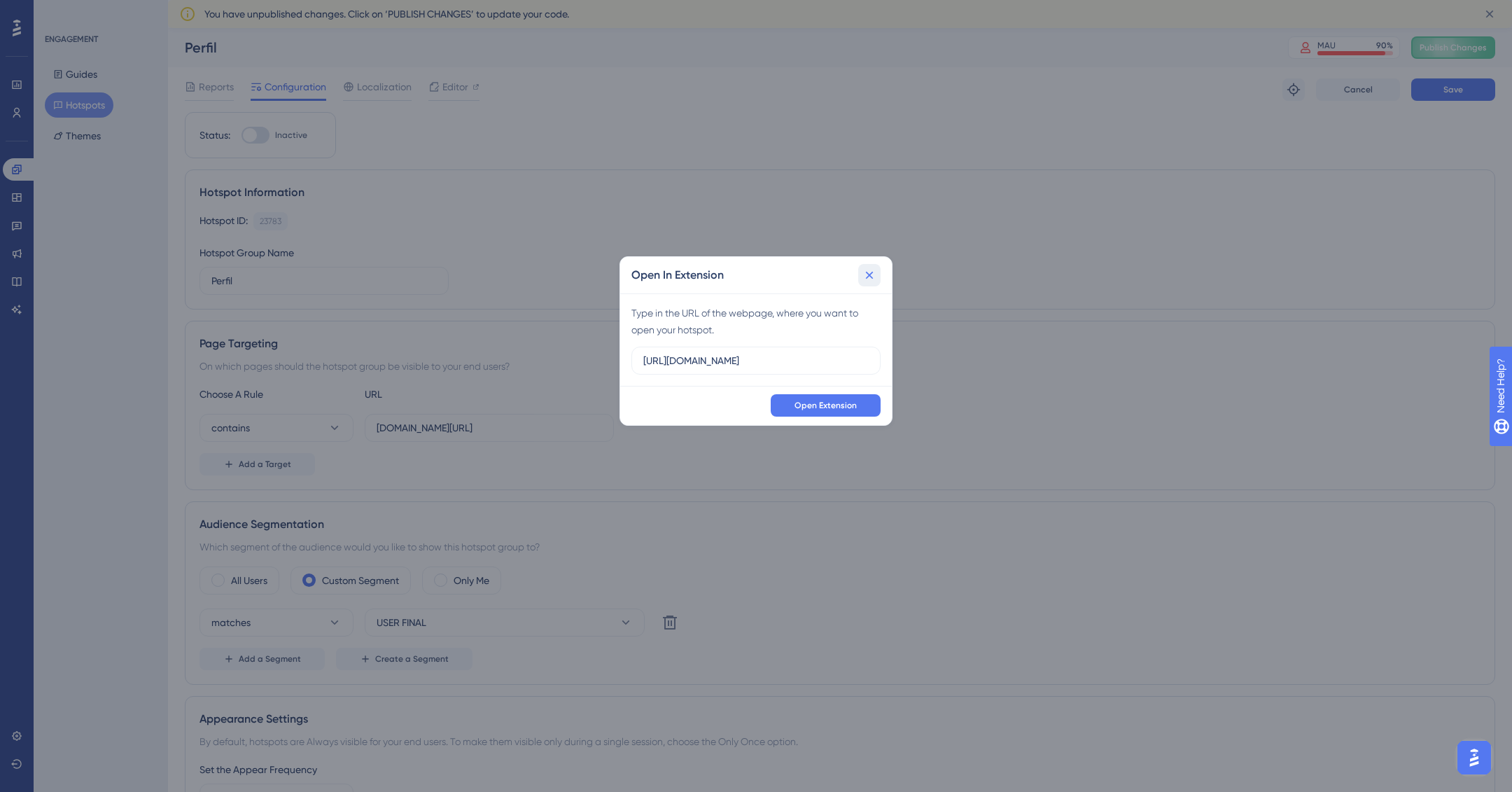
click at [870, 272] on icon at bounding box center [869, 275] width 14 height 14
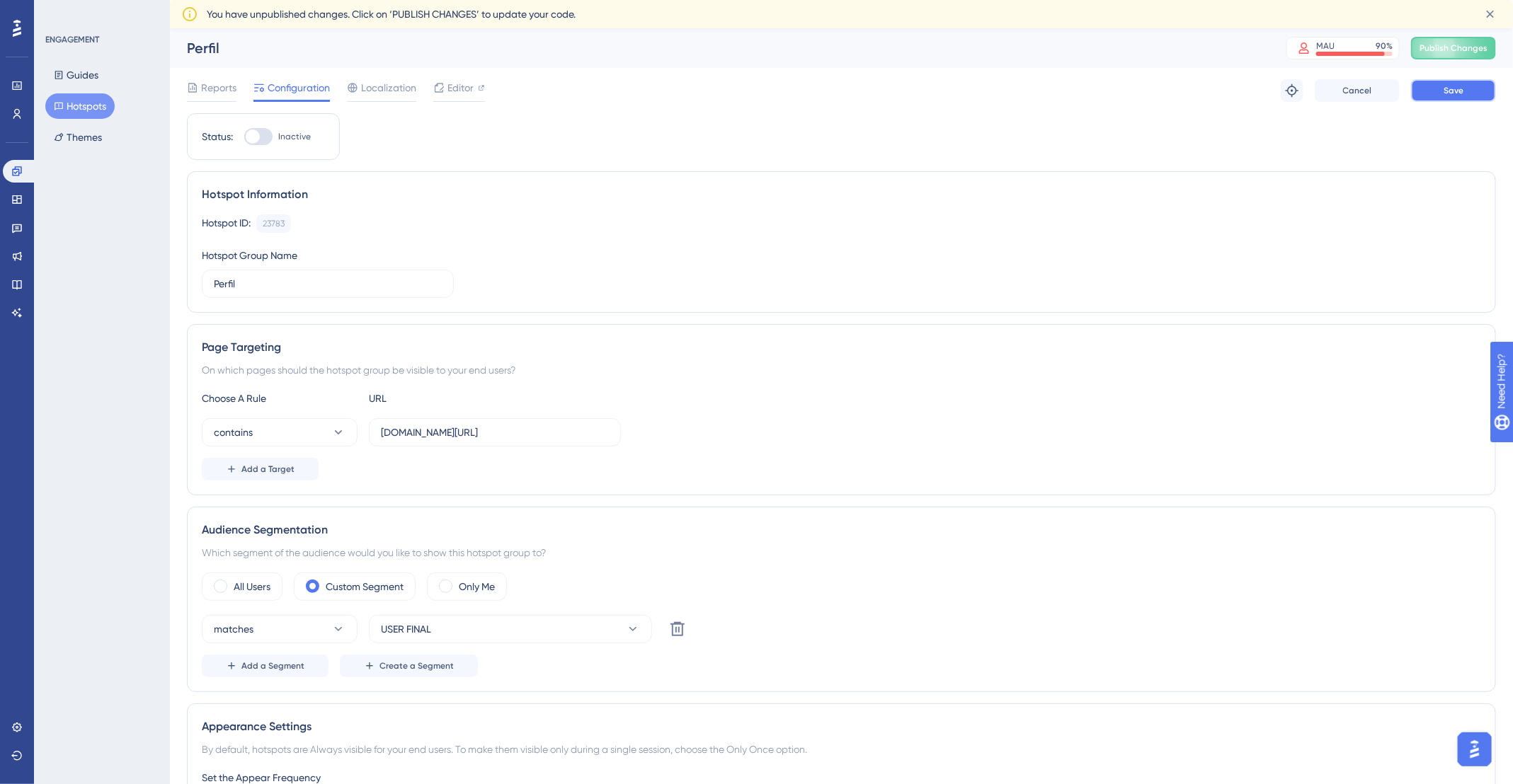
click at [1446, 88] on span "Save" at bounding box center [1453, 90] width 20 height 11
click at [470, 84] on span "Editor" at bounding box center [460, 88] width 26 height 17
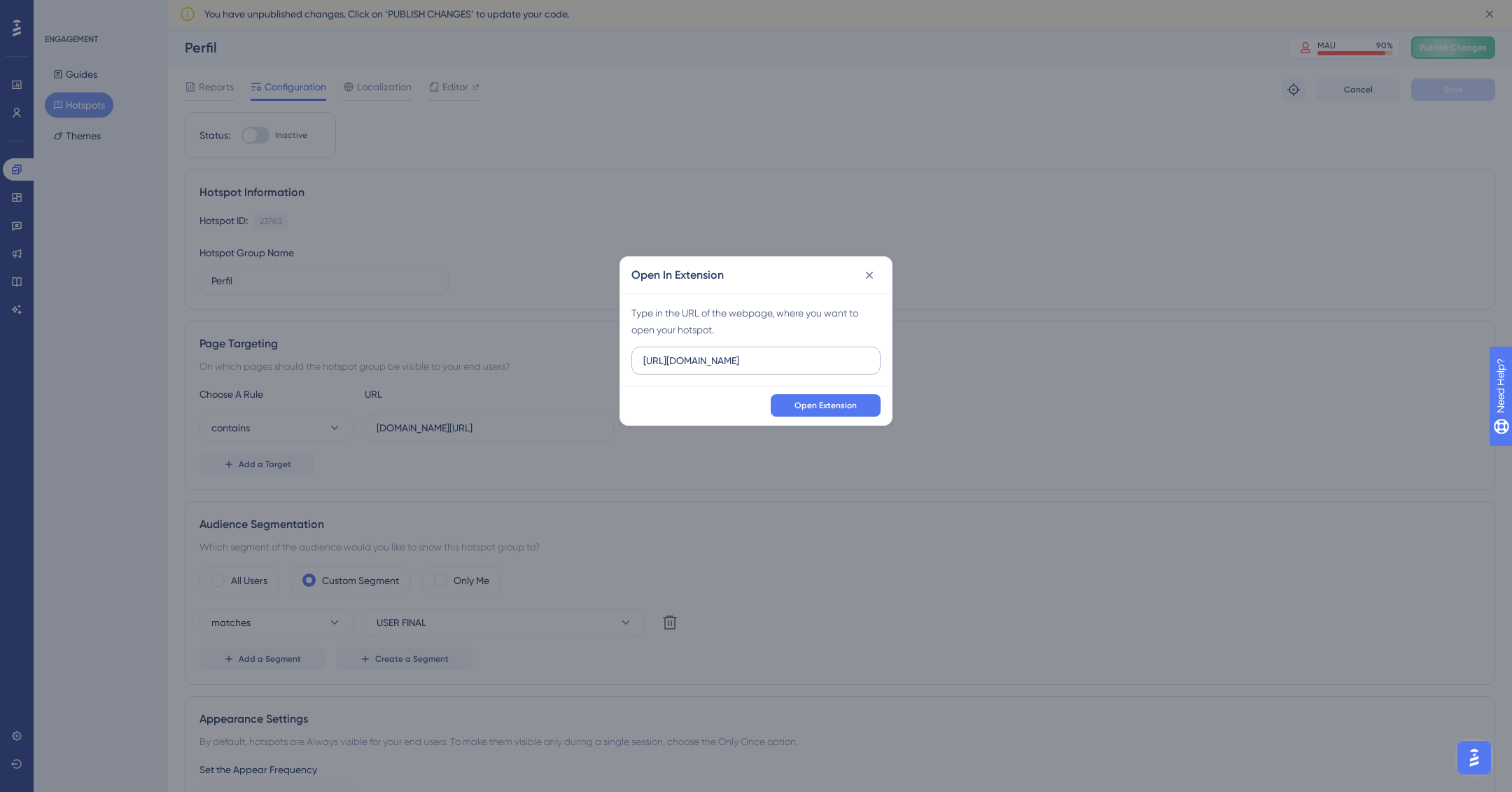
click at [763, 365] on input "https://app.deskfy.io" at bounding box center [756, 361] width 226 height 16
drag, startPoint x: 763, startPoint y: 365, endPoint x: 680, endPoint y: 363, distance: 83.0
click at [680, 363] on input "https://app.deskfy.io" at bounding box center [756, 361] width 226 height 16
type input "https://app.deskfy.io/profile"
click at [820, 410] on span "Open Extension" at bounding box center [825, 405] width 62 height 11
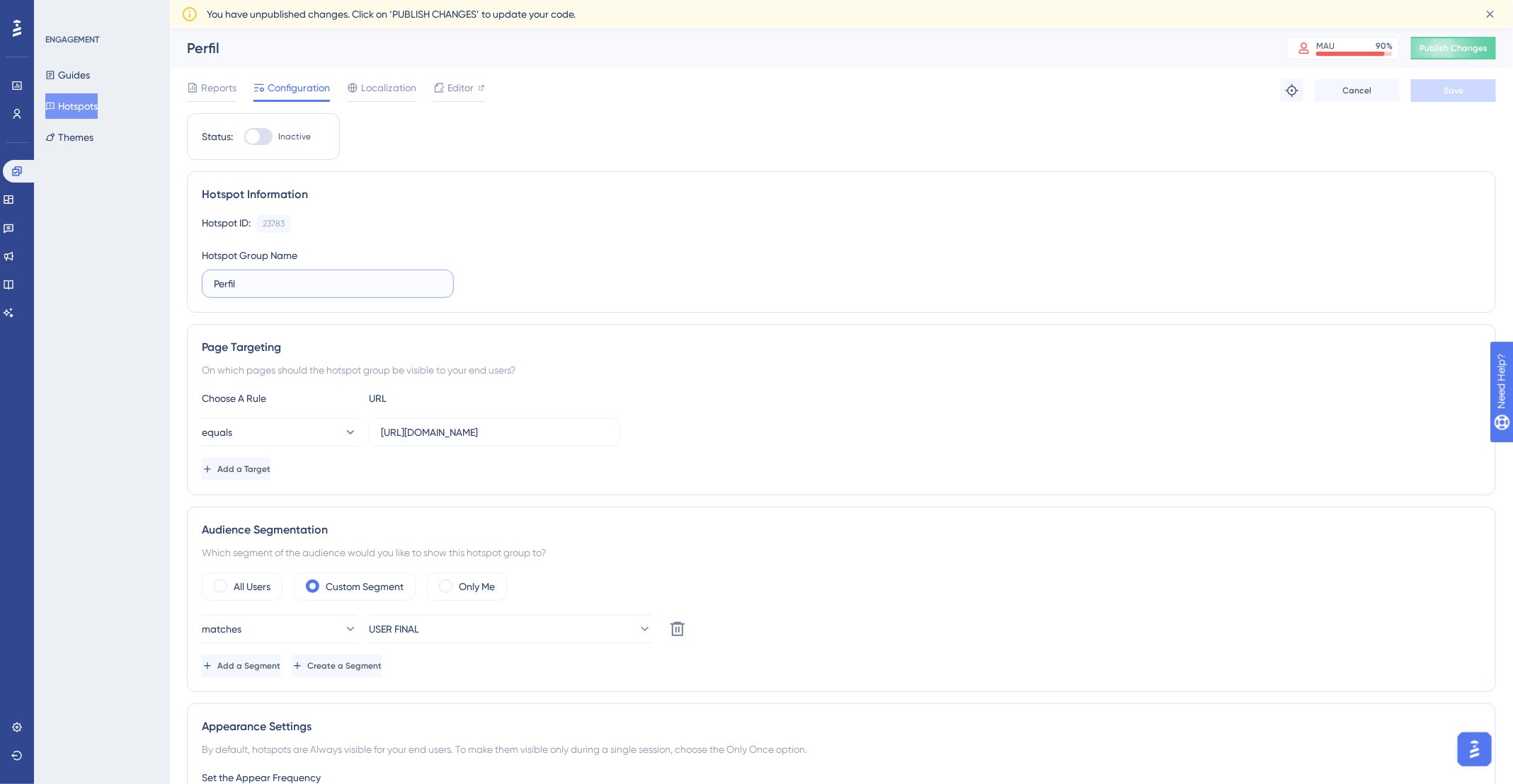
click at [214, 283] on input "Perfil" at bounding box center [328, 284] width 228 height 16
paste input "[Tooltip Onboarding] Trilha Vídeos - Solicitações - User"
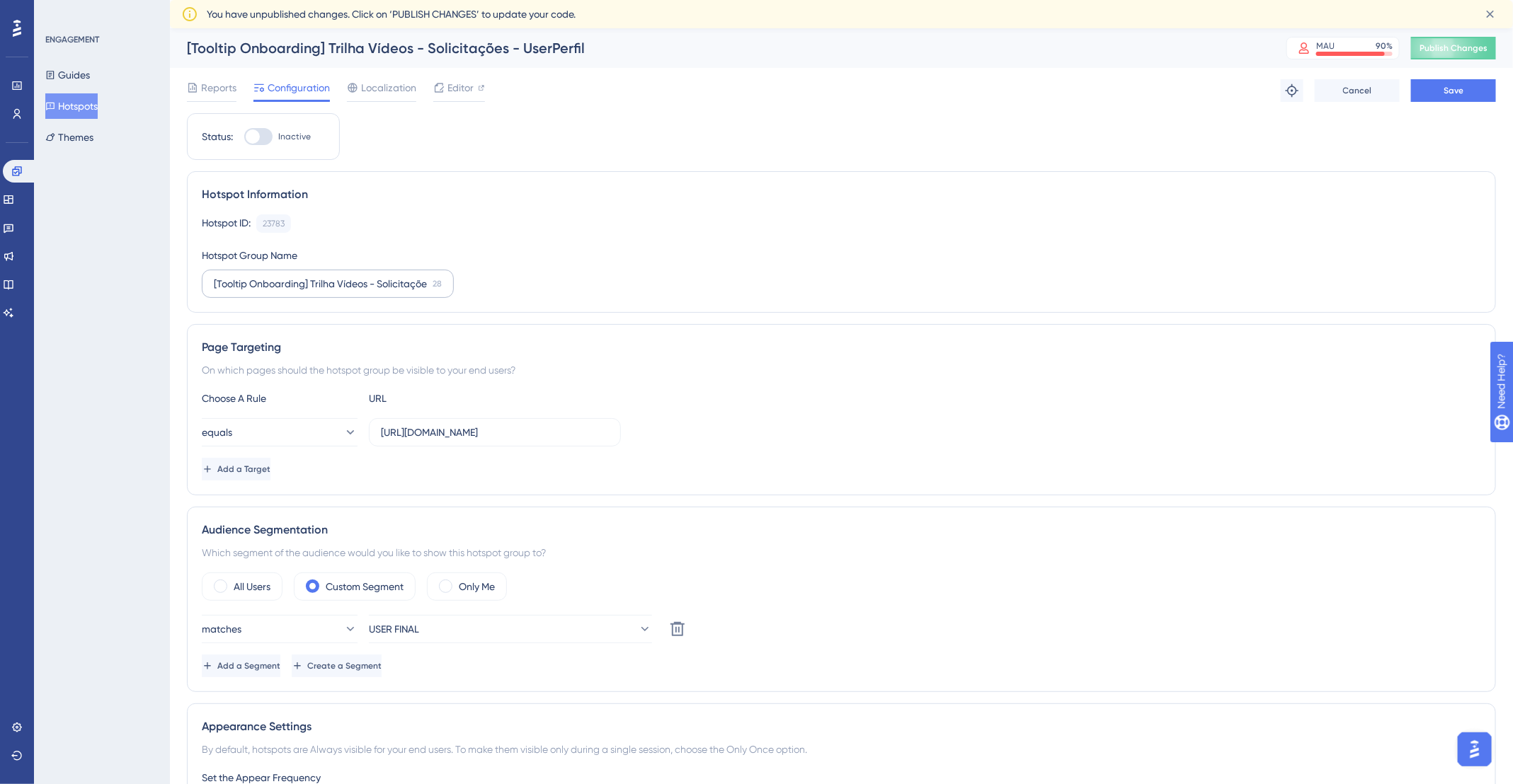
drag, startPoint x: 432, startPoint y: 287, endPoint x: 439, endPoint y: 288, distance: 7.1
click at [439, 288] on div "28" at bounding box center [438, 284] width 9 height 11
click at [427, 288] on input "[Tooltip Onboarding] Trilha Vídeos - Solicitações - UserPerfil" at bounding box center [321, 284] width 213 height 16
drag, startPoint x: 404, startPoint y: 280, endPoint x: 429, endPoint y: 286, distance: 25.7
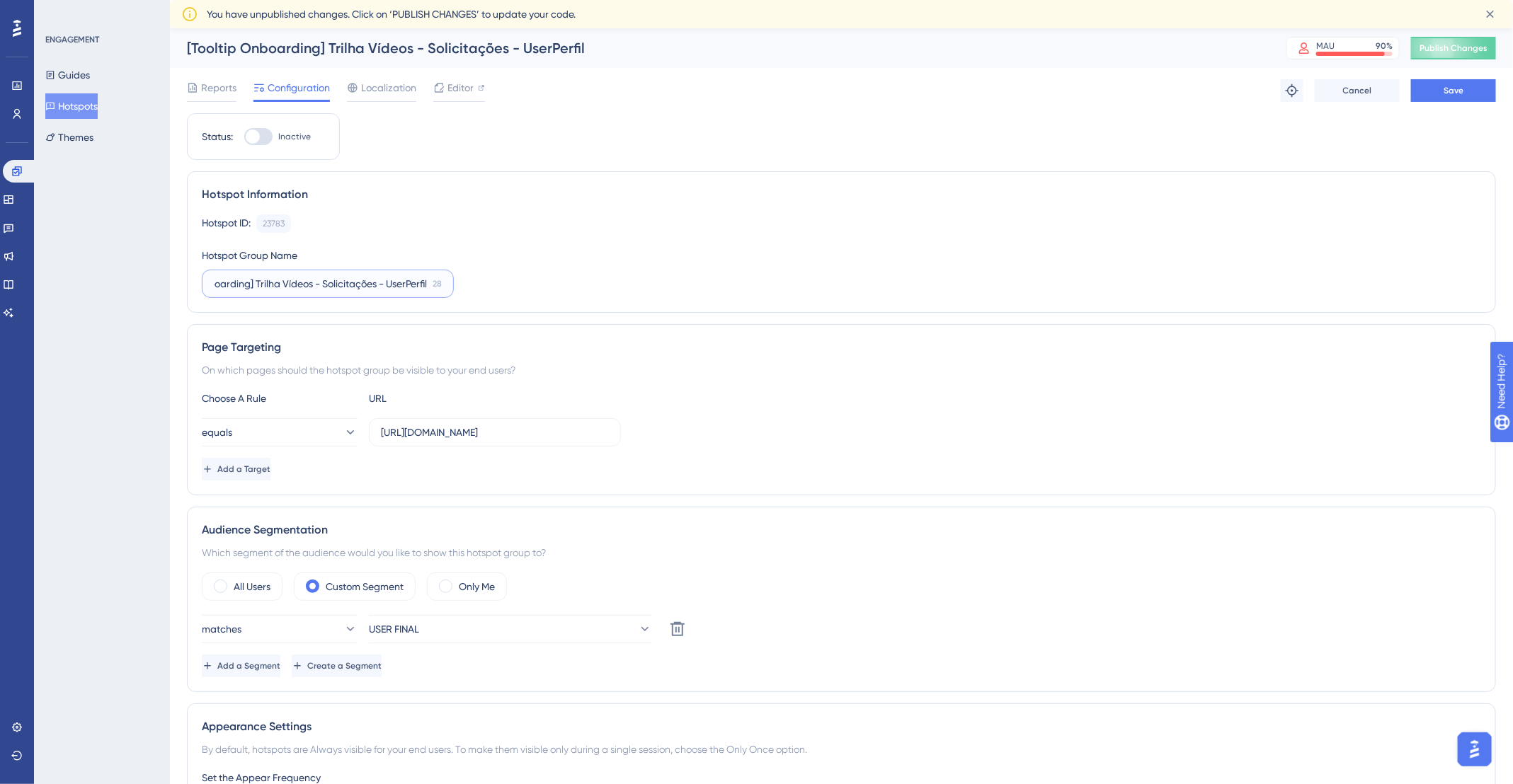
click at [429, 286] on label "[Tooltip Onboarding] Trilha Vídeos - Solicitações - UserPerfil 28" at bounding box center [327, 284] width 252 height 28
drag, startPoint x: 411, startPoint y: 285, endPoint x: 358, endPoint y: 281, distance: 53.2
click at [358, 281] on input "[Tooltip Onboarding] Trilha Vídeos - Solicitações - User" at bounding box center [328, 284] width 228 height 16
paste input "Perfil"
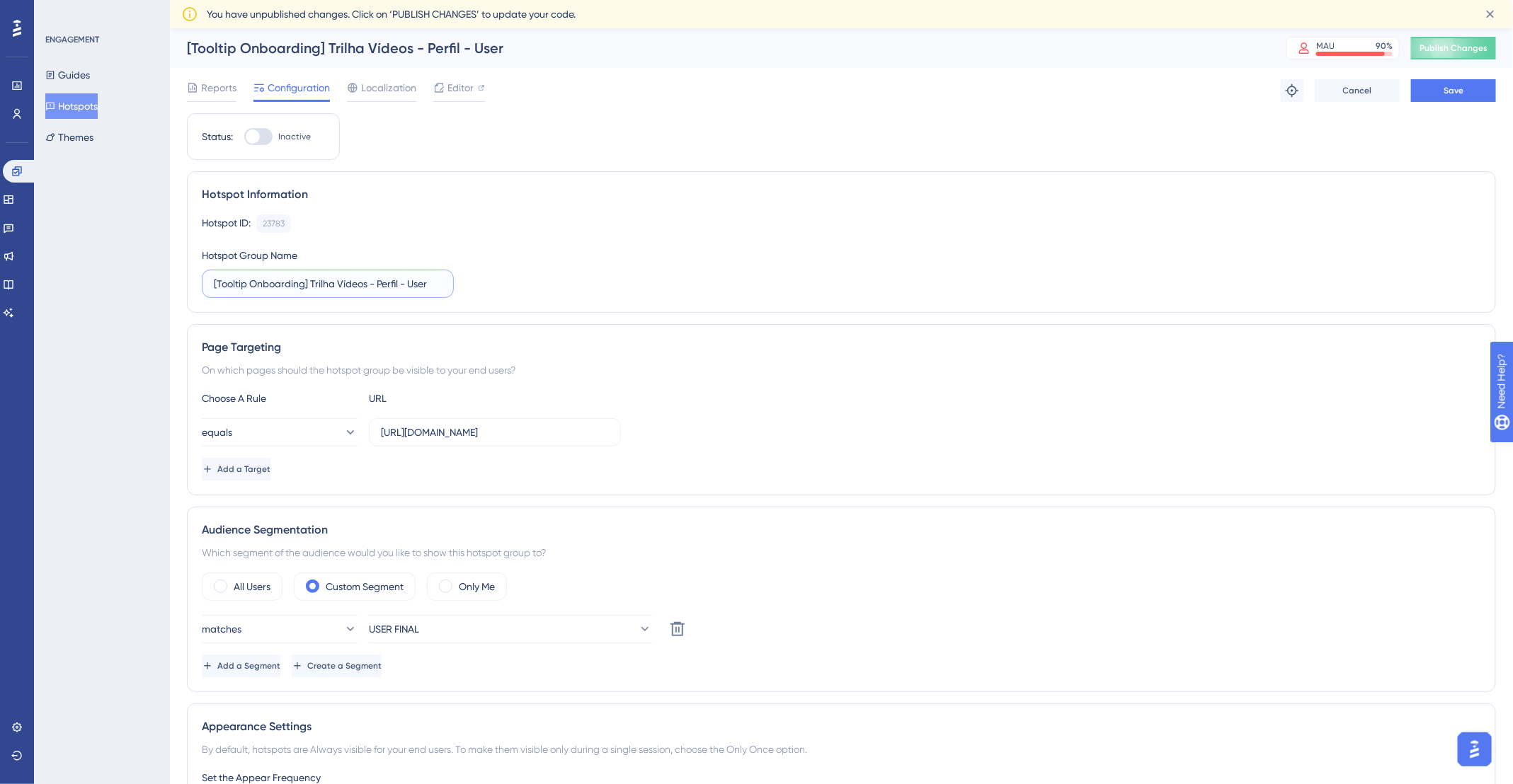
scroll to position [0, 0]
type input "[Tooltip Onboarding] Trilha Vídeos - Perfil - User"
drag, startPoint x: 416, startPoint y: 425, endPoint x: 351, endPoint y: 426, distance: 65.0
click at [351, 426] on div "equals https://app.deskfy.io/profile" at bounding box center [411, 432] width 419 height 28
drag, startPoint x: 416, startPoint y: 433, endPoint x: 374, endPoint y: 430, distance: 42.1
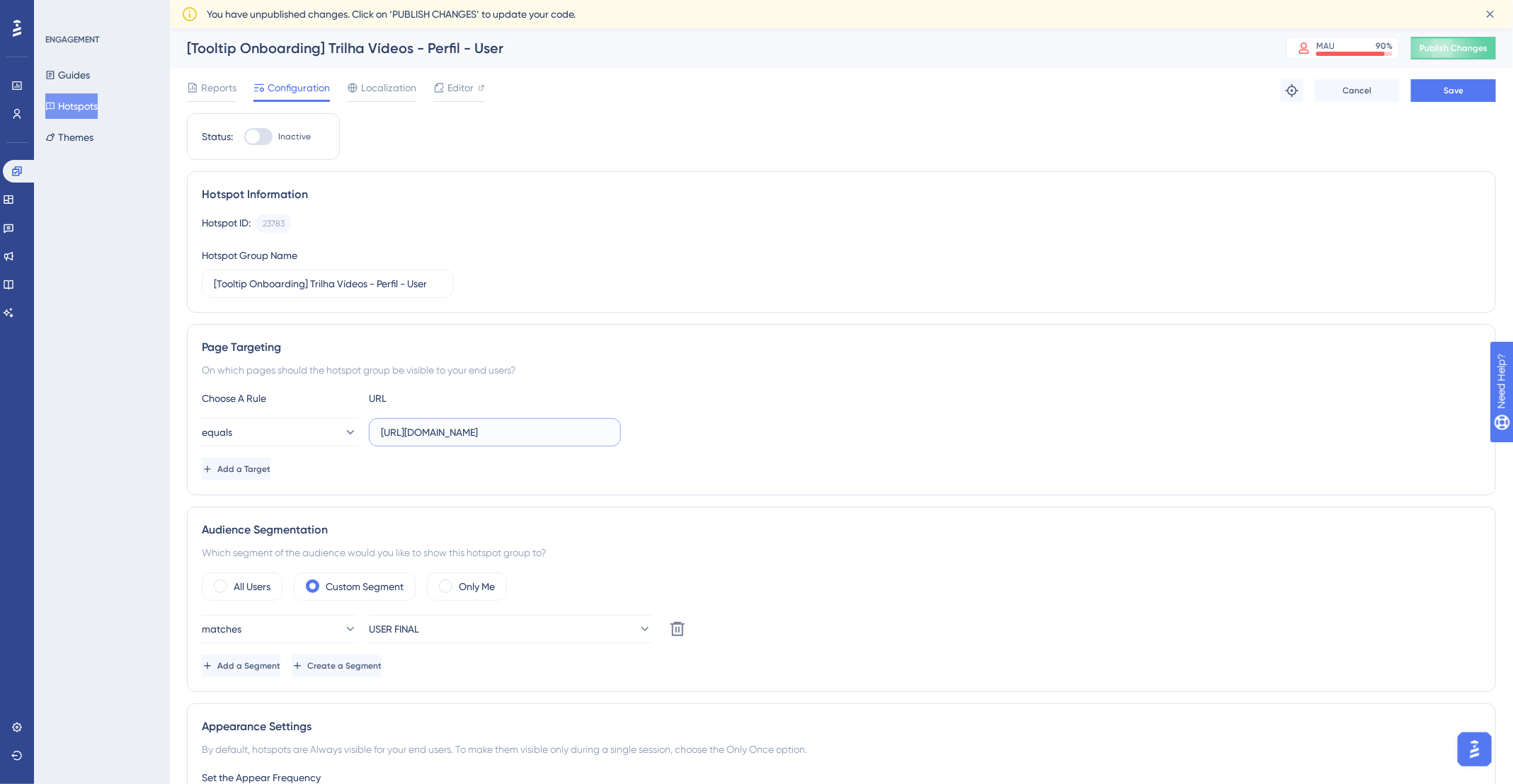
click at [374, 430] on label "https://app.deskfy.io/profile" at bounding box center [494, 432] width 252 height 28
type input "app.deskfy.io/profile"
click at [326, 429] on button "equals" at bounding box center [279, 432] width 156 height 28
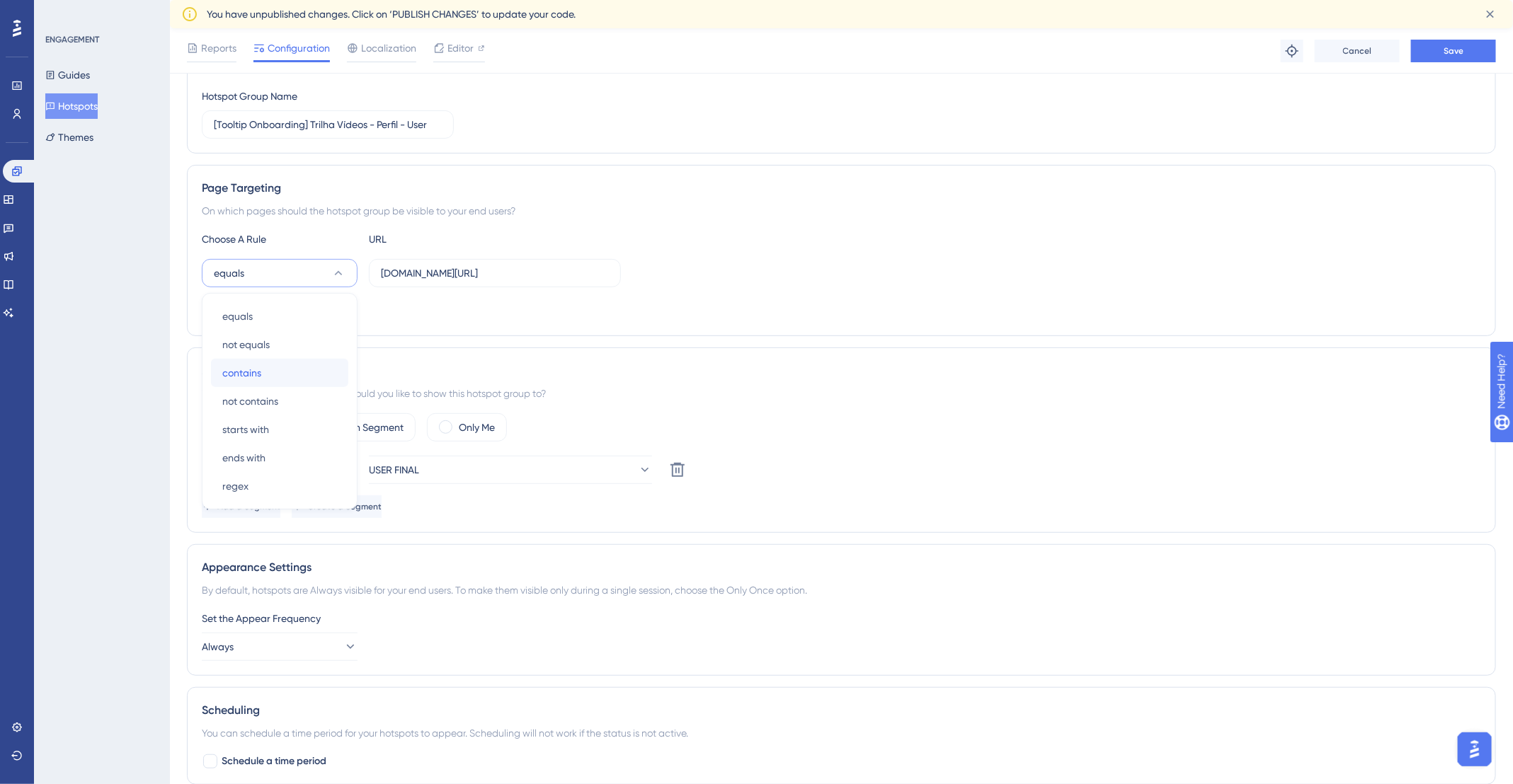
click at [275, 363] on div "contains contains" at bounding box center [279, 373] width 115 height 28
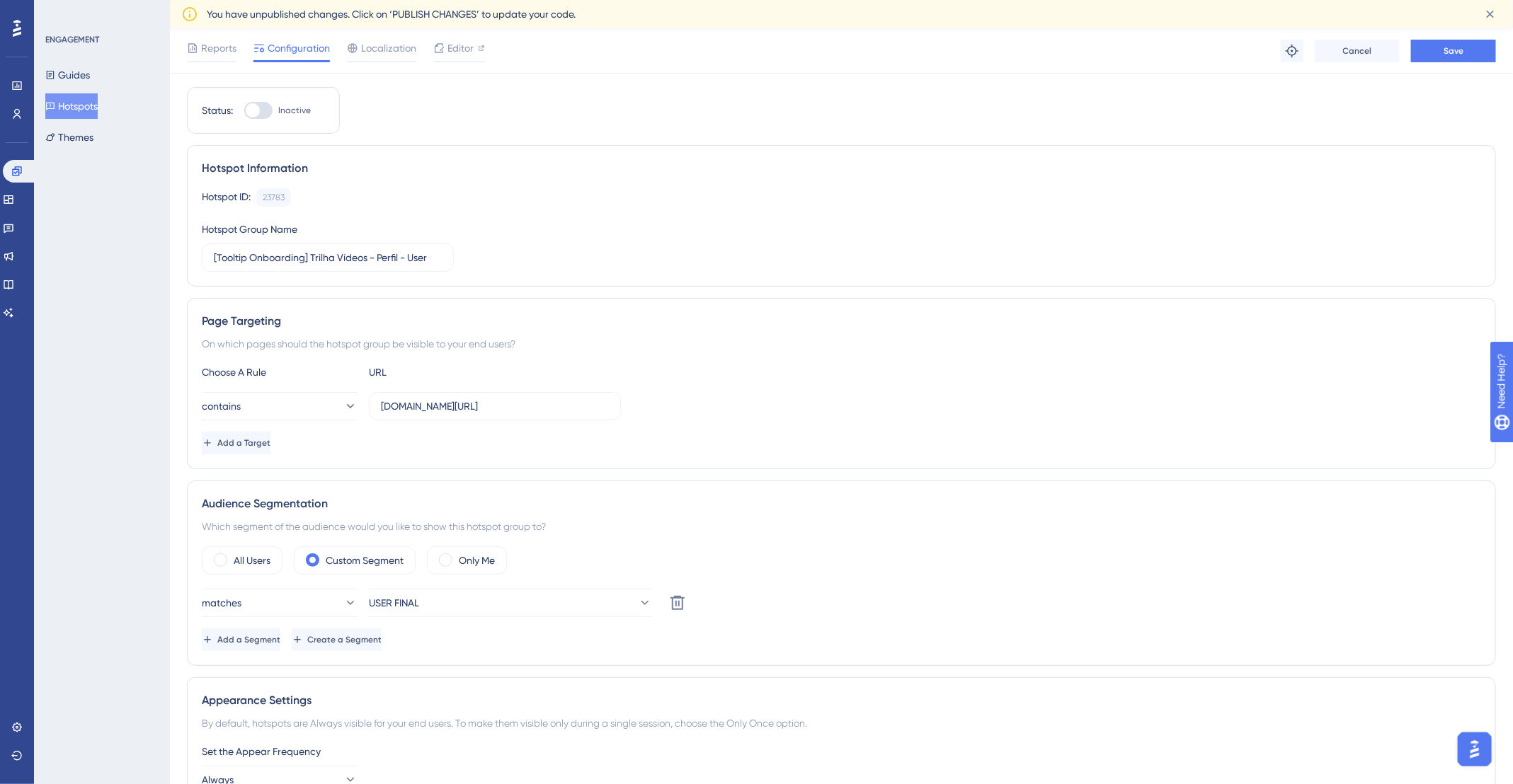
scroll to position [0, 0]
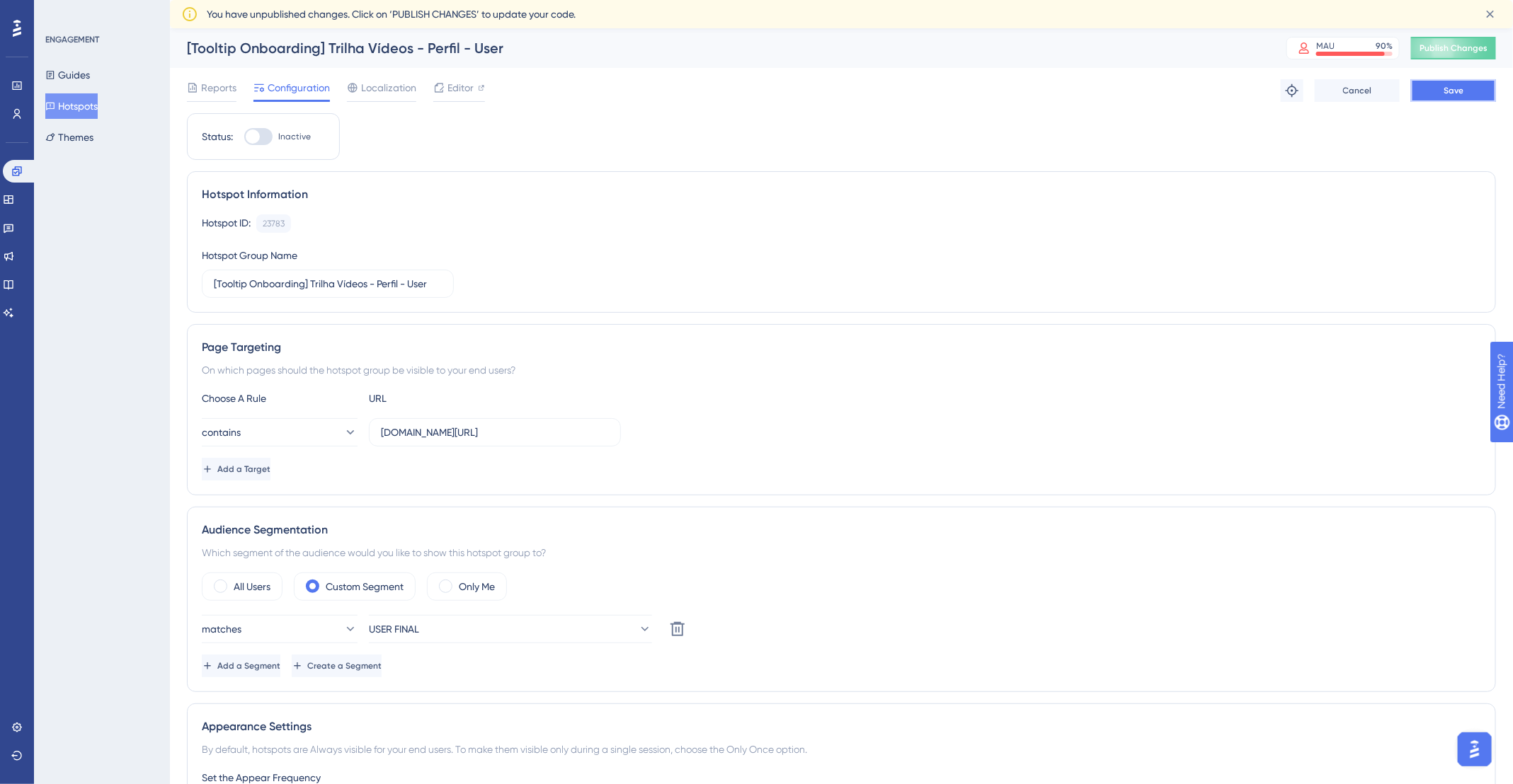
click at [1448, 94] on span "Save" at bounding box center [1453, 90] width 20 height 11
click at [266, 138] on div at bounding box center [258, 136] width 28 height 17
click at [244, 137] on input "Inactive" at bounding box center [244, 136] width 1 height 1
checkbox input "true"
click at [1455, 85] on span "Save" at bounding box center [1453, 90] width 20 height 11
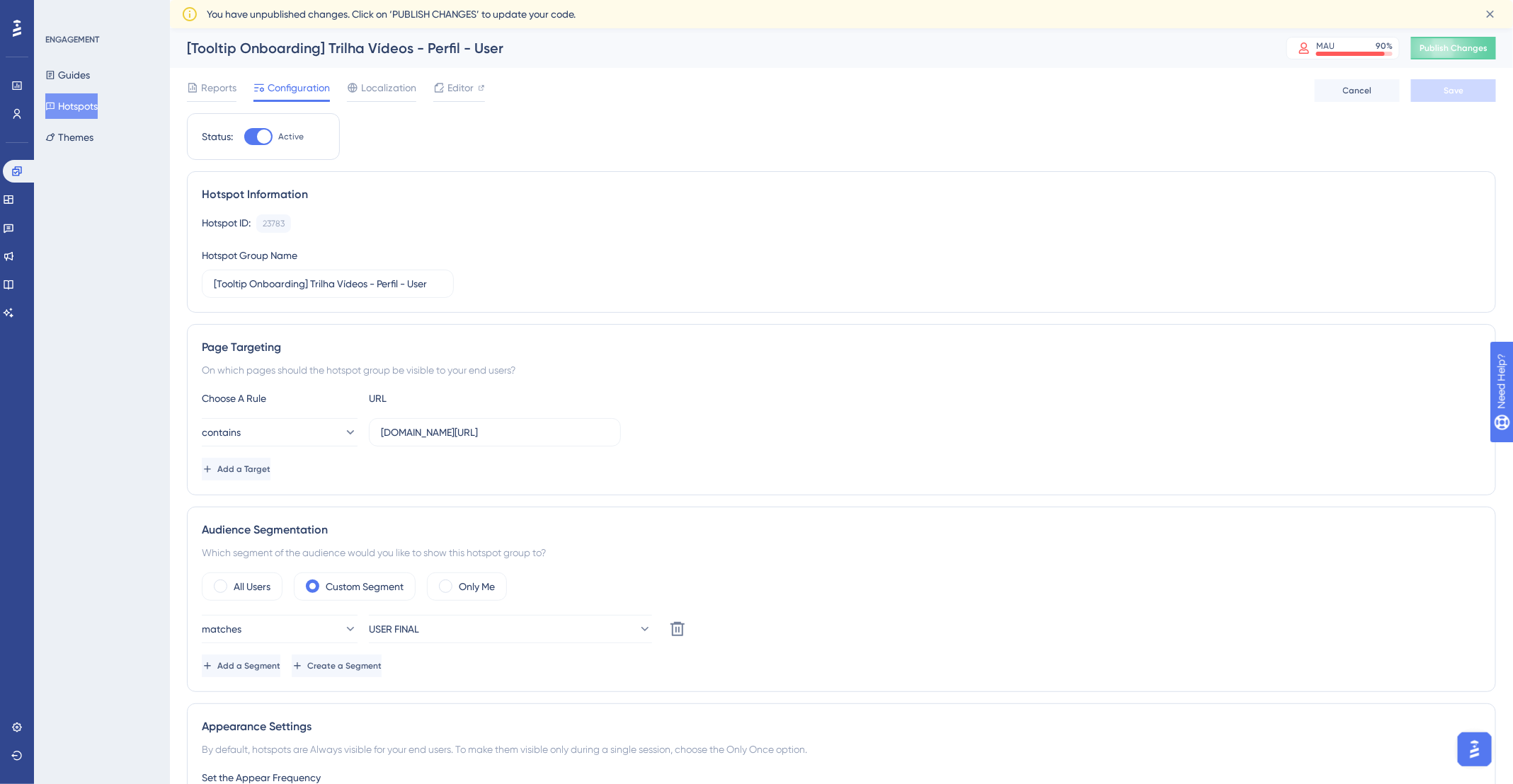
click at [88, 111] on button "Hotspots" at bounding box center [71, 106] width 53 height 25
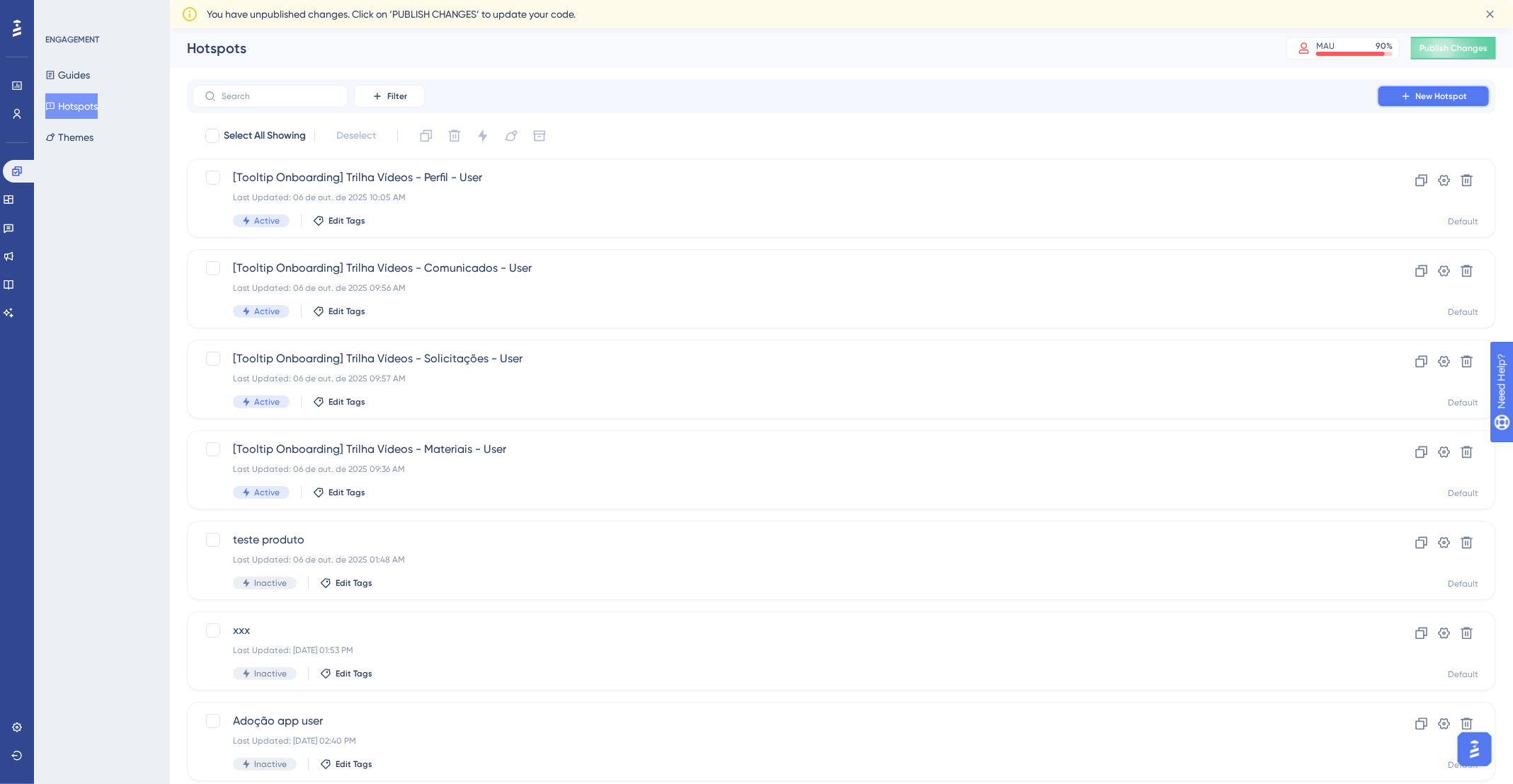
click at [1441, 91] on span "New Hotspot" at bounding box center [1442, 96] width 52 height 11
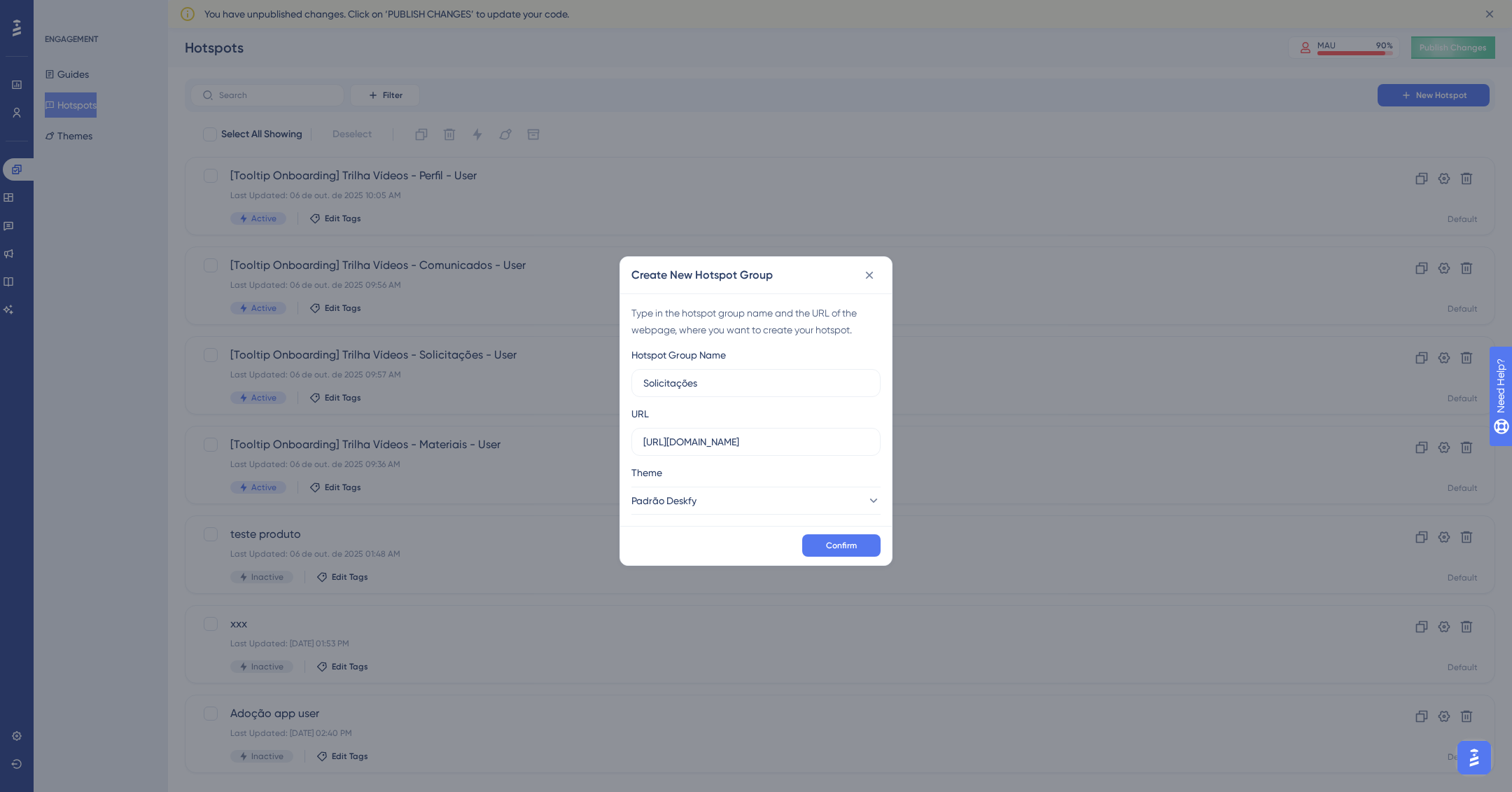
type input "Solicitações"
click at [740, 442] on input "https://app.deskfy.io" at bounding box center [756, 442] width 226 height 16
paste input "/workflow/requests"
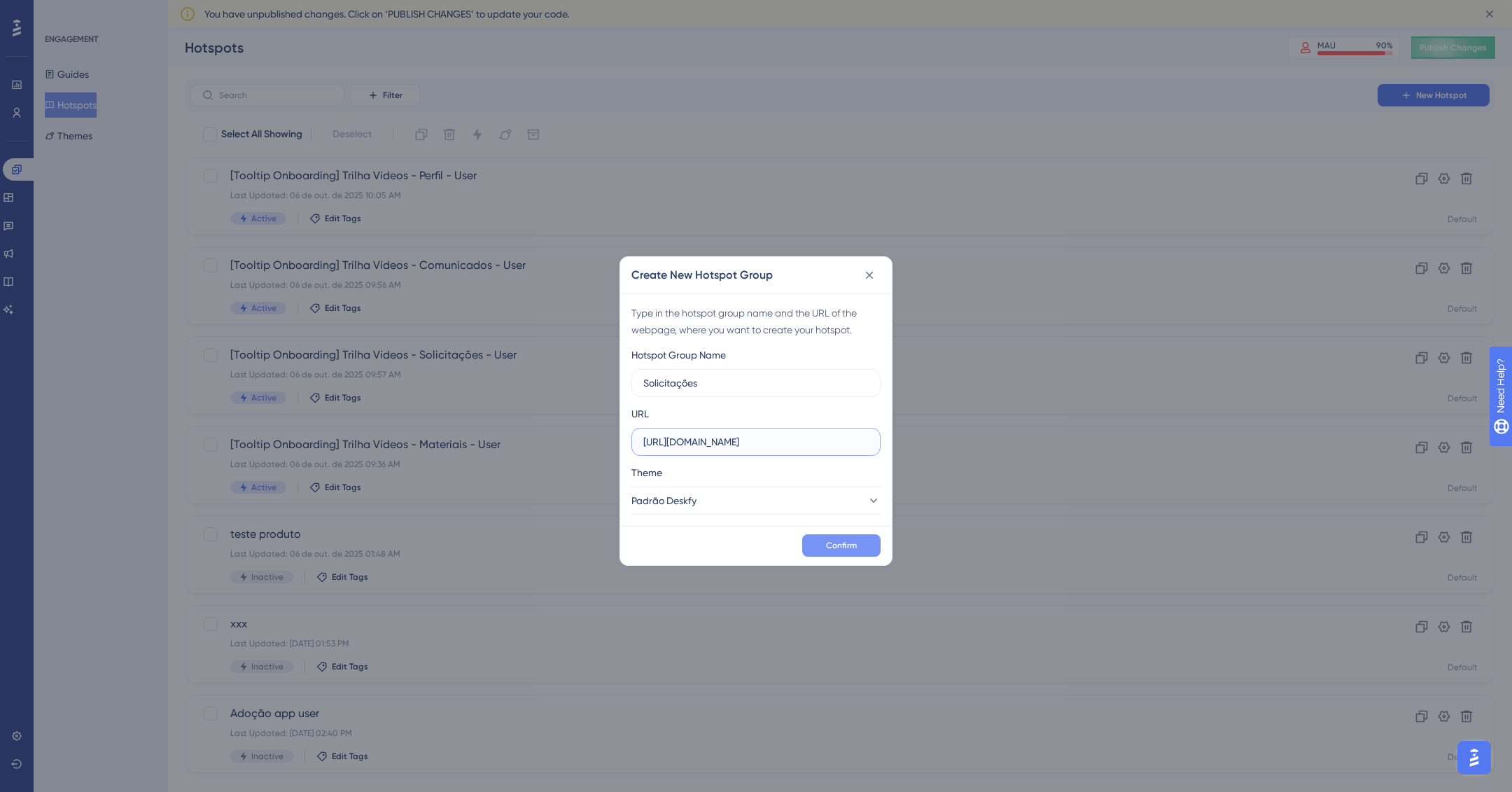
type input "https://app.deskfy.io/workflow/requests"
click at [839, 534] on button "Confirm" at bounding box center [841, 545] width 78 height 22
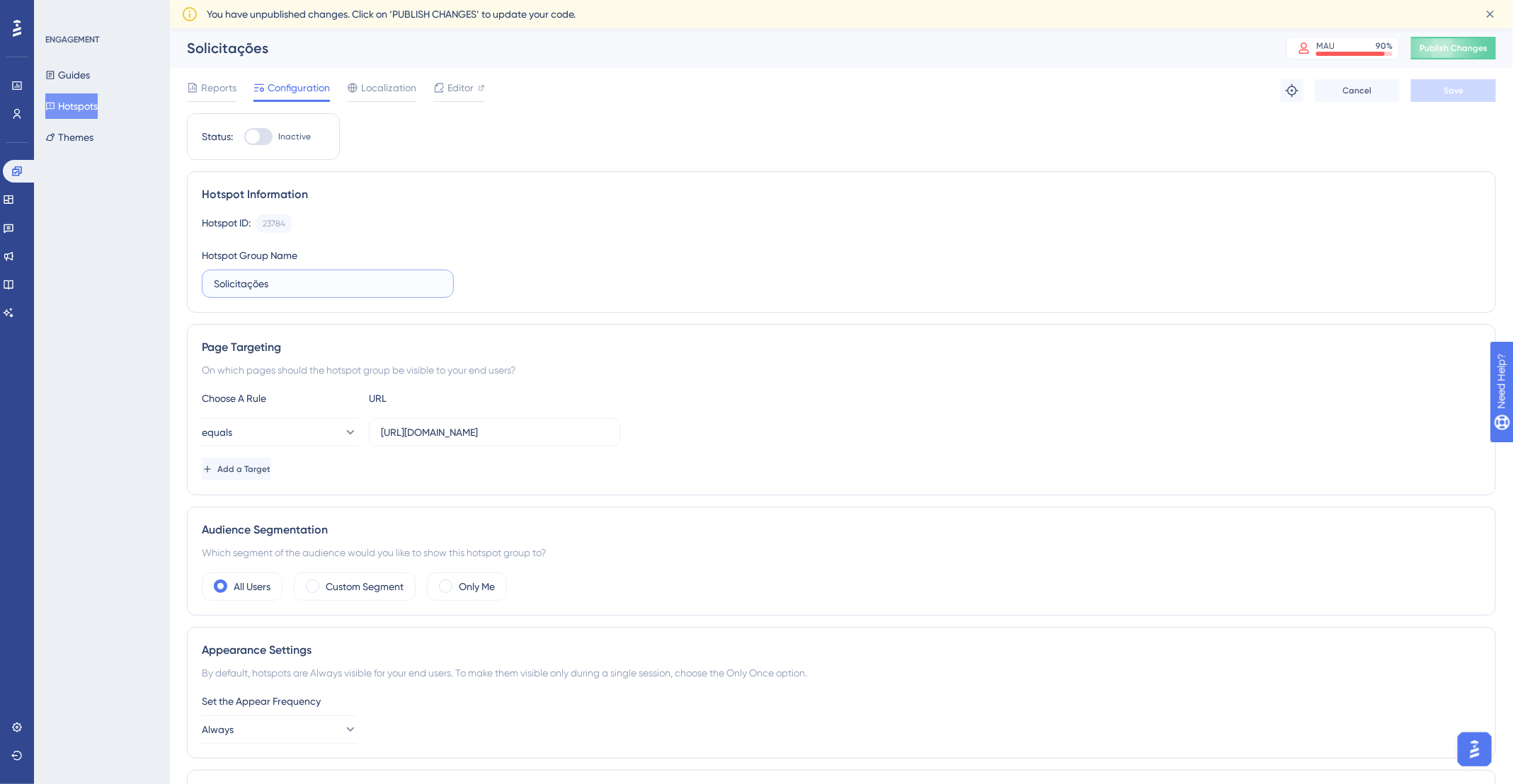
click at [280, 279] on input "Solicitações" at bounding box center [328, 284] width 228 height 16
paste input "[Tooltip Onboarding] Trilha Vídeos - Perfil - User"
drag, startPoint x: 377, startPoint y: 280, endPoint x: 397, endPoint y: 281, distance: 20.0
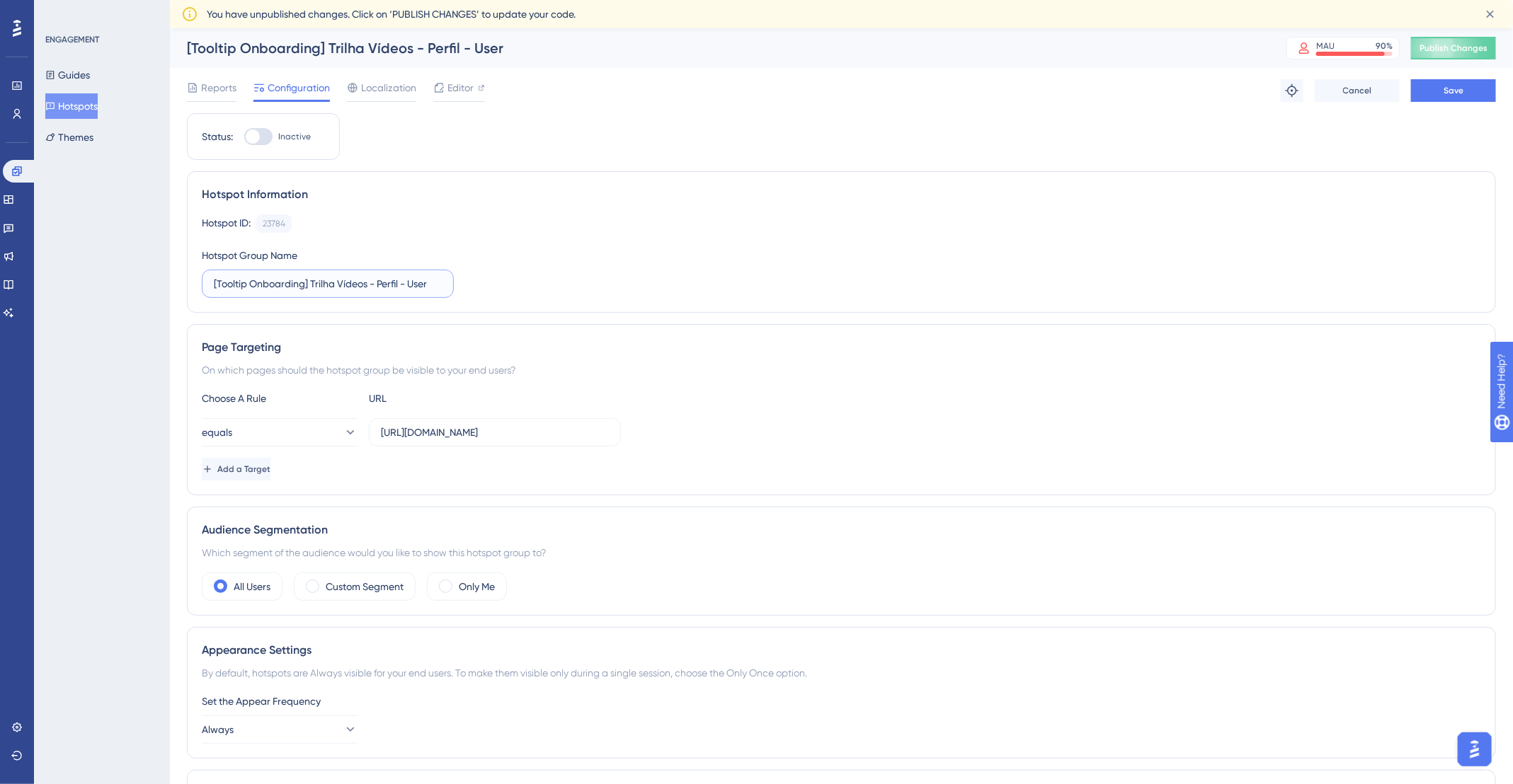
click at [397, 281] on input "[Tooltip Onboarding] Trilha Vídeos - Perfil - User" at bounding box center [328, 284] width 228 height 16
type input "[Tooltip Onboarding] Trilha Vídeos - Solicitações - User"
drag, startPoint x: 419, startPoint y: 428, endPoint x: 376, endPoint y: 428, distance: 43.0
click at [376, 428] on label "https://app.deskfy.io/workflow/requests" at bounding box center [494, 432] width 252 height 28
type input "[DOMAIN_NAME][URL]"
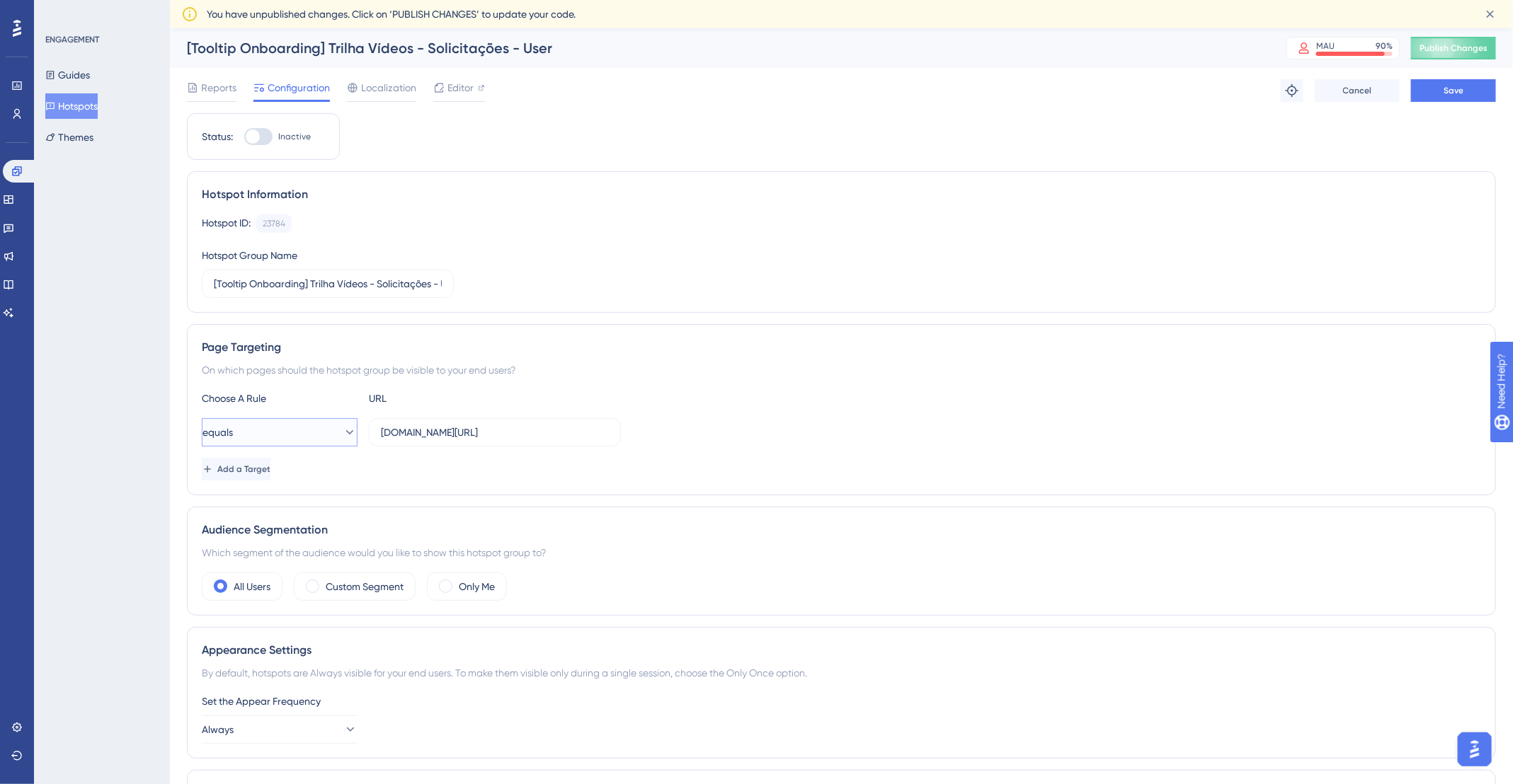
click at [338, 419] on button "equals" at bounding box center [279, 432] width 156 height 28
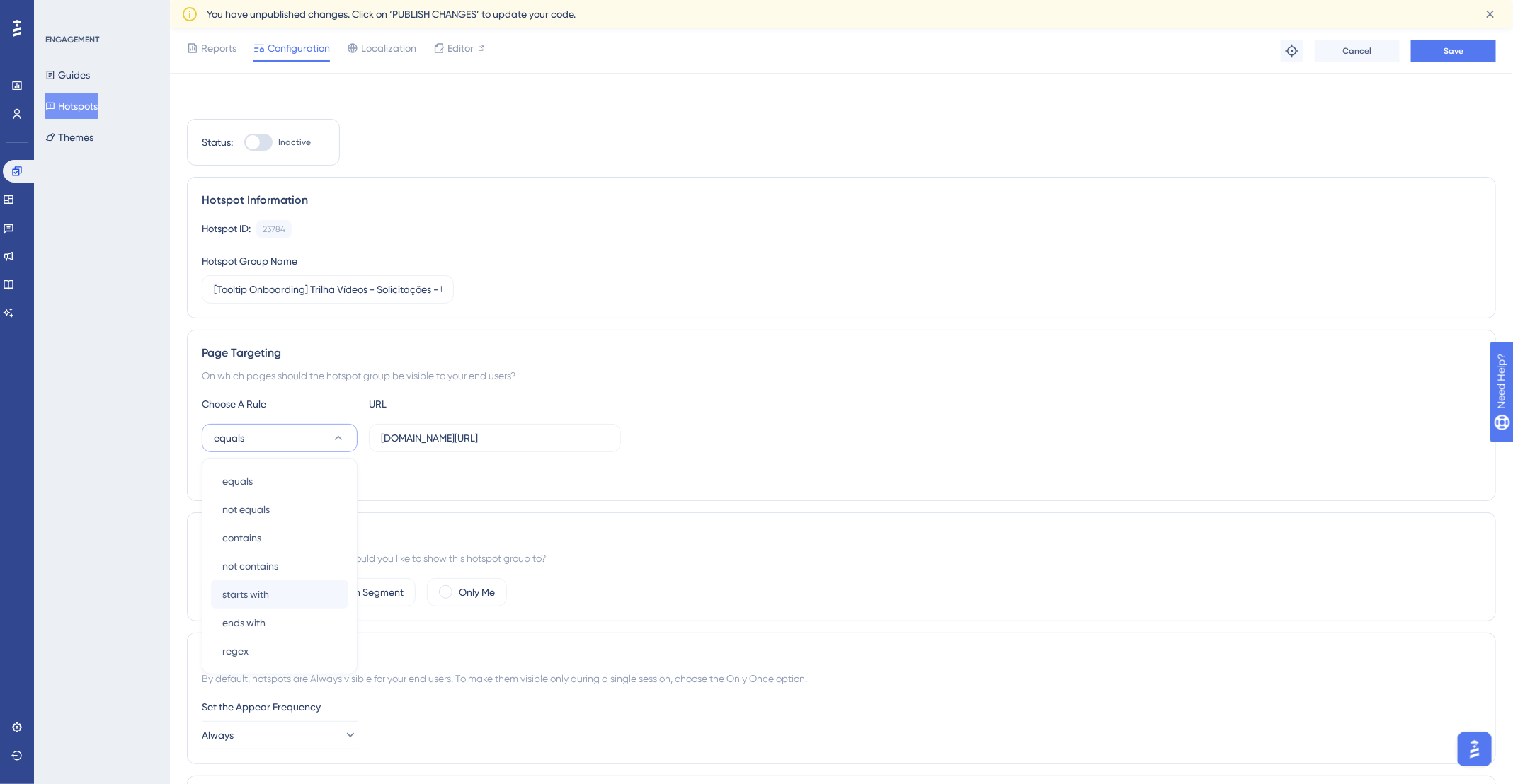
scroll to position [164, 0]
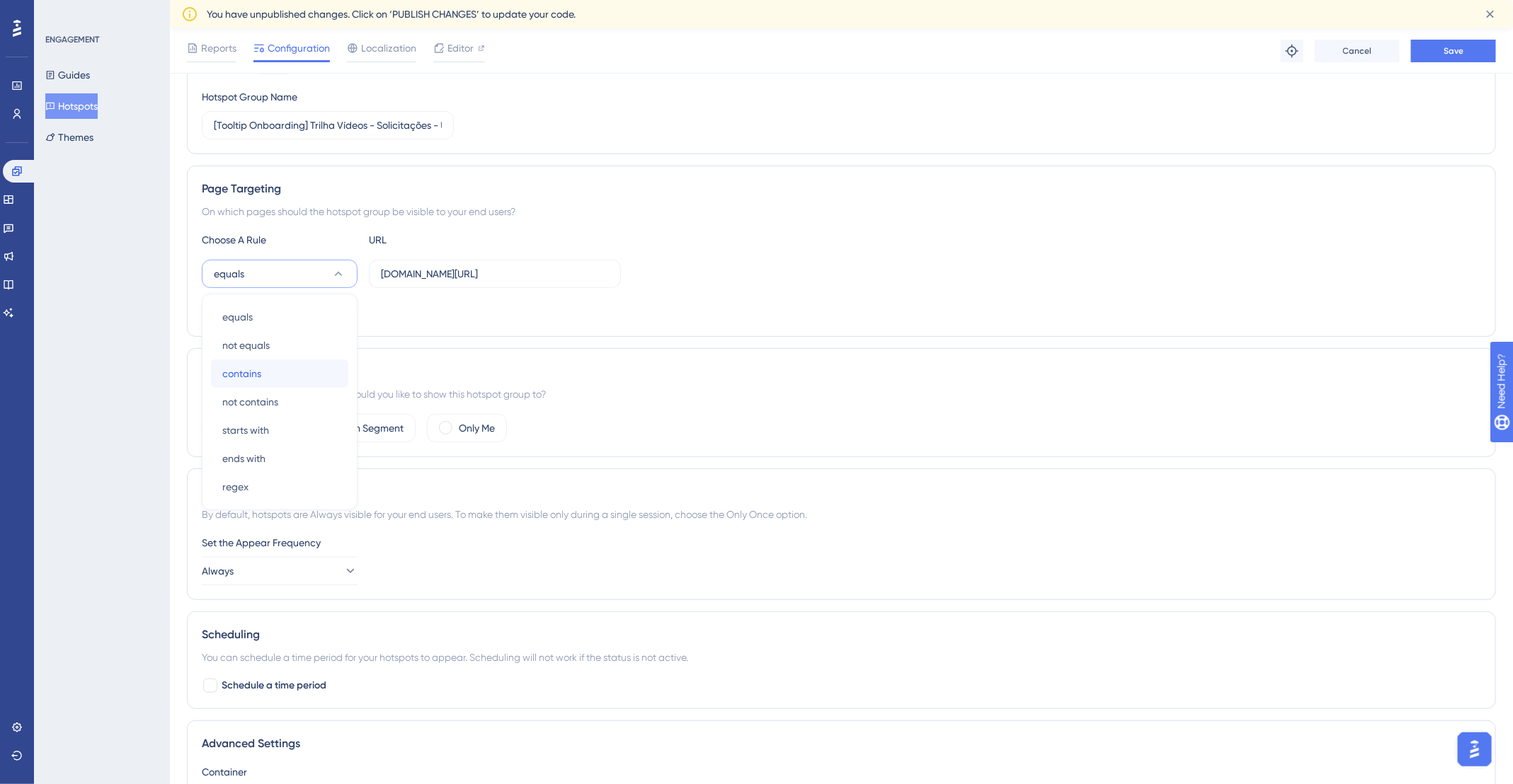
click at [288, 365] on div "contains contains" at bounding box center [279, 374] width 115 height 28
click at [473, 421] on label "Only Me" at bounding box center [477, 428] width 36 height 17
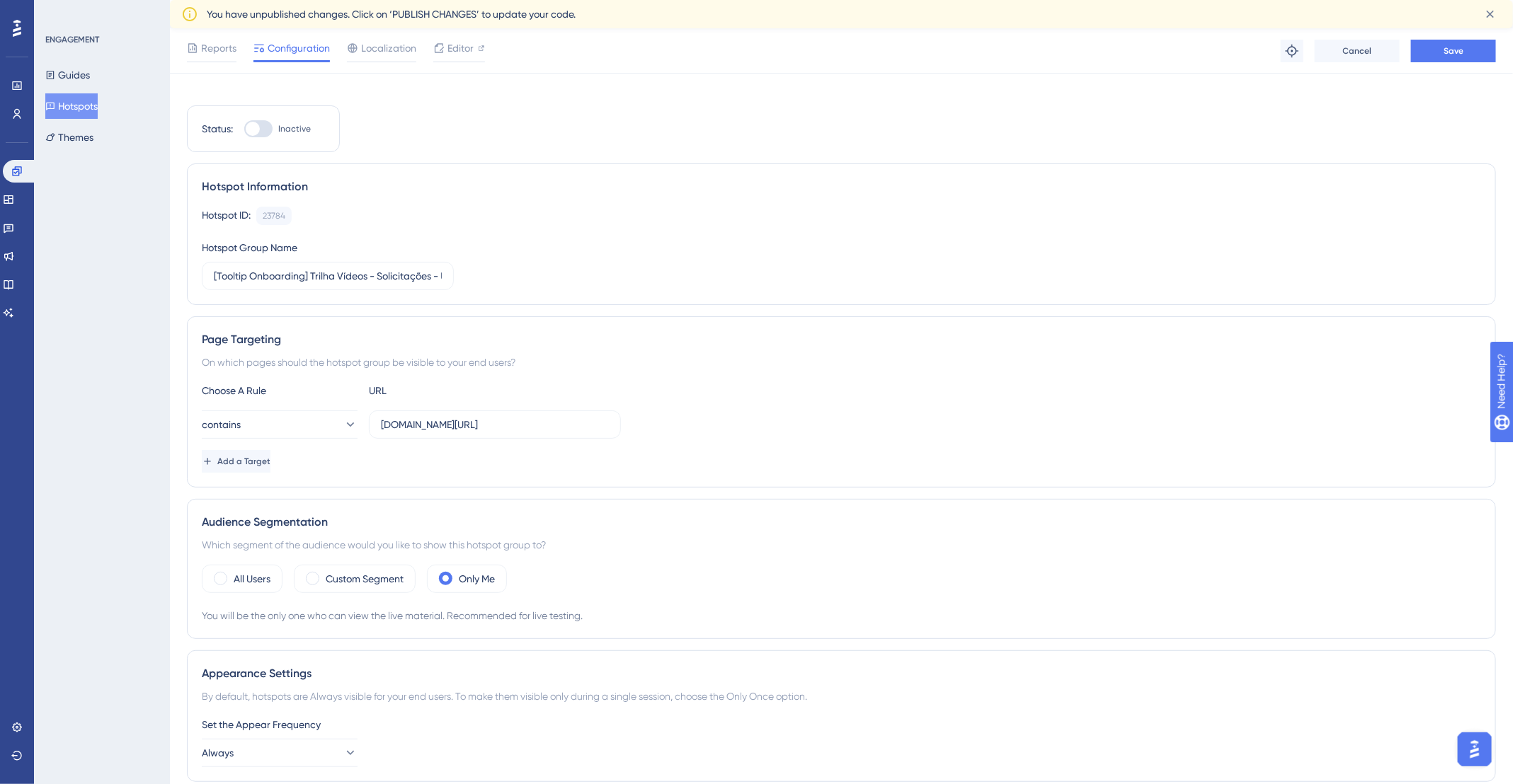
scroll to position [0, 0]
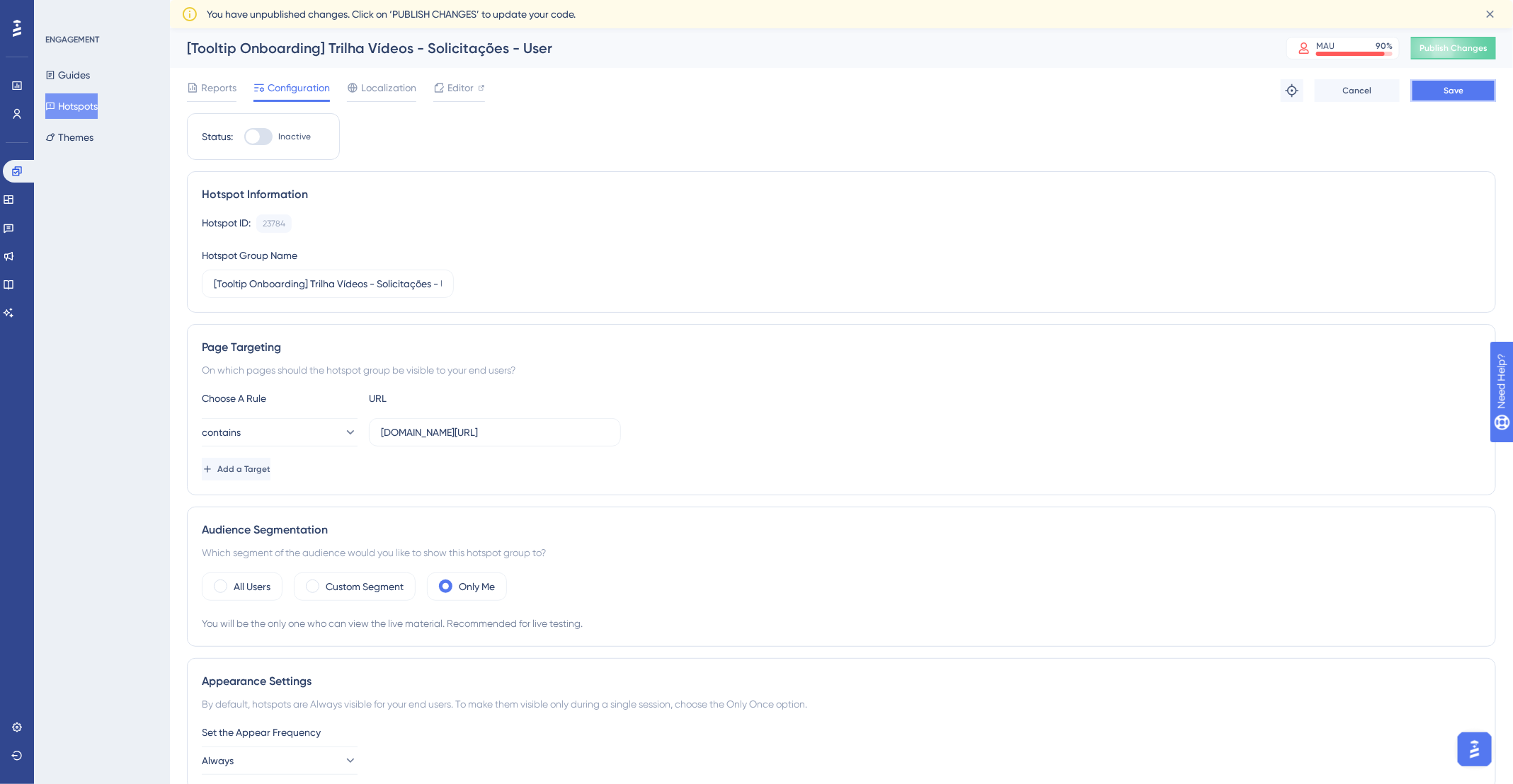
click at [1460, 83] on button "Save" at bounding box center [1453, 90] width 85 height 23
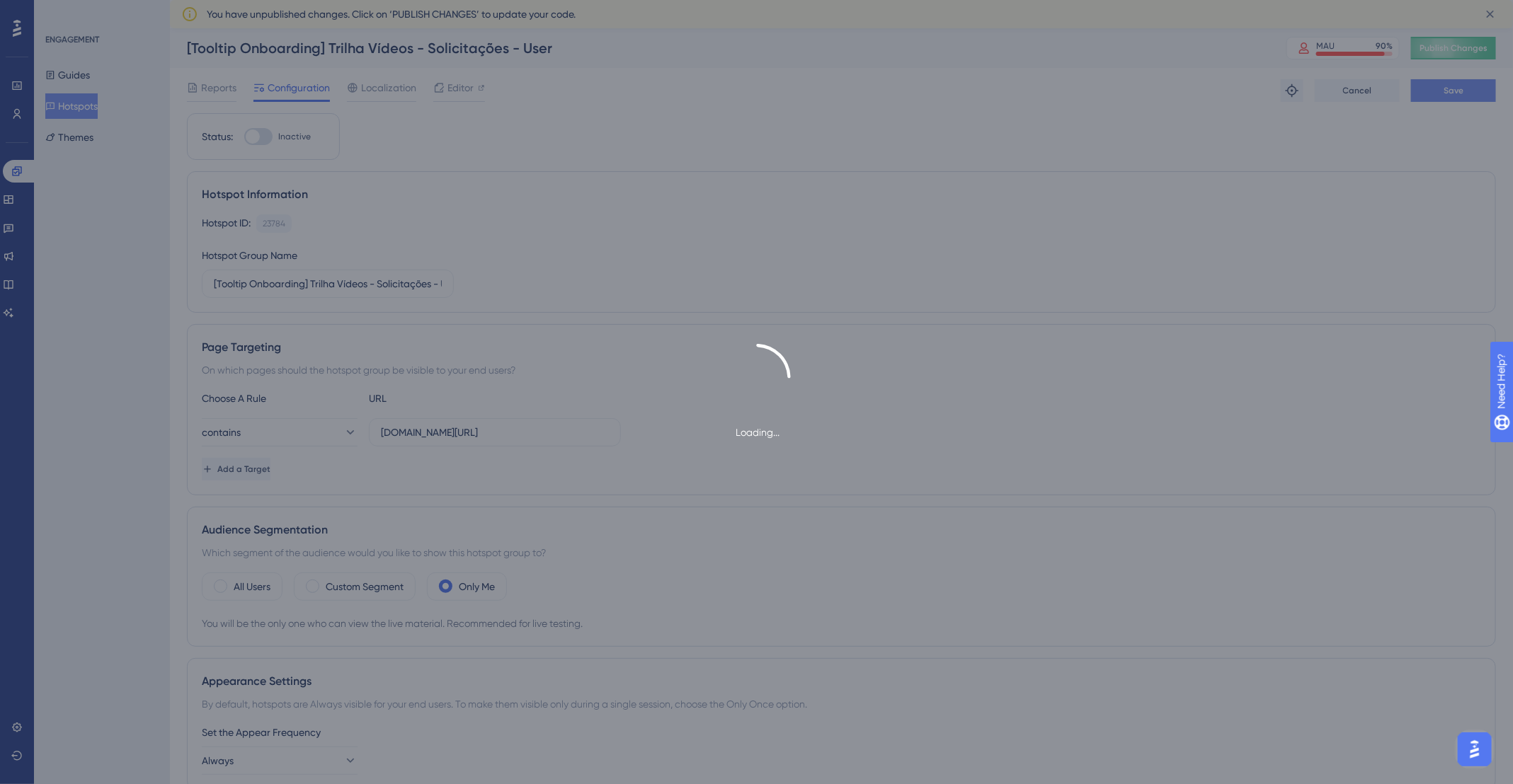
type input "[Tooltip Onboarding] Trilha Vídeos - Solicitações - User-1"
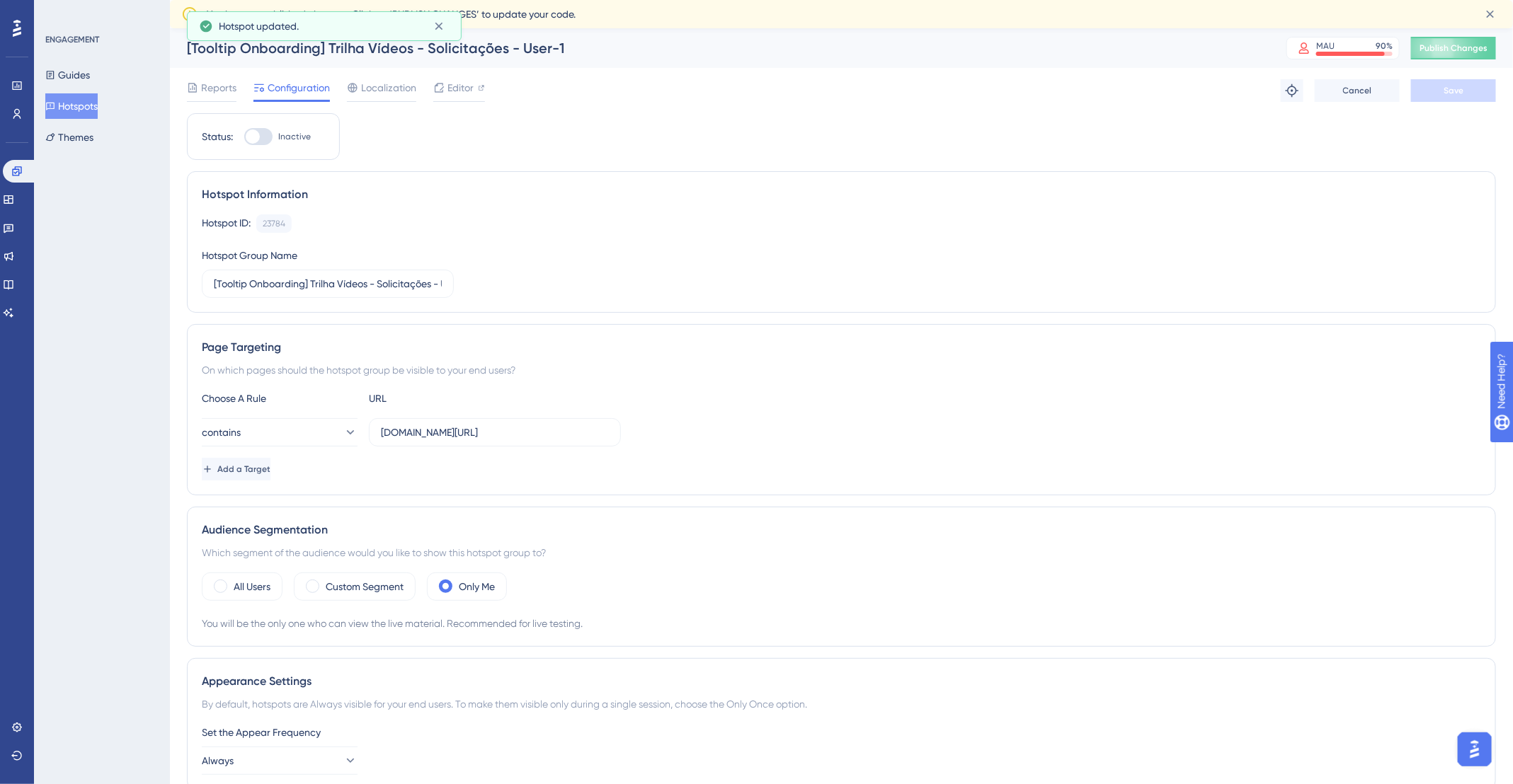
click at [260, 134] on div at bounding box center [258, 136] width 28 height 17
click at [244, 136] on input "Inactive" at bounding box center [244, 136] width 1 height 1
checkbox input "true"
click at [1435, 94] on button "Save" at bounding box center [1453, 90] width 85 height 23
click at [1484, 48] on button "Publish Changes" at bounding box center [1453, 48] width 85 height 23
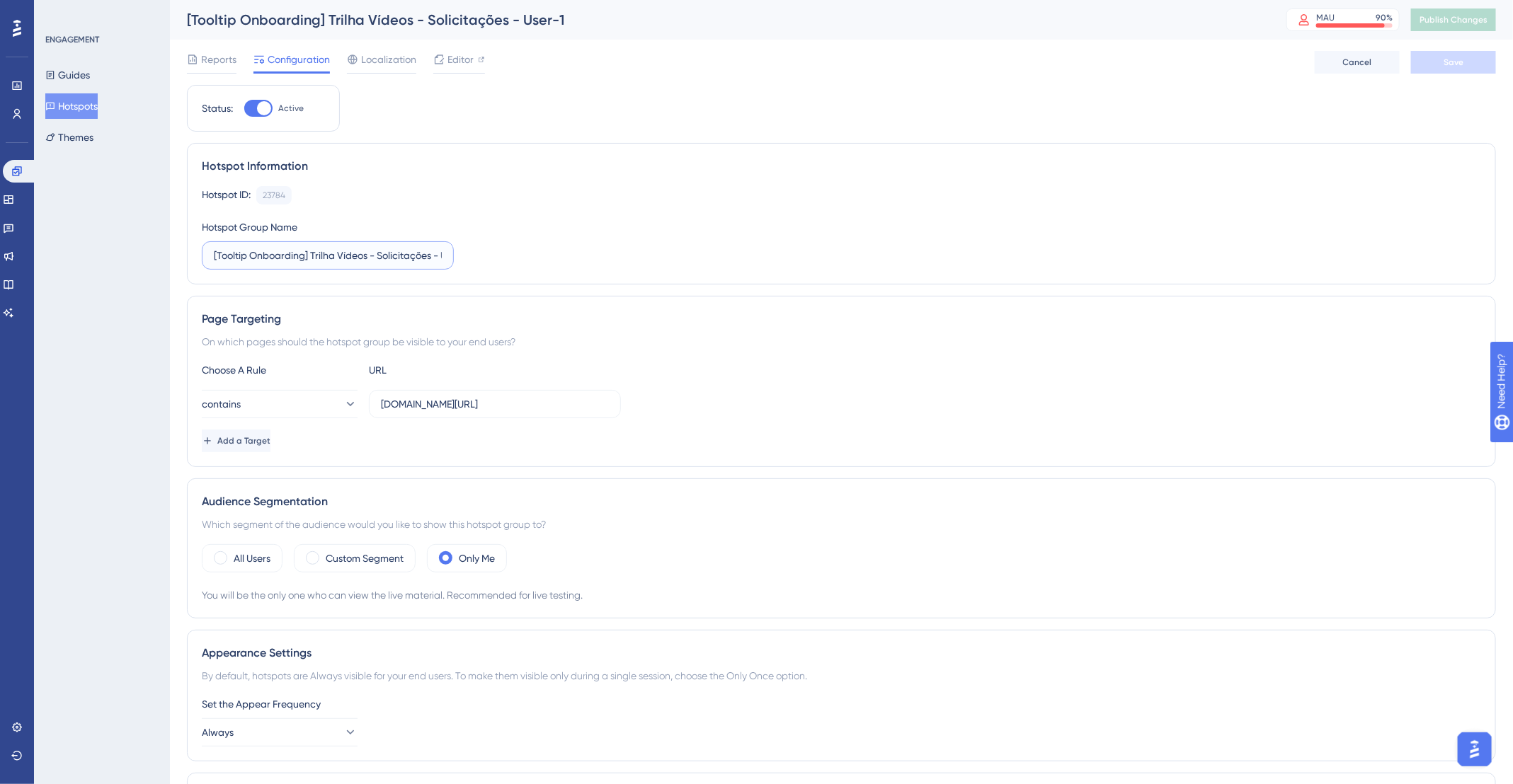
click at [415, 260] on input "[Tooltip Onboarding] Trilha Vídeos - Solicitações - User-1" at bounding box center [328, 256] width 228 height 16
drag, startPoint x: 411, startPoint y: 255, endPoint x: 531, endPoint y: 265, distance: 120.4
click at [531, 265] on div "Hotspot ID: 23784 Copy Hotspot Group Name [Tooltip Onboarding] Trilha Vídeos - …" at bounding box center [841, 227] width 1279 height 84
click at [437, 256] on input "[Tooltip Onboarding] Trilha Vídeos - Solicitações - User-1" at bounding box center [328, 256] width 228 height 16
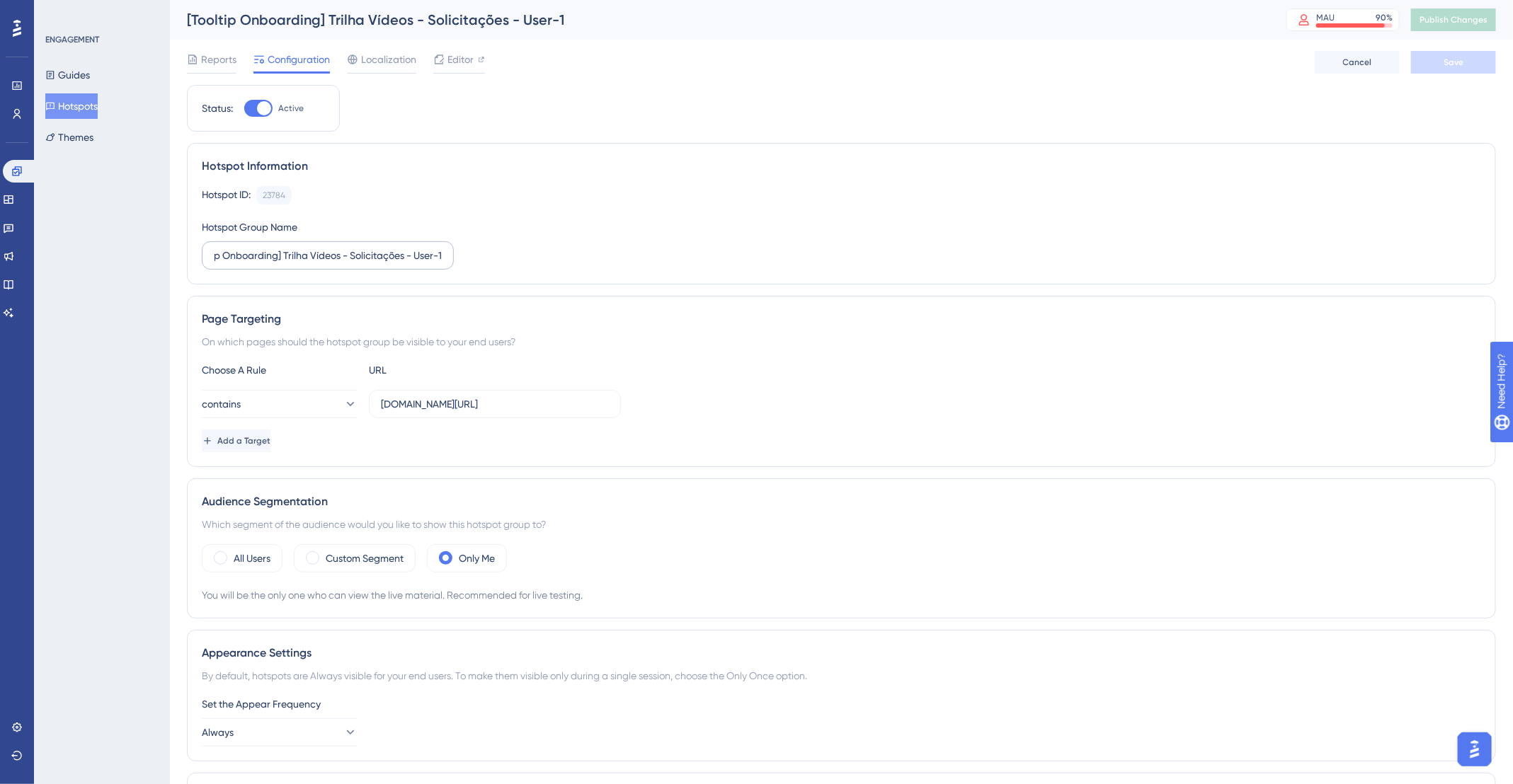
scroll to position [0, 0]
click at [447, 261] on label "[Tooltip Onboarding] Trilha Vídeos - Solicitações - User-1" at bounding box center [327, 256] width 252 height 28
click at [442, 261] on input "[Tooltip Onboarding] Trilha Vídeos - Solicitações - User-1" at bounding box center [328, 256] width 228 height 16
drag, startPoint x: 433, startPoint y: 252, endPoint x: 460, endPoint y: 255, distance: 27.2
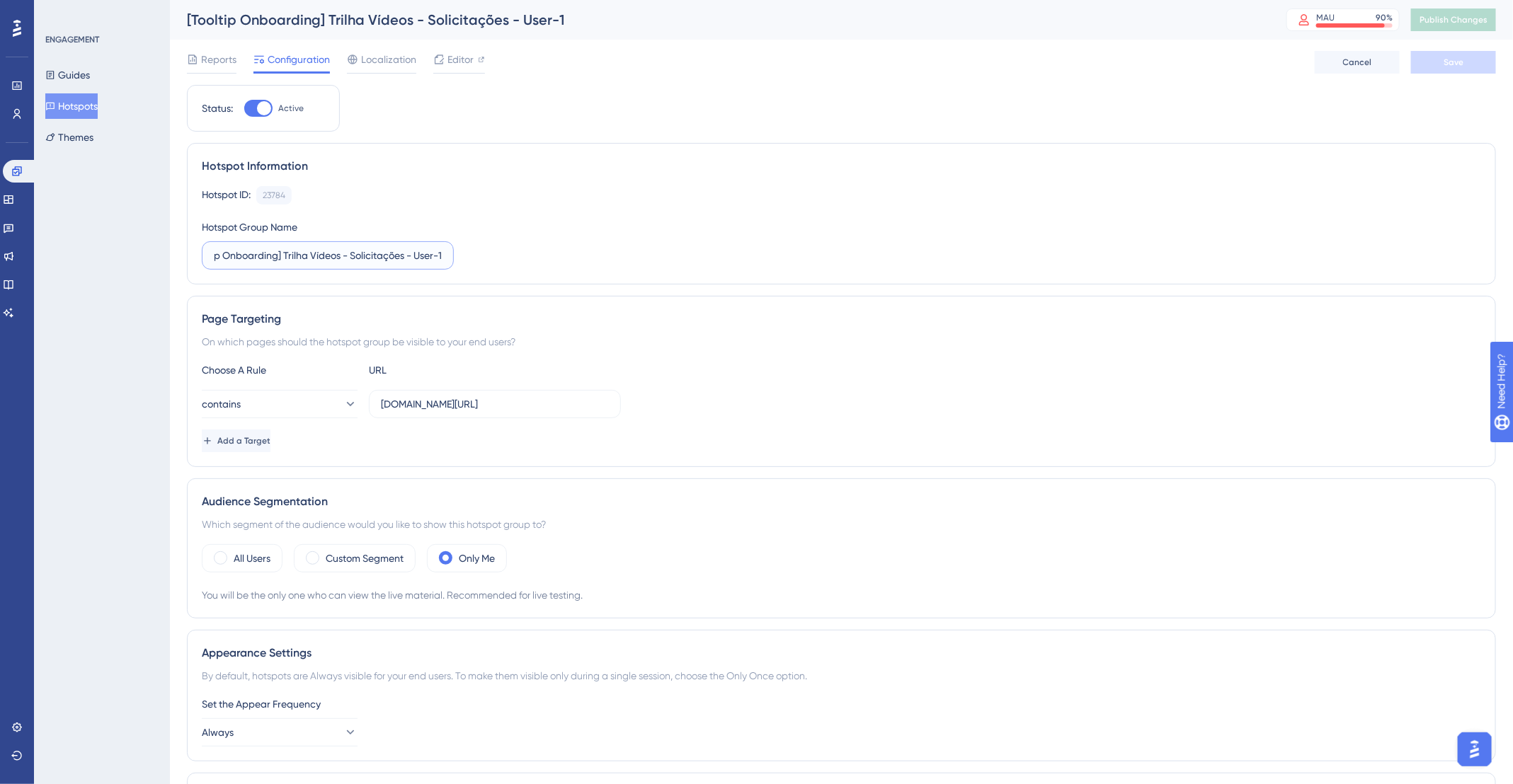
click at [460, 255] on div "Hotspot ID: 23784 Copy Hotspot Group Name [Tooltip Onboarding] Trilha Vídeos - …" at bounding box center [841, 227] width 1279 height 84
click at [1460, 51] on button "Save" at bounding box center [1453, 62] width 85 height 23
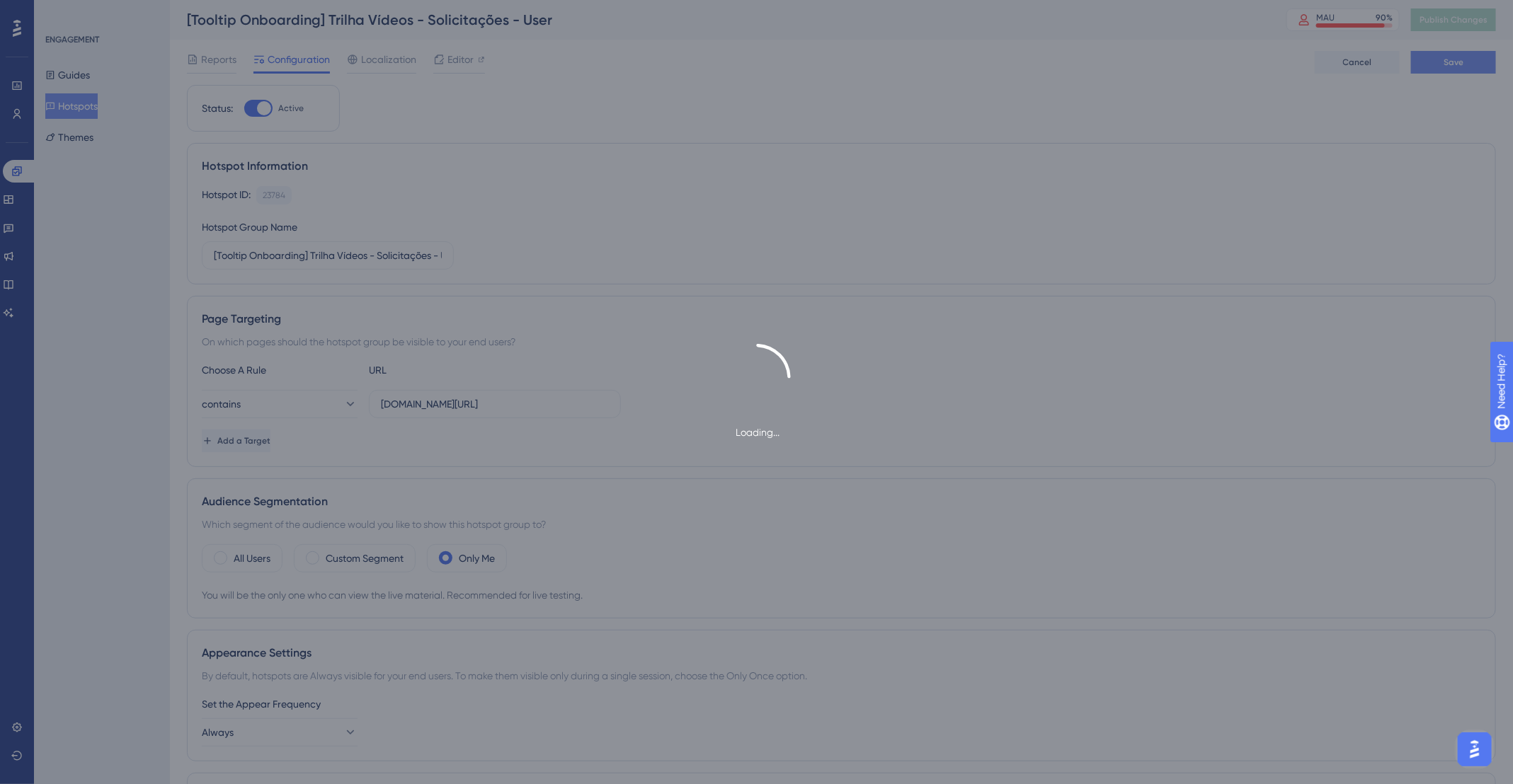
type input "[Tooltip Onboarding] Trilha Vídeos - Solicitações - User-1"
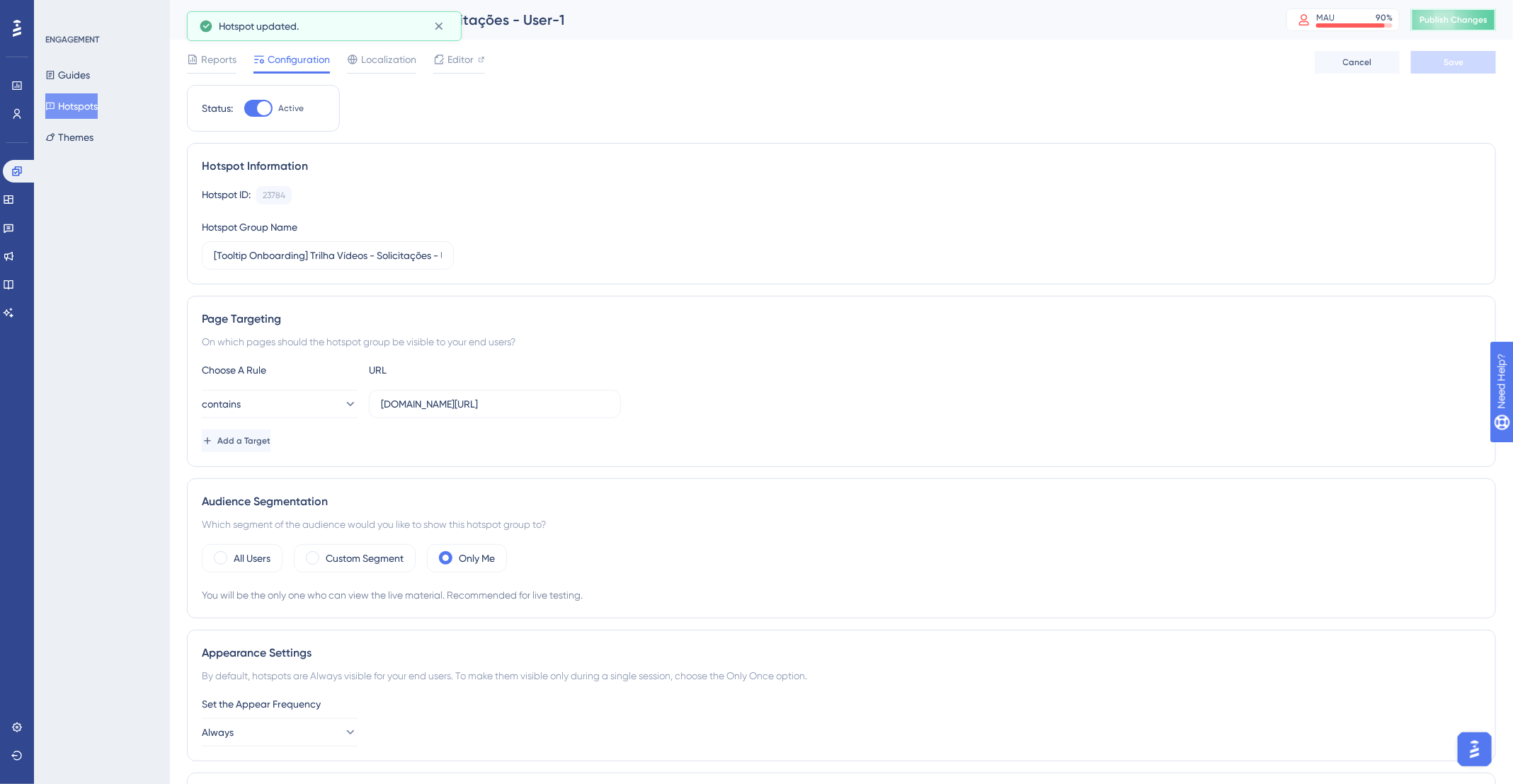
click at [1458, 10] on button "Publish Changes" at bounding box center [1453, 20] width 85 height 23
click at [81, 114] on button "Hotspots" at bounding box center [71, 106] width 53 height 25
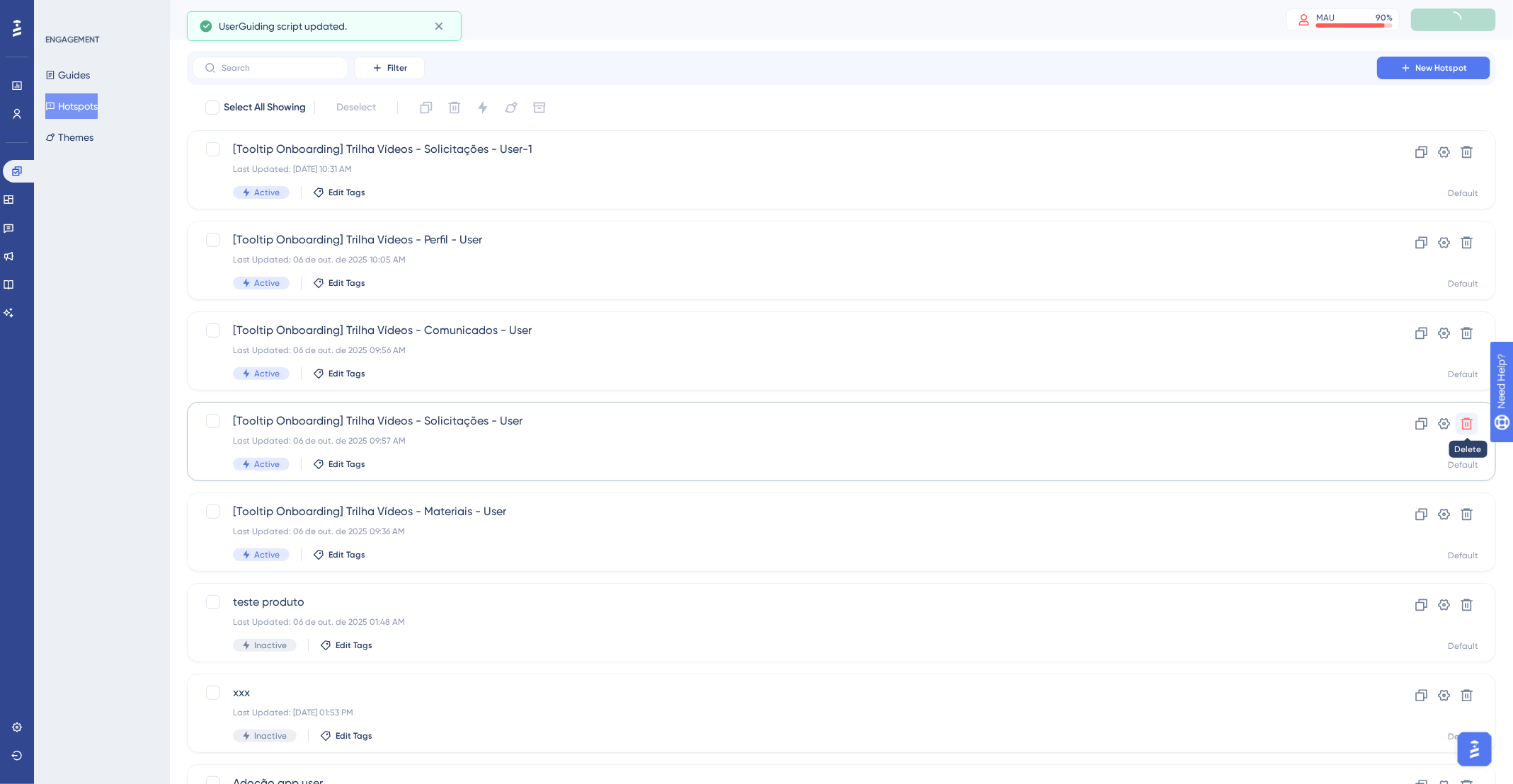
click at [1470, 417] on icon at bounding box center [1467, 424] width 14 height 14
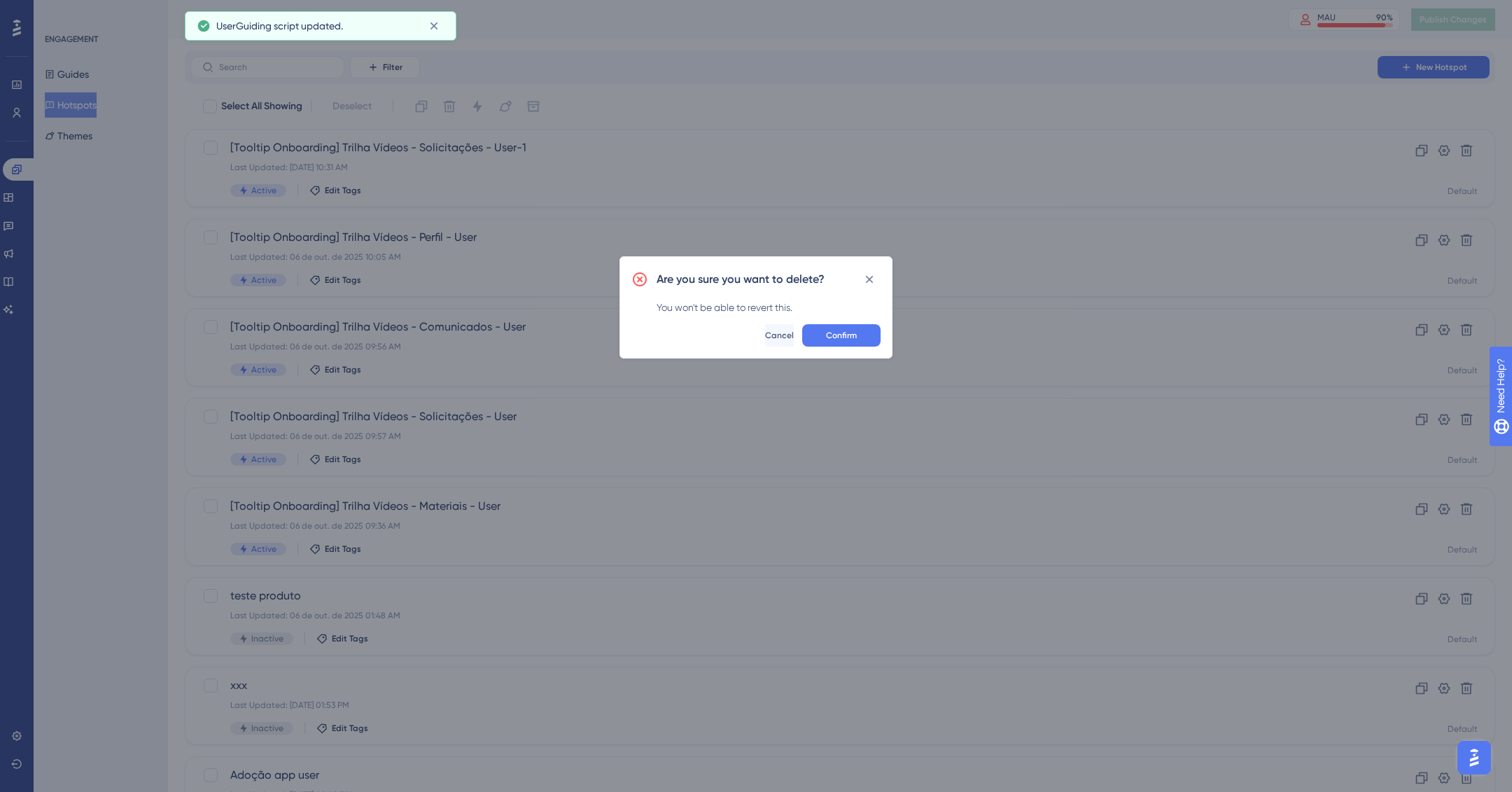
click at [850, 349] on div "Are you sure you want to delete? You won't be able to revert this. Confirm Canc…" at bounding box center [756, 307] width 273 height 102
click at [850, 336] on span "Confirm" at bounding box center [841, 335] width 31 height 11
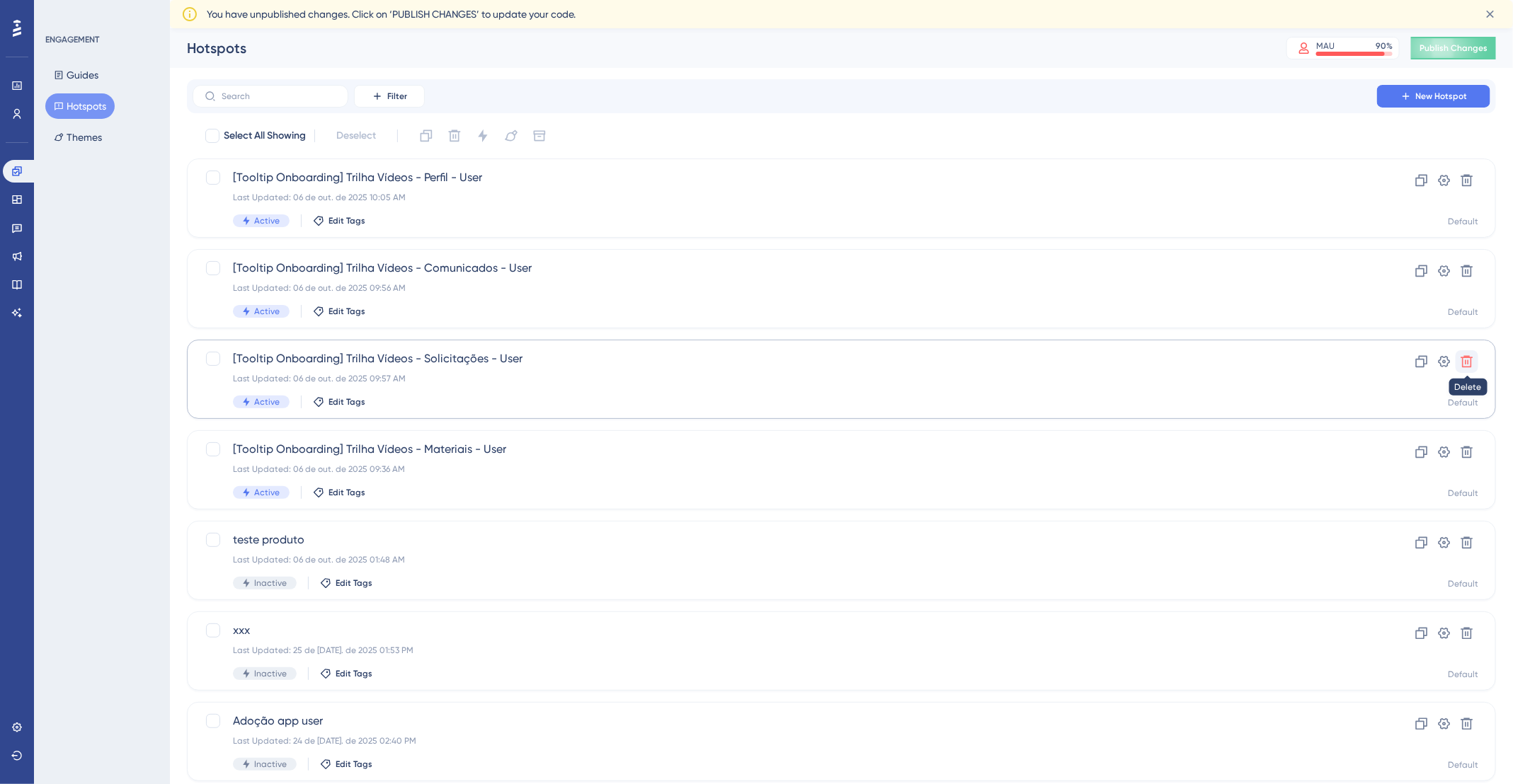
click at [1470, 361] on icon at bounding box center [1467, 361] width 14 height 14
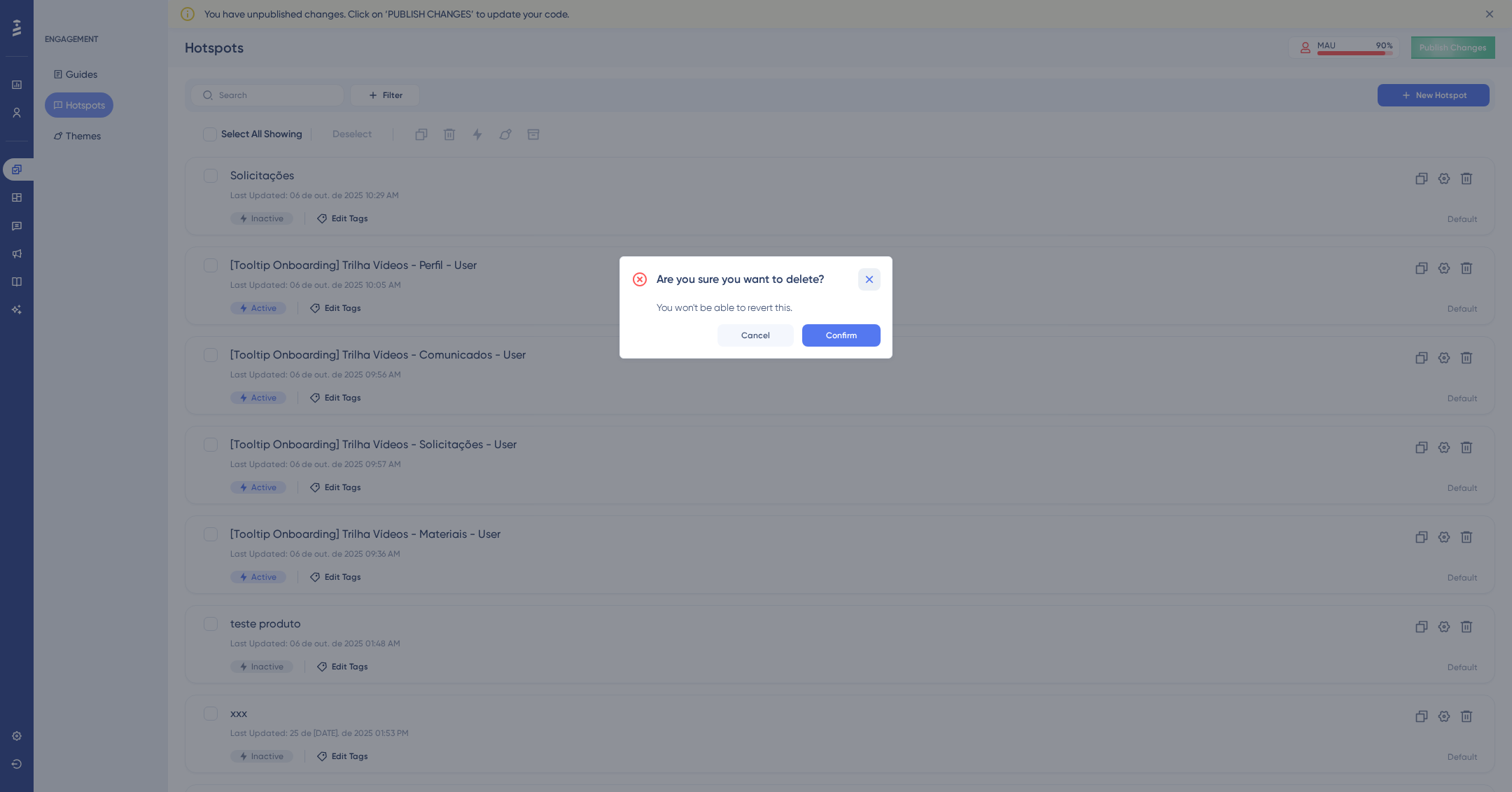
click at [874, 272] on icon at bounding box center [869, 279] width 14 height 14
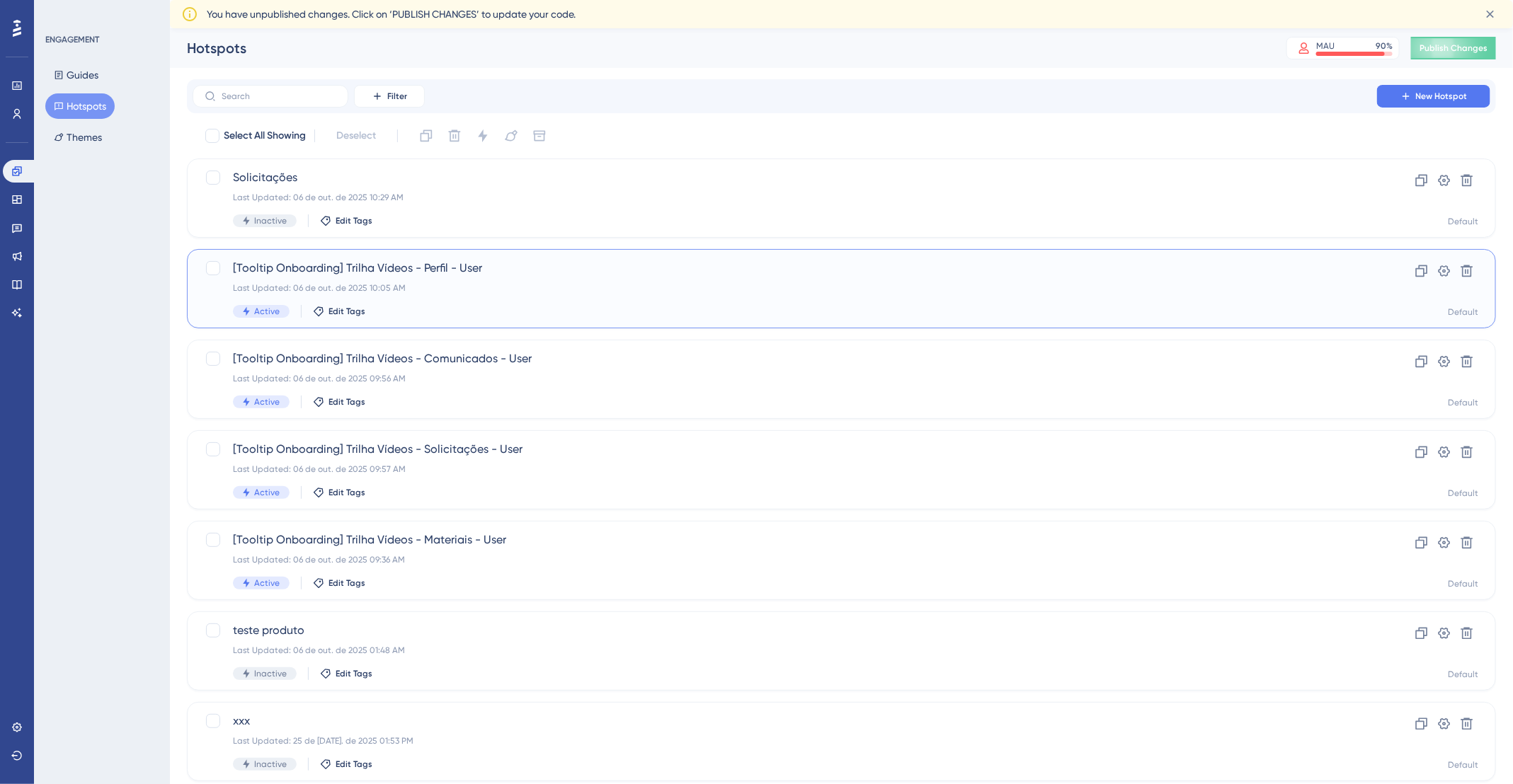
drag, startPoint x: 226, startPoint y: 267, endPoint x: 472, endPoint y: 272, distance: 246.1
click at [460, 273] on div "[Tooltip Onboarding] Trilha Vídeos - Perfil - User Last Updated: 06 de out. de …" at bounding box center [770, 289] width 1132 height 58
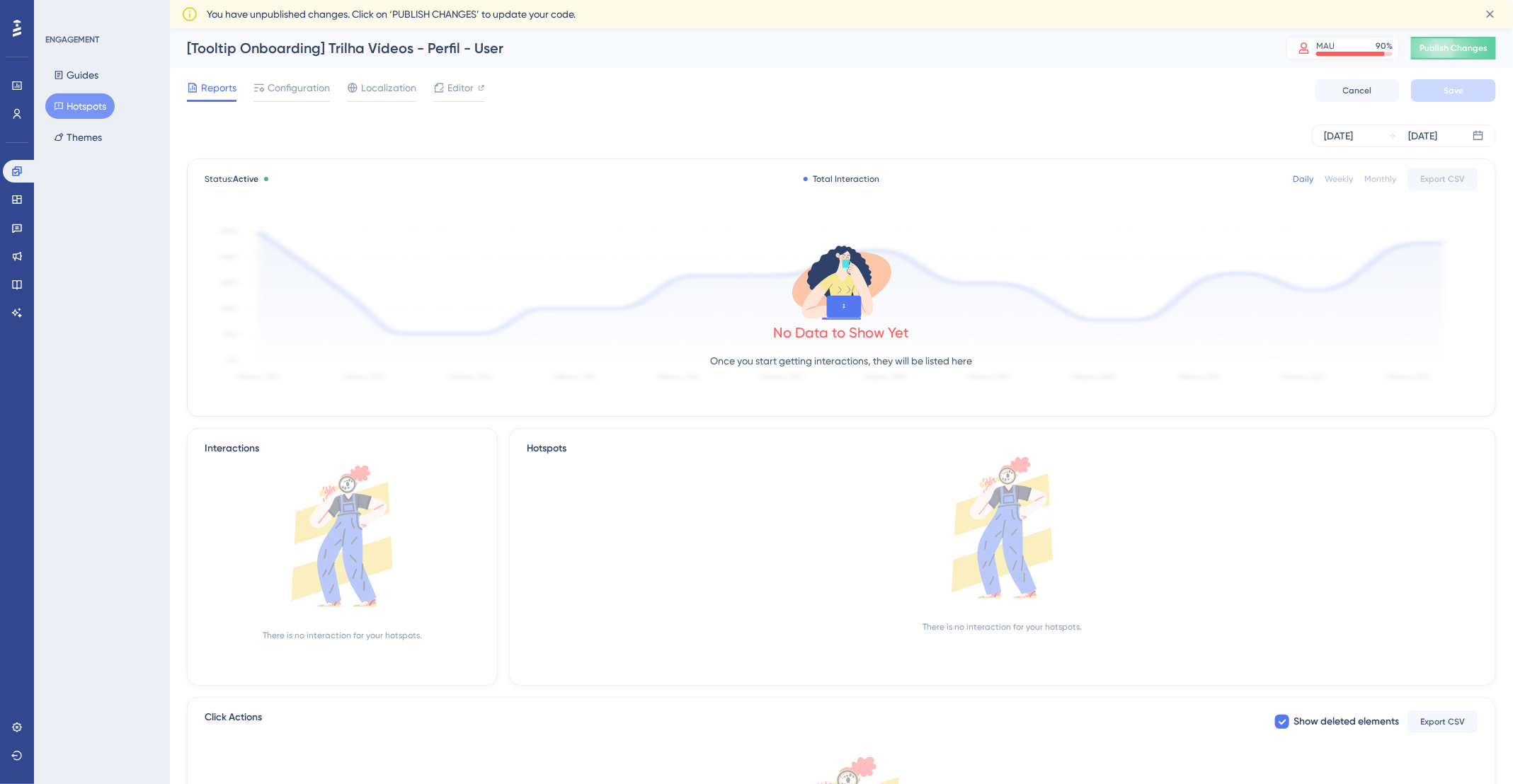
click at [336, 47] on div "[Tooltip Onboarding] Trilha Vídeos - Perfil - User" at bounding box center [718, 48] width 1064 height 20
copy div "[Tooltip Onboarding] Trilha Vídeos - Perfil - User"
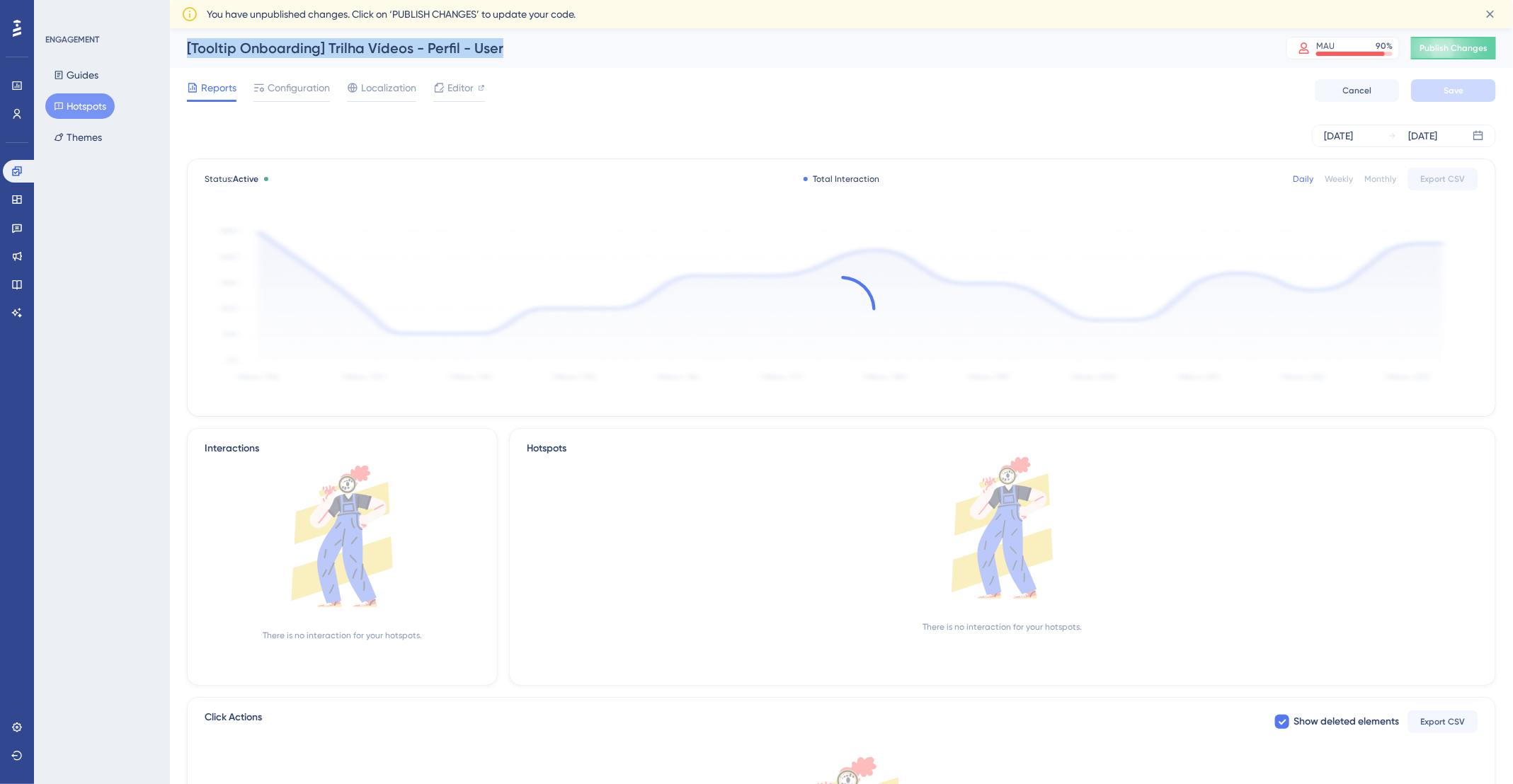
click at [111, 97] on button "Hotspots" at bounding box center [80, 106] width 69 height 25
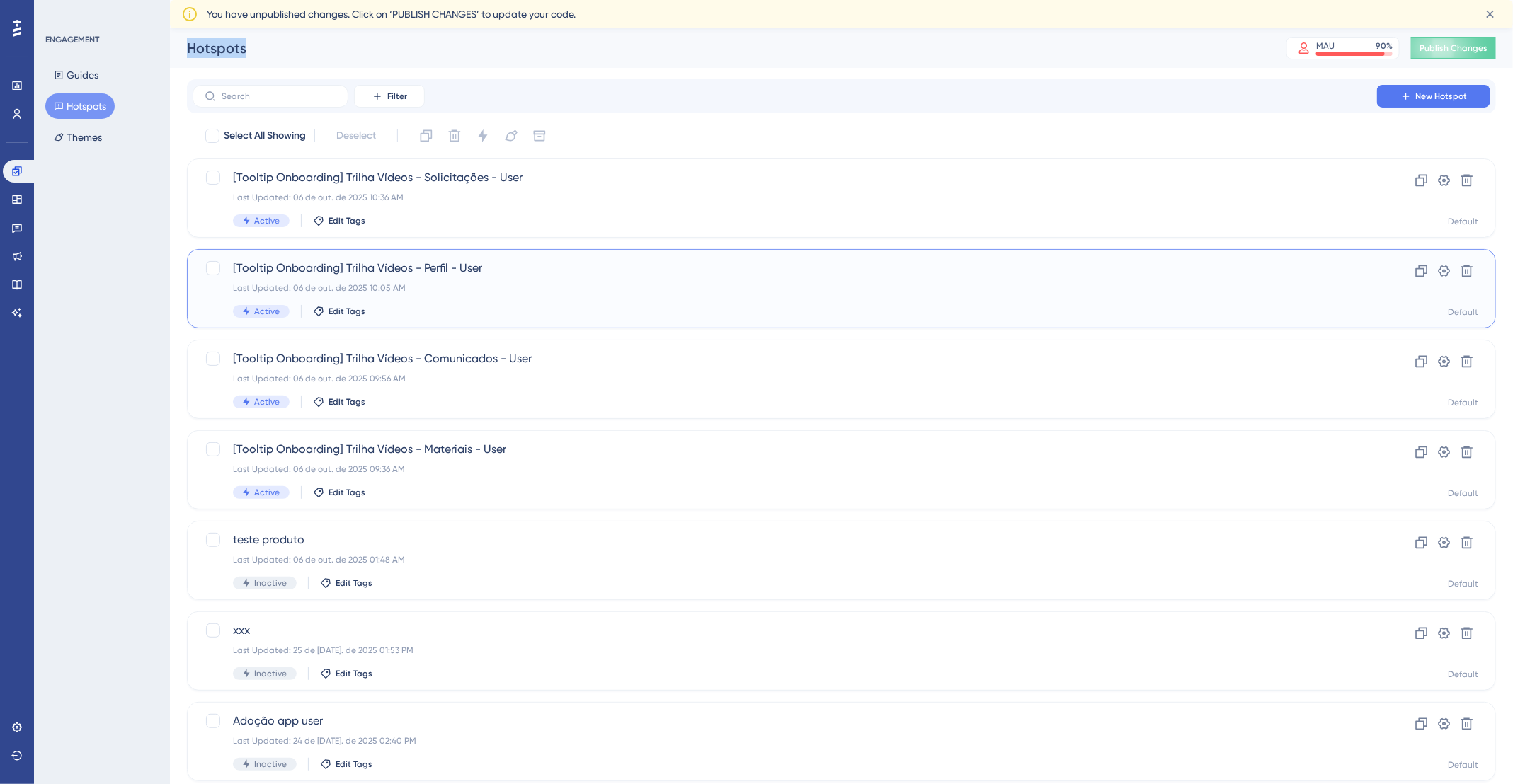
click at [828, 289] on div "Last Updated: 06 de out. de 2025 10:05 AM" at bounding box center [784, 288] width 1104 height 11
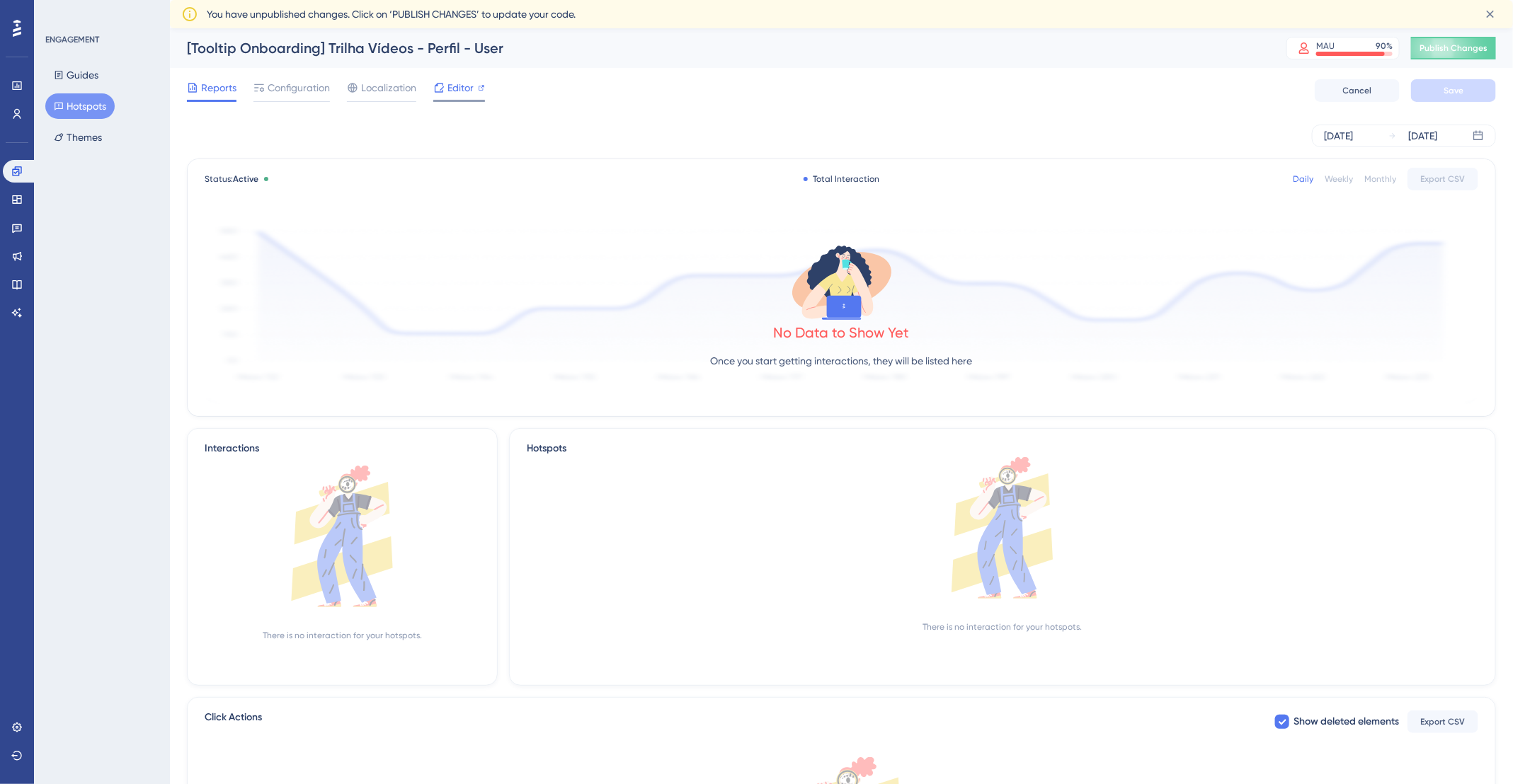
click at [466, 86] on span "Editor" at bounding box center [460, 88] width 26 height 17
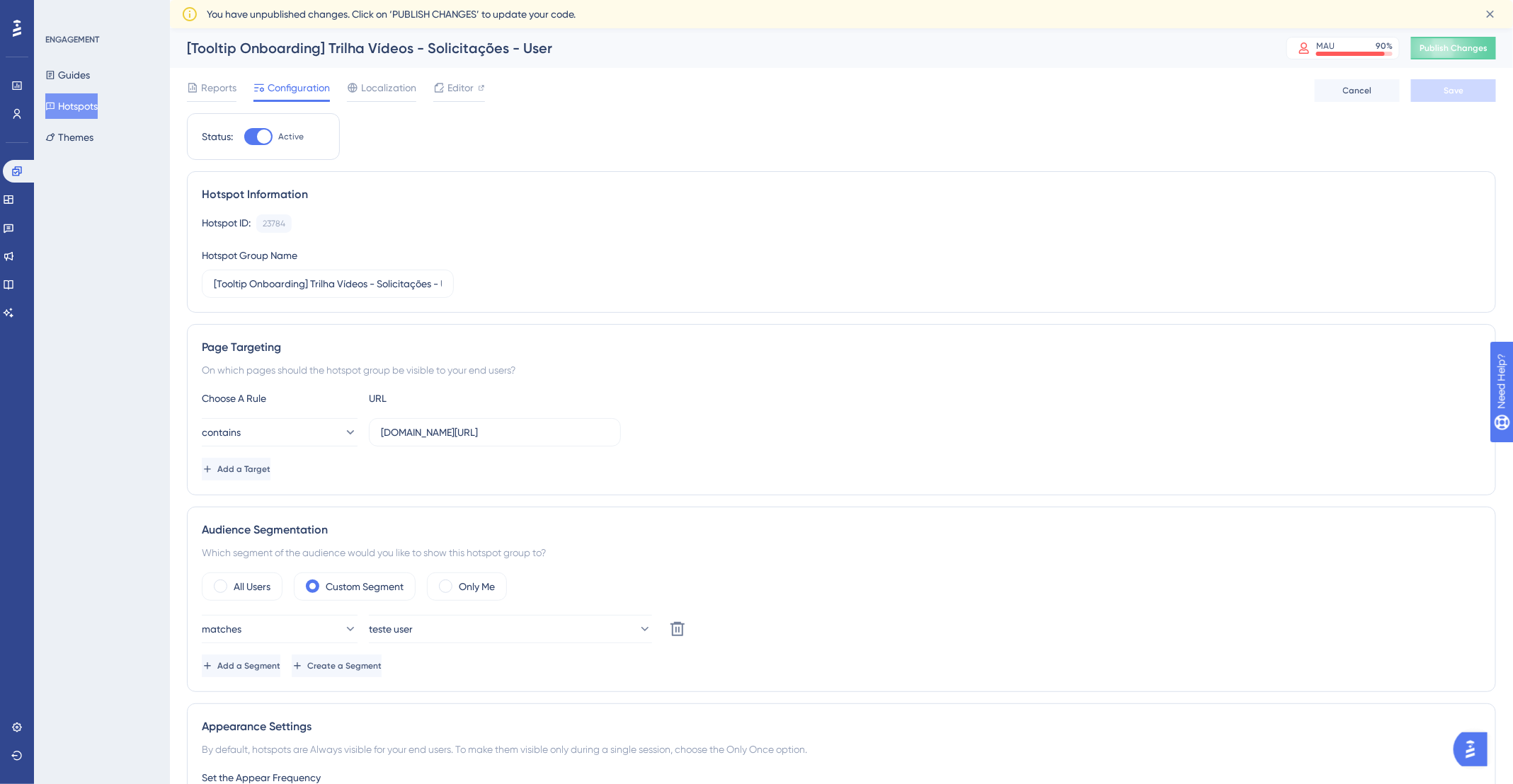
click at [52, 106] on button "Hotspots" at bounding box center [71, 106] width 53 height 25
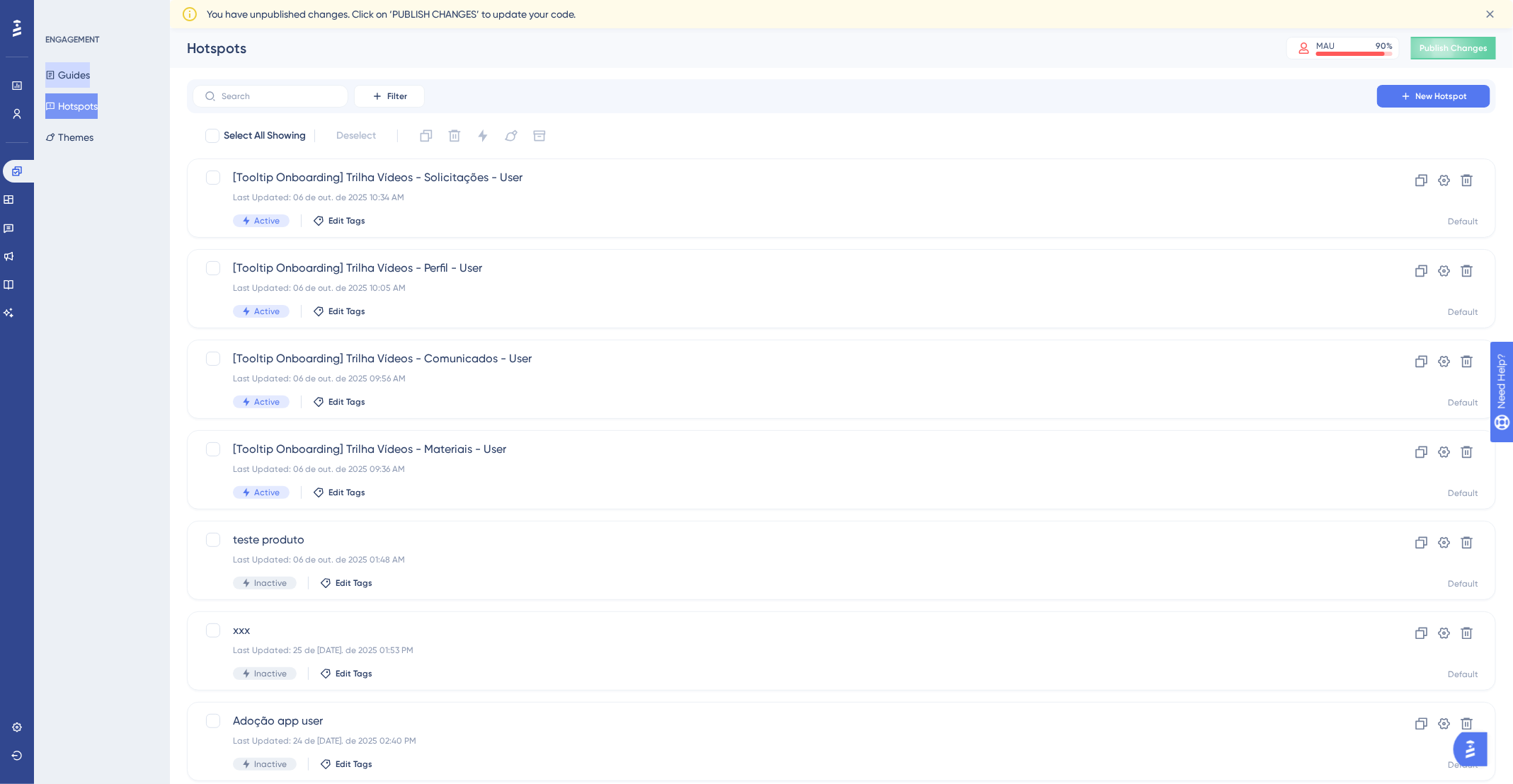
click at [89, 77] on button "Guides" at bounding box center [67, 74] width 45 height 25
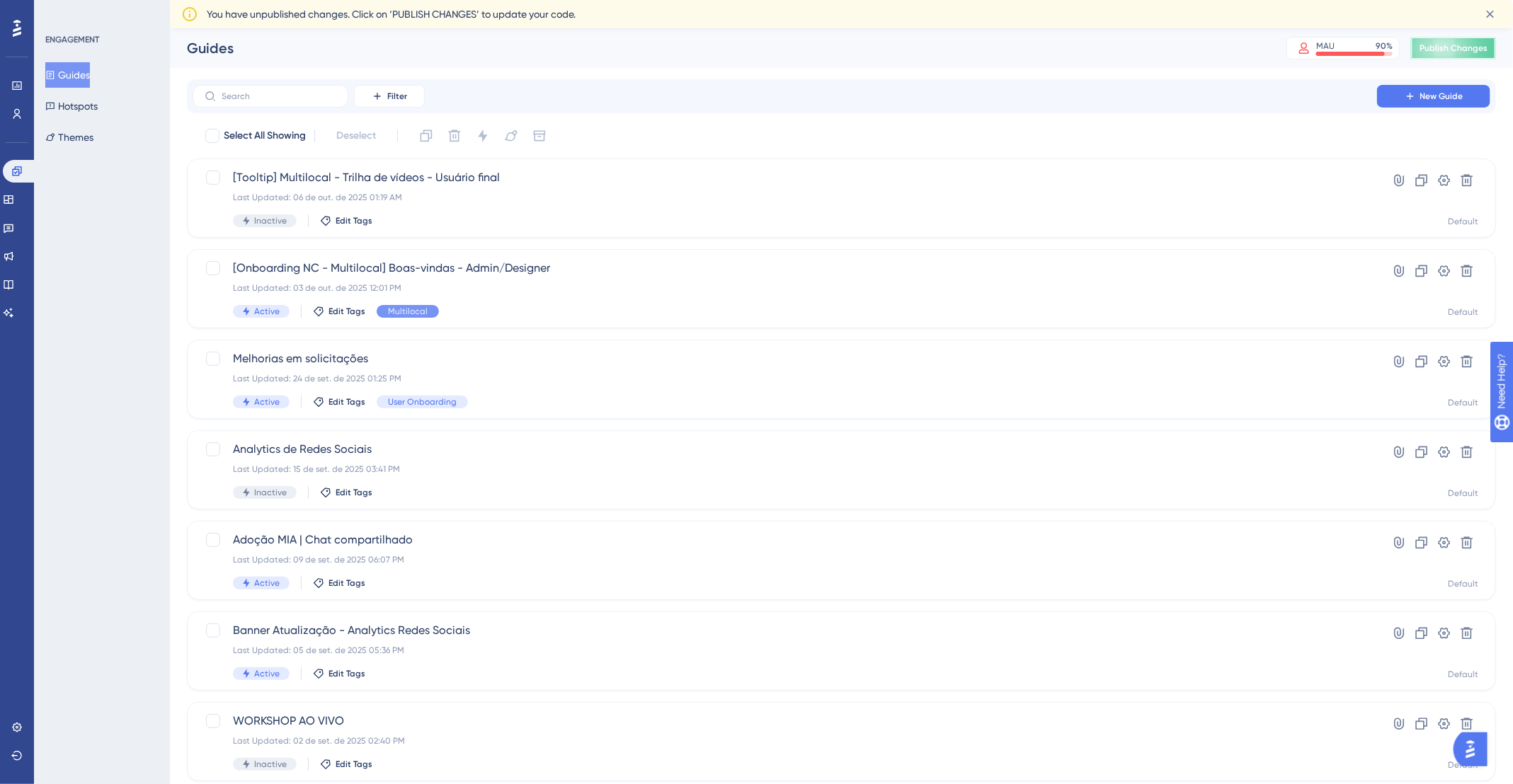
click at [1452, 46] on span "Publish Changes" at bounding box center [1453, 48] width 68 height 11
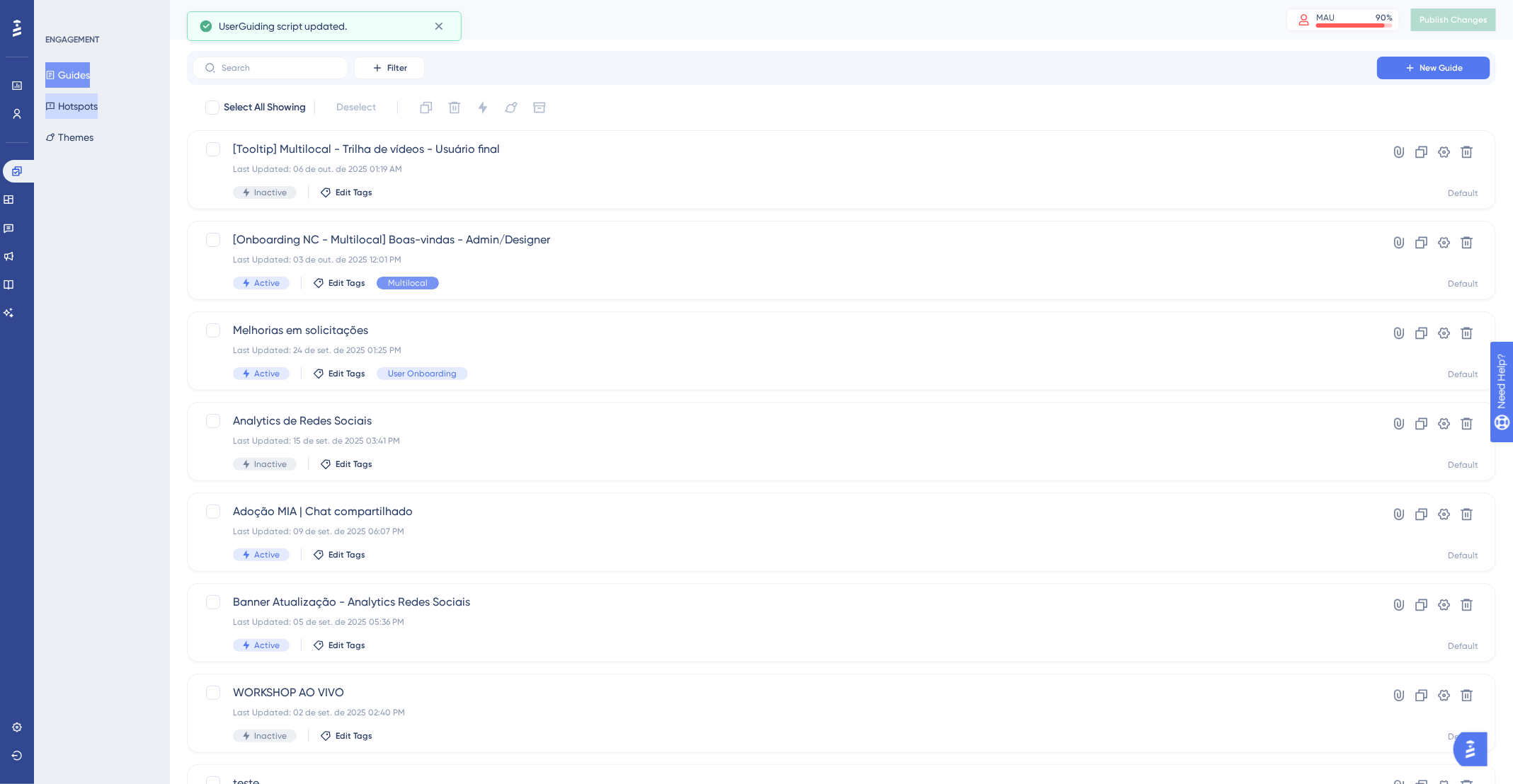
click at [71, 106] on button "Hotspots" at bounding box center [71, 106] width 53 height 25
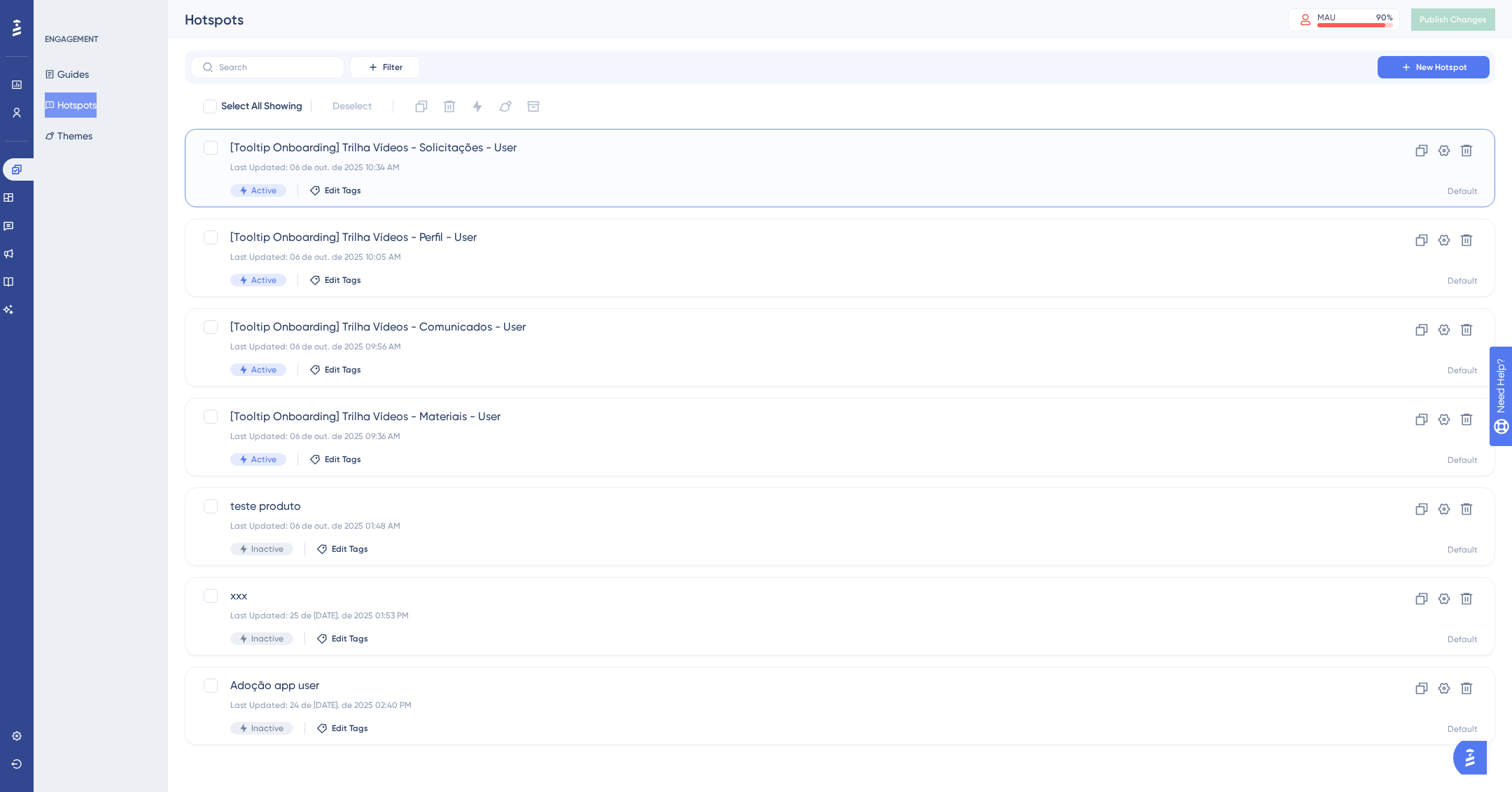
click at [523, 166] on div "Last Updated: 06 de out. de 2025 10:34 AM" at bounding box center [784, 168] width 1107 height 11
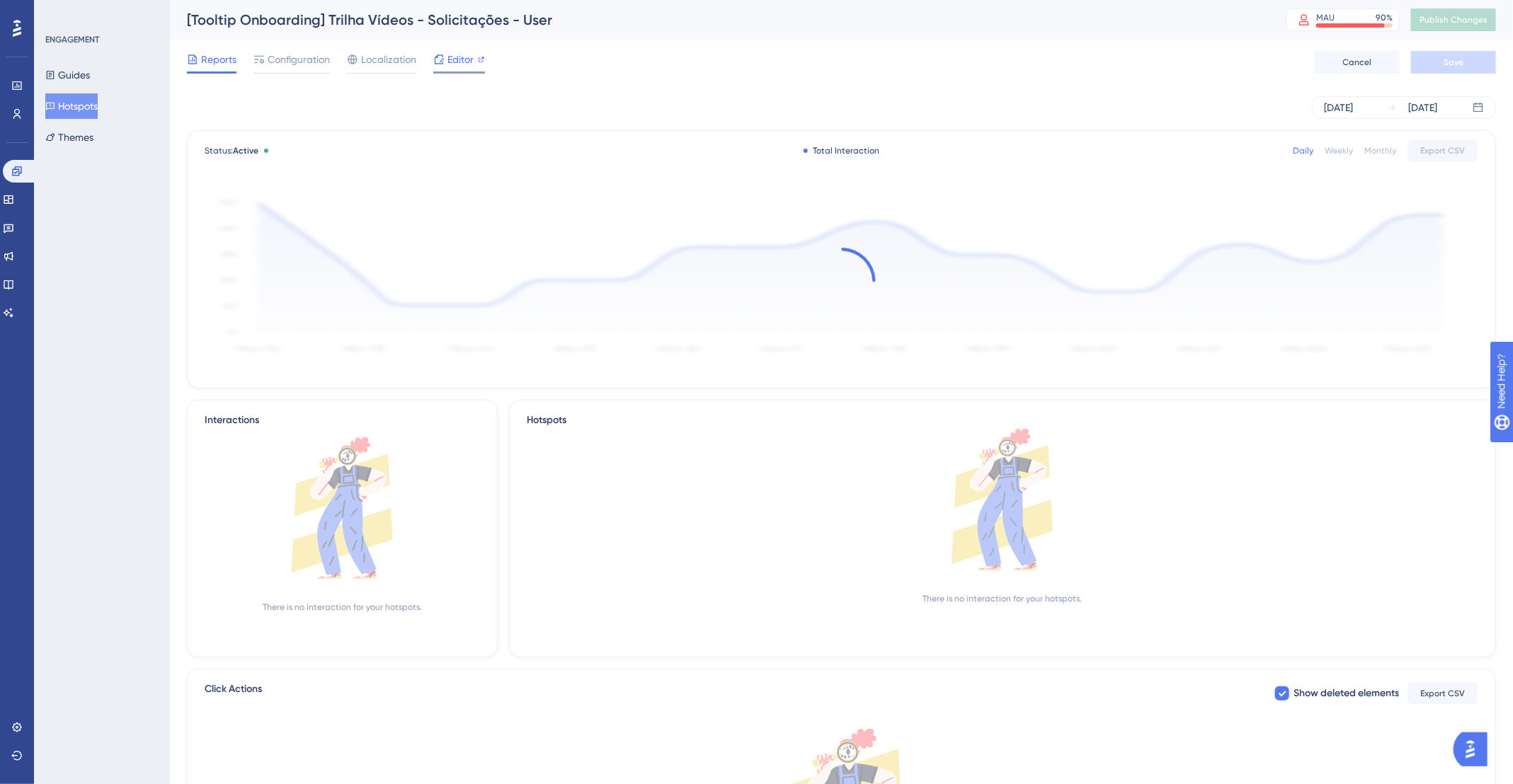
click at [447, 63] on span "Editor" at bounding box center [460, 60] width 26 height 17
click at [55, 103] on icon at bounding box center [50, 107] width 9 height 8
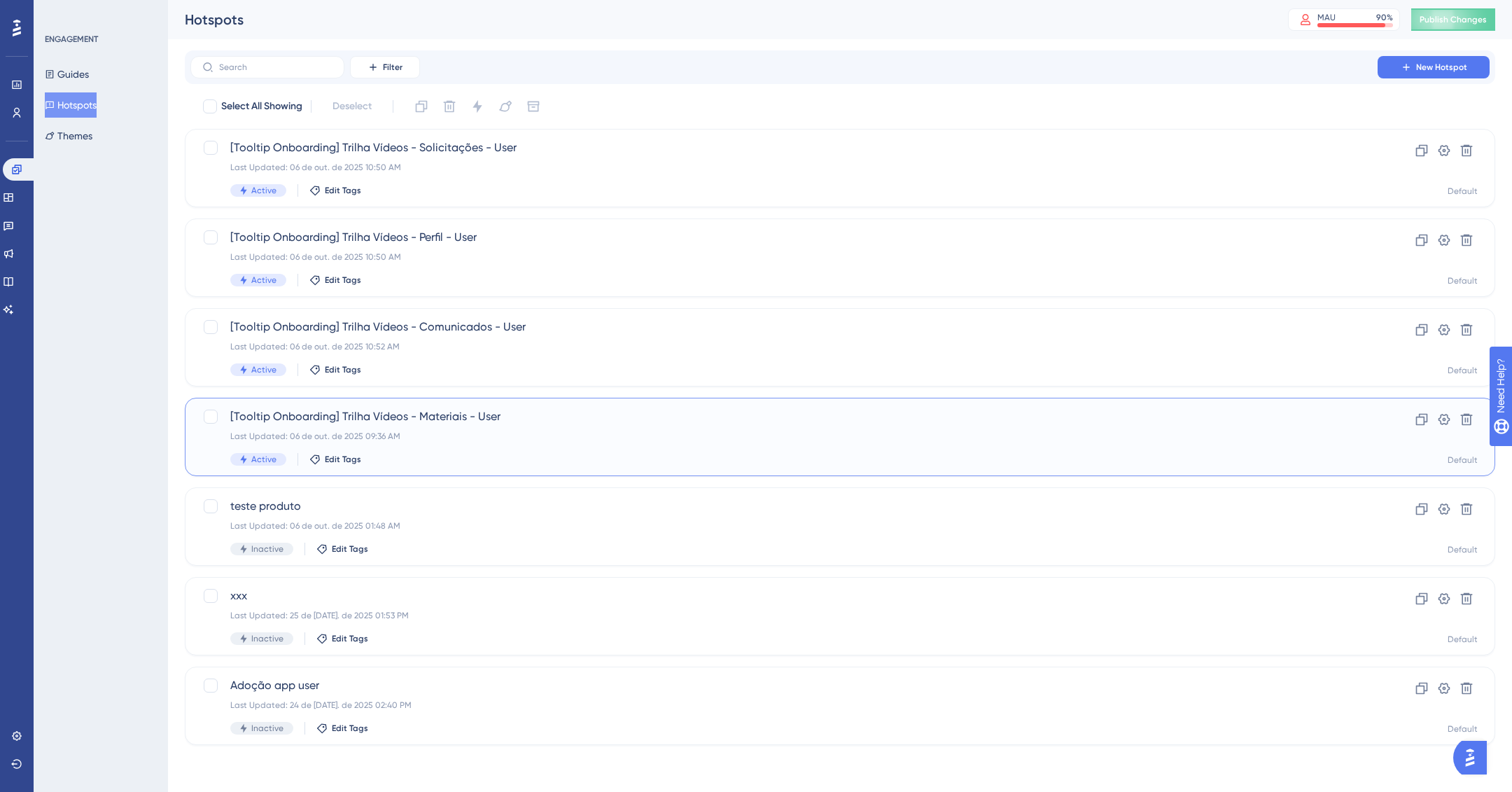
click at [475, 429] on div "[Tooltip Onboarding] Trilha Vídeos - Materiais - User Last Updated: 06 de out. …" at bounding box center [784, 437] width 1107 height 57
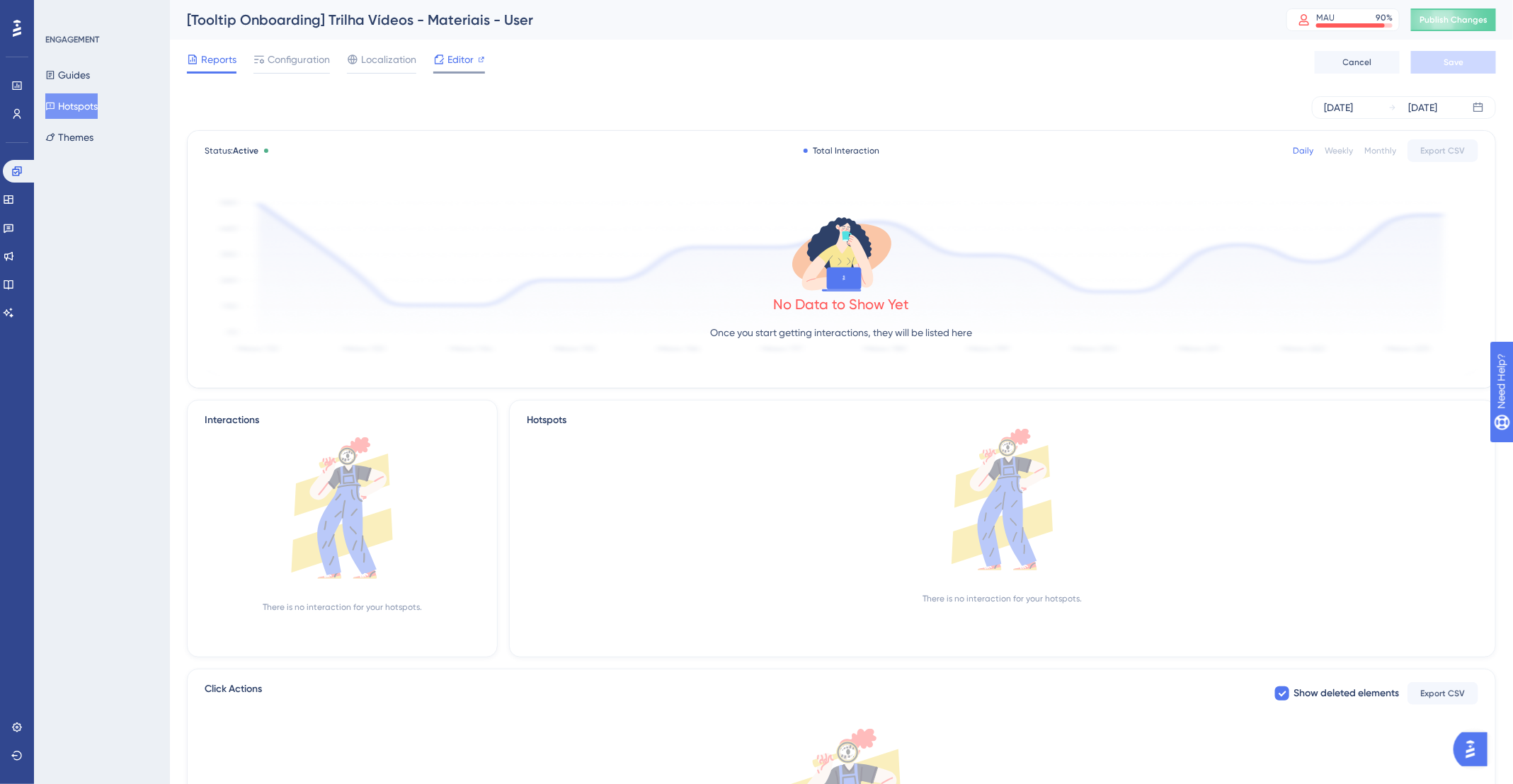
click at [462, 63] on span "Editor" at bounding box center [460, 60] width 26 height 17
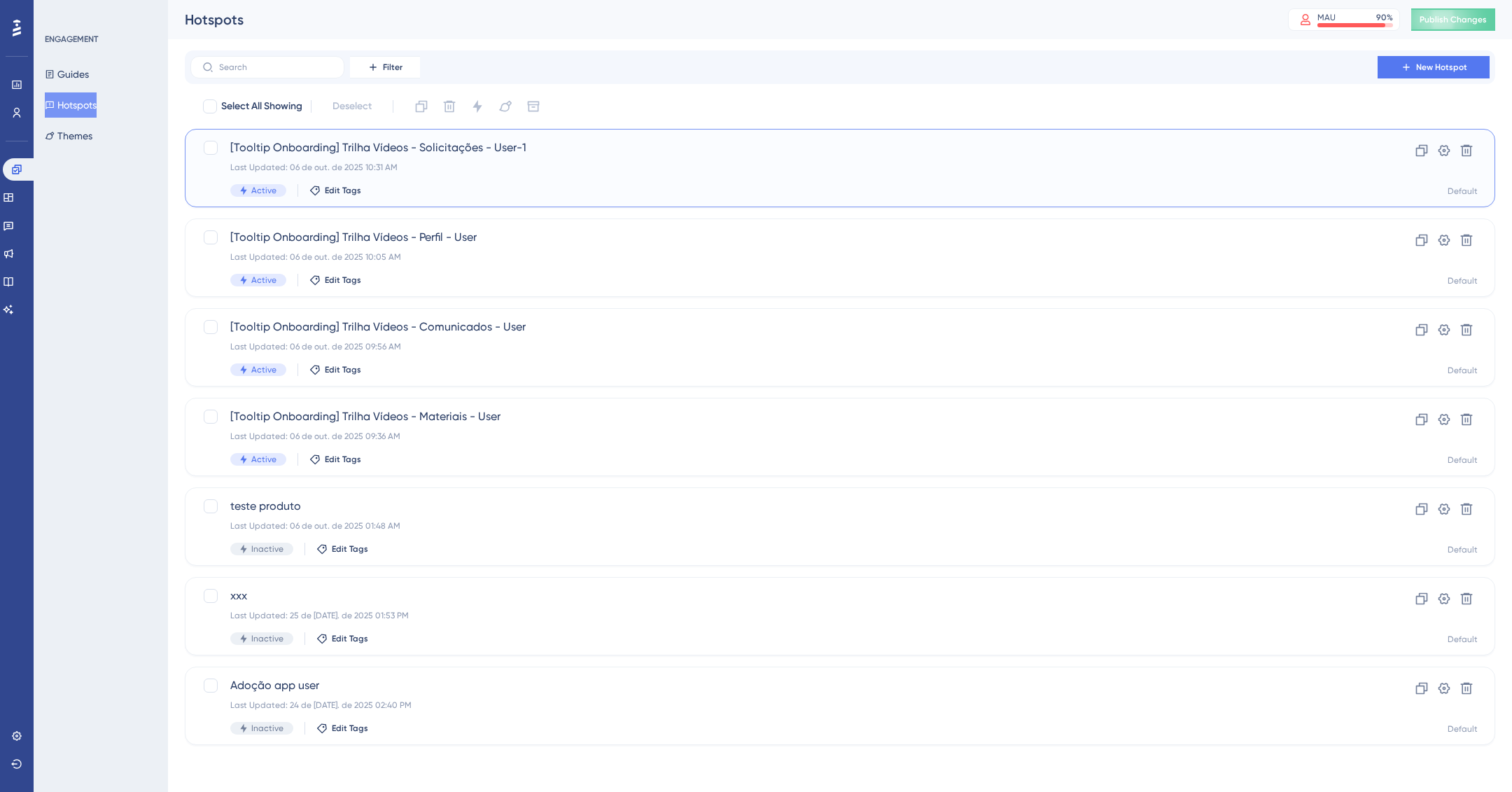
click at [762, 162] on div "Last Updated: 06 de out. de 2025 10:31 AM" at bounding box center [784, 168] width 1107 height 11
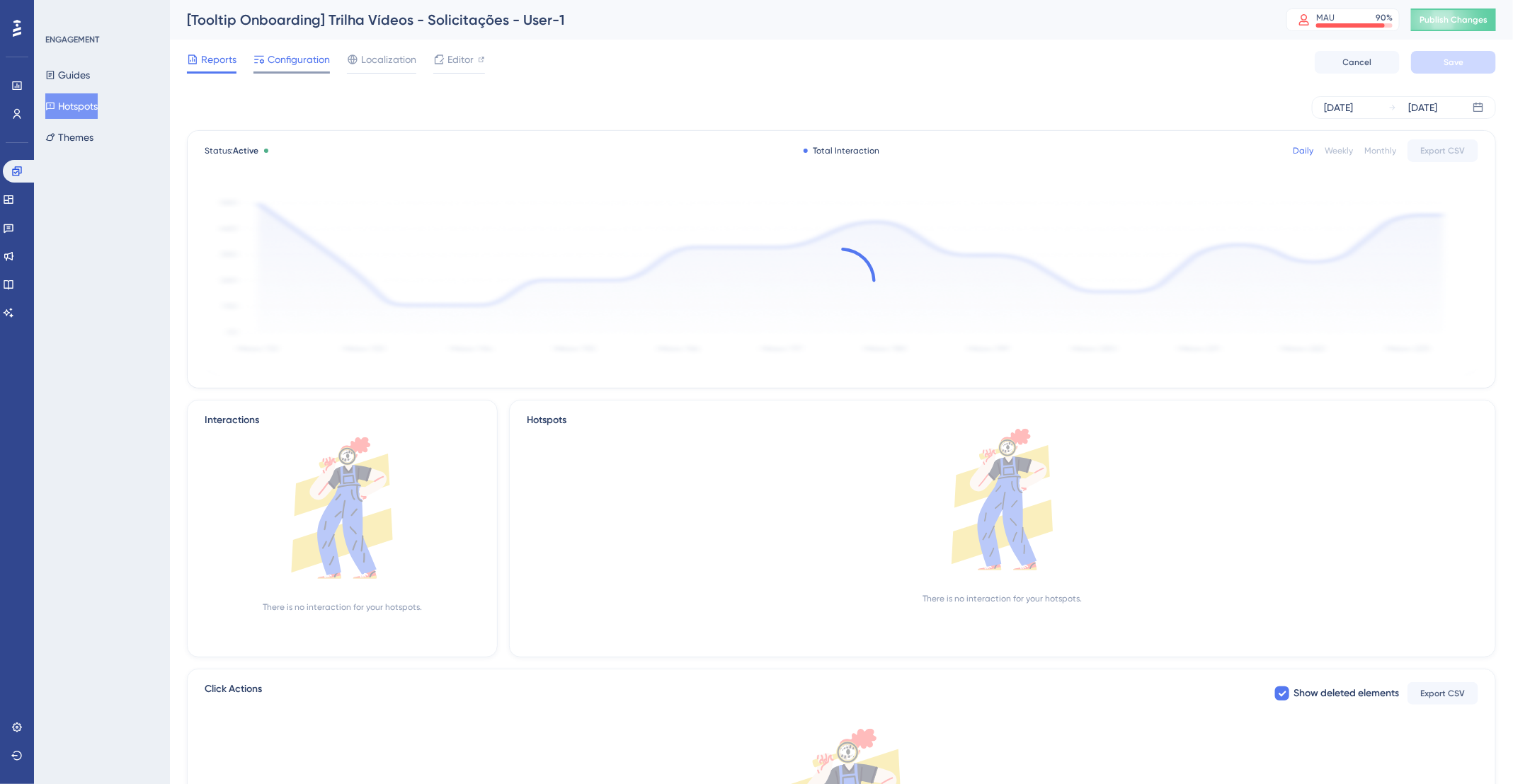
click at [256, 56] on icon at bounding box center [259, 60] width 11 height 11
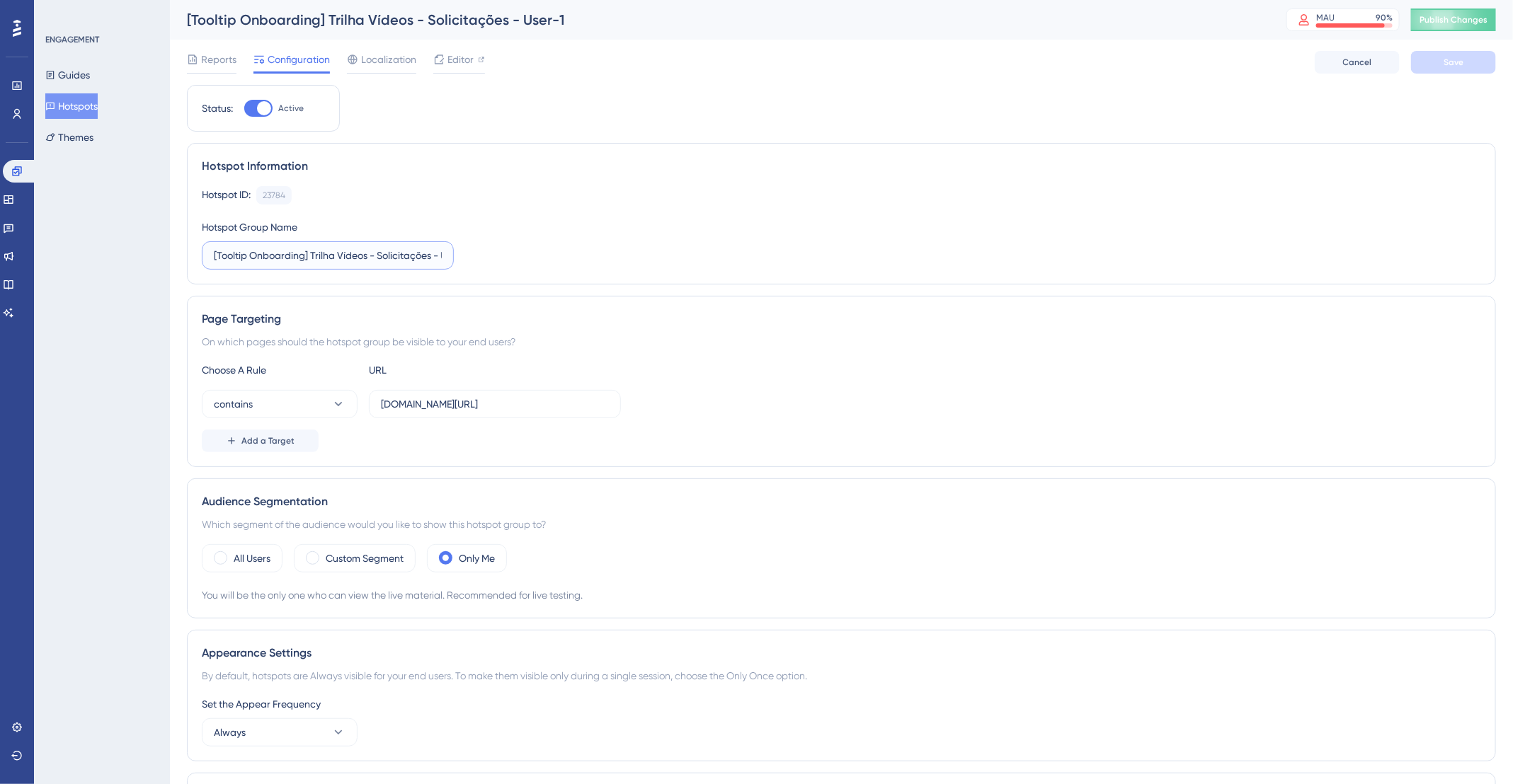
scroll to position [0, 29]
drag, startPoint x: 407, startPoint y: 259, endPoint x: 513, endPoint y: 260, distance: 106.0
click at [513, 260] on div "Hotspot ID: 23784 Copy Hotspot Group Name [Tooltip Onboarding] Trilha Vídeos - …" at bounding box center [841, 227] width 1279 height 84
click at [422, 254] on input "[Tooltip Onboarding] Trilha Vídeos - Solicitações - User-1" at bounding box center [328, 256] width 228 height 16
drag, startPoint x: 433, startPoint y: 255, endPoint x: 442, endPoint y: 256, distance: 9.1
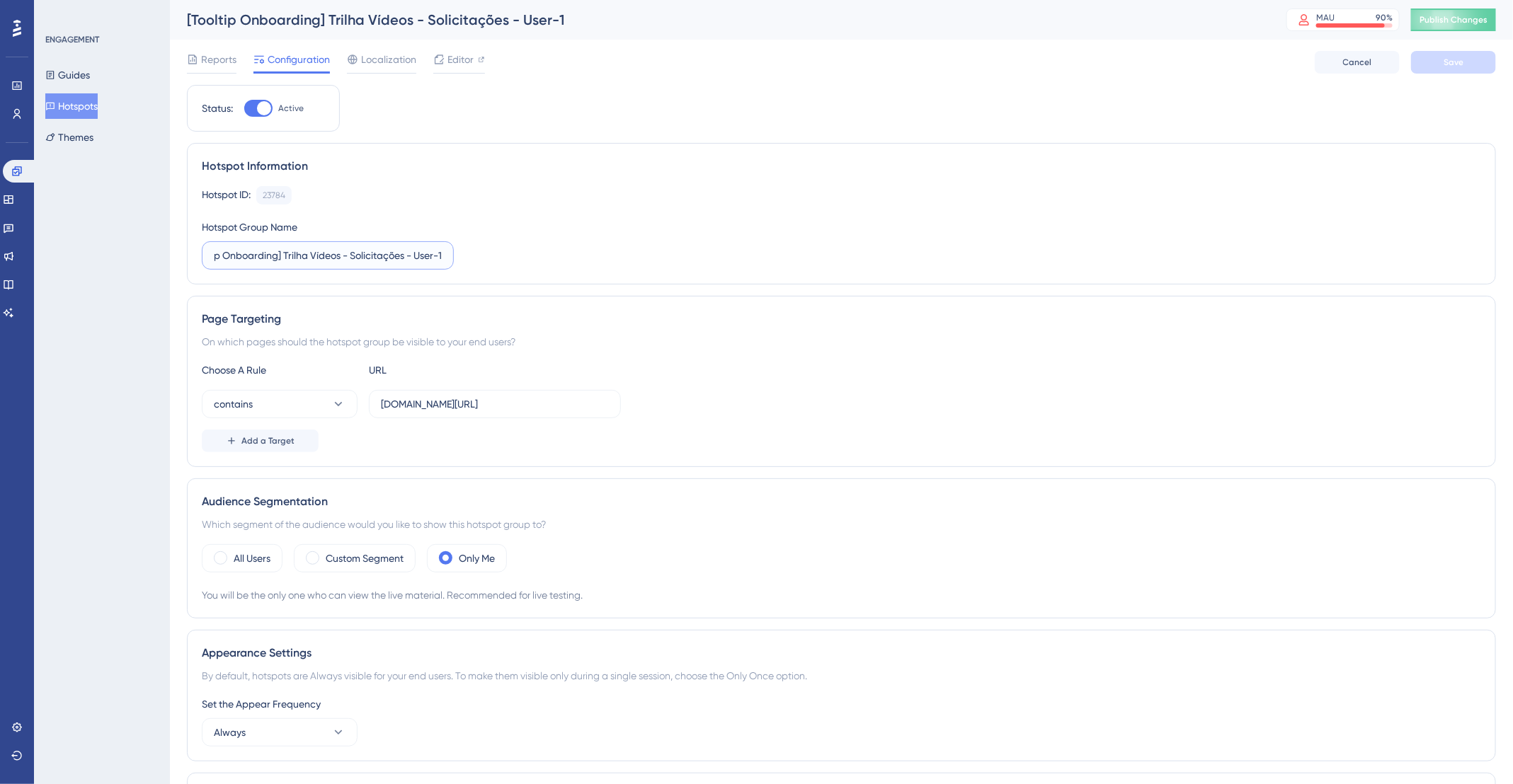
click at [442, 256] on label "[Tooltip Onboarding] Trilha Vídeos - Solicitações - User-1" at bounding box center [327, 256] width 252 height 28
type input "[Tooltip Onboarding] Trilha Vídeos - Solicitações - User"
click at [1447, 71] on button "Save" at bounding box center [1453, 62] width 85 height 23
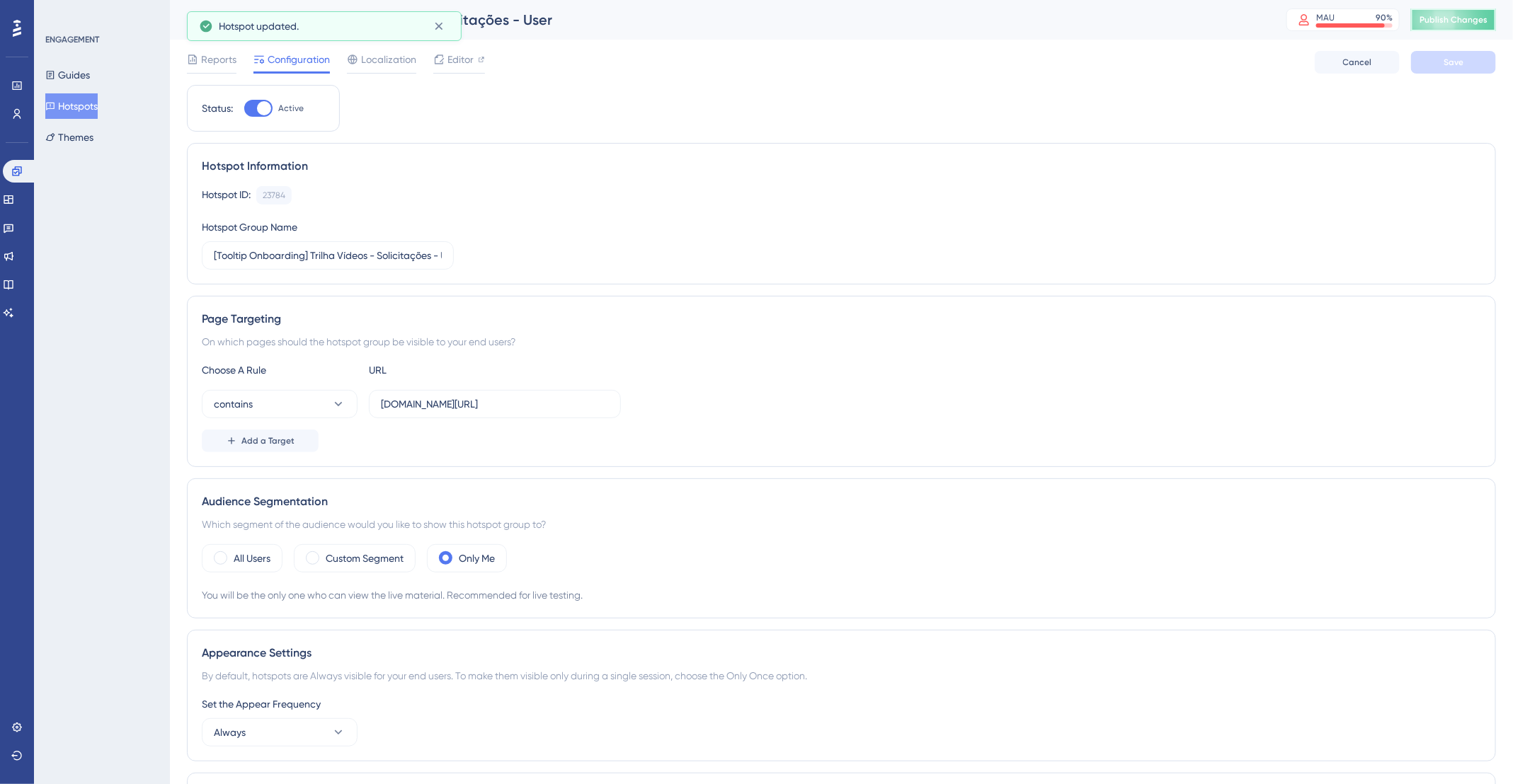
click at [1469, 19] on button "Publish Changes" at bounding box center [1453, 20] width 85 height 23
click at [55, 109] on icon at bounding box center [50, 107] width 9 height 8
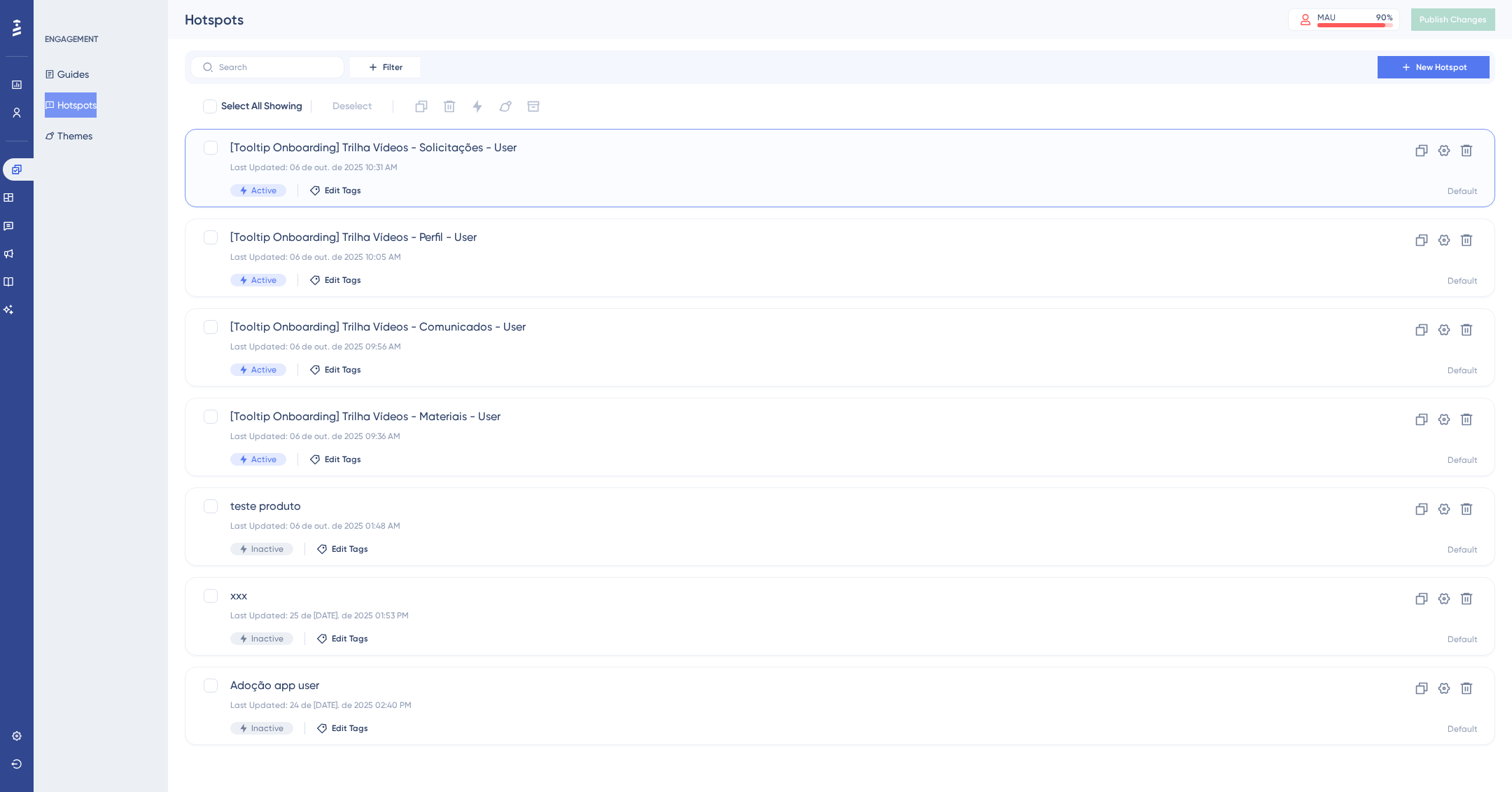
click at [806, 188] on div "Active Edit Tags" at bounding box center [784, 190] width 1107 height 12
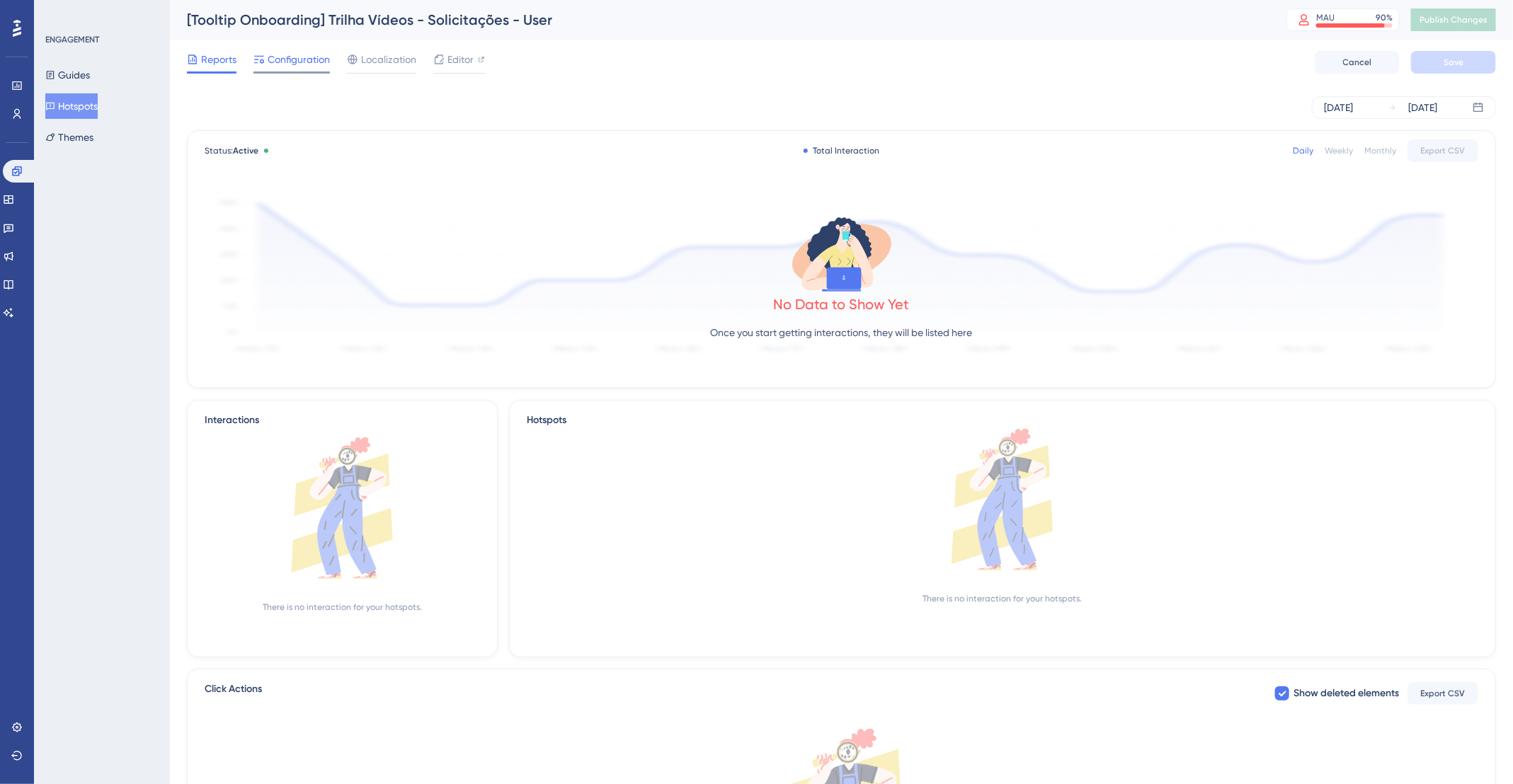
click at [285, 70] on div "Configuration" at bounding box center [291, 62] width 76 height 23
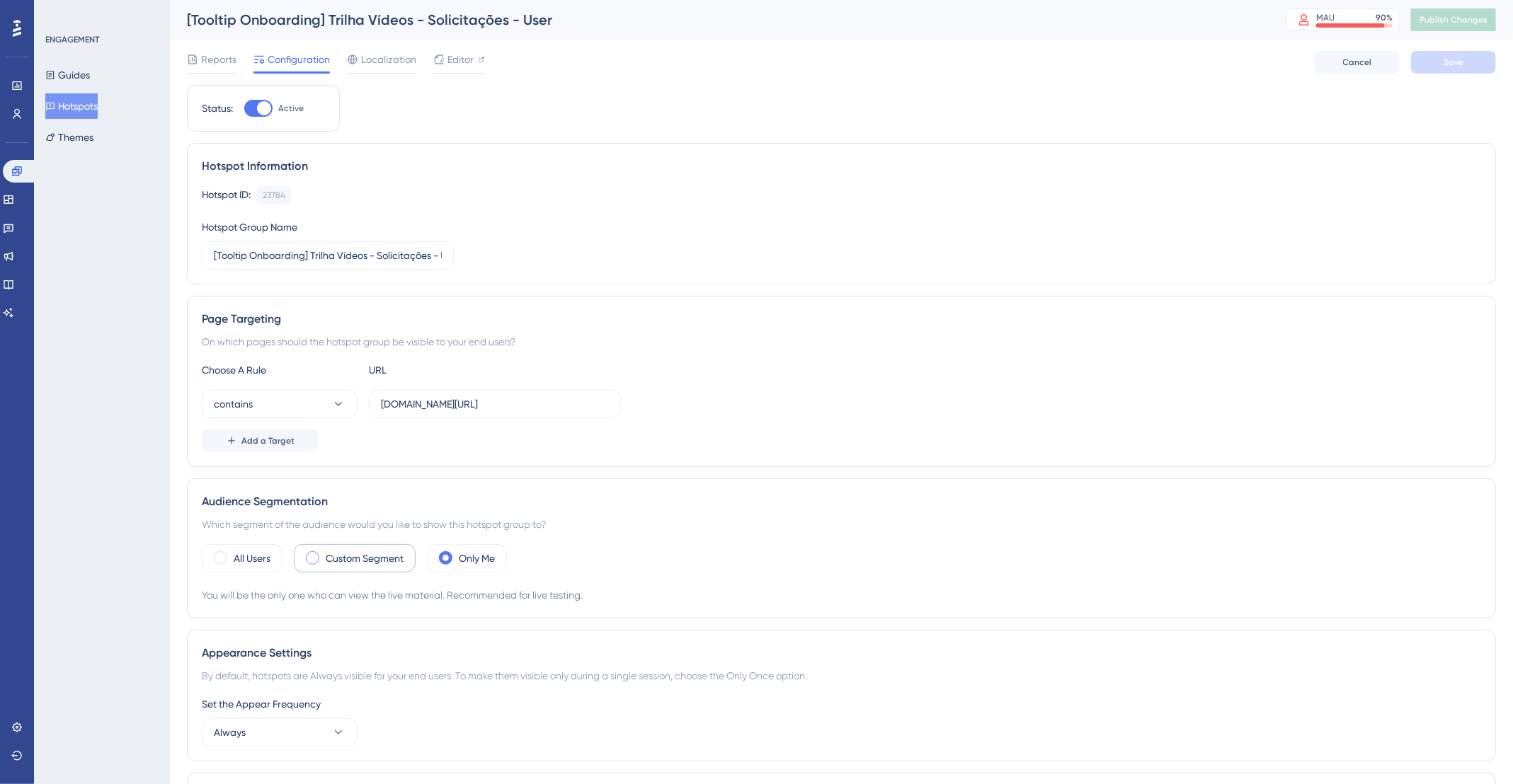
click at [366, 556] on label "Custom Segment" at bounding box center [364, 558] width 78 height 17
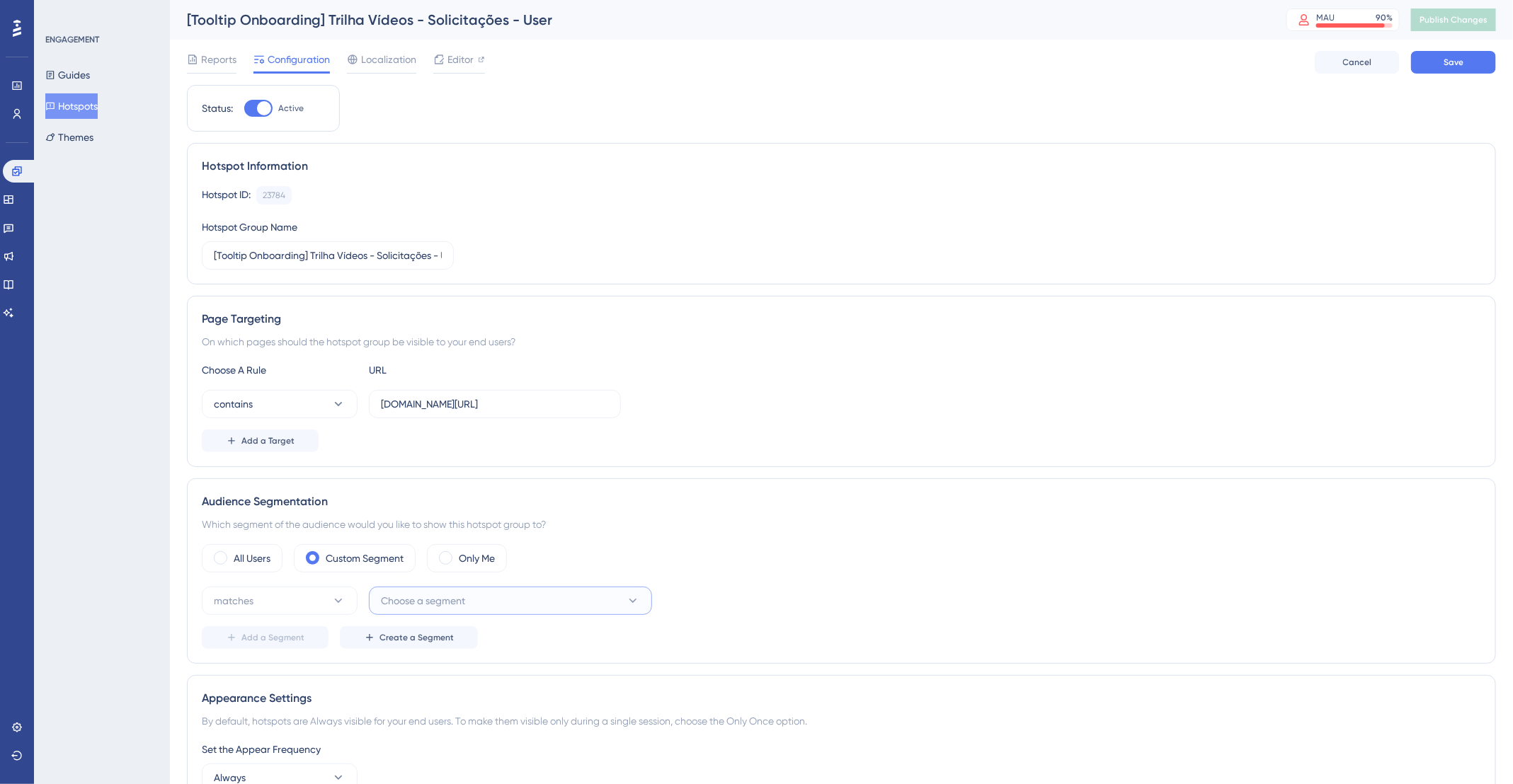
click at [470, 590] on button "Choose a segment" at bounding box center [510, 601] width 283 height 28
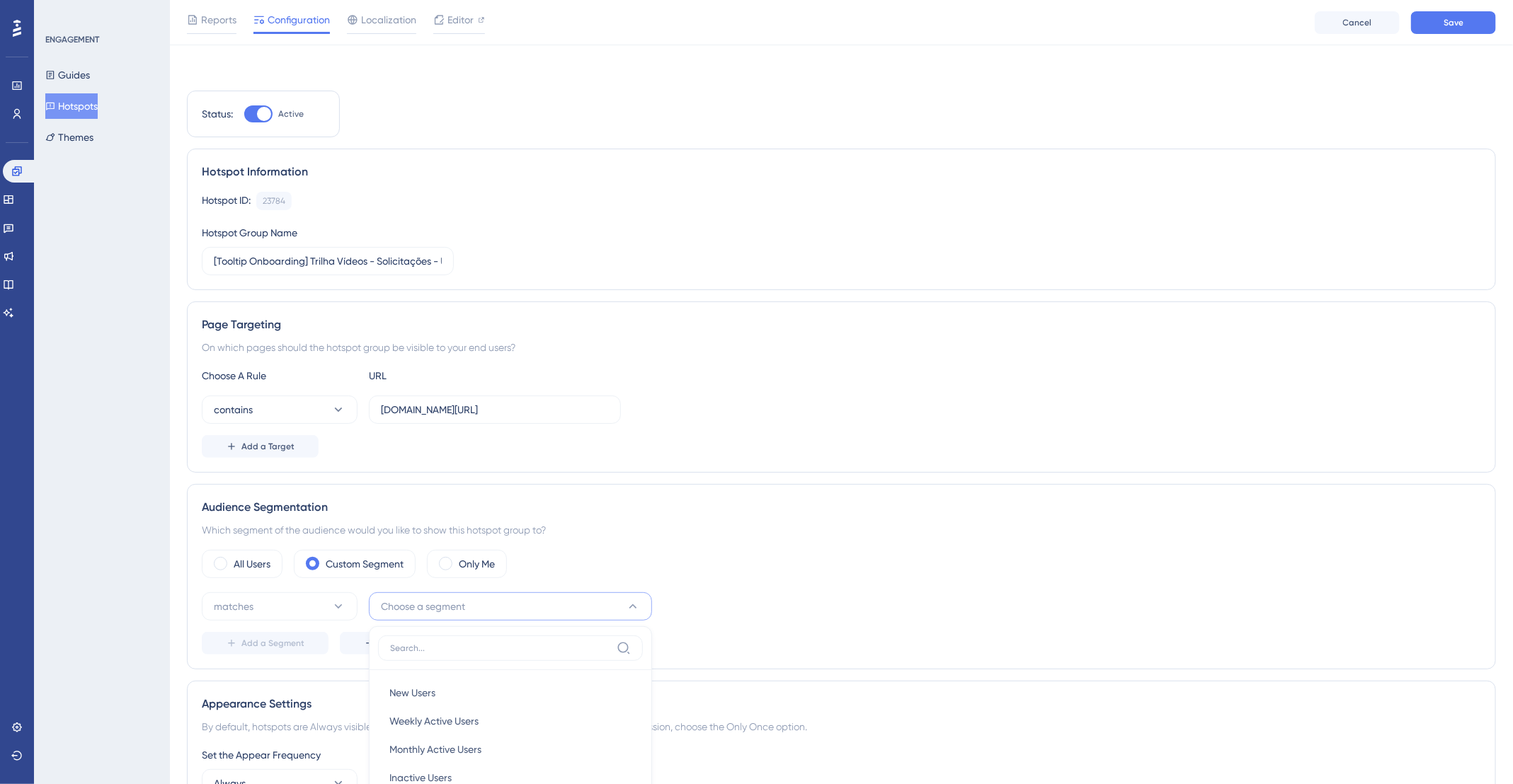
scroll to position [372, 0]
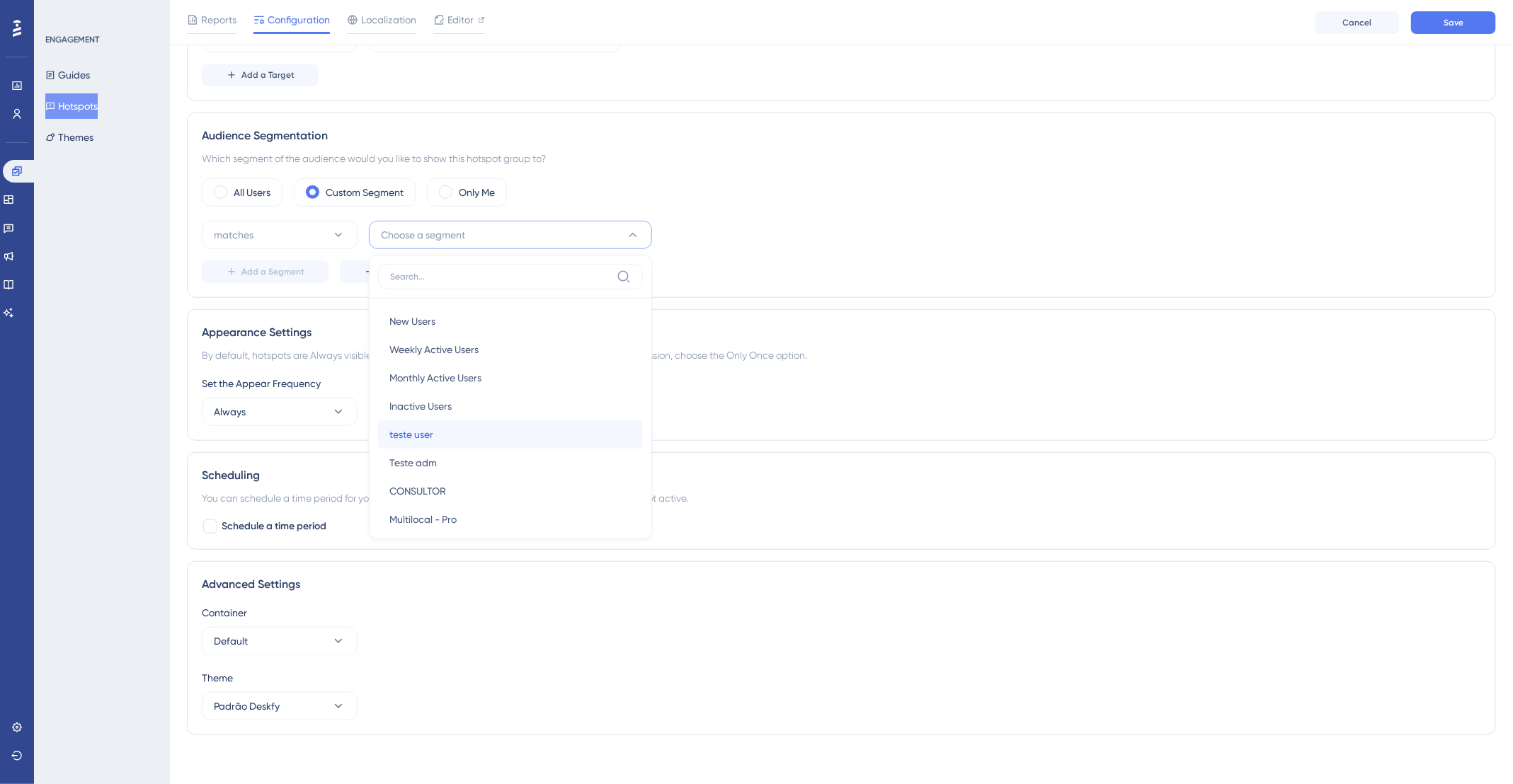
click at [446, 425] on div "teste user teste user" at bounding box center [510, 434] width 242 height 28
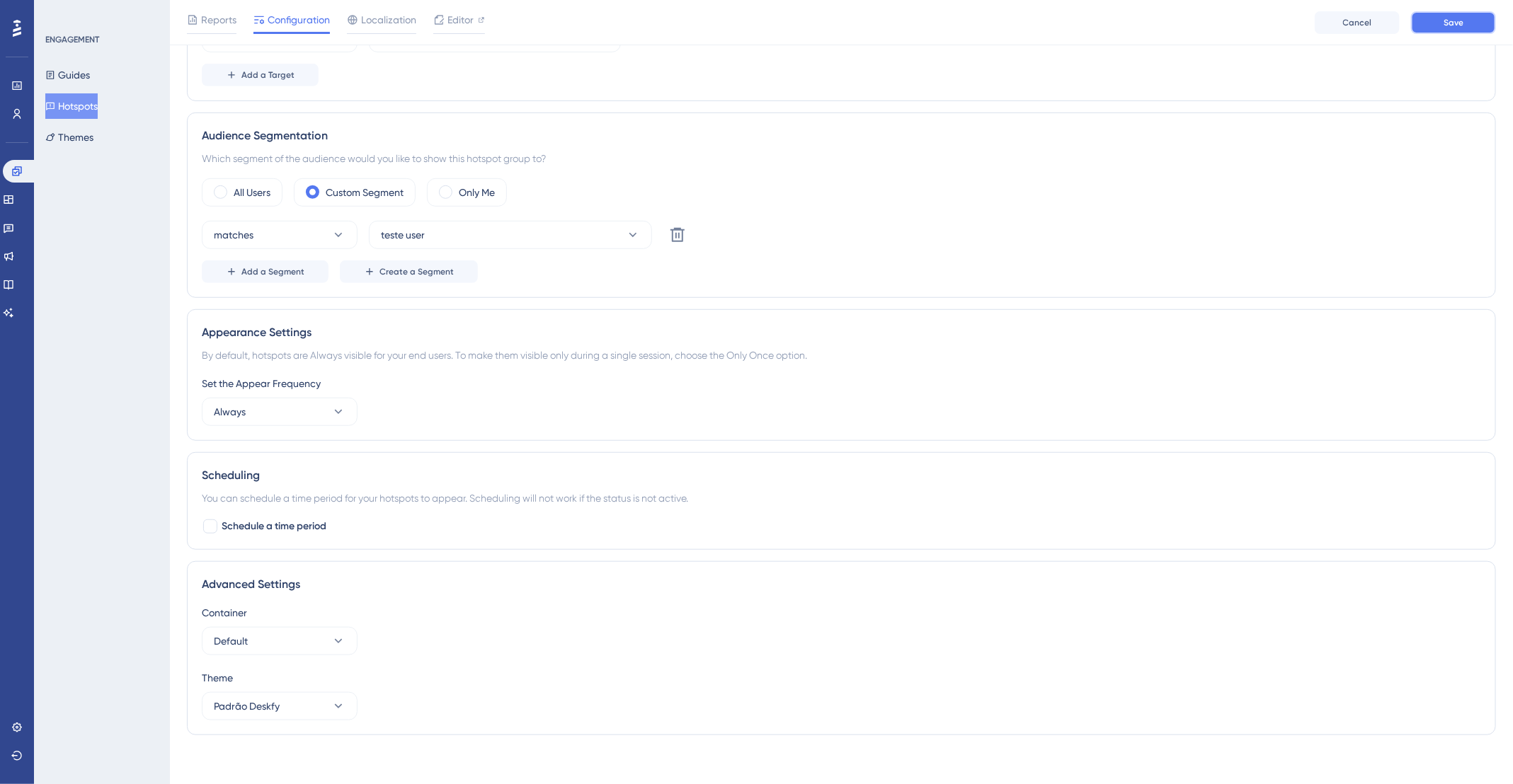
click at [1442, 24] on button "Save" at bounding box center [1453, 22] width 85 height 23
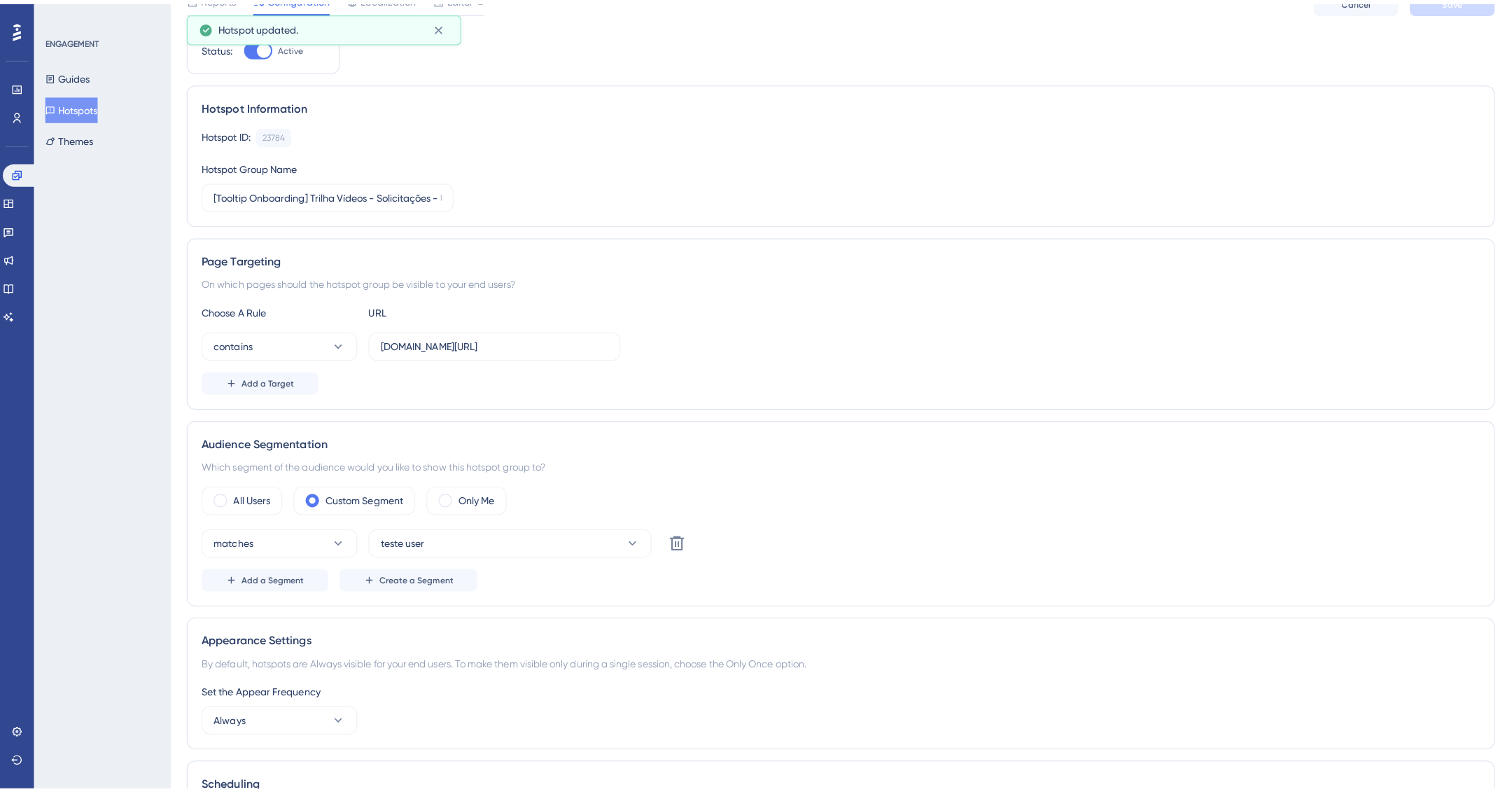
scroll to position [0, 0]
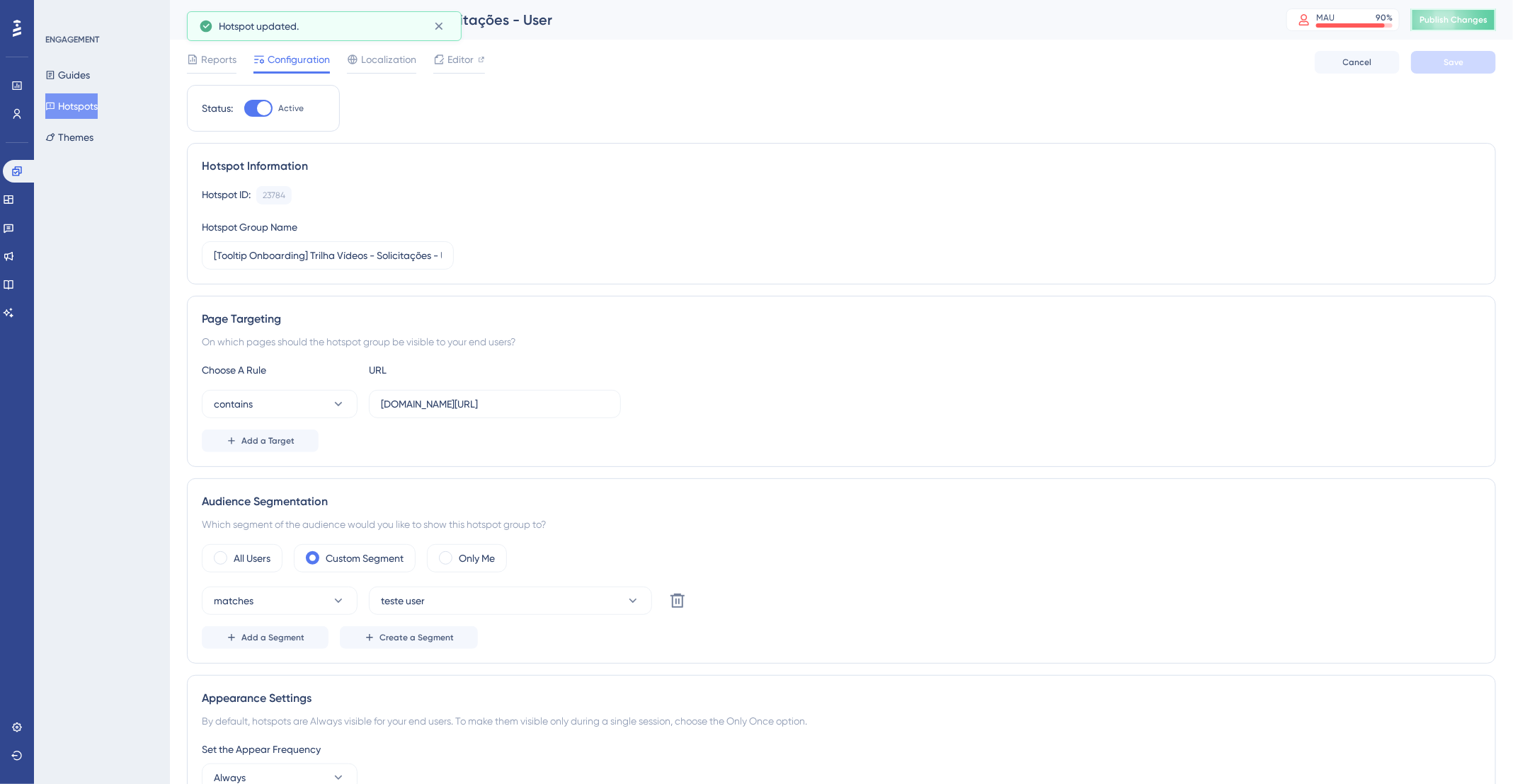
click at [1442, 18] on span "Publish Changes" at bounding box center [1453, 20] width 68 height 11
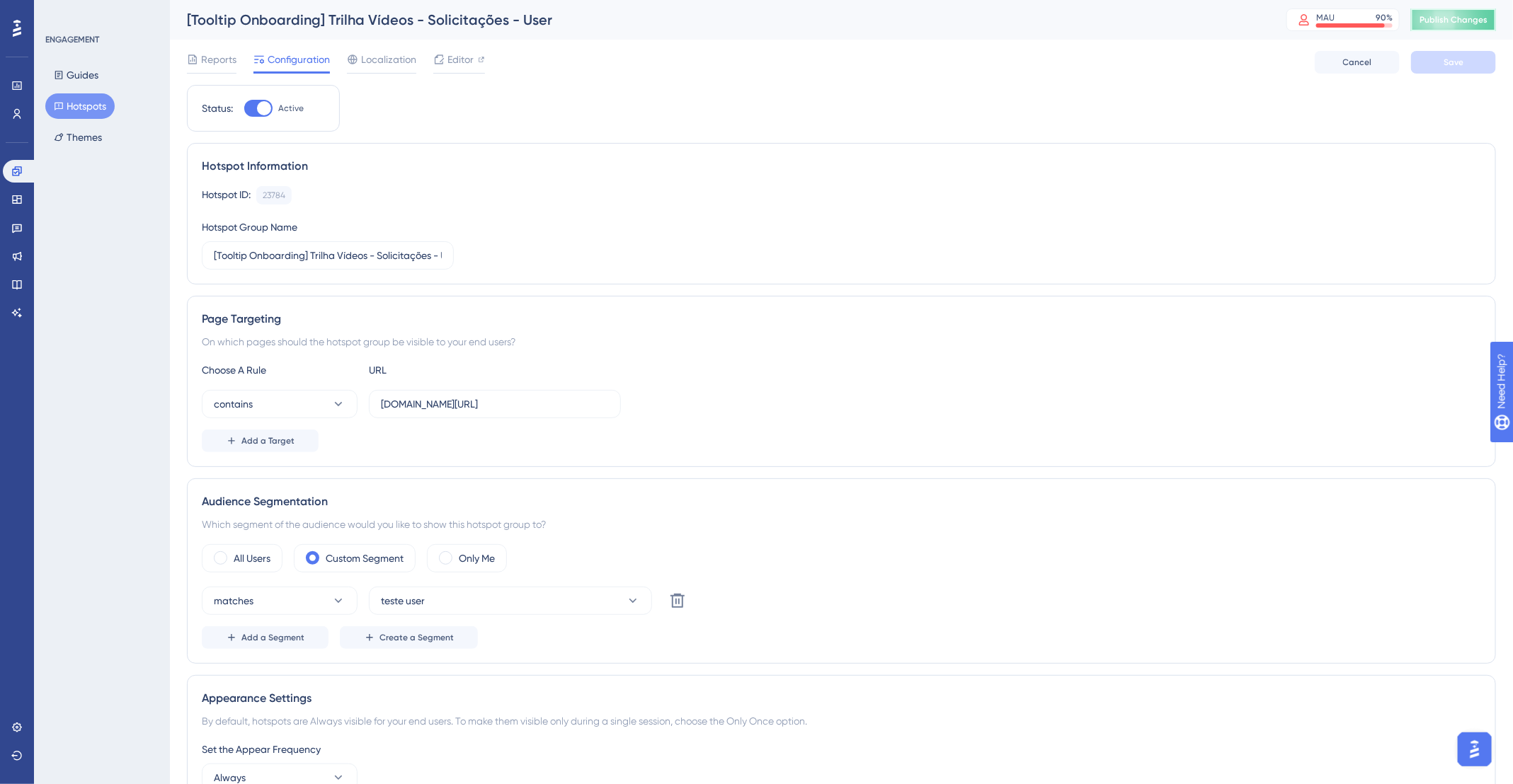
click at [1448, 27] on button "Publish Changes" at bounding box center [1453, 20] width 85 height 23
click at [83, 105] on button "Hotspots" at bounding box center [80, 106] width 69 height 25
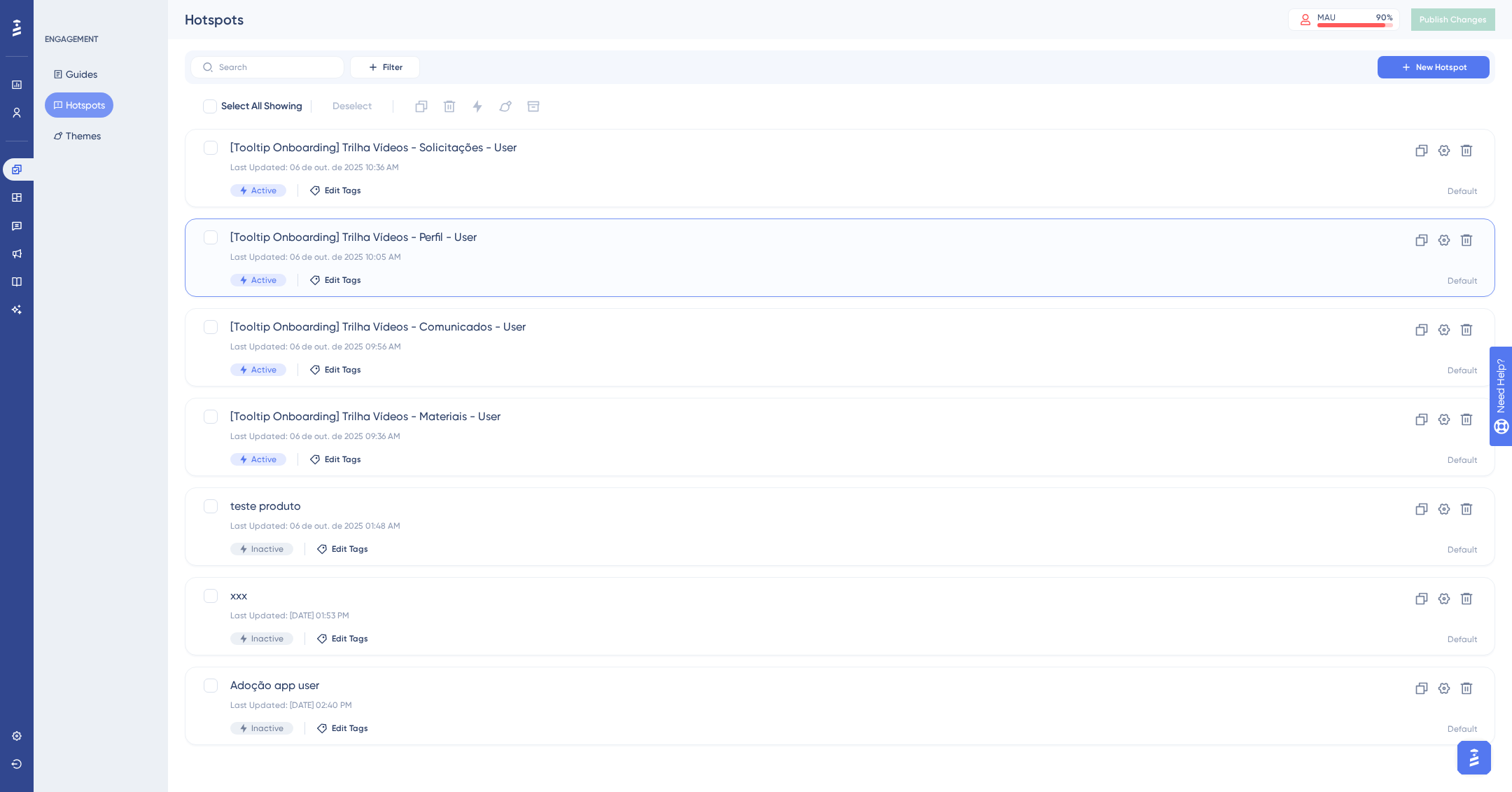
click at [651, 265] on div "[Tooltip Onboarding] Trilha Vídeos - Perfil - User Last Updated: 06 de out. de …" at bounding box center [784, 258] width 1107 height 57
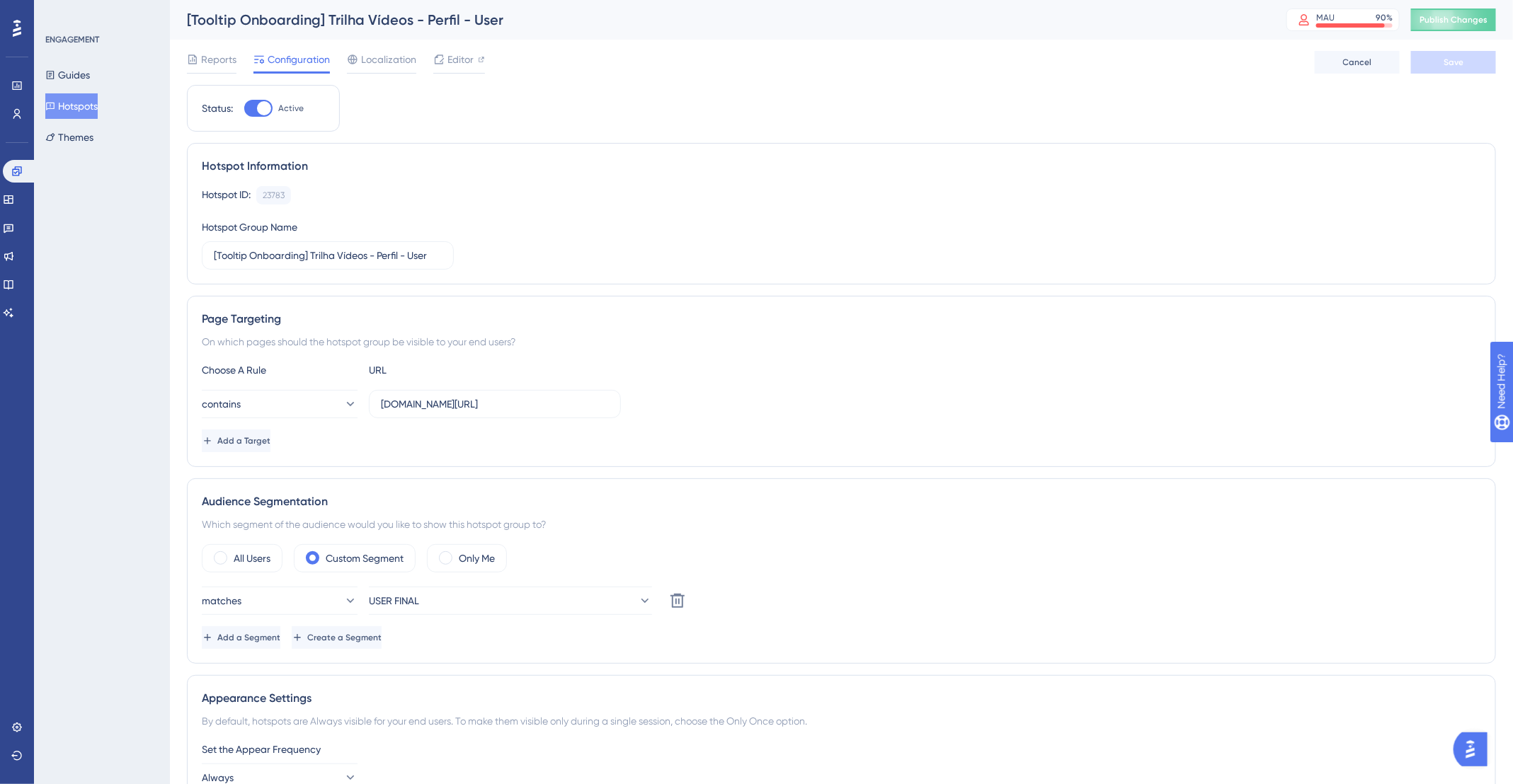
click at [71, 94] on button "Hotspots" at bounding box center [71, 106] width 53 height 25
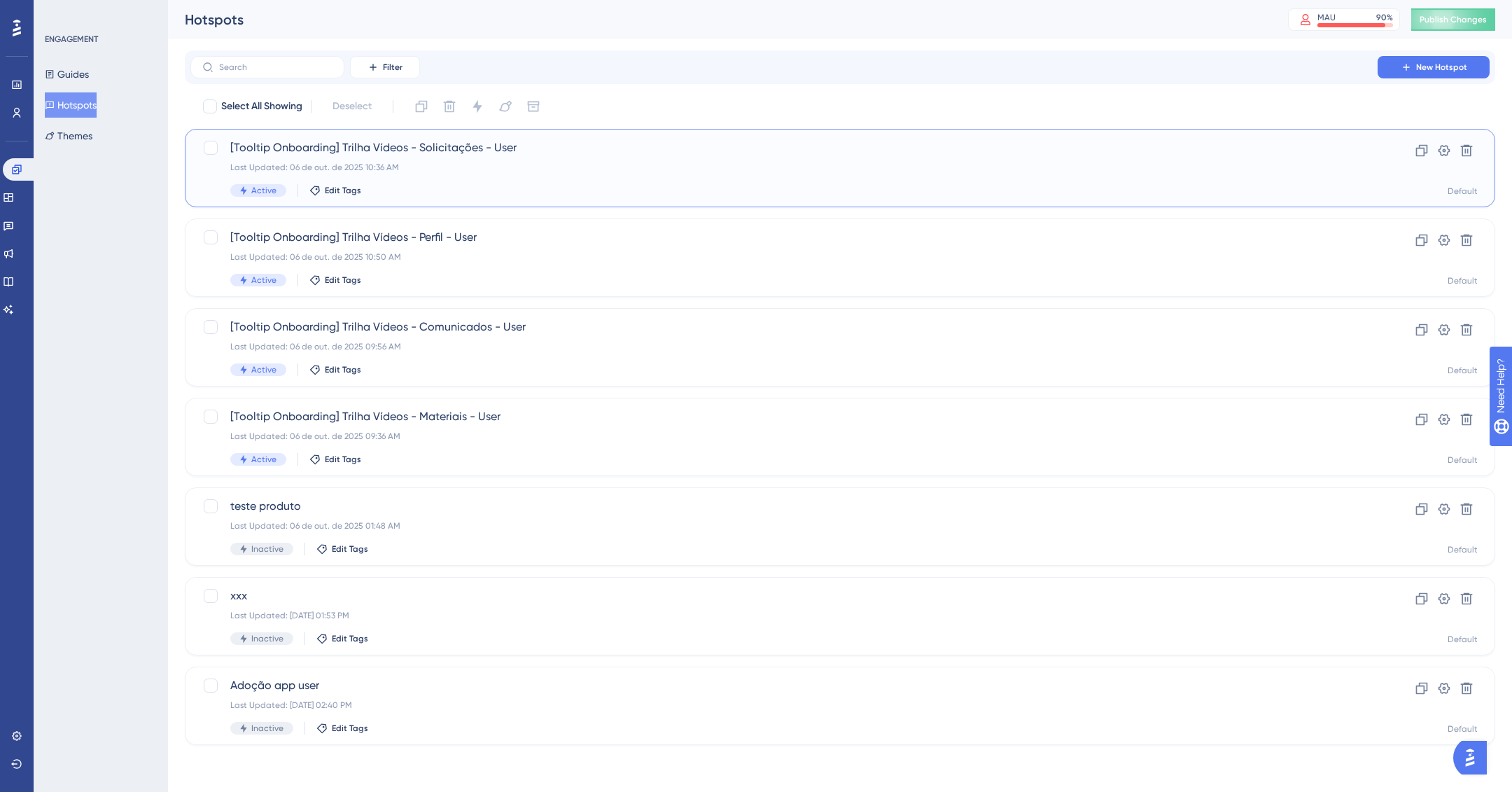
click at [575, 159] on div "[Tooltip Onboarding] Trilha Vídeos - Solicitações - User Last Updated: 06 de ou…" at bounding box center [784, 168] width 1107 height 57
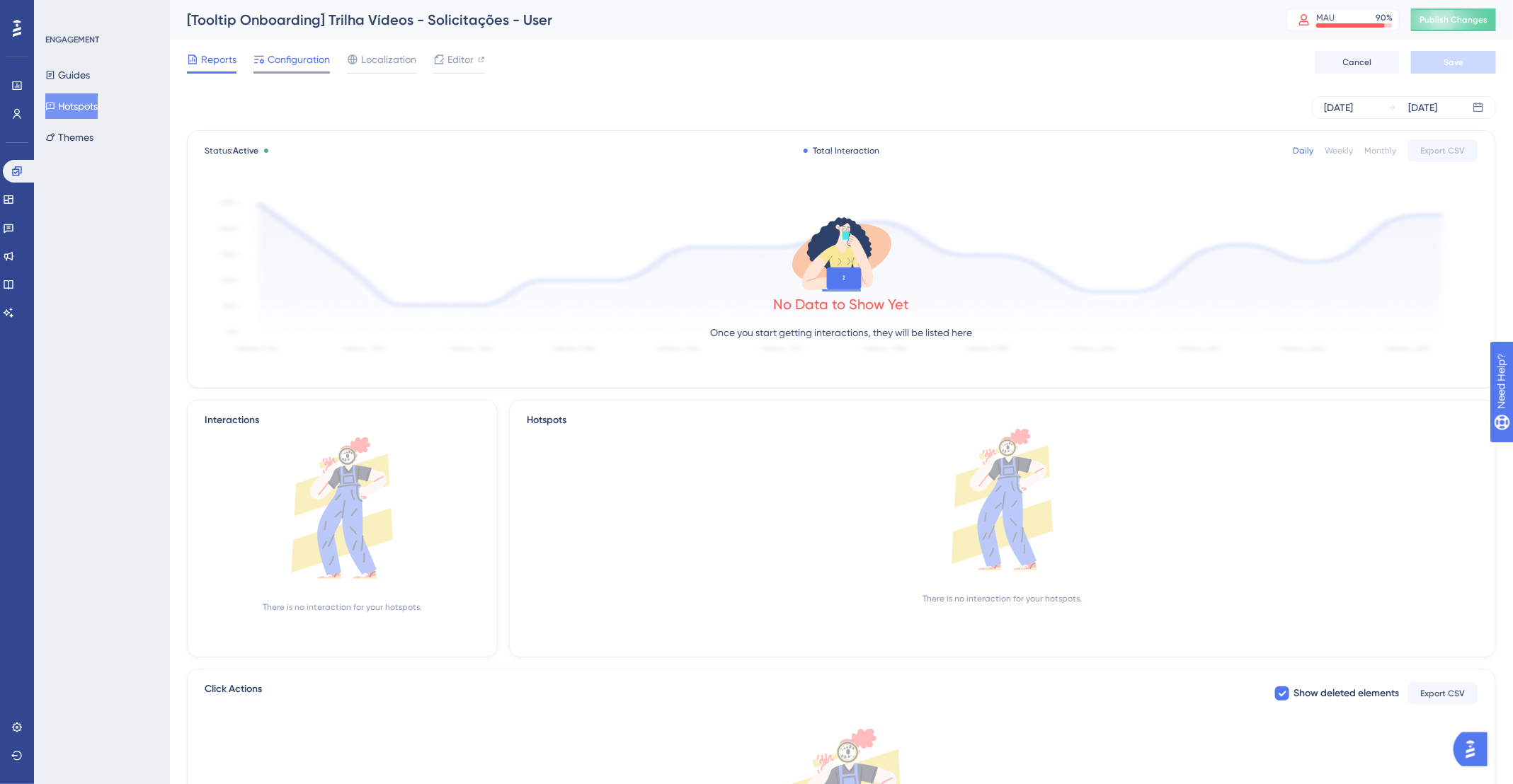
click at [311, 64] on span "Configuration" at bounding box center [298, 60] width 62 height 17
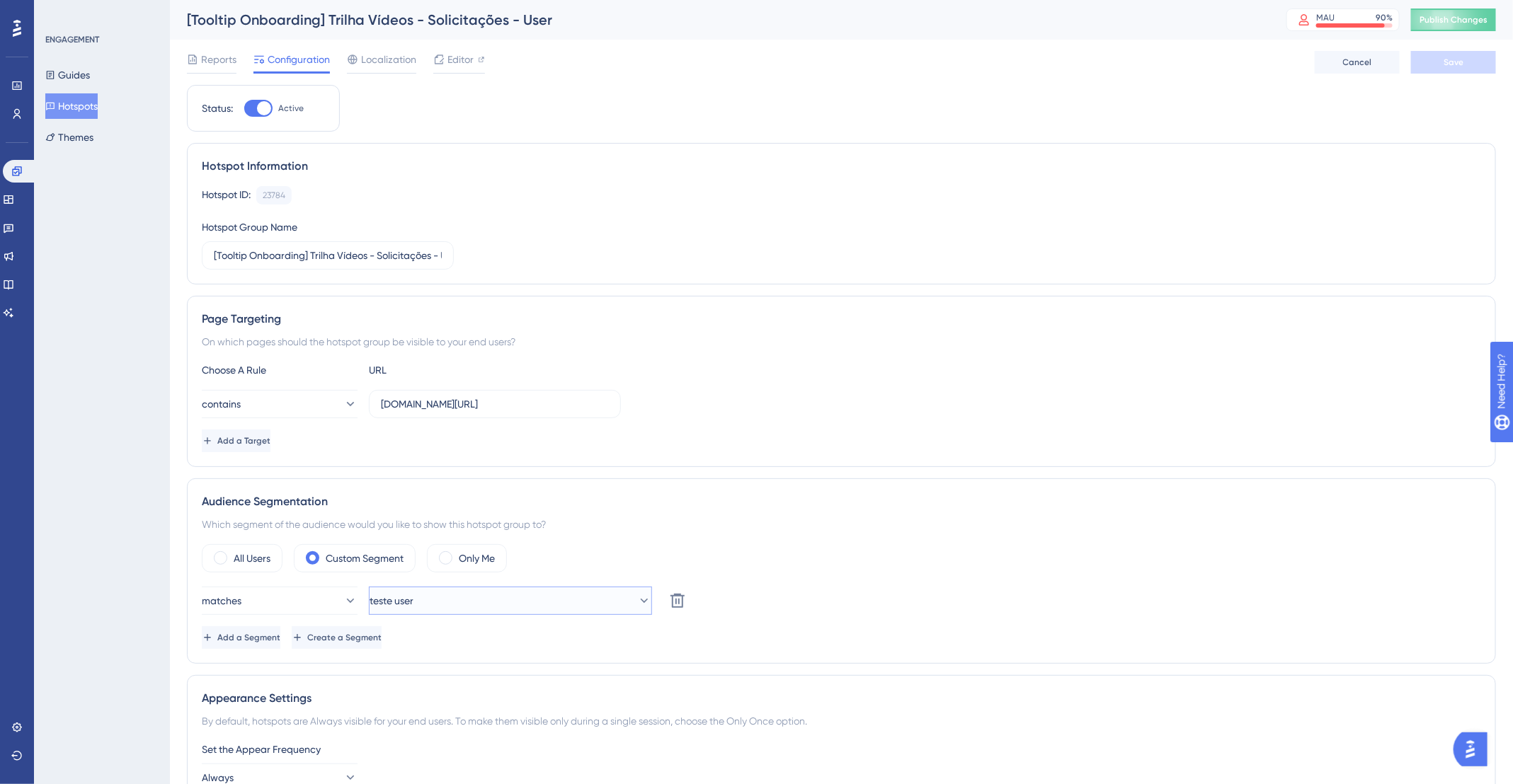
click at [544, 601] on button "teste user" at bounding box center [510, 601] width 283 height 28
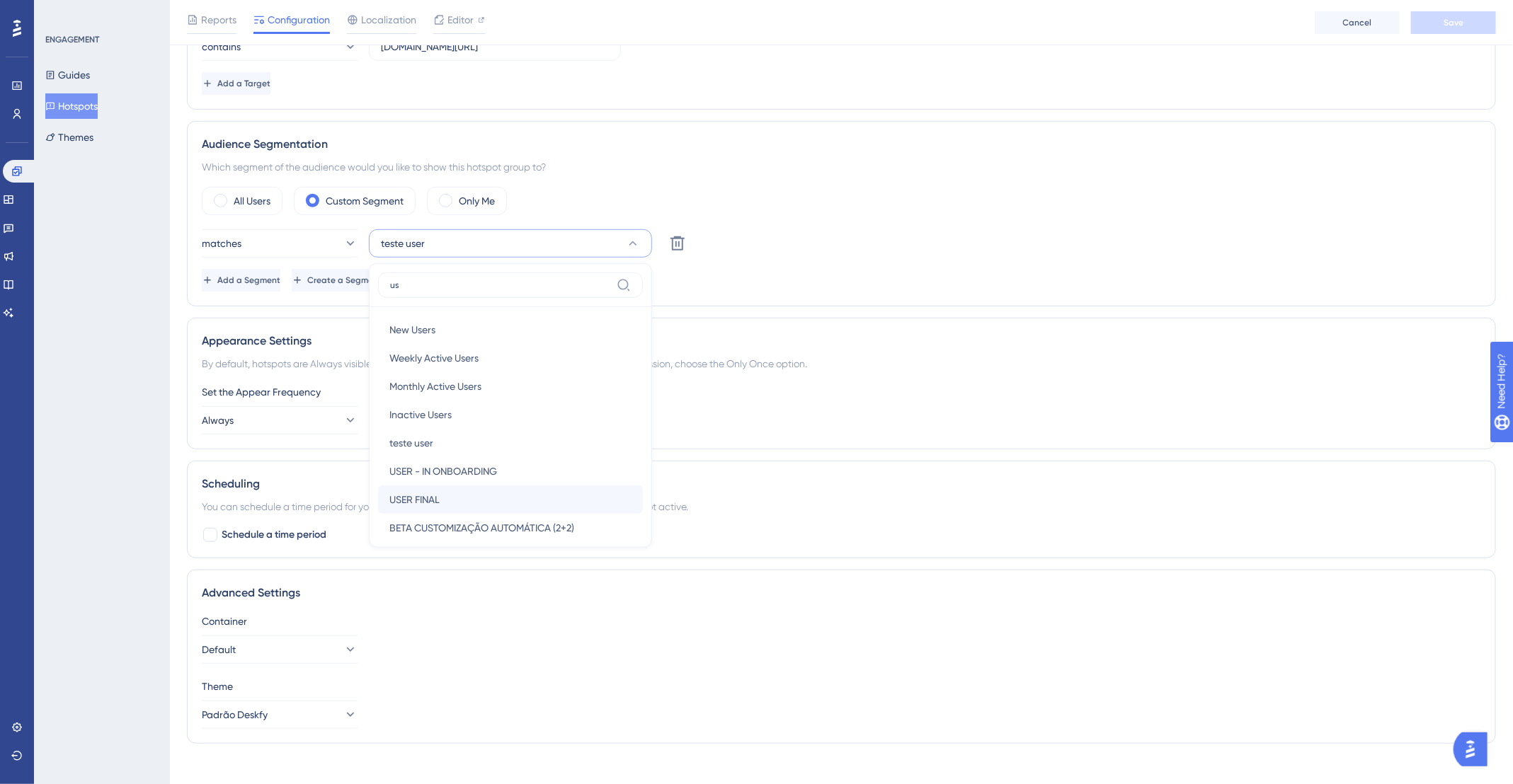
type input "us"
click at [491, 496] on div "USER FINAL USER FINAL" at bounding box center [510, 499] width 242 height 28
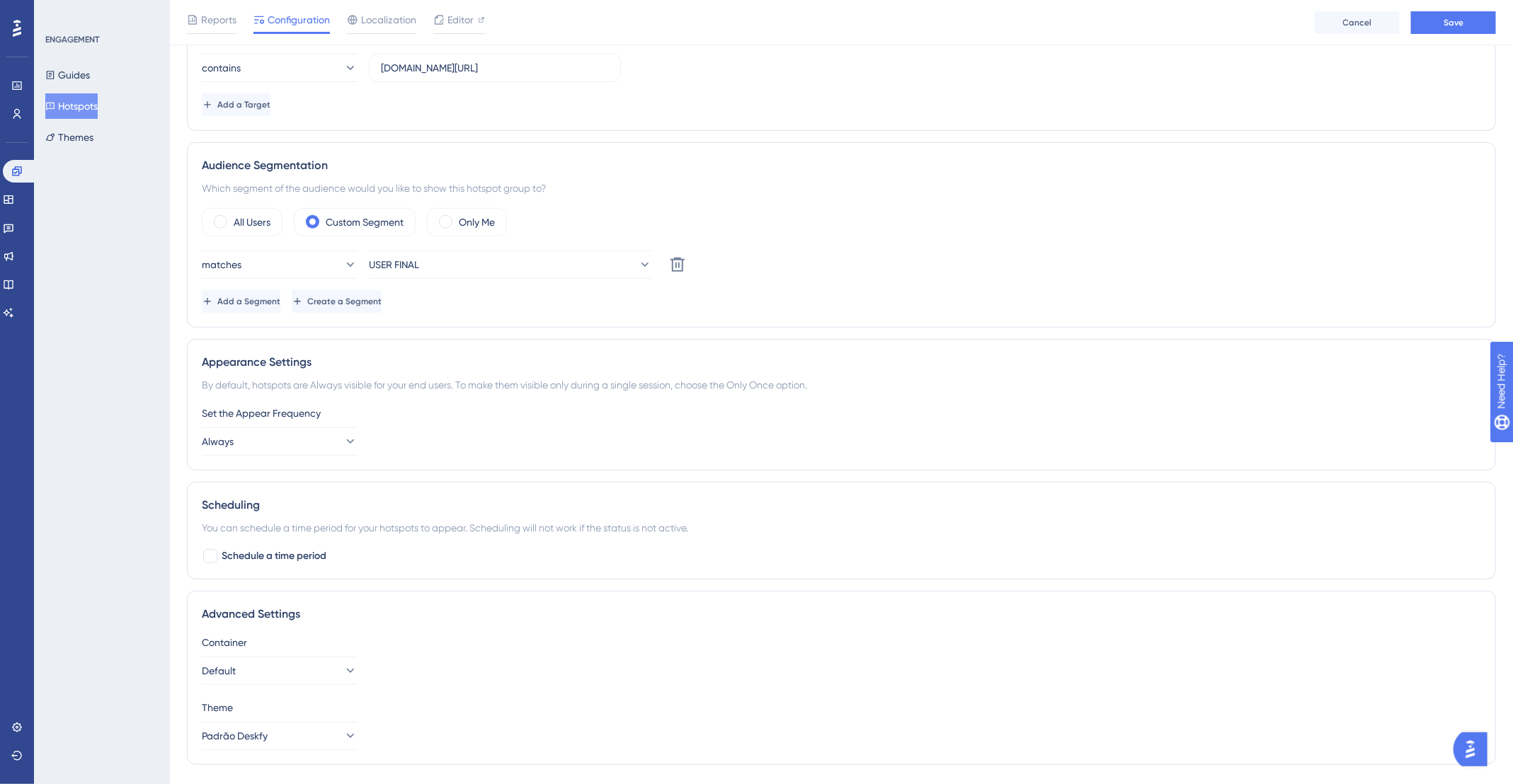
scroll to position [18, 0]
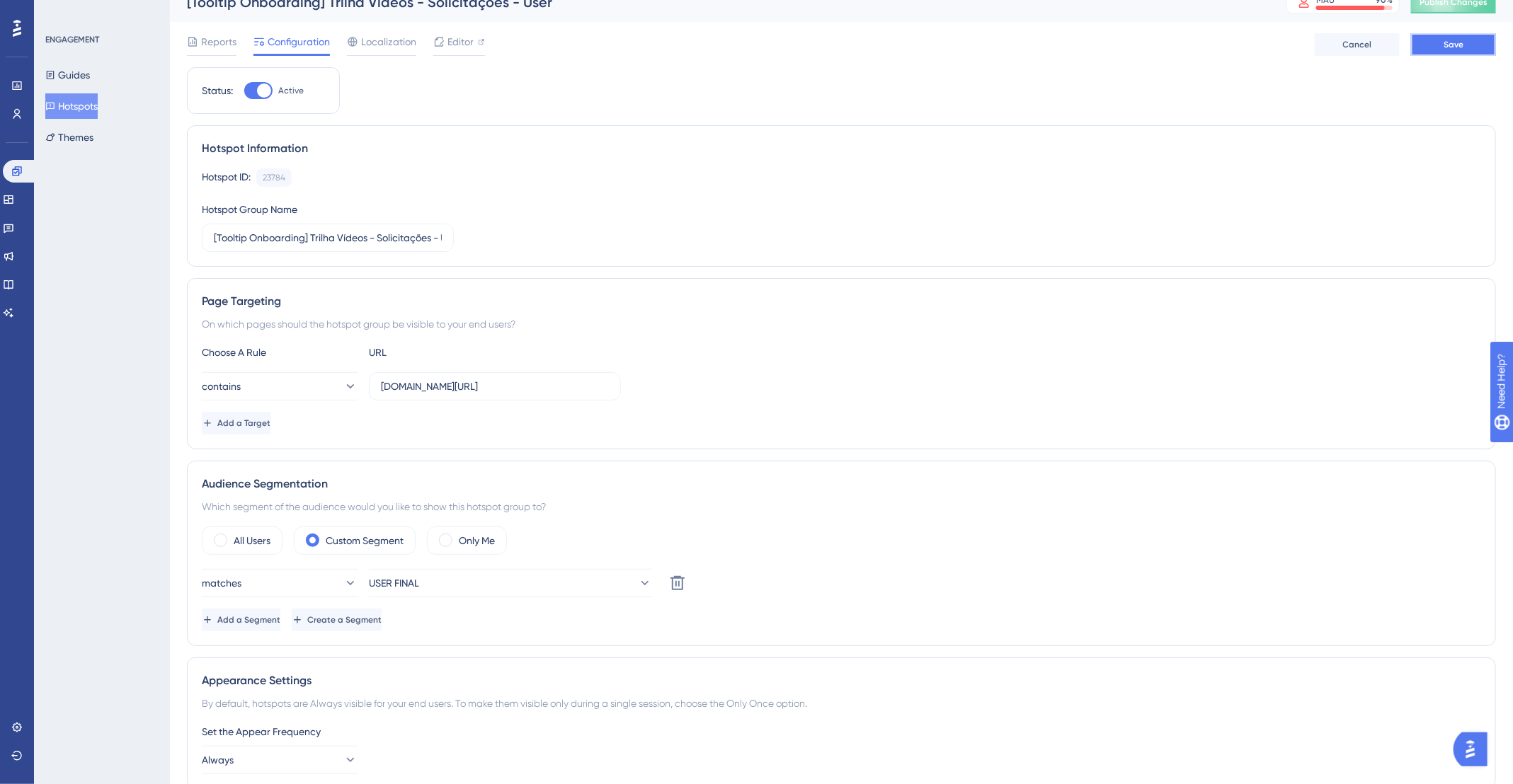
click at [1465, 42] on button "Save" at bounding box center [1453, 44] width 85 height 23
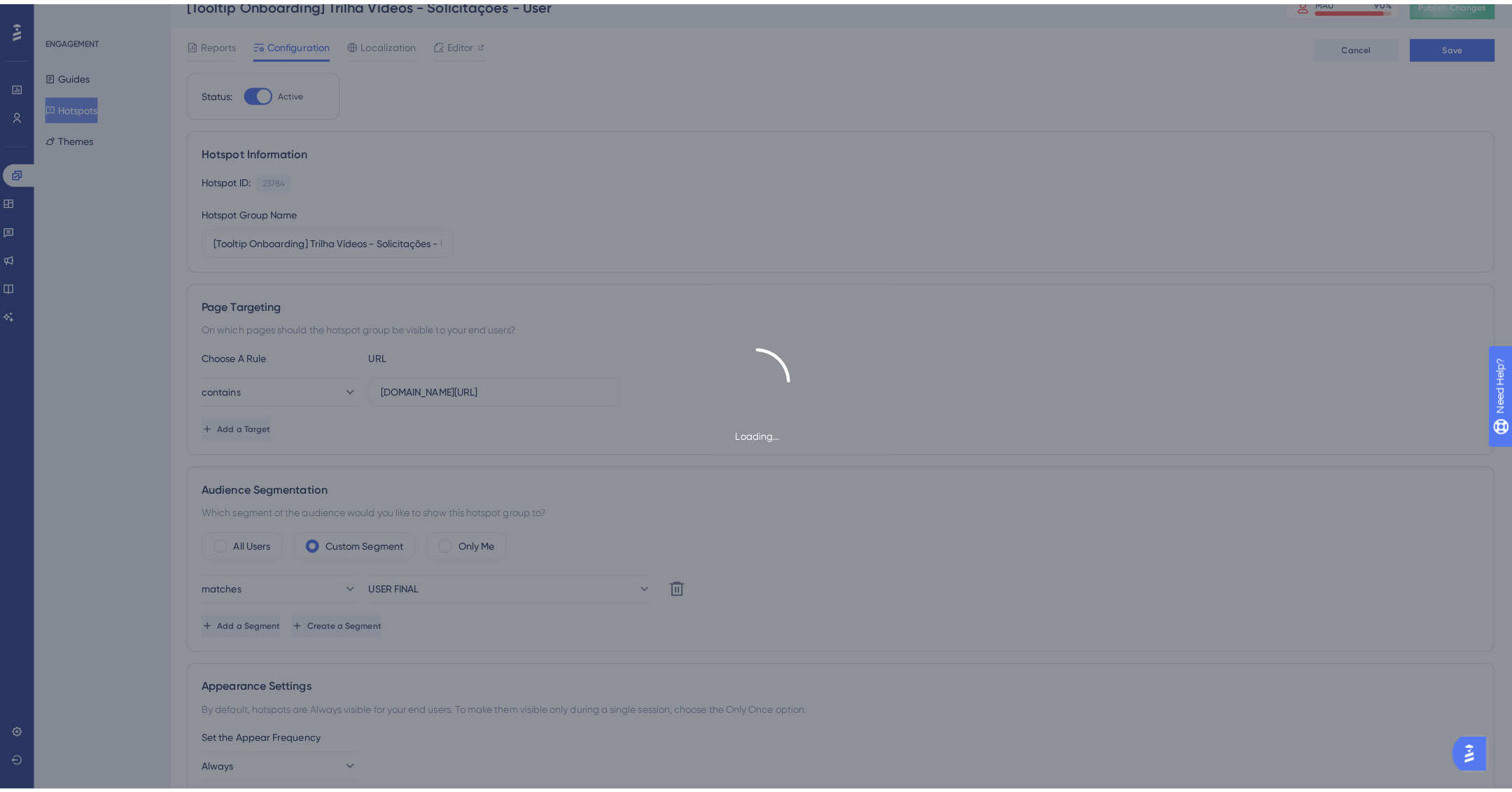
scroll to position [0, 0]
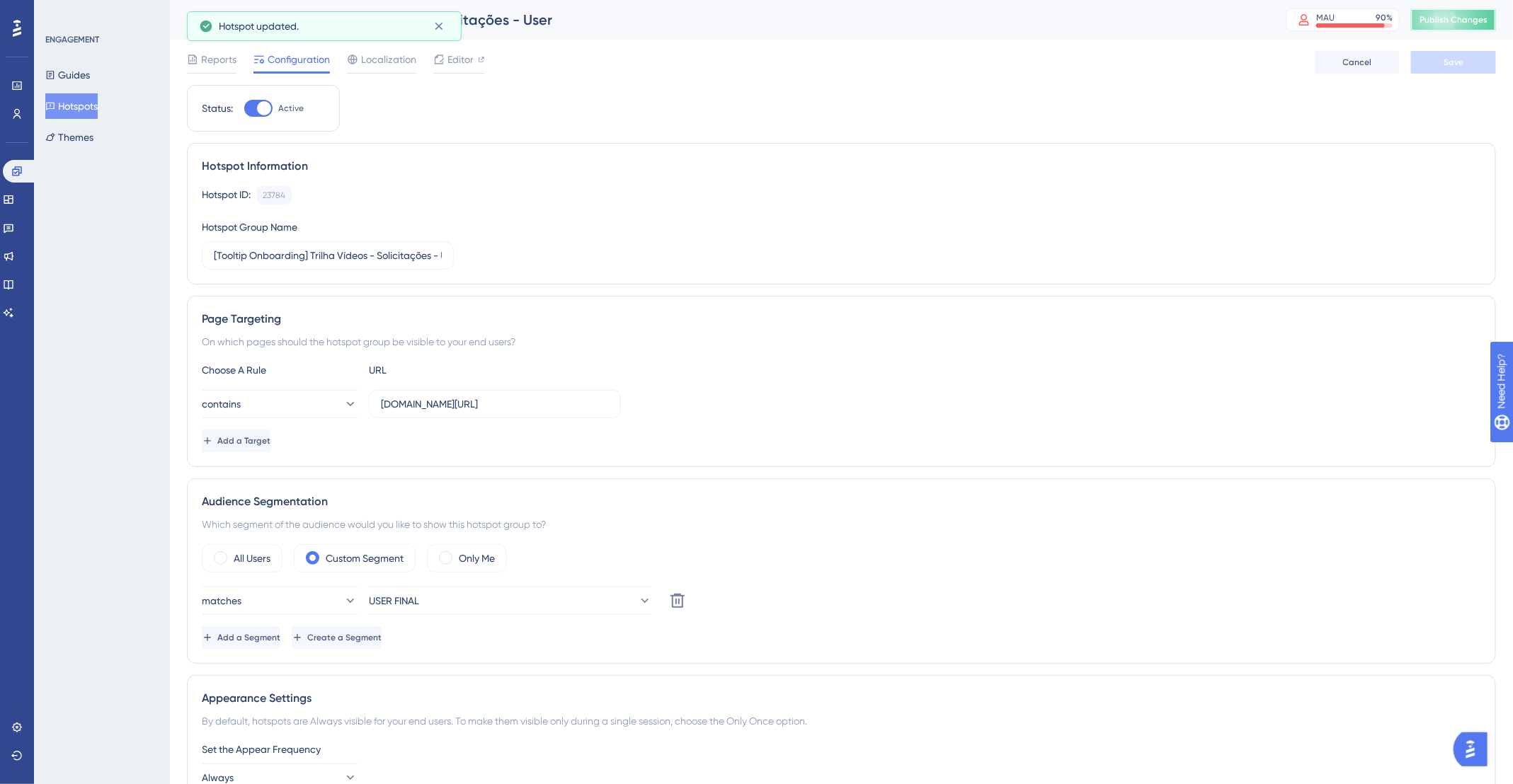
click at [1451, 28] on button "Publish Changes" at bounding box center [1453, 20] width 85 height 23
click at [94, 100] on button "Hotspots" at bounding box center [71, 106] width 53 height 25
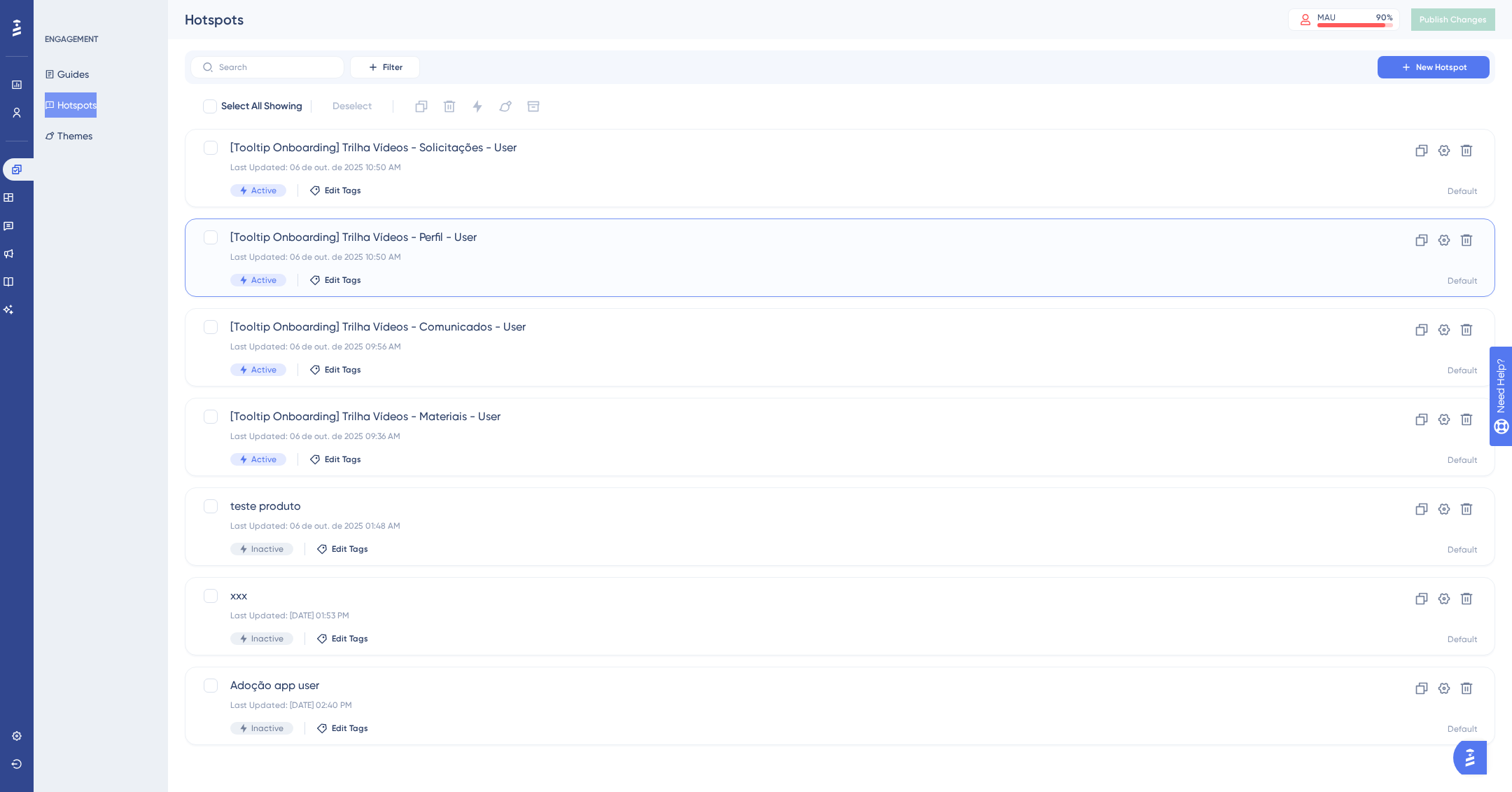
click at [596, 251] on div "Last Updated: 06 de out. de 2025 10:50 AM" at bounding box center [784, 257] width 1107 height 11
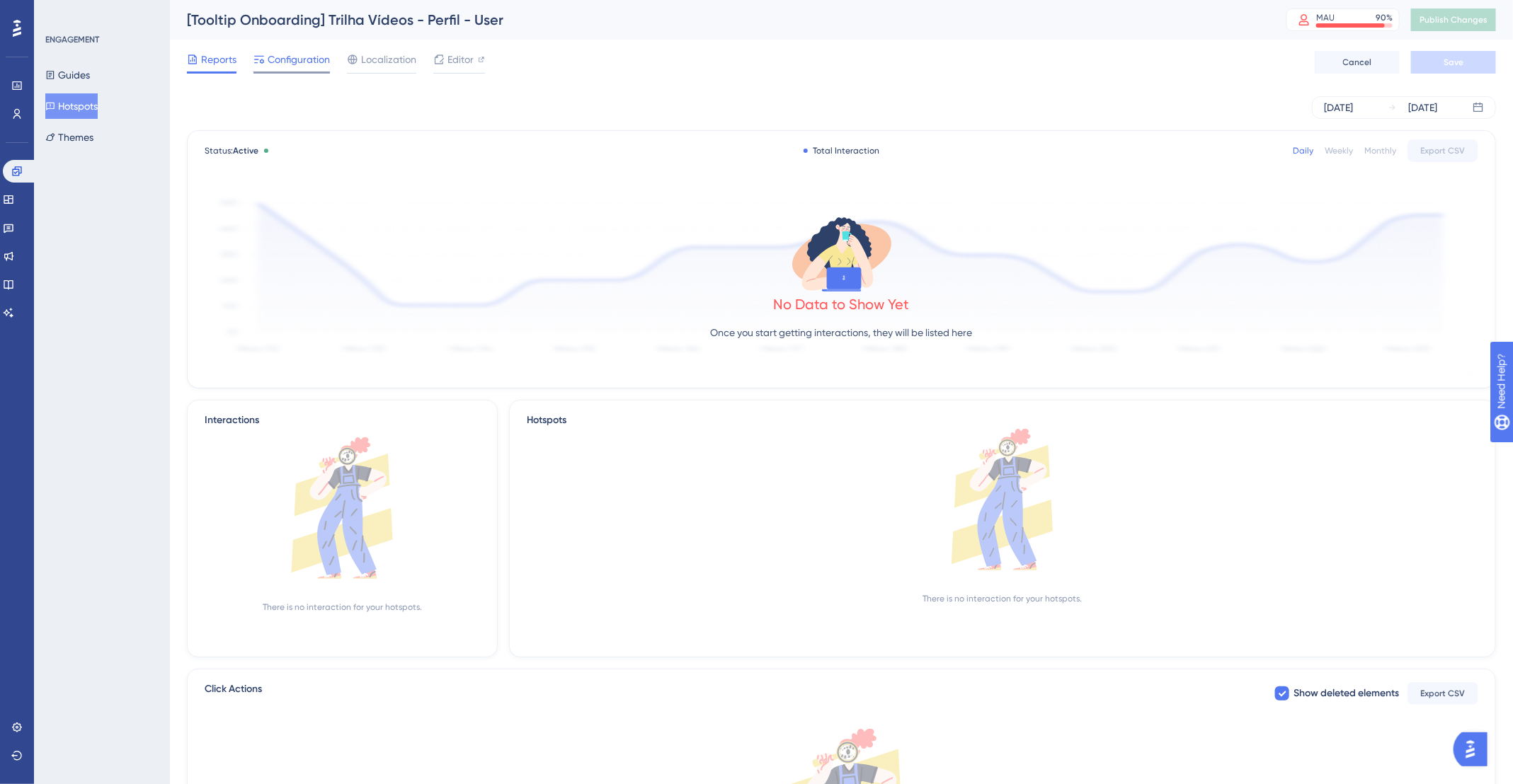
click at [277, 52] on span "Configuration" at bounding box center [298, 60] width 62 height 17
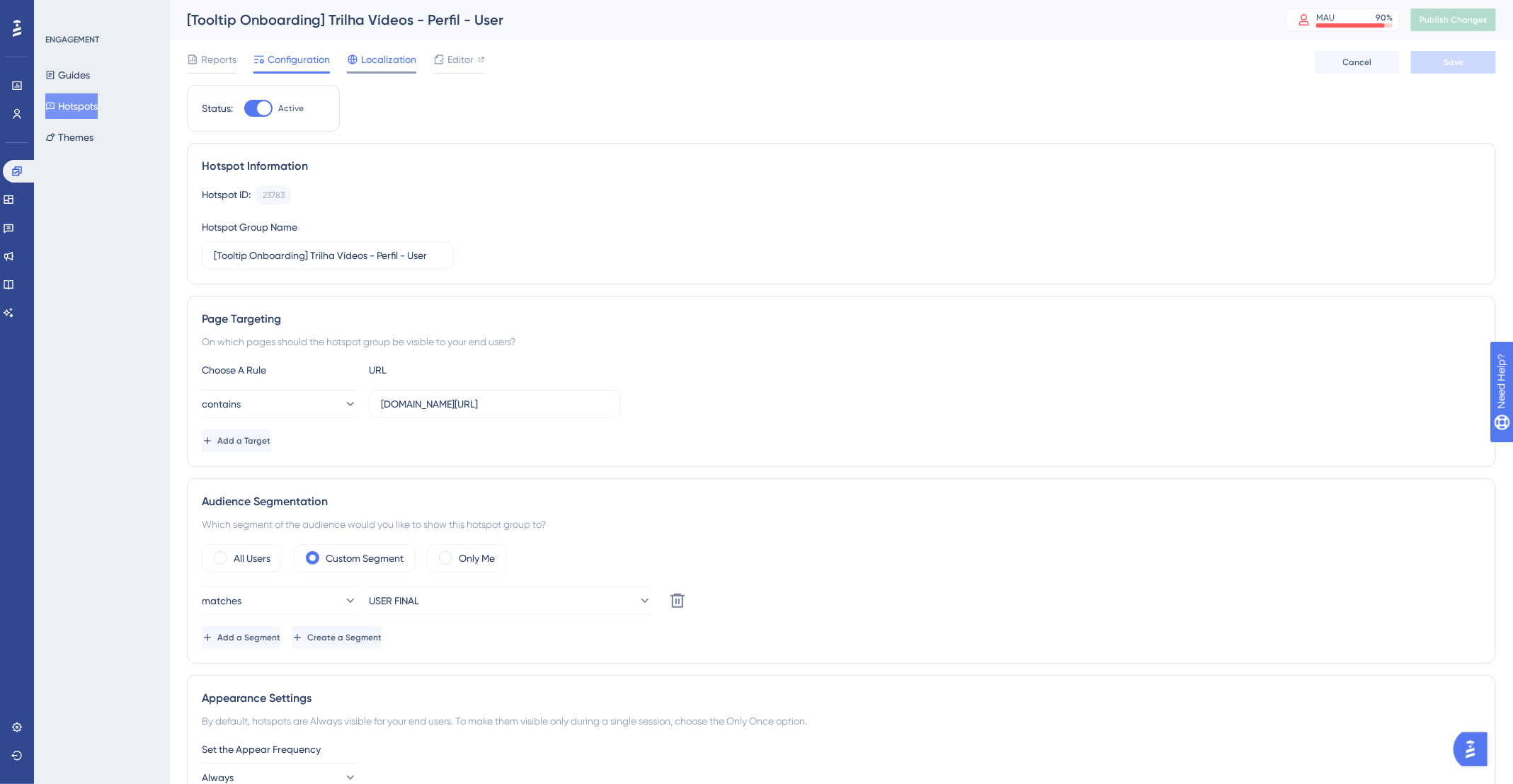
click at [398, 60] on span "Localization" at bounding box center [388, 60] width 55 height 17
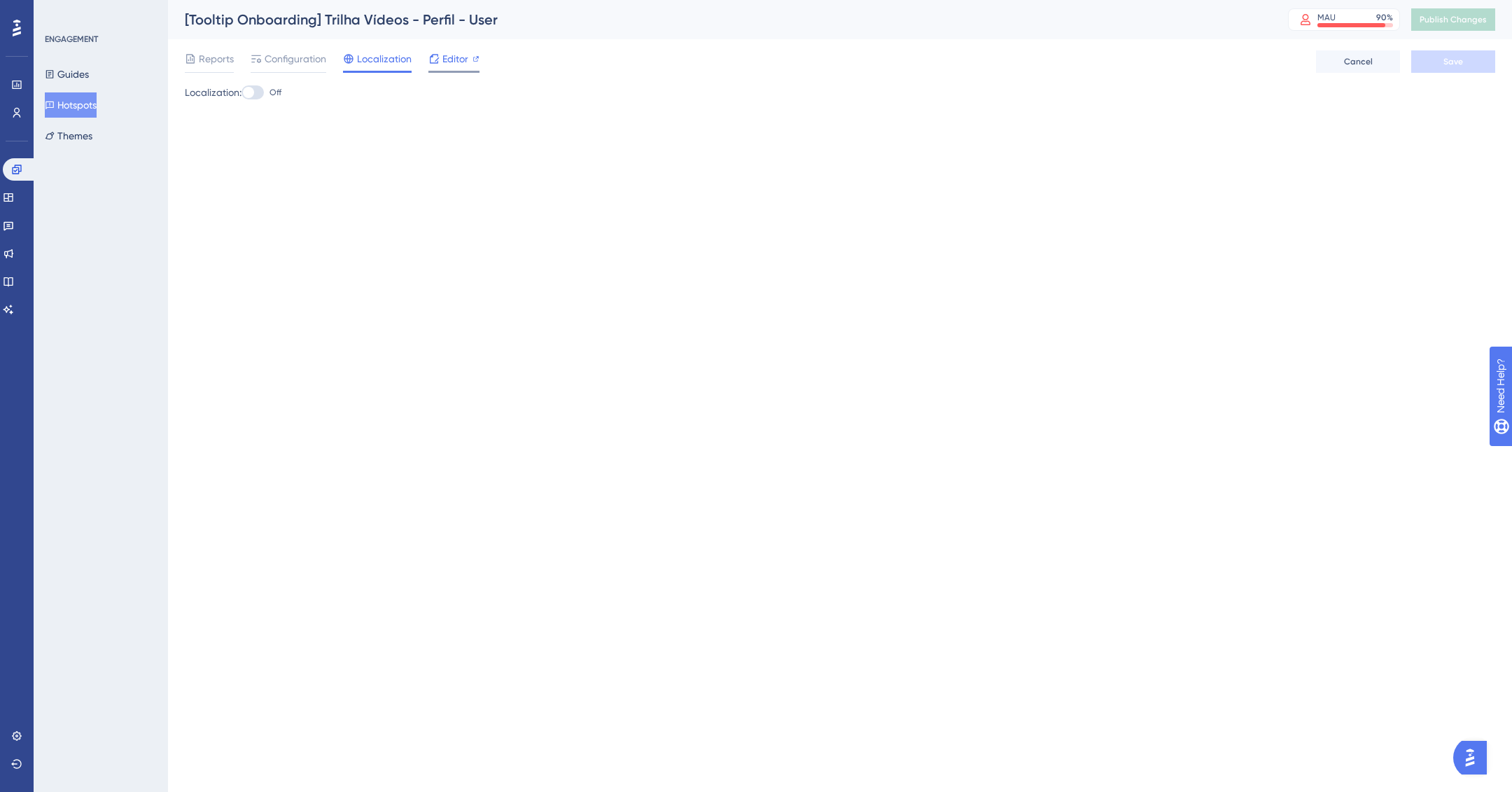
click at [441, 64] on div "Editor" at bounding box center [454, 59] width 51 height 17
click at [451, 54] on span "Editor" at bounding box center [454, 59] width 26 height 17
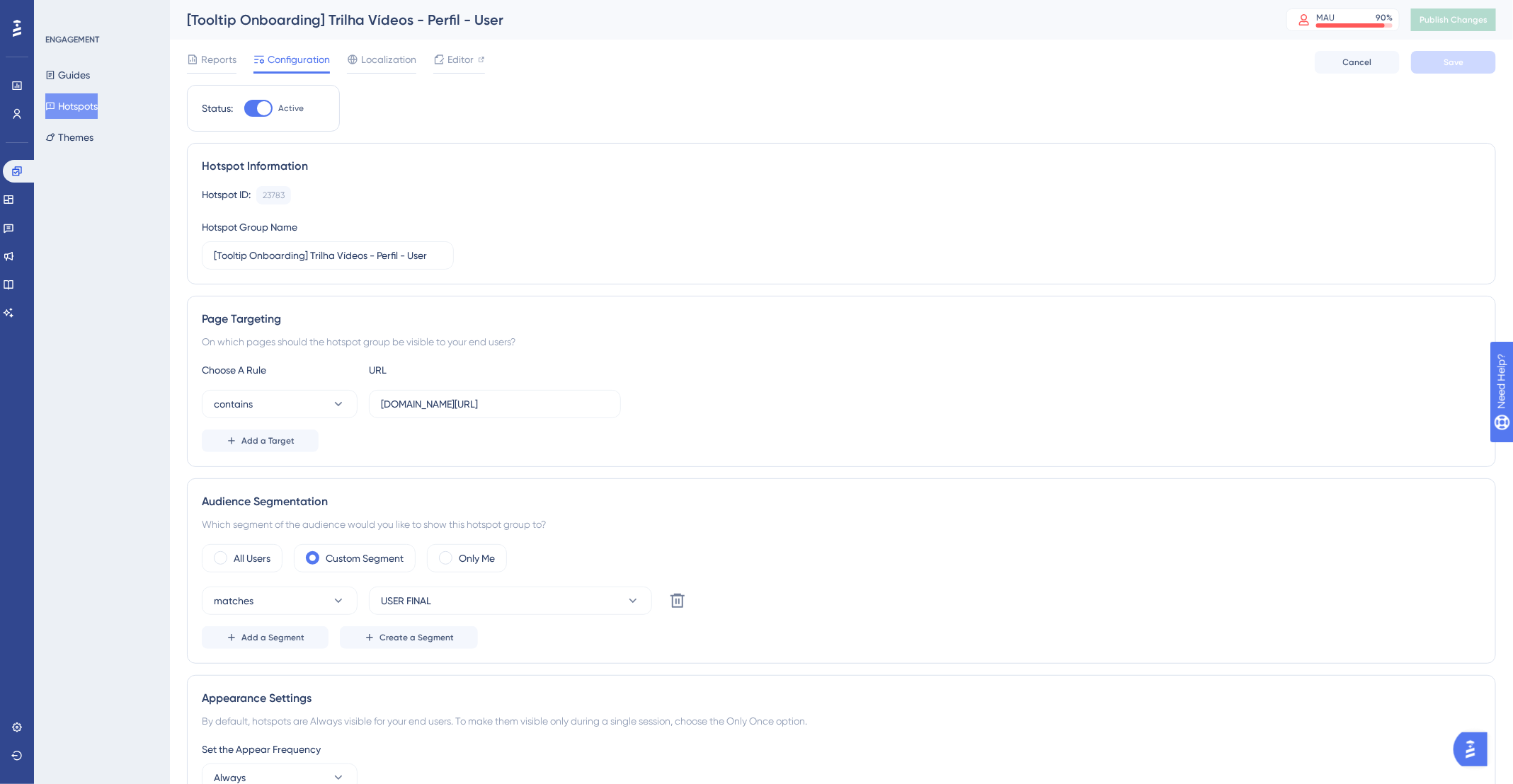
click at [80, 109] on button "Hotspots" at bounding box center [71, 106] width 53 height 25
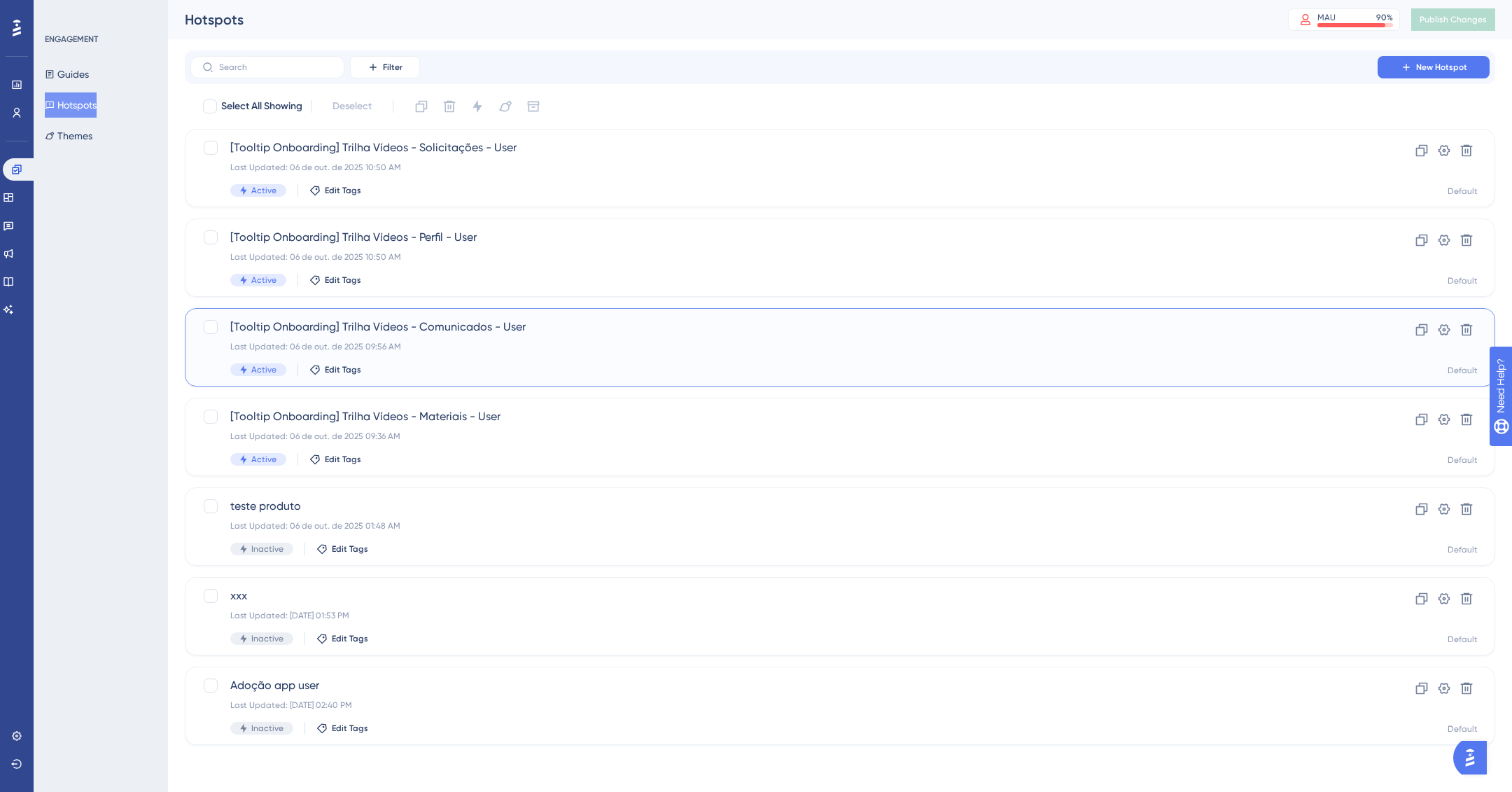
click at [615, 350] on div "Last Updated: 06 de out. de 2025 09:56 AM" at bounding box center [784, 347] width 1107 height 11
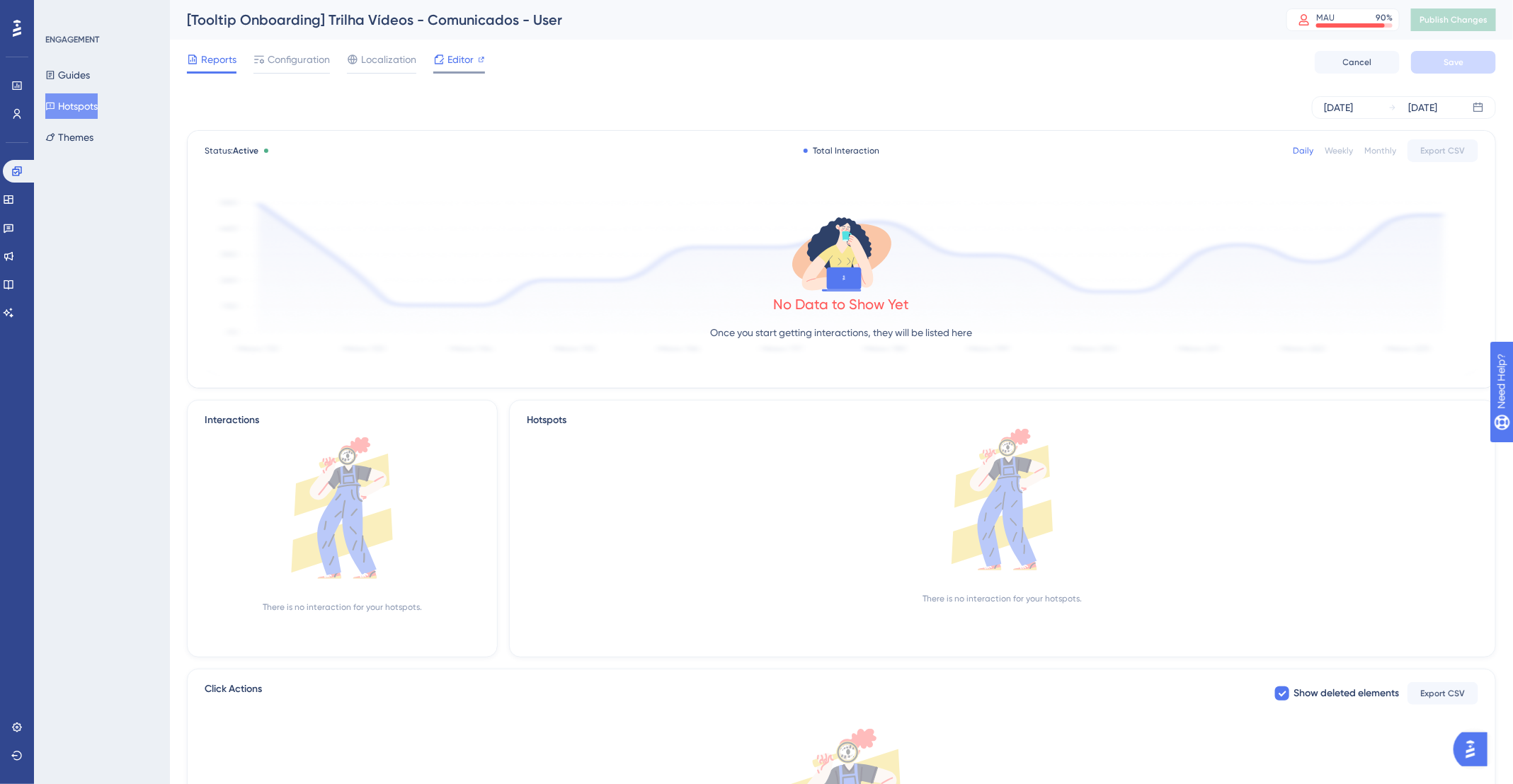
click at [456, 53] on span "Editor" at bounding box center [460, 60] width 26 height 17
click at [456, 68] on div "Editor" at bounding box center [459, 62] width 52 height 23
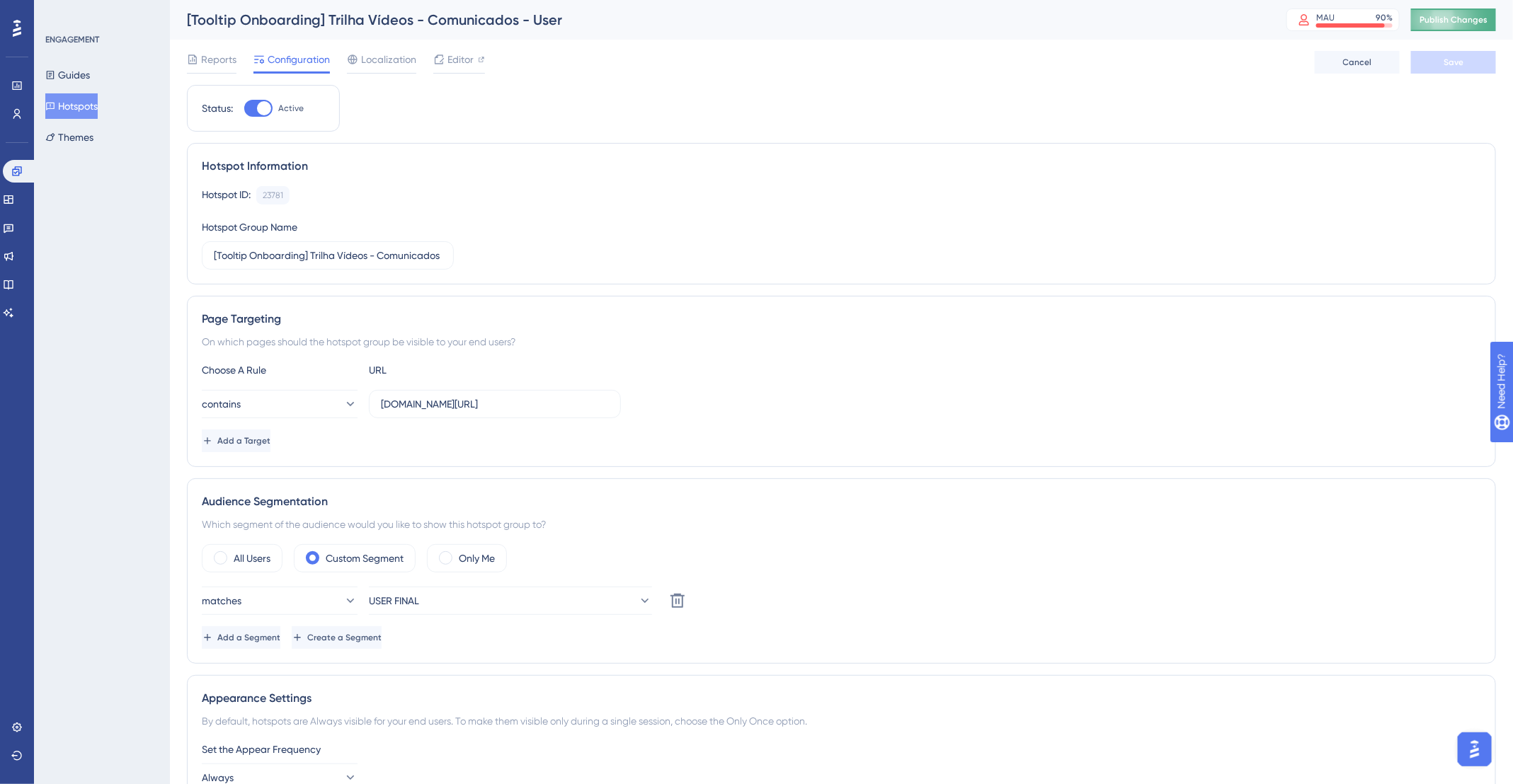
click at [1475, 20] on span "Publish Changes" at bounding box center [1453, 20] width 68 height 11
click at [471, 590] on button "USER FINAL" at bounding box center [510, 601] width 283 height 28
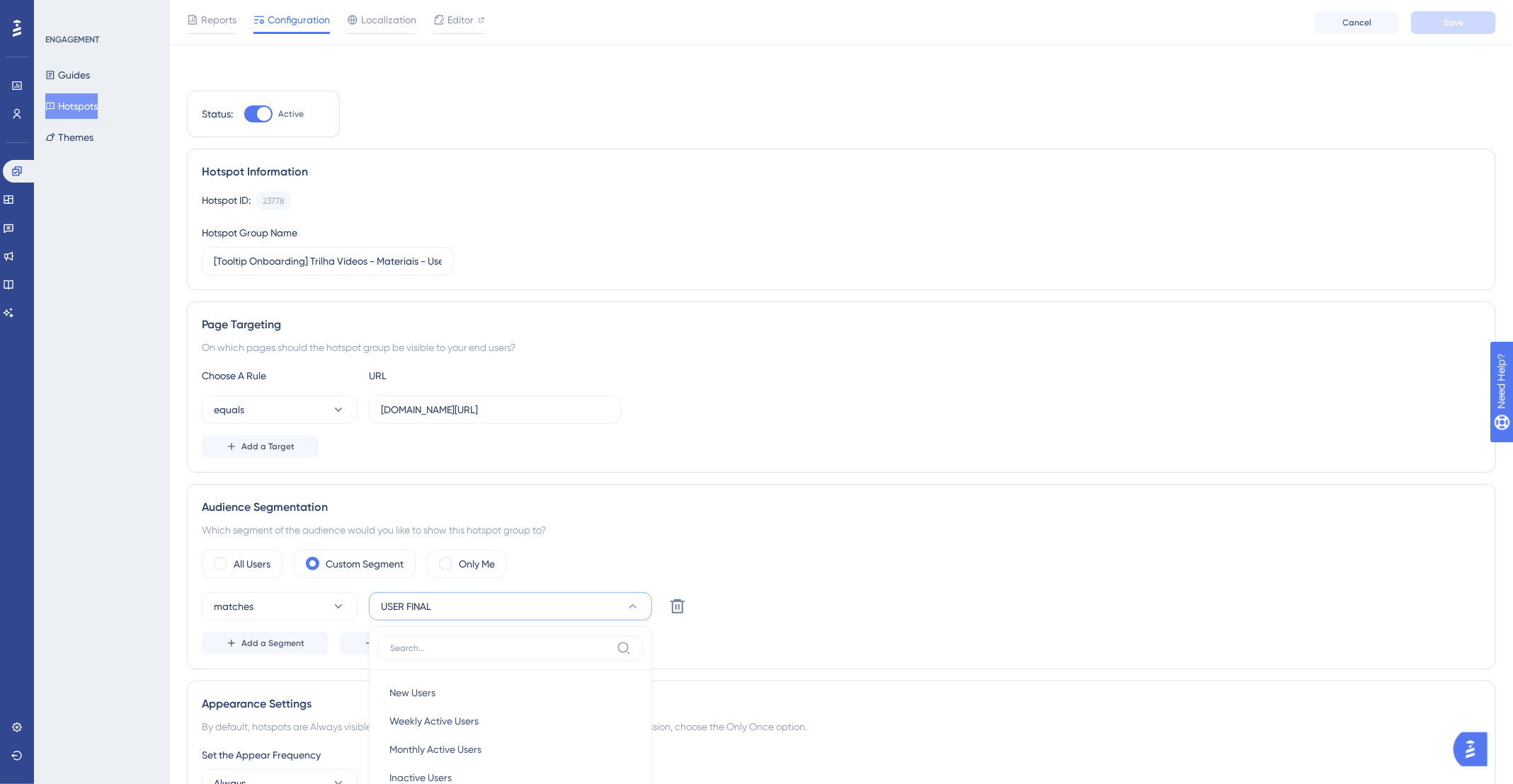
scroll to position [372, 0]
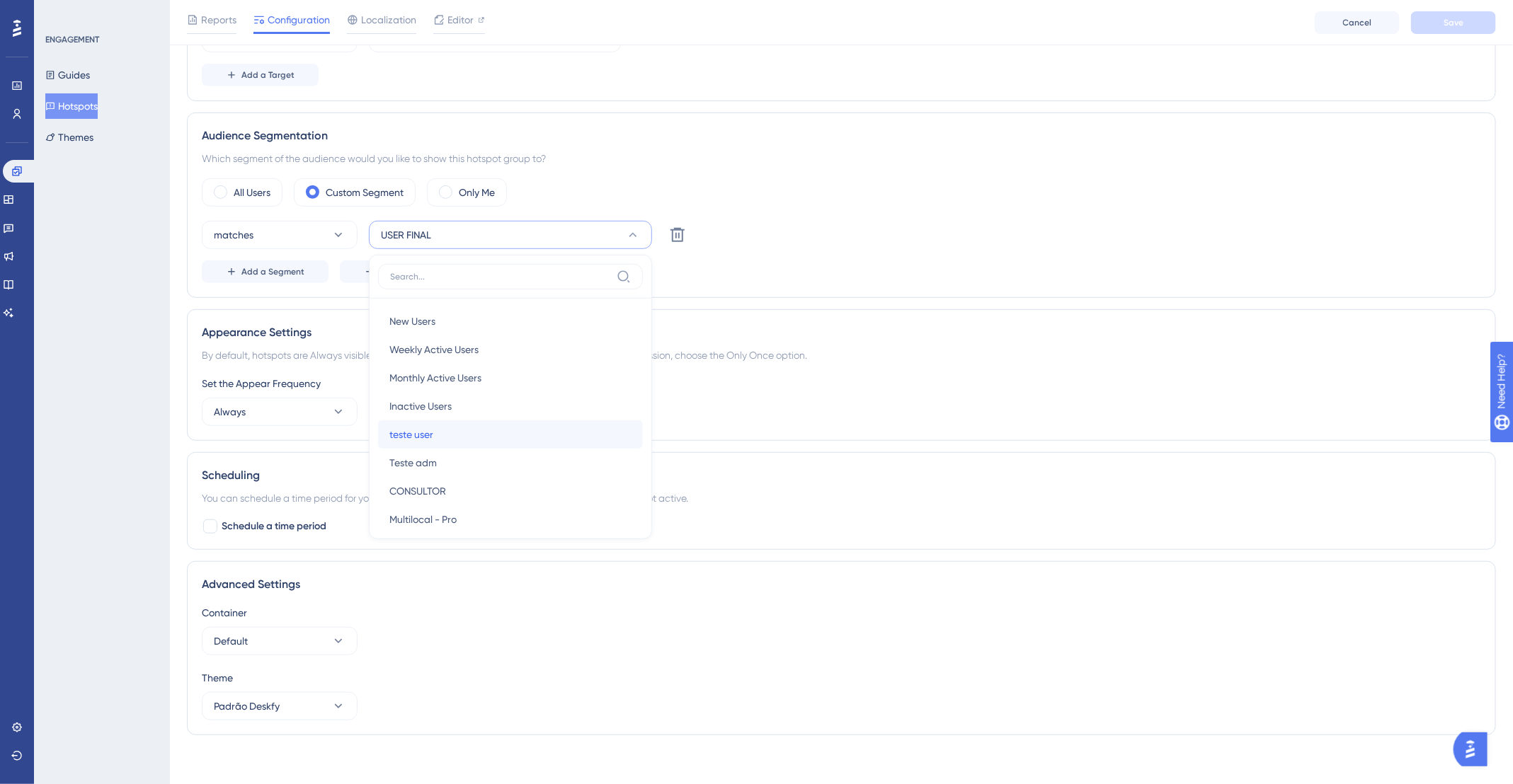
click at [468, 427] on div "teste user teste user" at bounding box center [510, 434] width 242 height 28
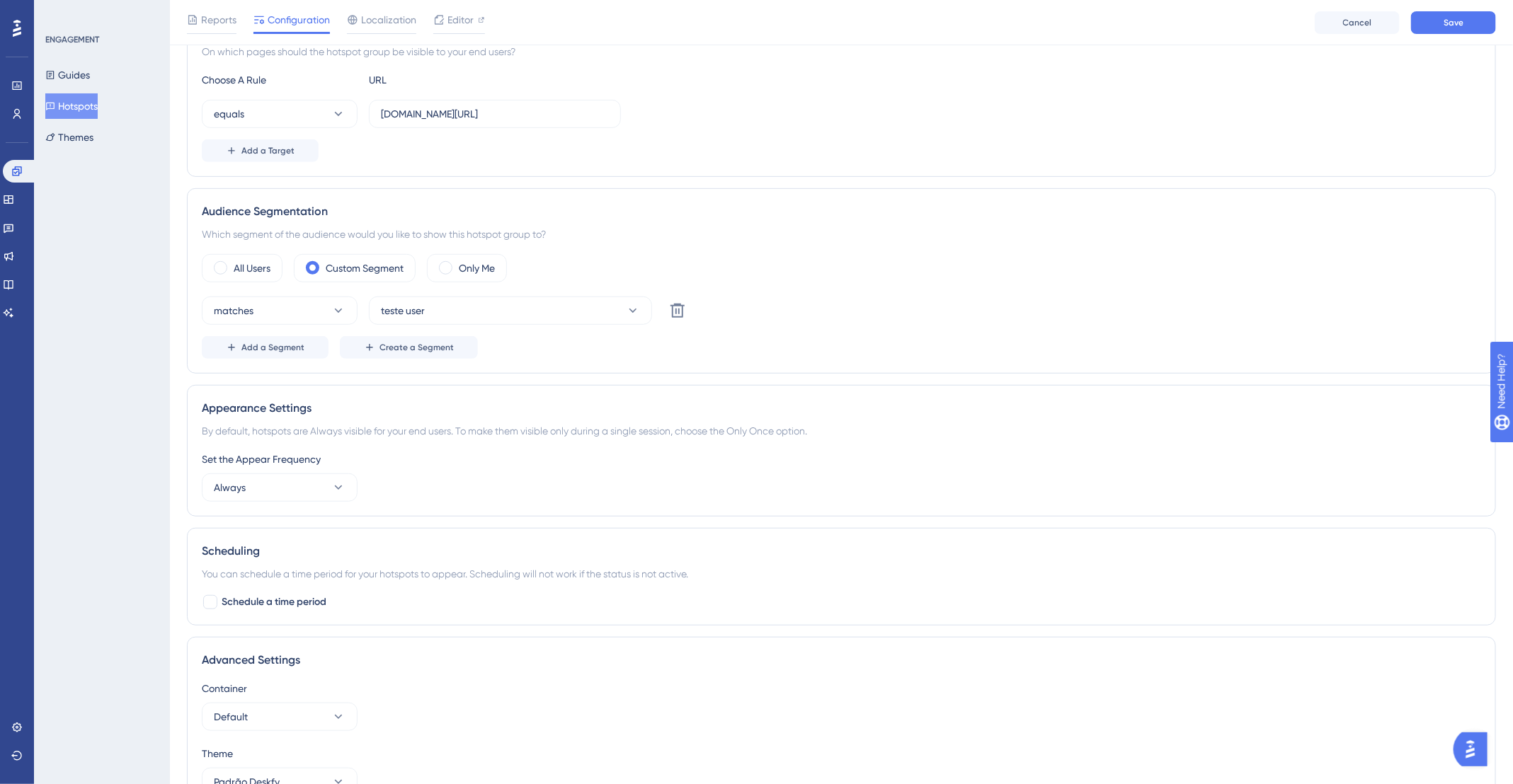
scroll to position [0, 0]
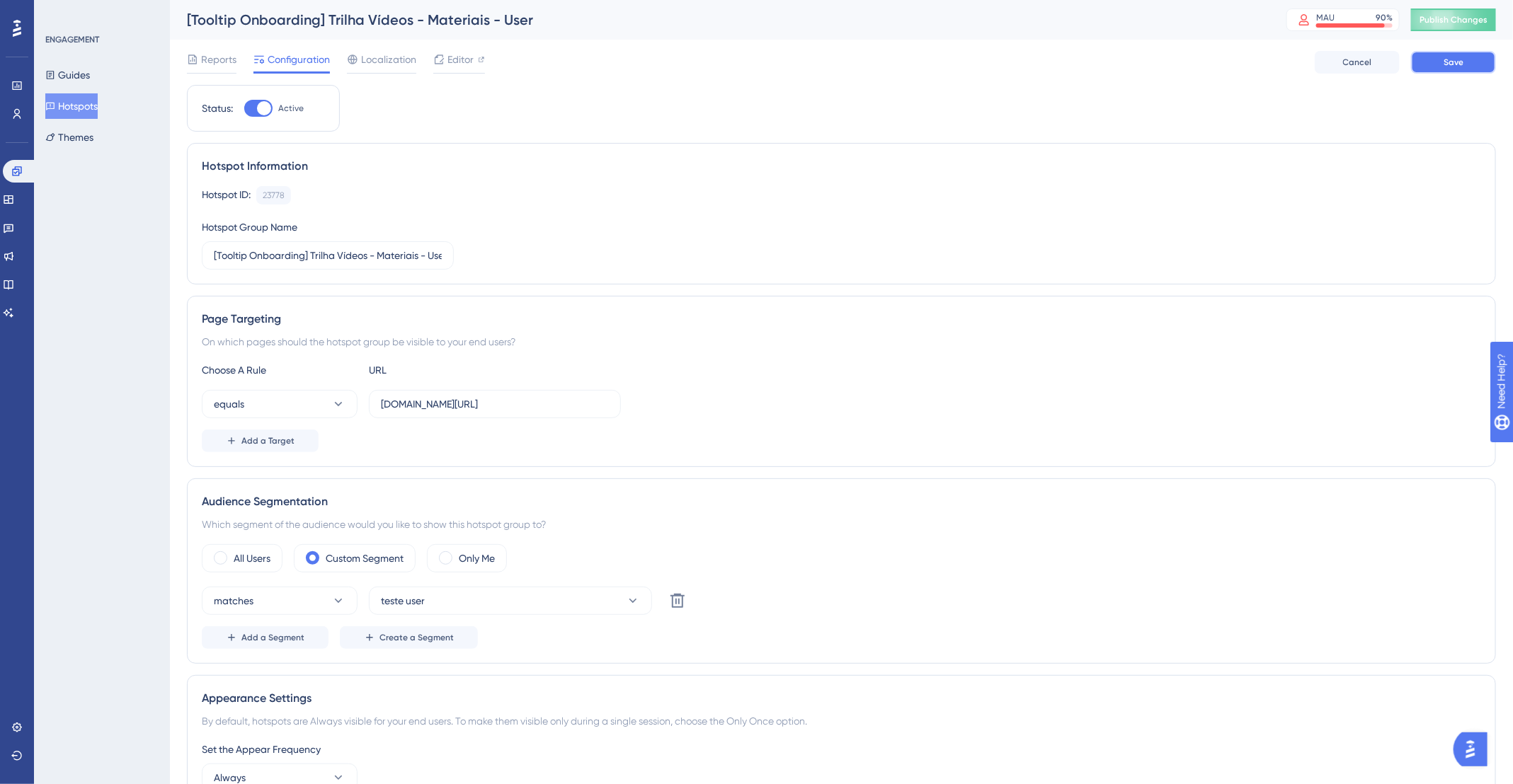
click at [1472, 55] on button "Save" at bounding box center [1453, 62] width 85 height 23
click at [1469, 21] on span "Publish Changes" at bounding box center [1453, 20] width 68 height 11
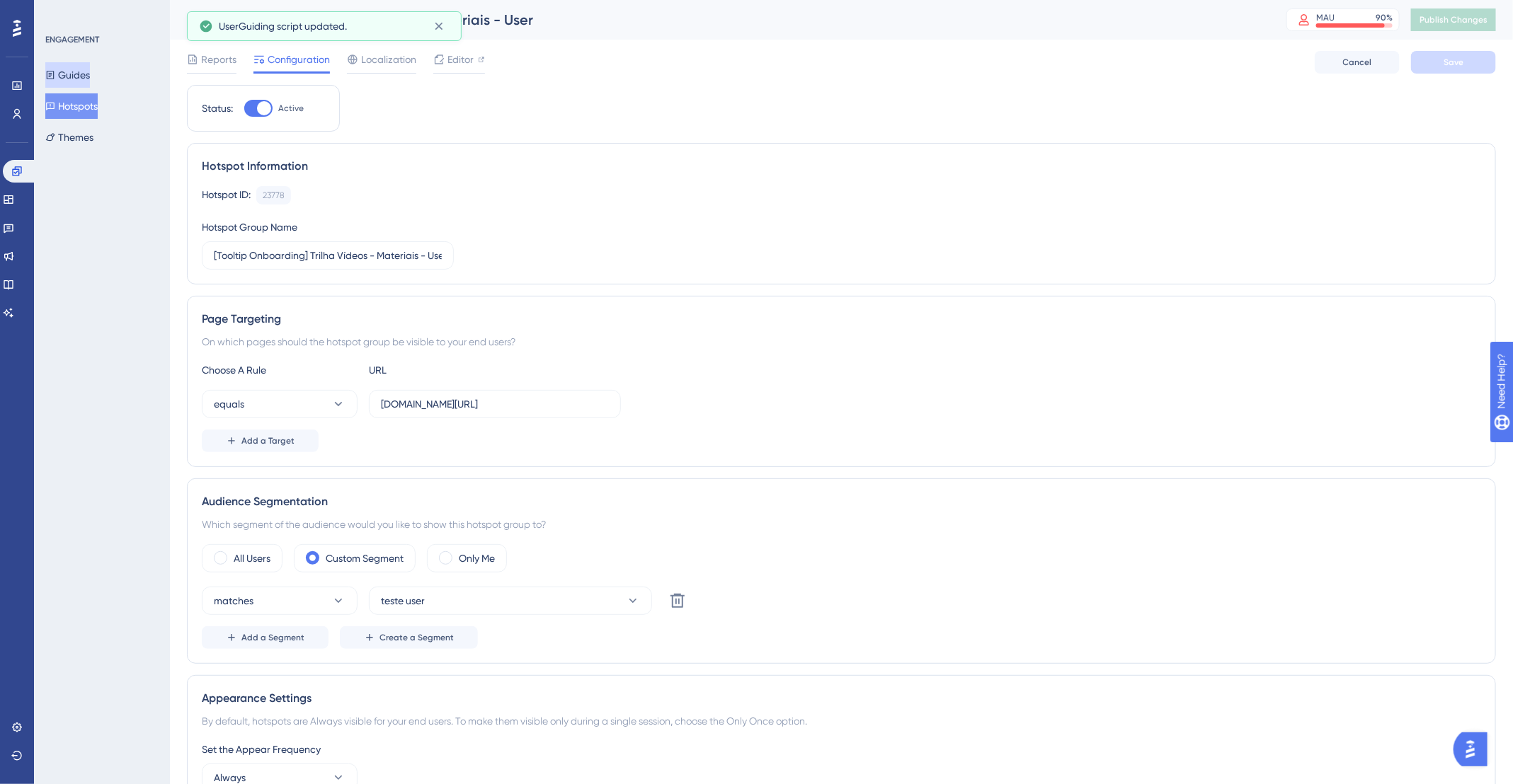
click at [77, 64] on button "Guides" at bounding box center [67, 74] width 45 height 25
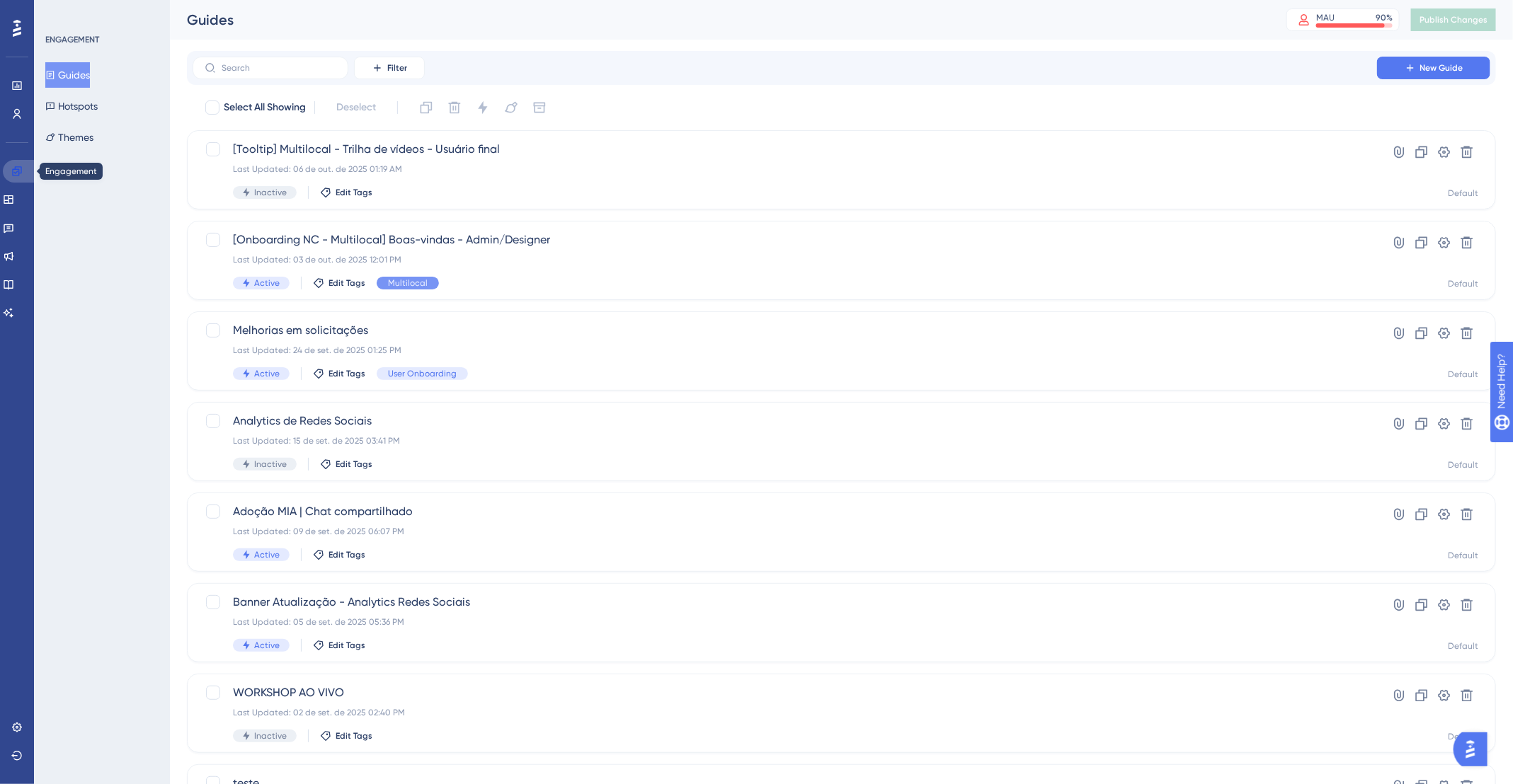
click at [17, 170] on icon at bounding box center [16, 171] width 11 height 11
click at [14, 200] on icon at bounding box center [9, 199] width 11 height 11
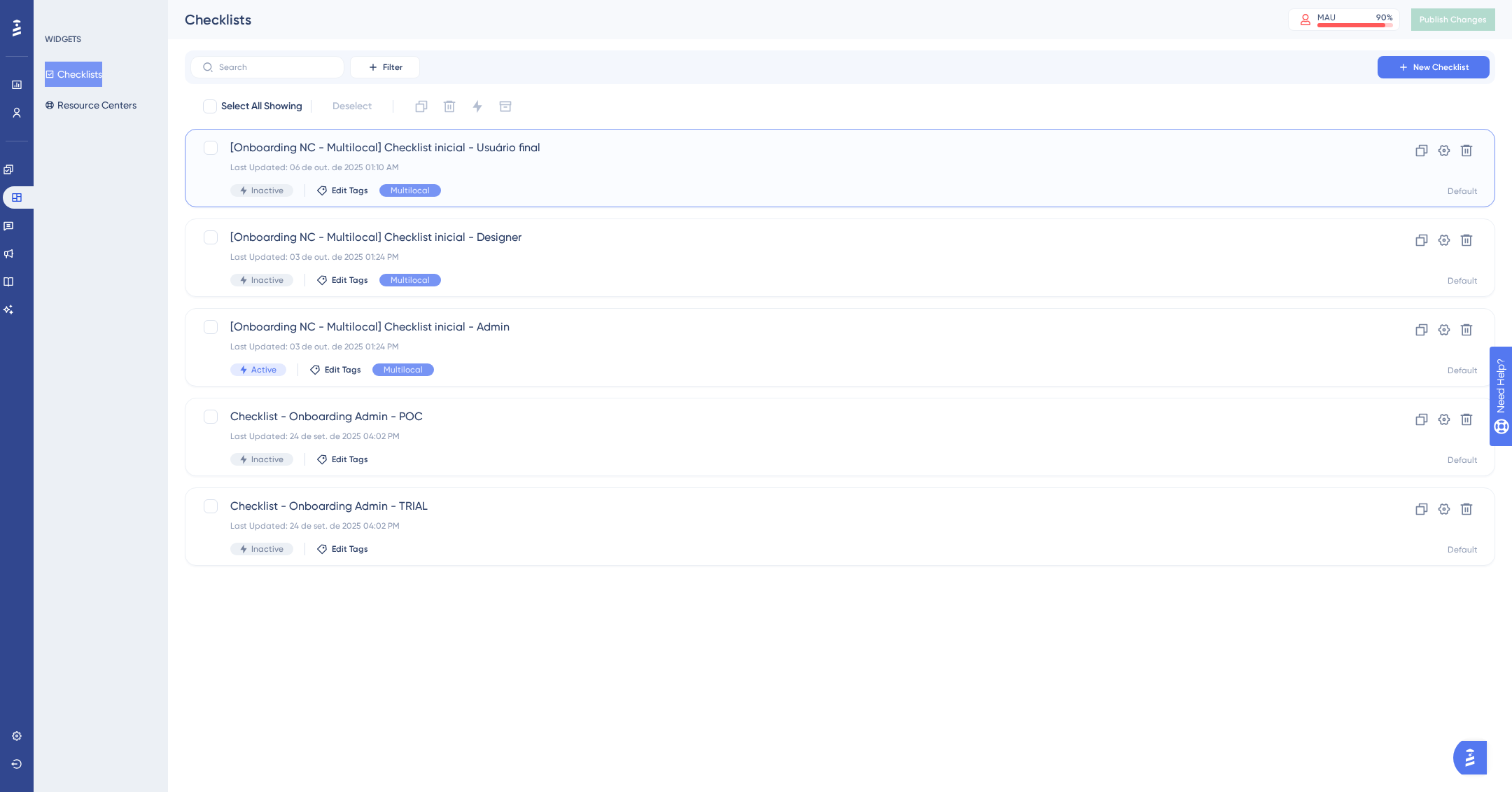
click at [733, 172] on div "Last Updated: 06 de out. de 2025 01:10 AM" at bounding box center [784, 168] width 1107 height 11
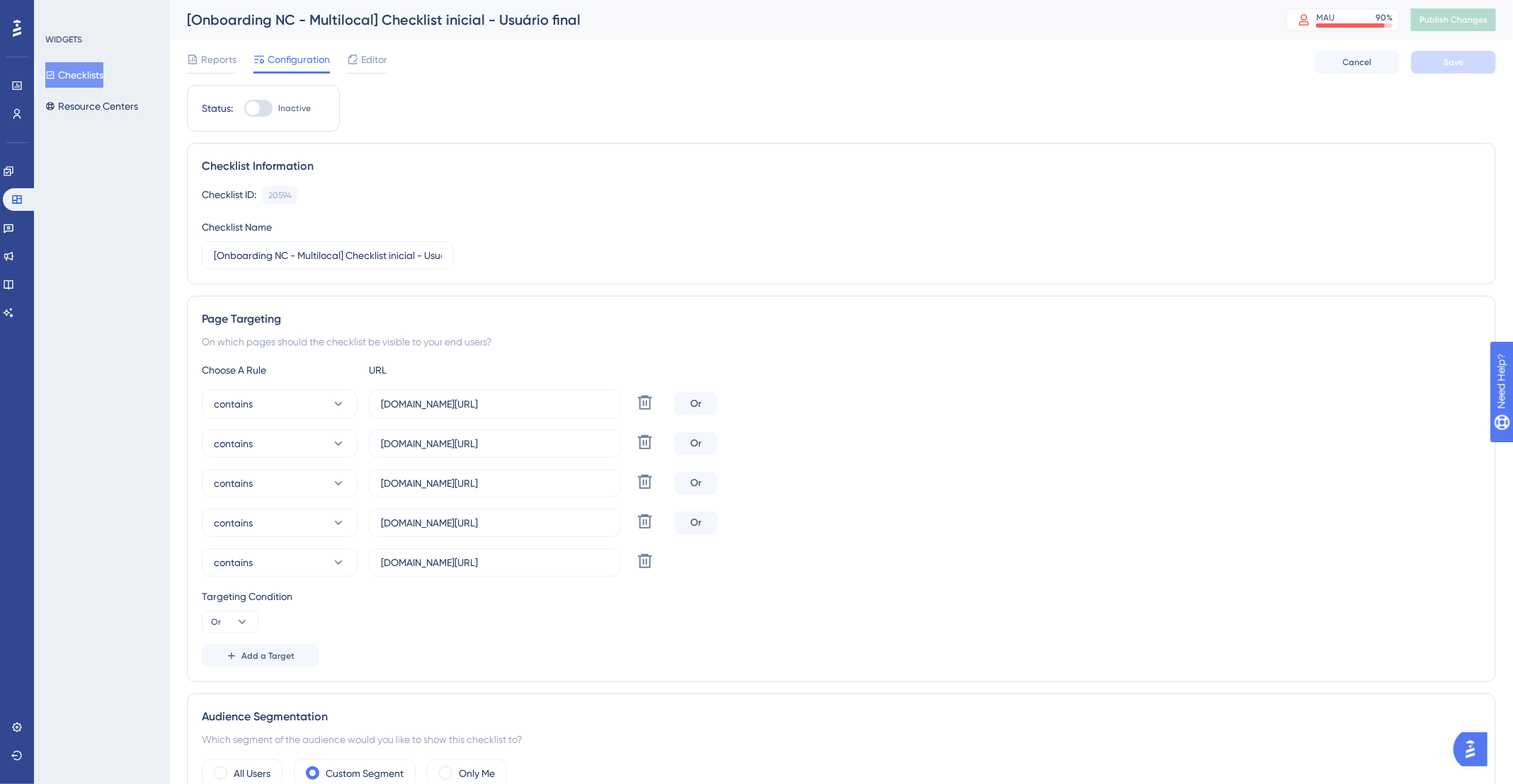
click at [259, 110] on div at bounding box center [253, 108] width 14 height 14
click at [244, 109] on input "Inactive" at bounding box center [244, 108] width 1 height 1
checkbox input "true"
click at [1465, 59] on button "Save" at bounding box center [1453, 62] width 85 height 23
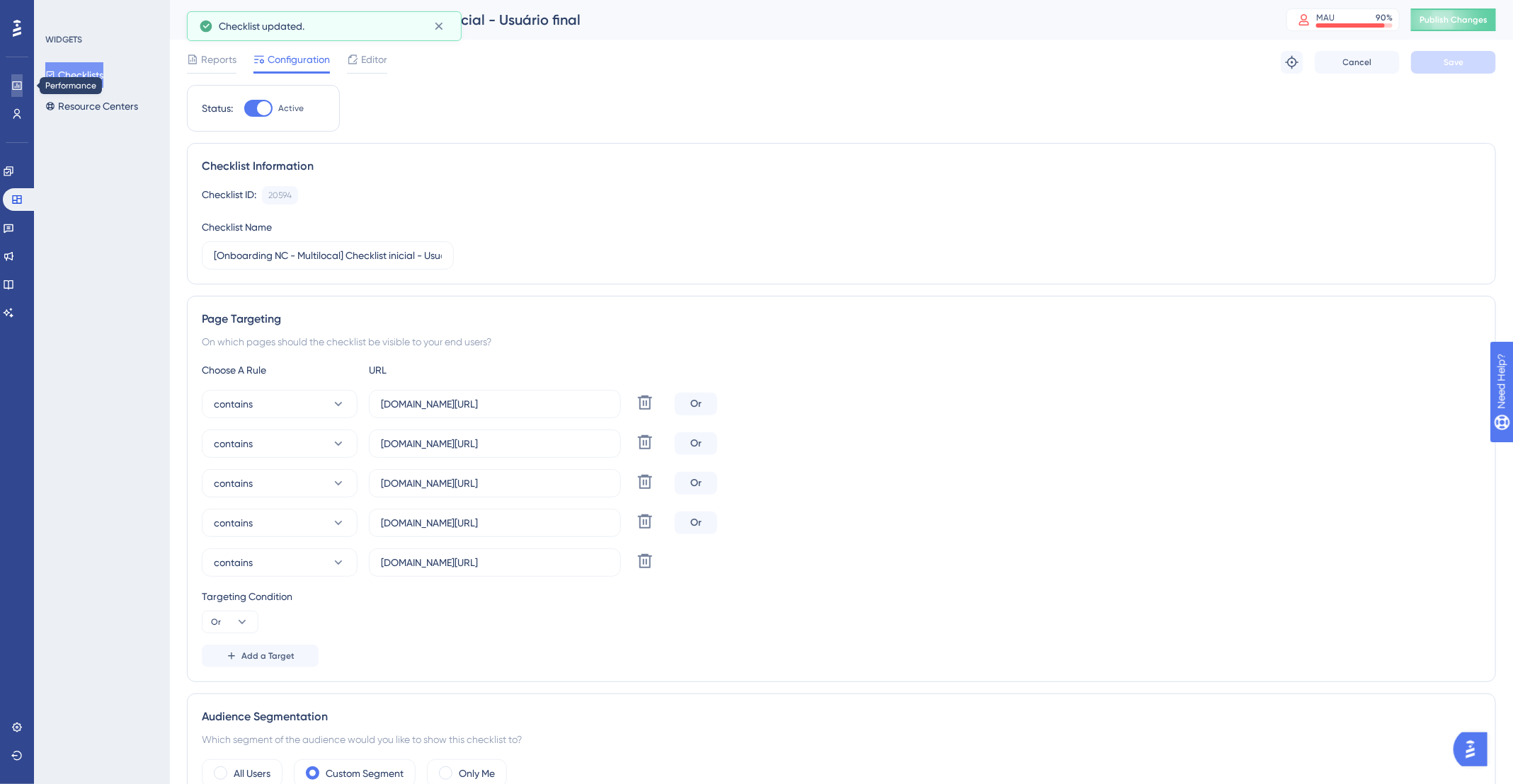
click at [23, 78] on link at bounding box center [16, 85] width 11 height 23
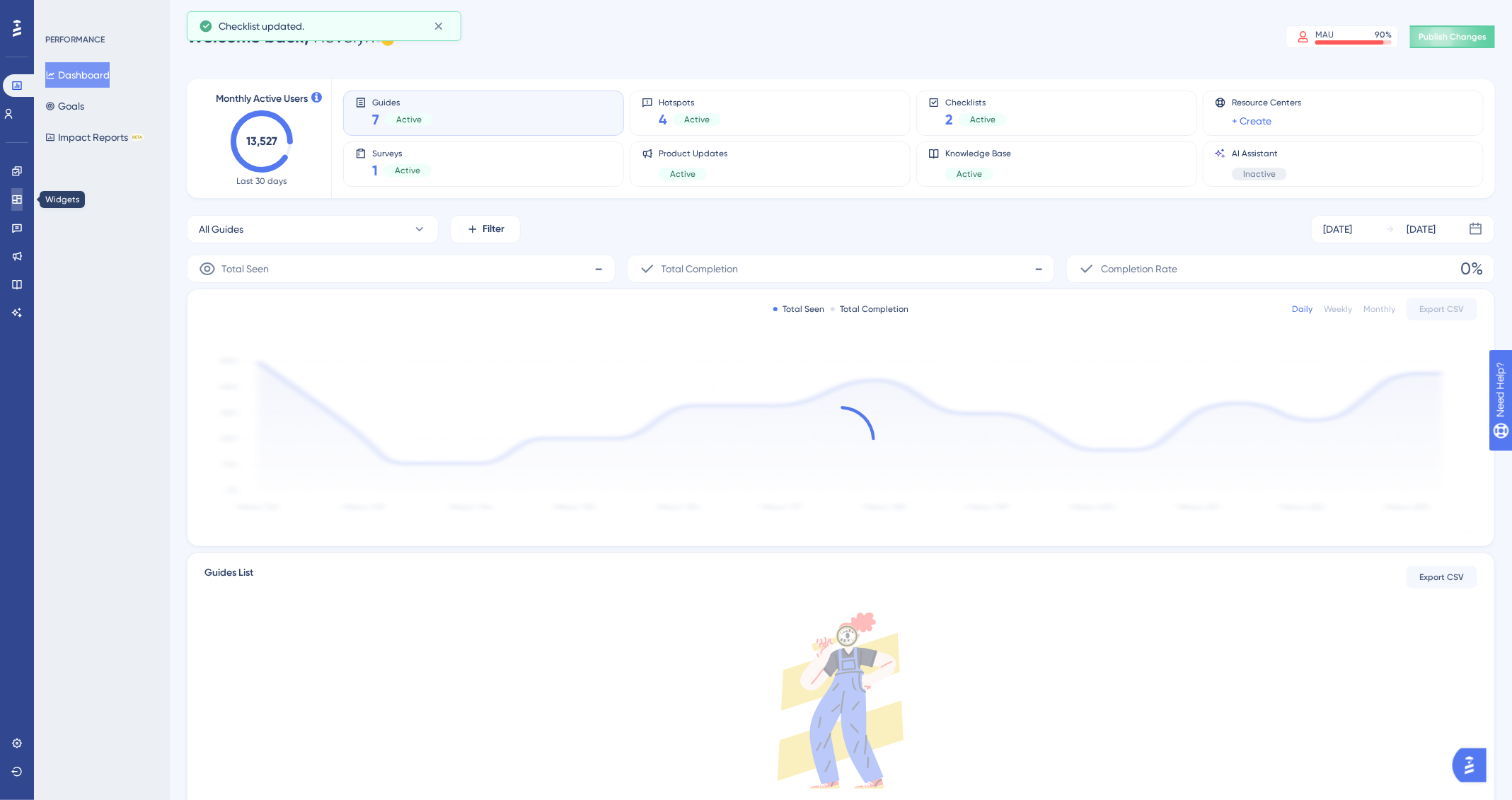
click at [13, 197] on icon at bounding box center [16, 199] width 11 height 11
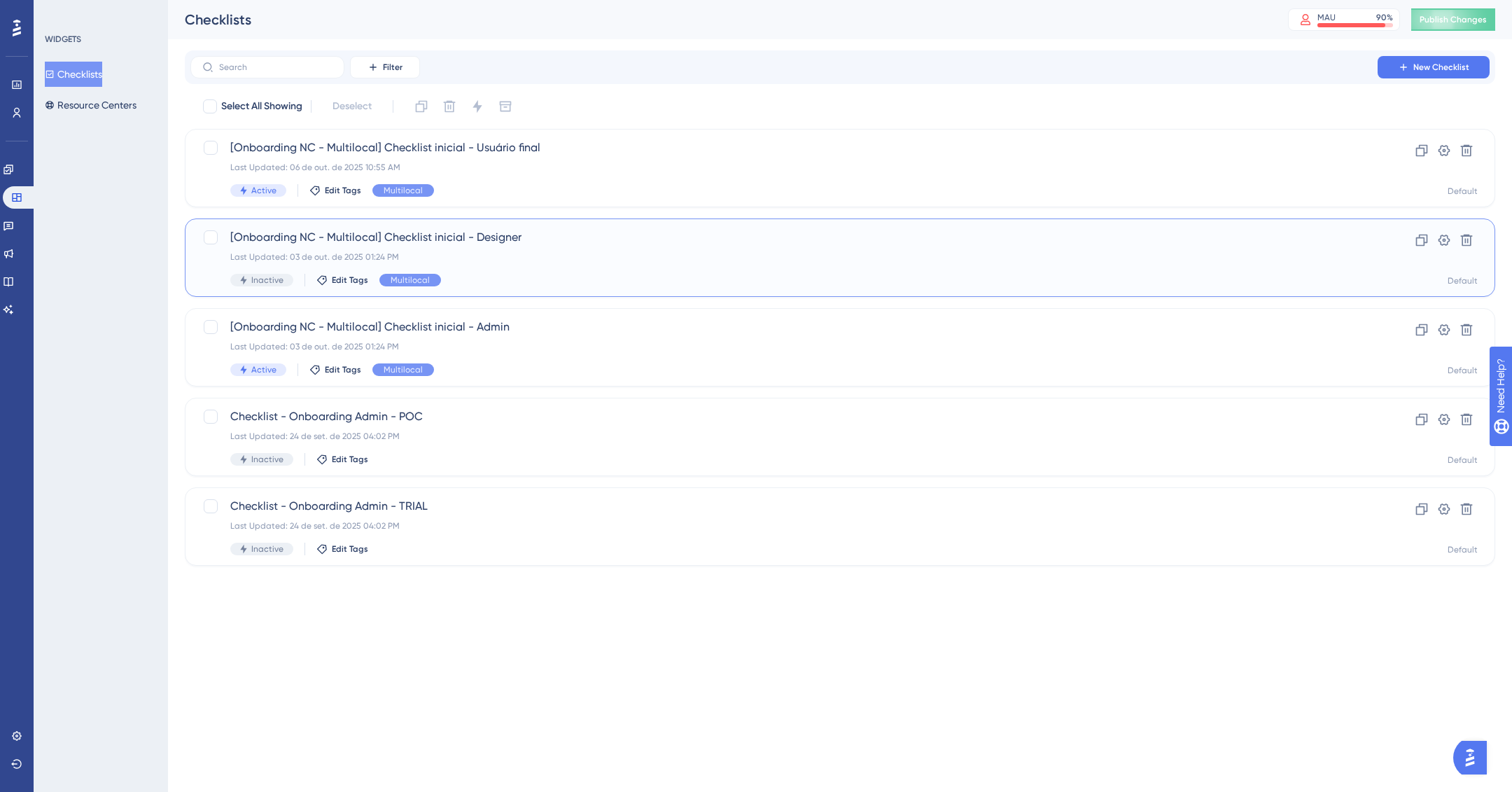
click at [739, 245] on span "[Onboarding NC - Multilocal] Checklist inicial - Designer" at bounding box center [784, 237] width 1107 height 17
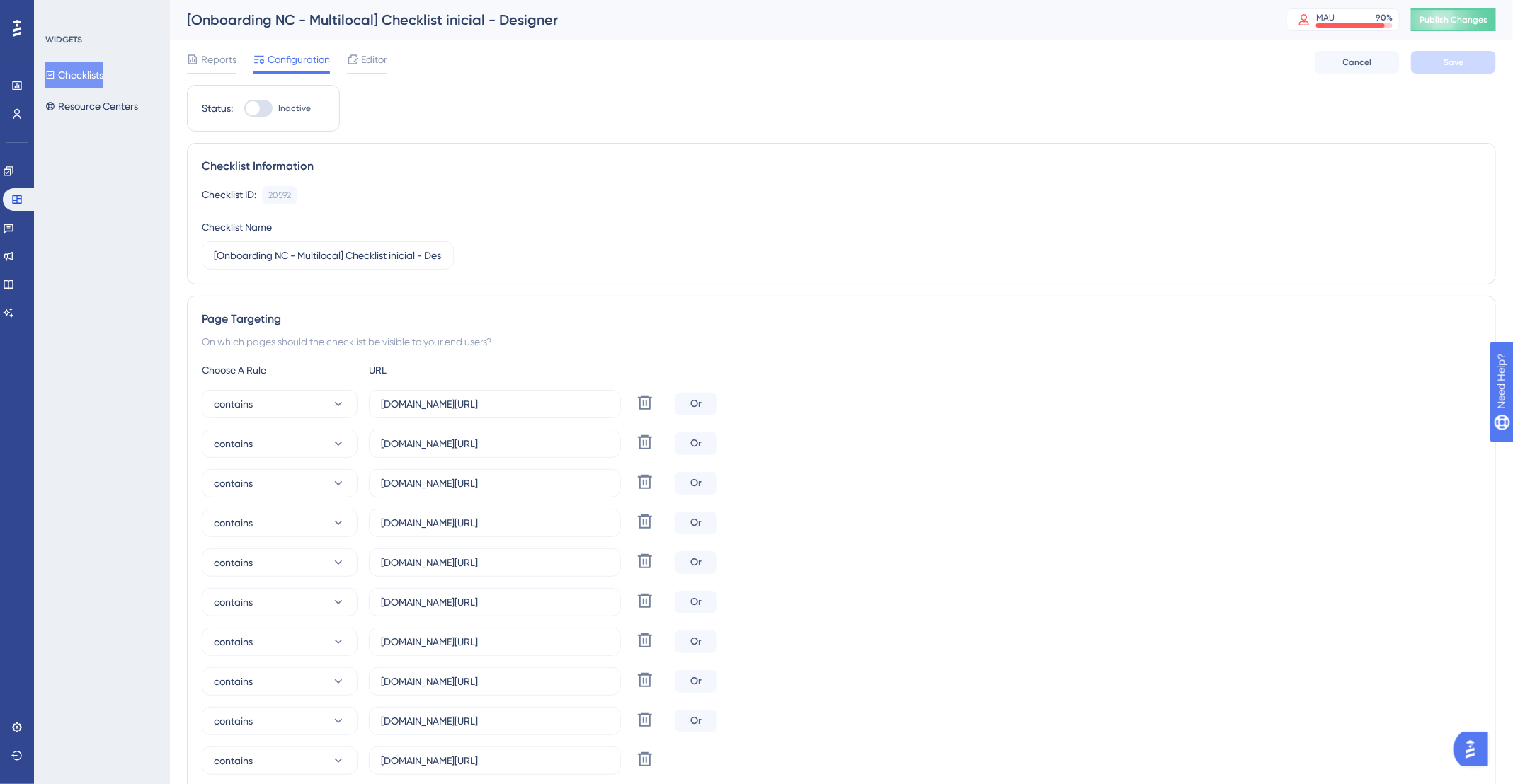
click at [266, 113] on div at bounding box center [258, 108] width 28 height 17
click at [244, 109] on input "Inactive" at bounding box center [244, 108] width 1 height 1
checkbox input "true"
click at [1463, 57] on span "Save" at bounding box center [1453, 62] width 20 height 11
click at [74, 76] on button "Checklists" at bounding box center [75, 74] width 58 height 25
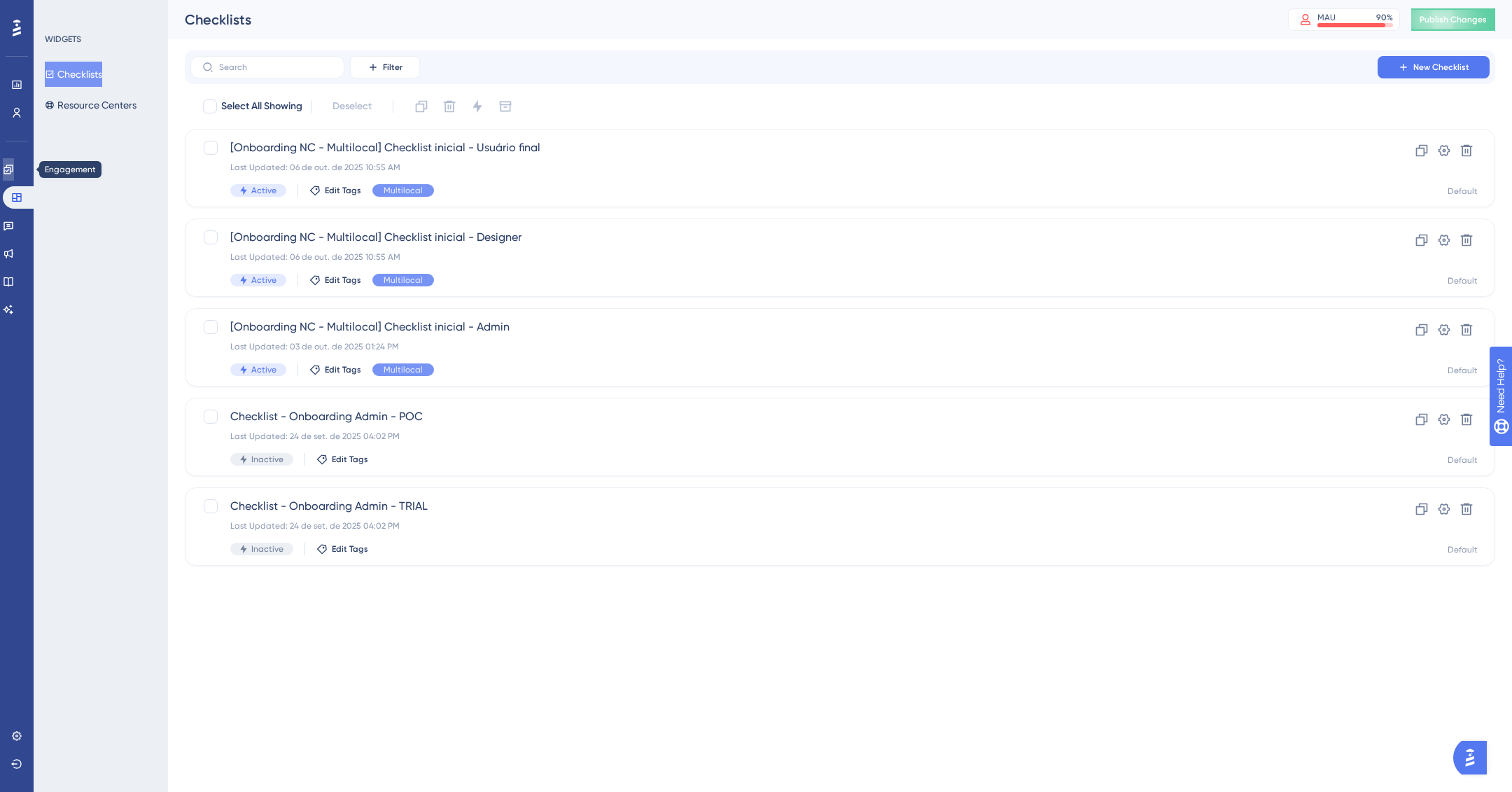
click at [14, 166] on link at bounding box center [9, 169] width 11 height 22
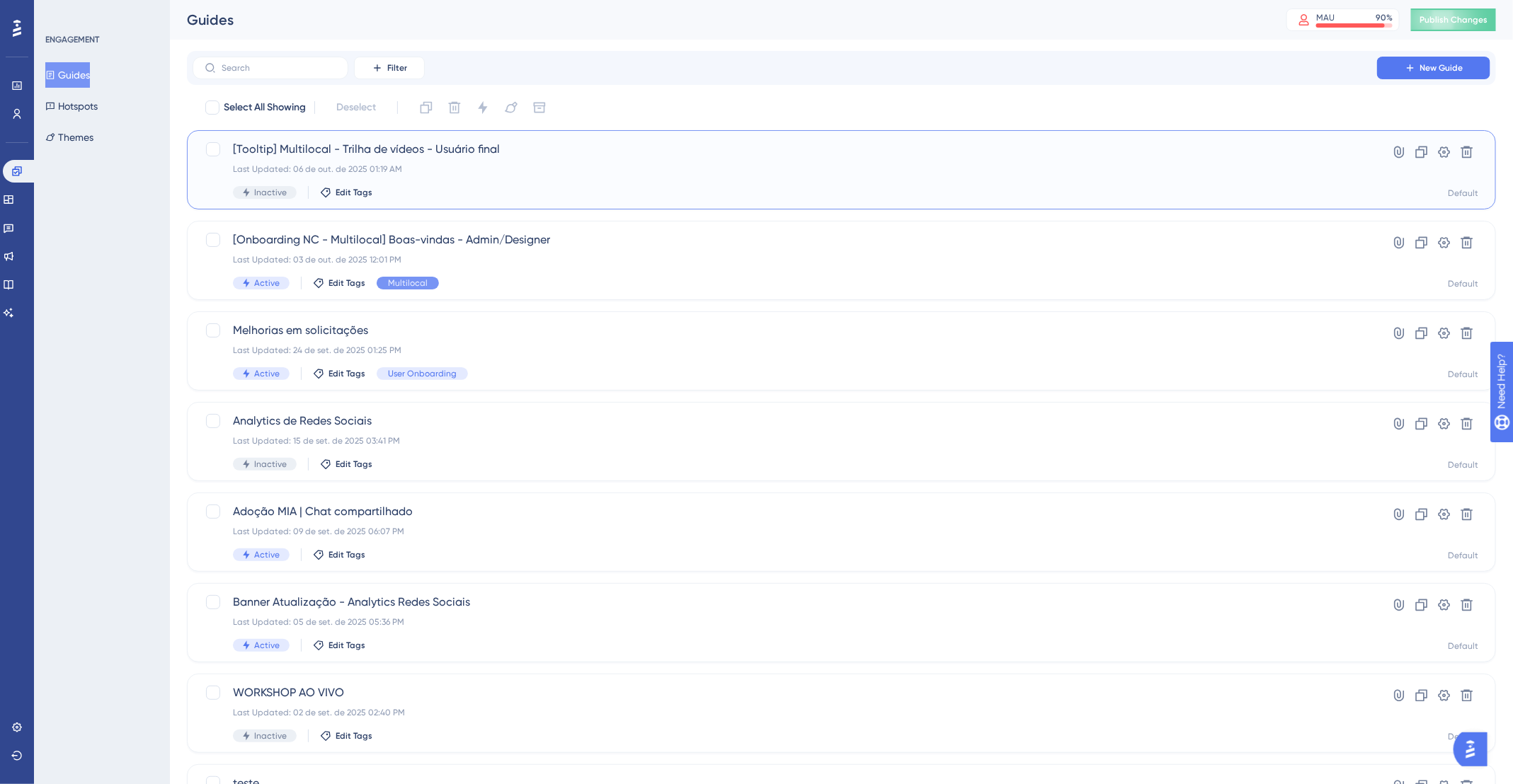
click at [909, 160] on div "[Tooltip] Multilocal - Trilha de vídeos - Usuário final Last Updated: 06 de out…" at bounding box center [784, 170] width 1104 height 58
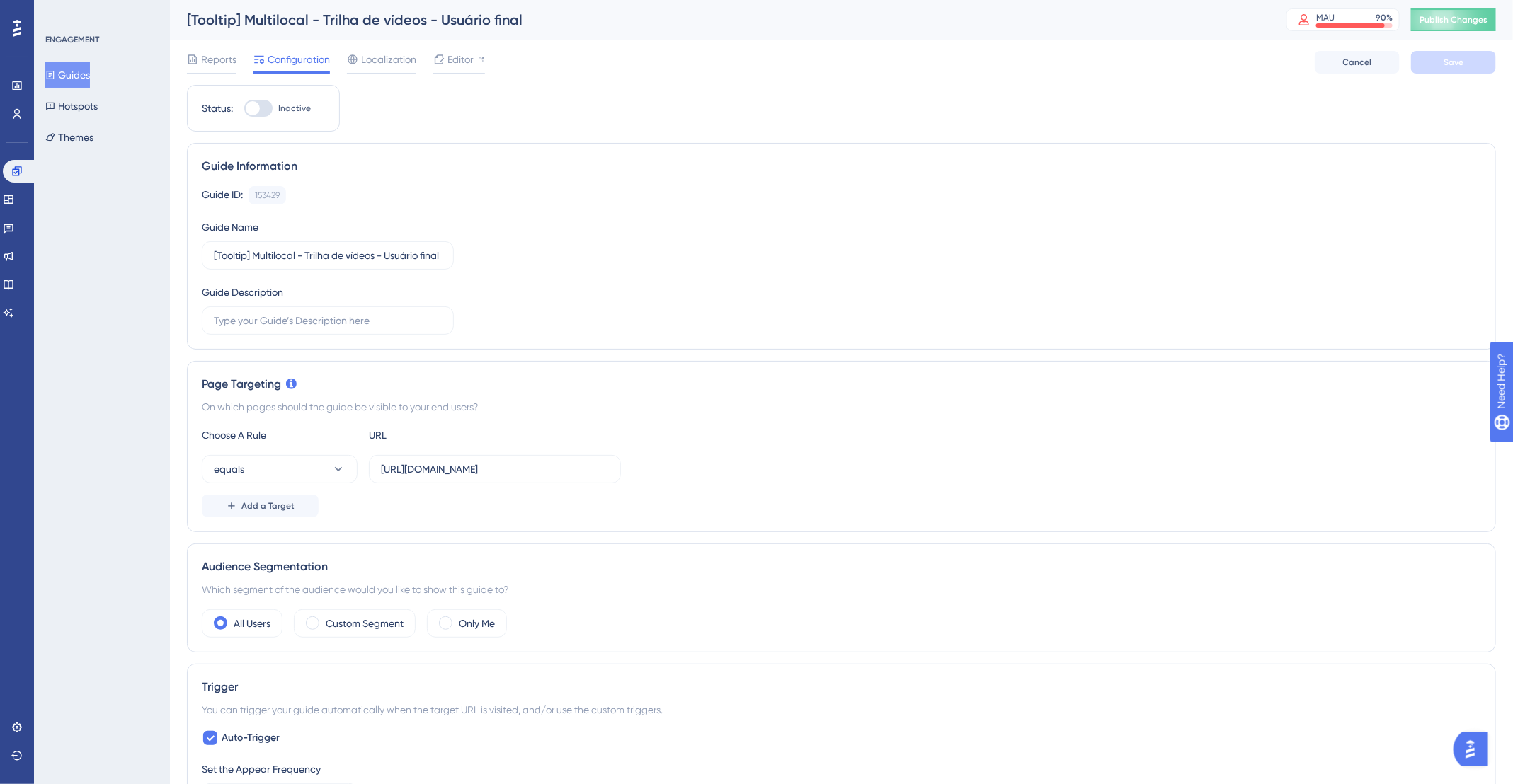
click at [75, 76] on button "Guides" at bounding box center [67, 74] width 45 height 25
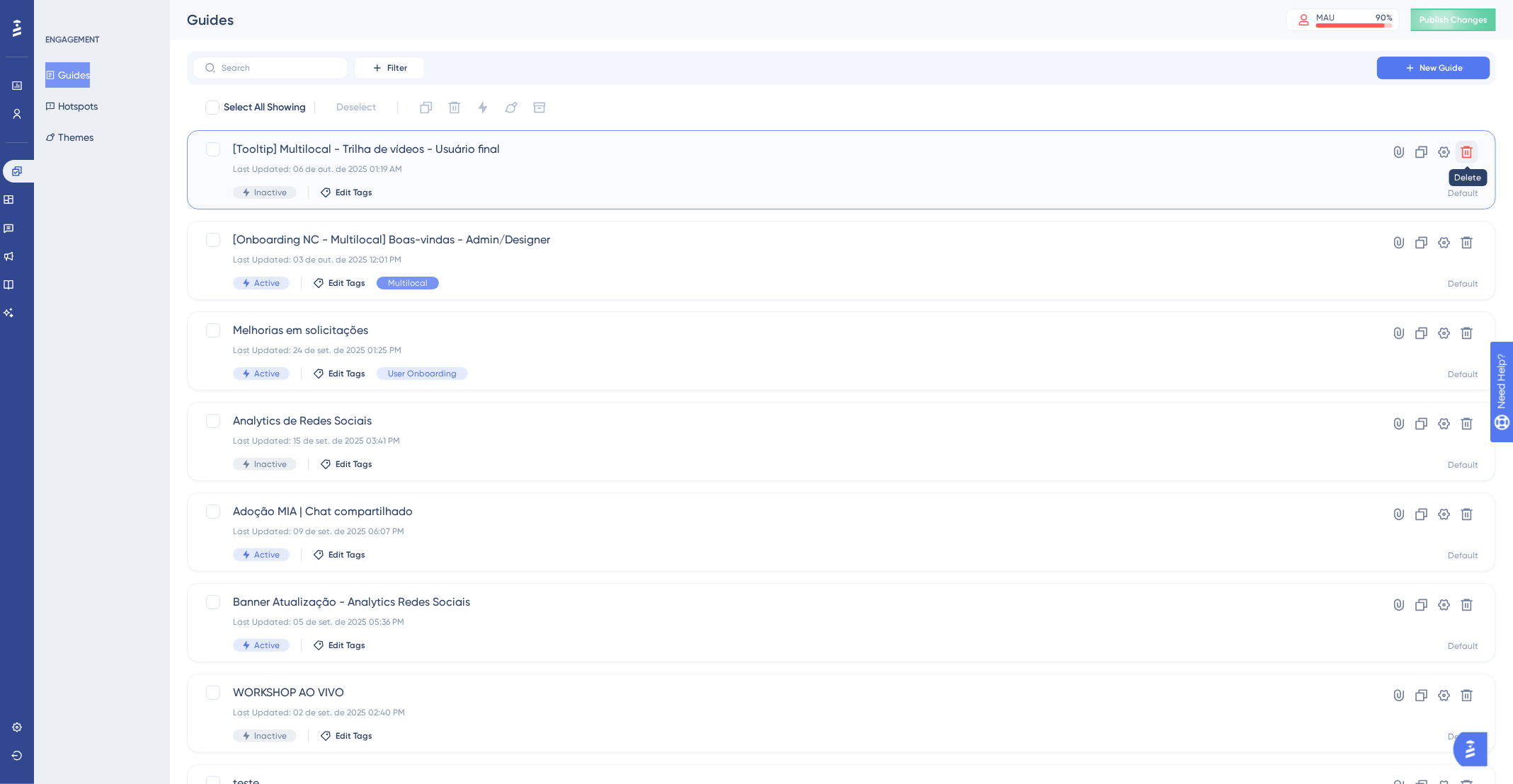
click at [1459, 147] on button at bounding box center [1467, 152] width 23 height 23
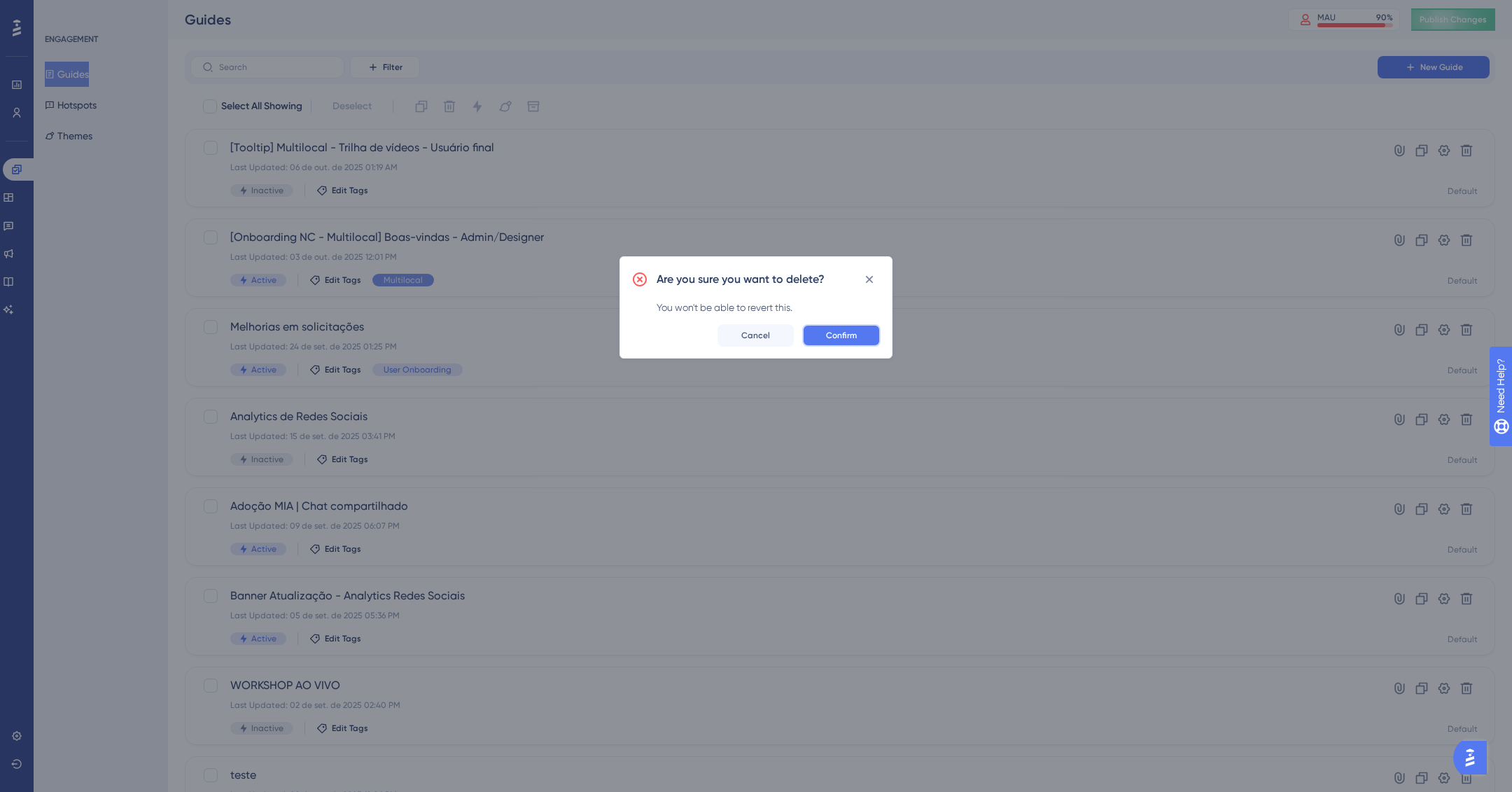
click at [867, 328] on button "Confirm" at bounding box center [841, 335] width 78 height 22
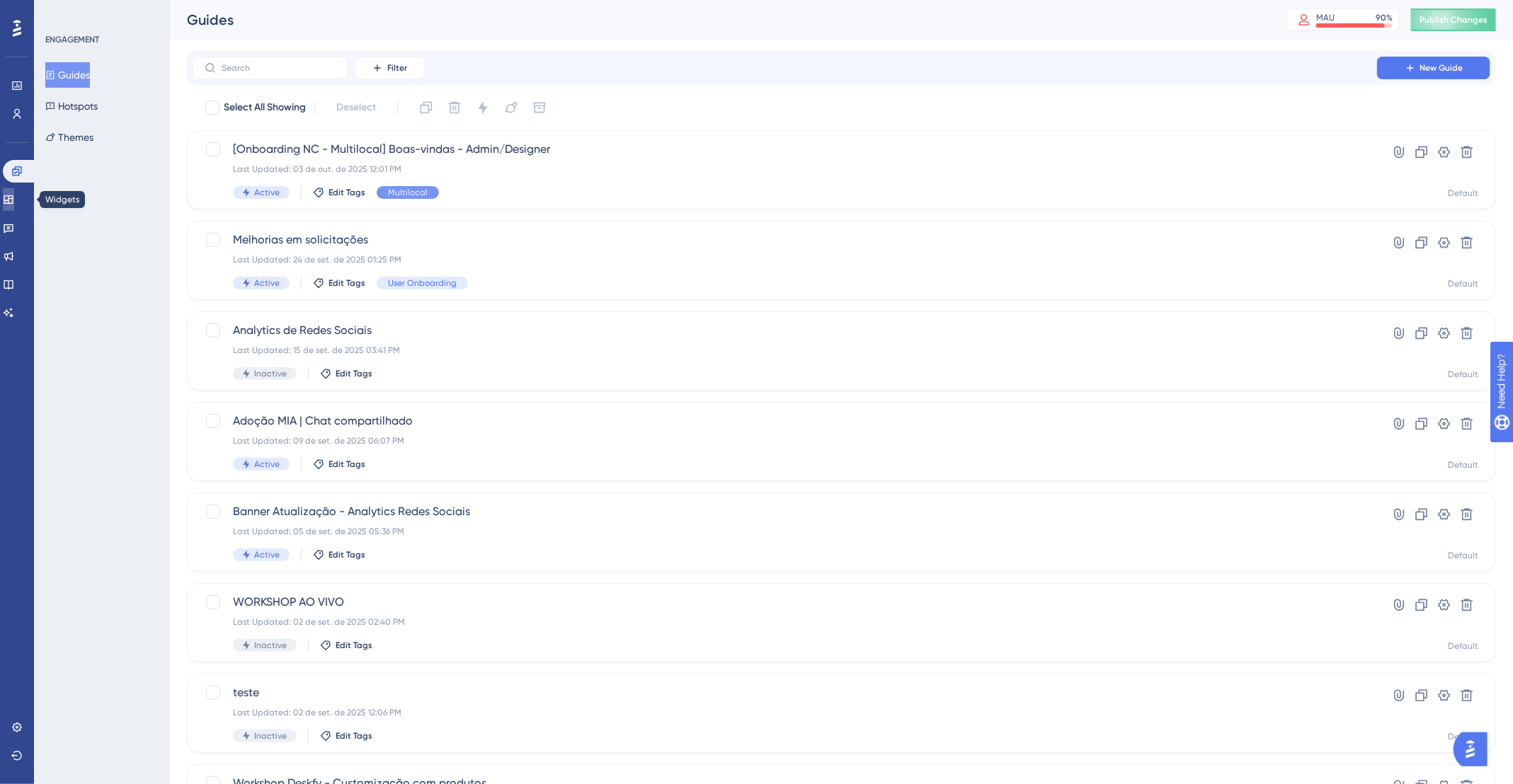
click at [13, 206] on link at bounding box center [9, 199] width 11 height 23
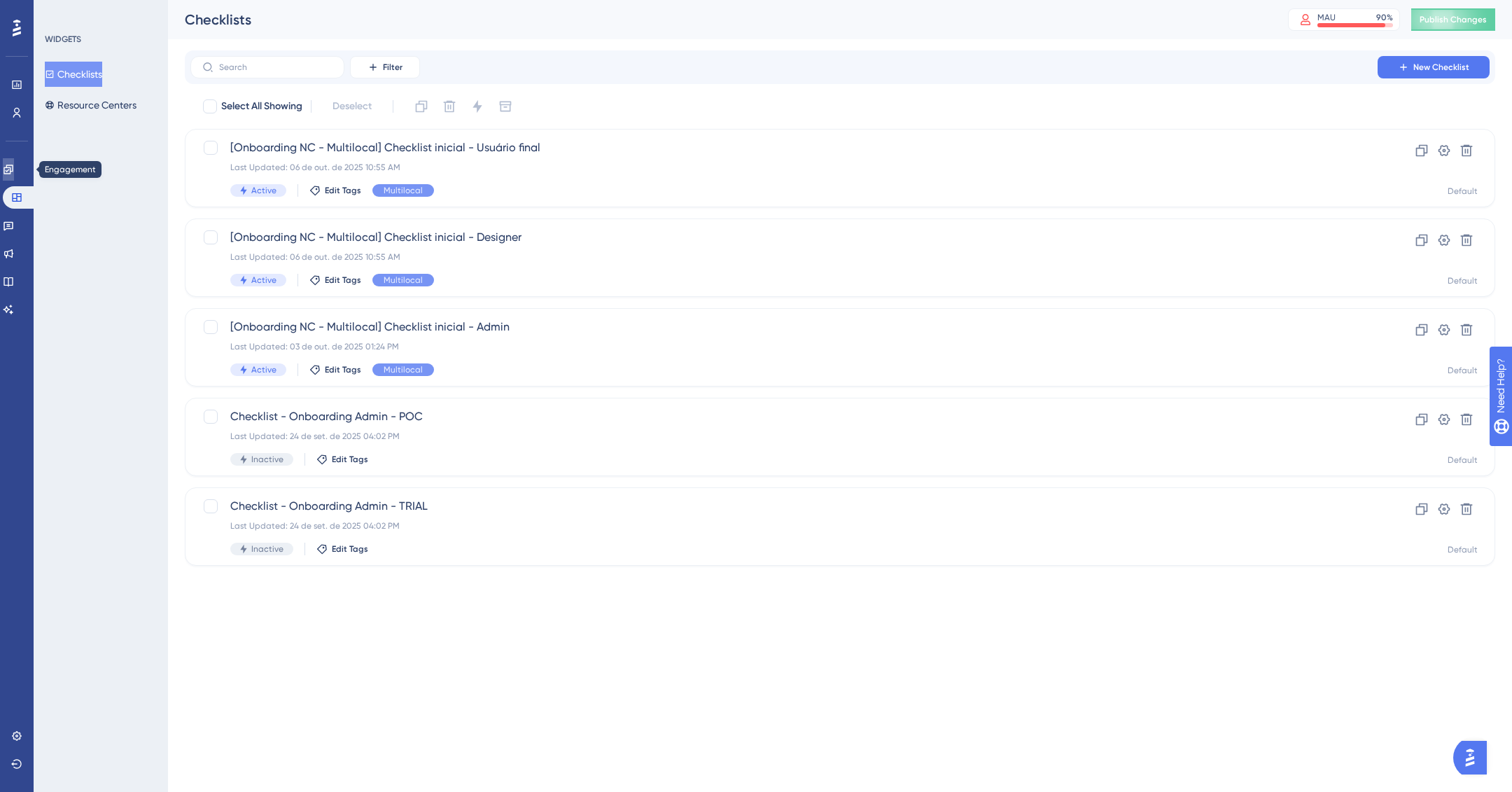
click at [14, 164] on icon at bounding box center [9, 169] width 11 height 11
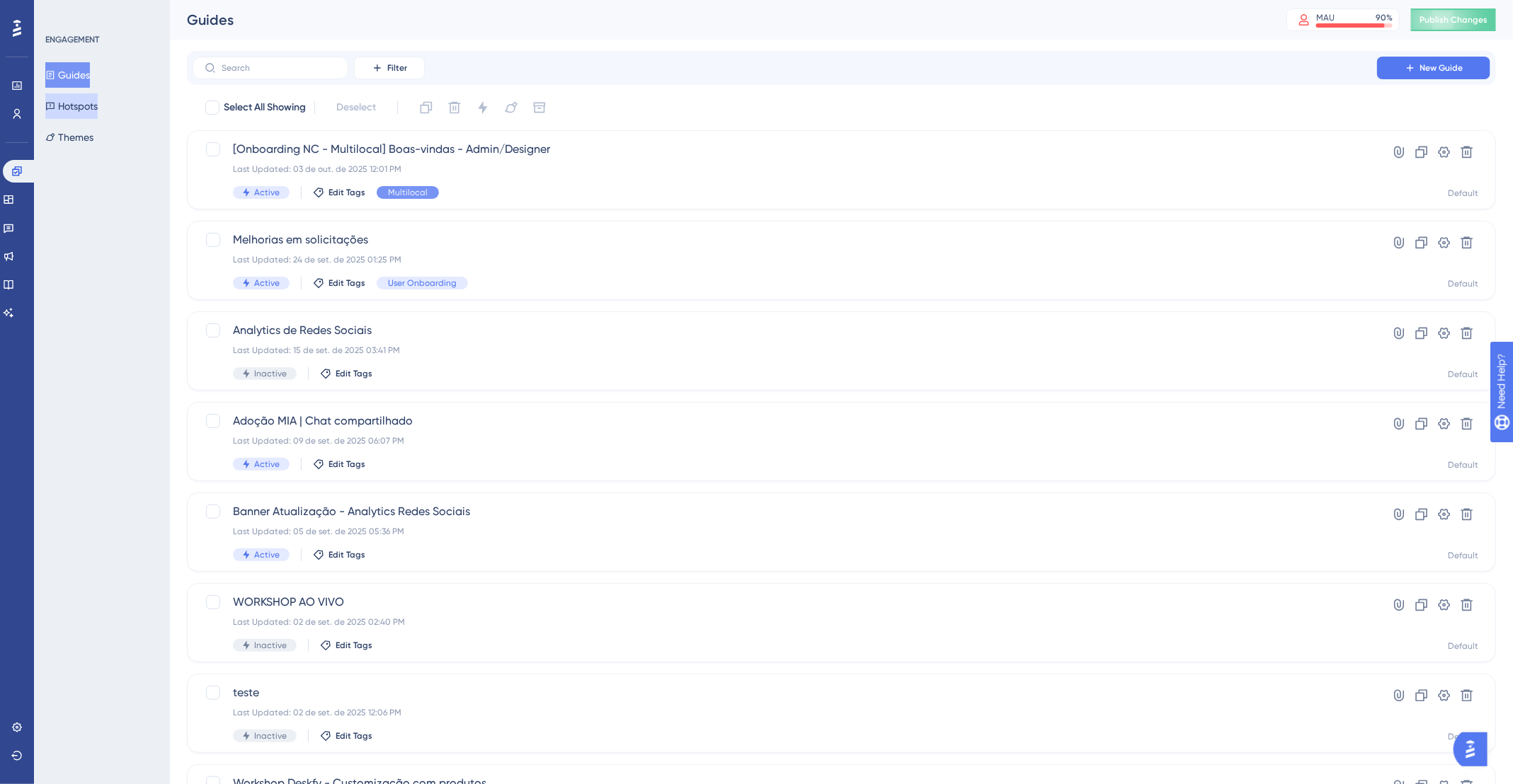
click at [98, 99] on button "Hotspots" at bounding box center [71, 106] width 53 height 25
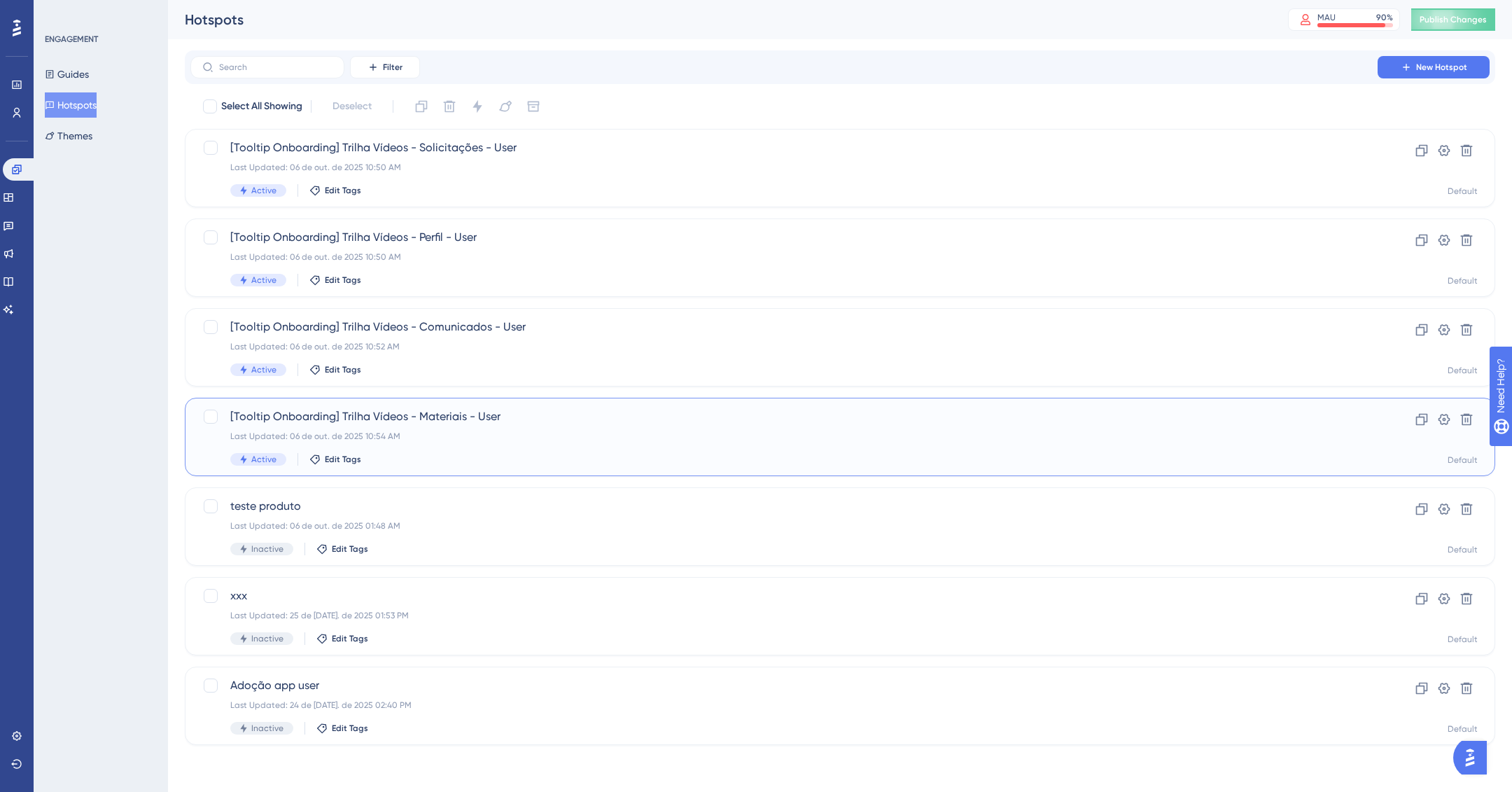
click at [706, 442] on div "[Tooltip Onboarding] Trilha Vídeos - Materiais - User Last Updated: 06 de out. …" at bounding box center [784, 437] width 1107 height 57
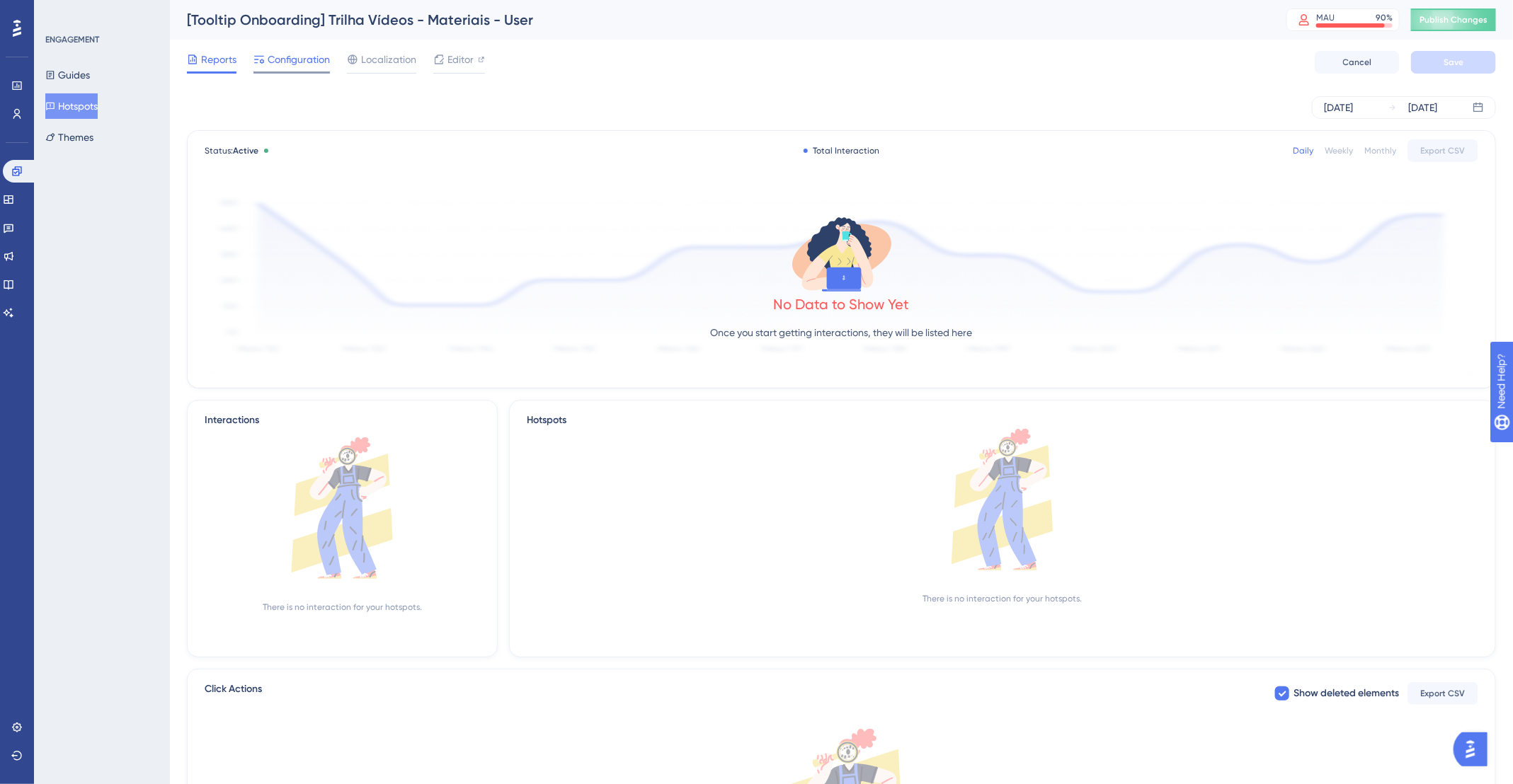
click at [289, 58] on span "Configuration" at bounding box center [298, 60] width 62 height 17
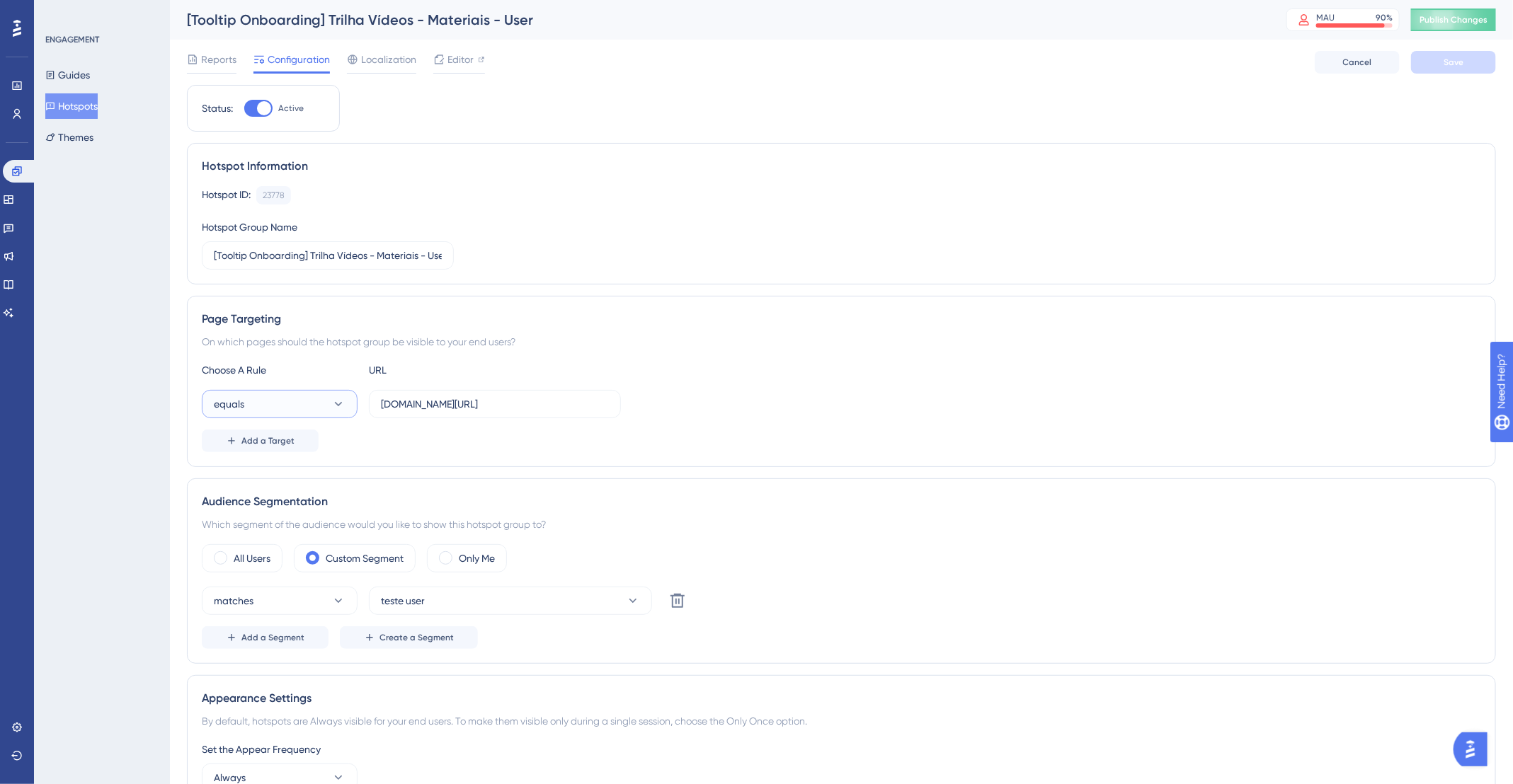
click at [313, 402] on button "equals" at bounding box center [279, 404] width 156 height 28
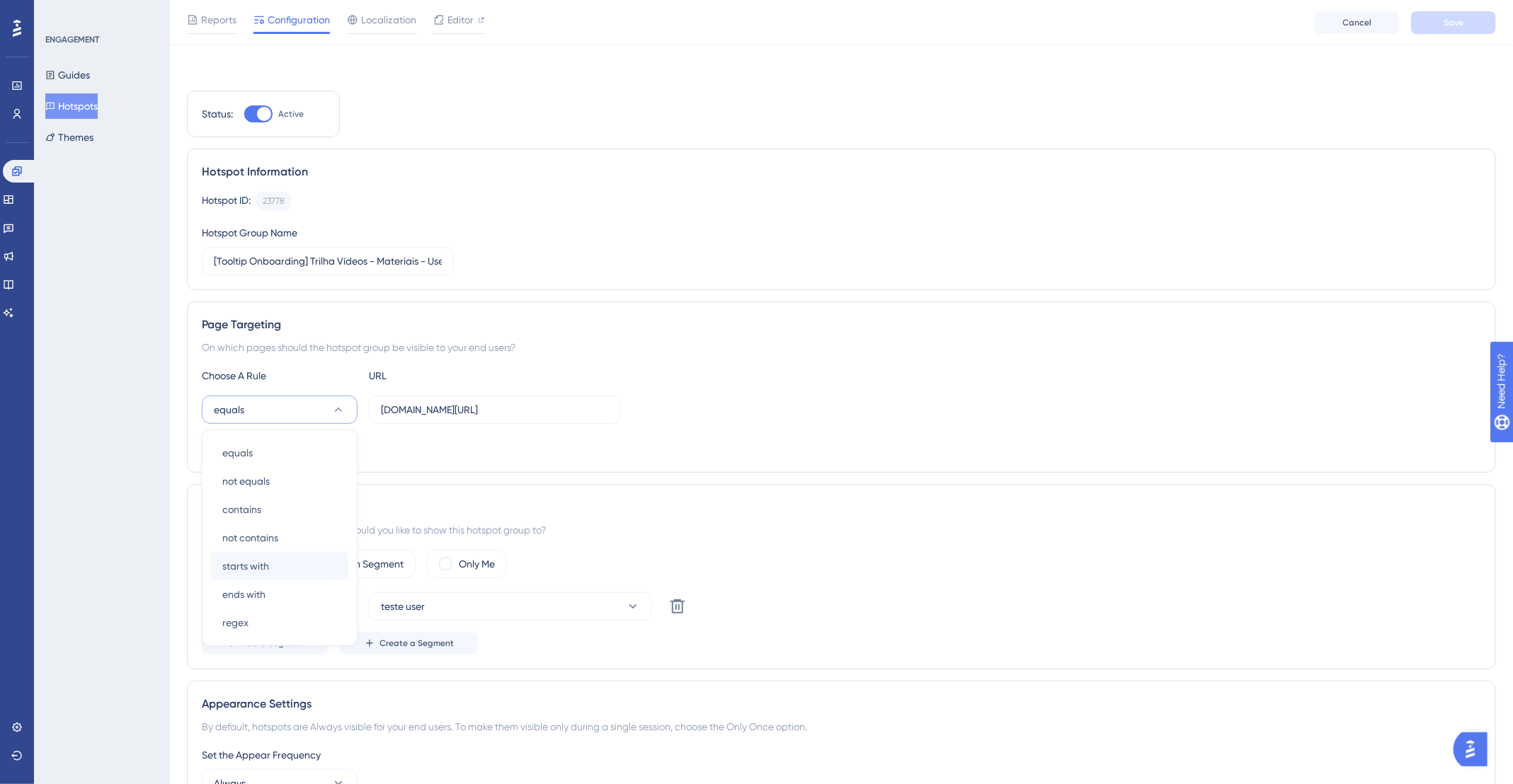
scroll to position [138, 0]
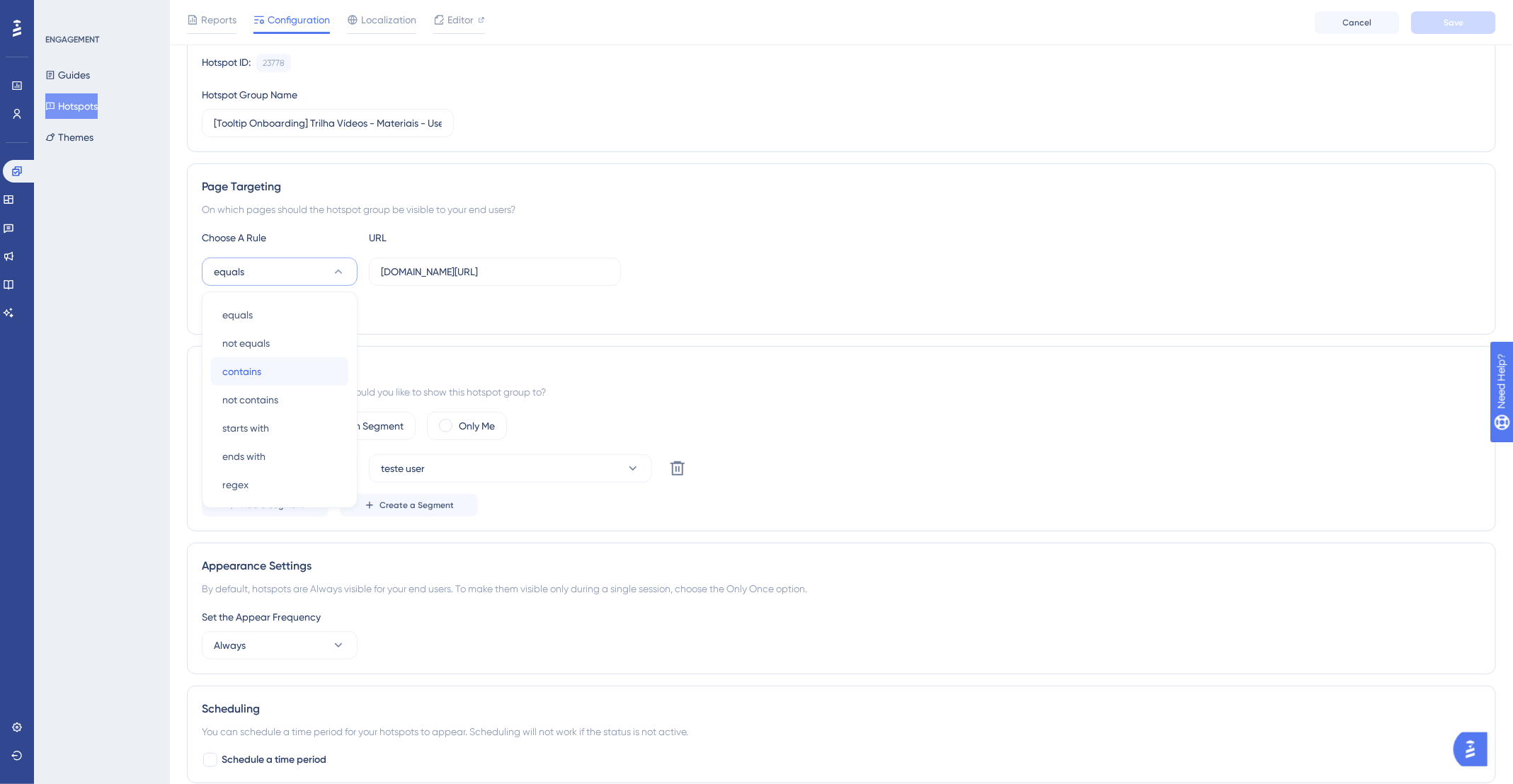
click at [301, 358] on div "contains contains" at bounding box center [279, 372] width 115 height 28
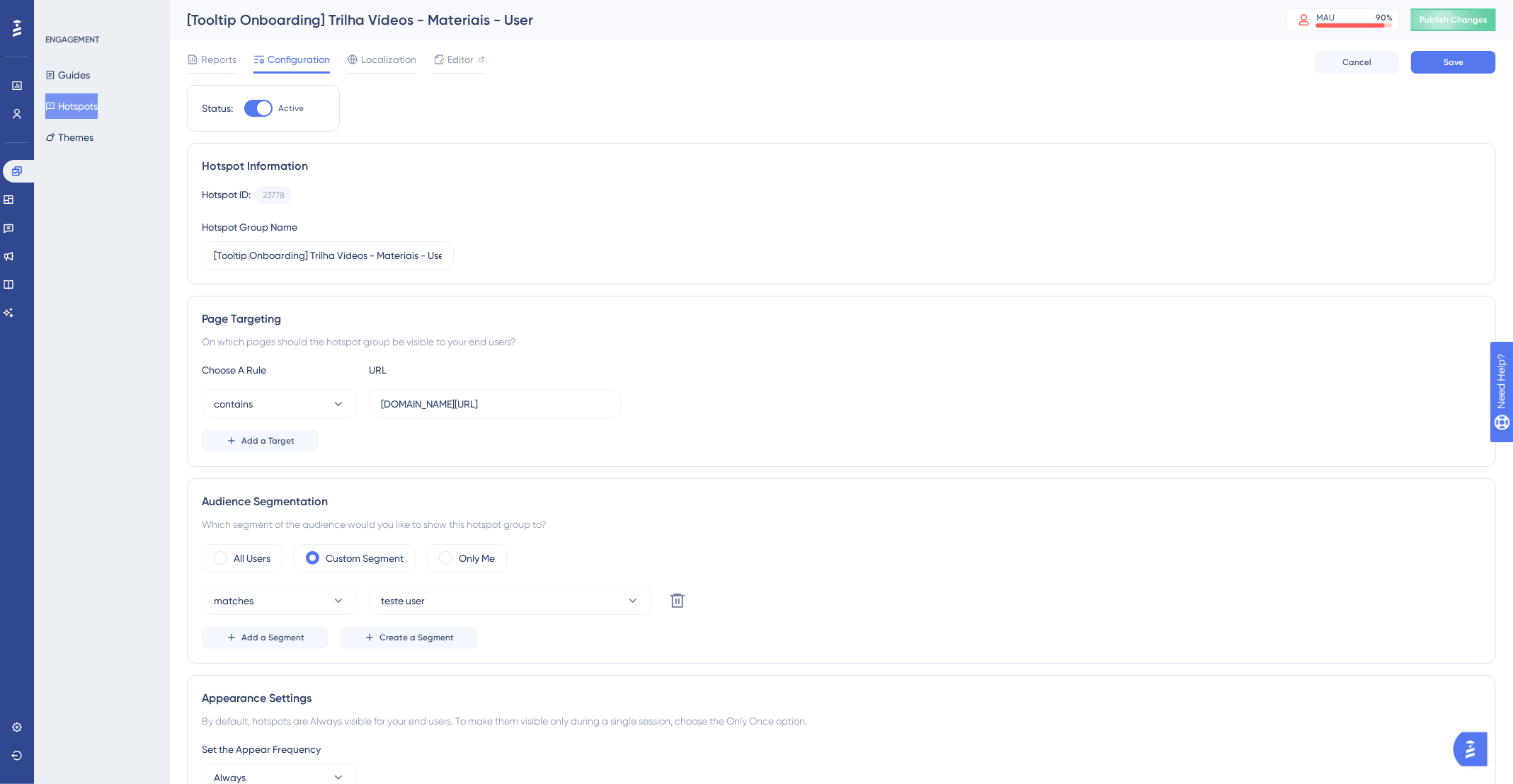
scroll to position [0, 0]
click at [1465, 59] on button "Save" at bounding box center [1453, 62] width 85 height 23
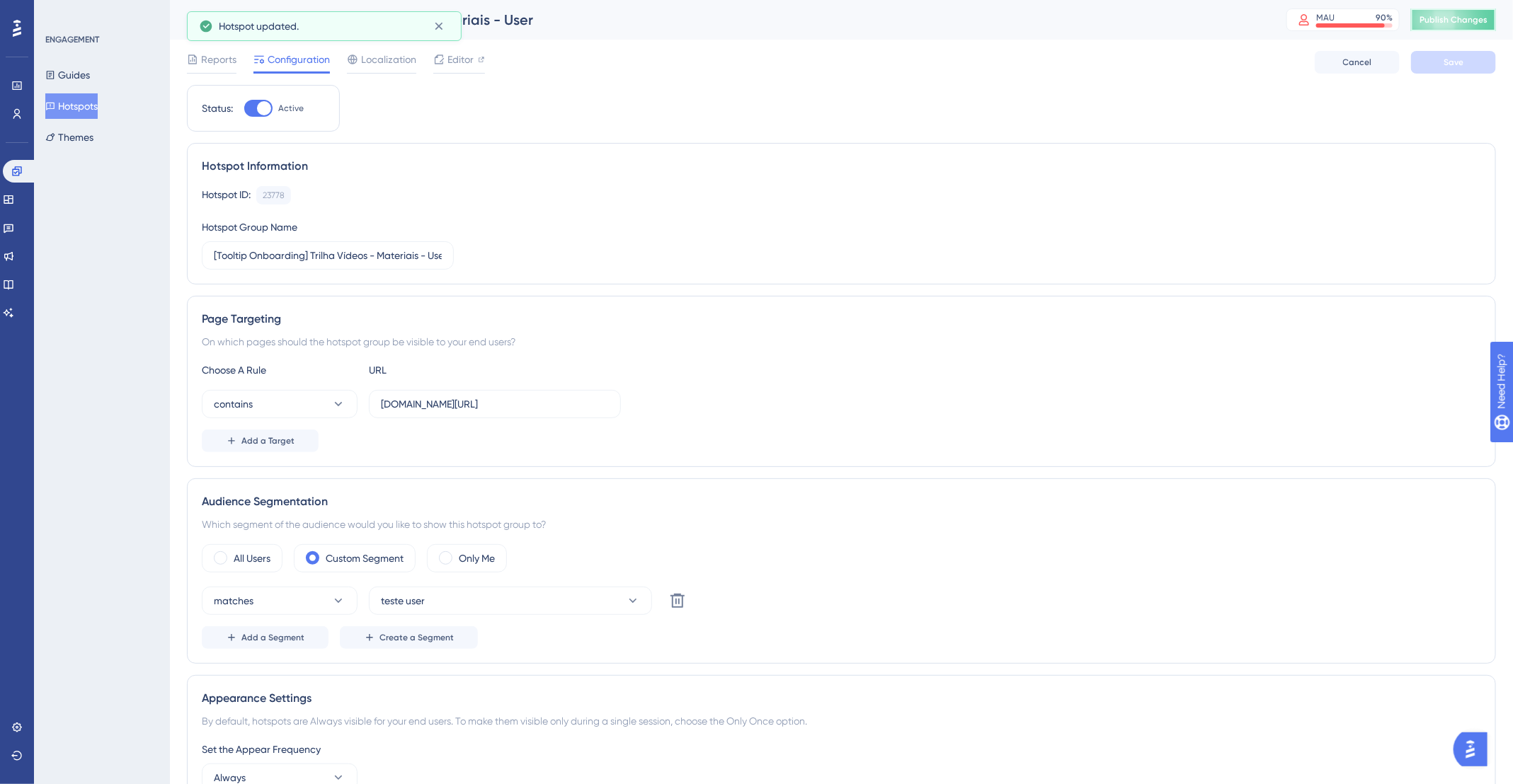
click at [1469, 13] on button "Publish Changes" at bounding box center [1453, 20] width 85 height 23
click at [465, 55] on span "Editor" at bounding box center [460, 60] width 26 height 17
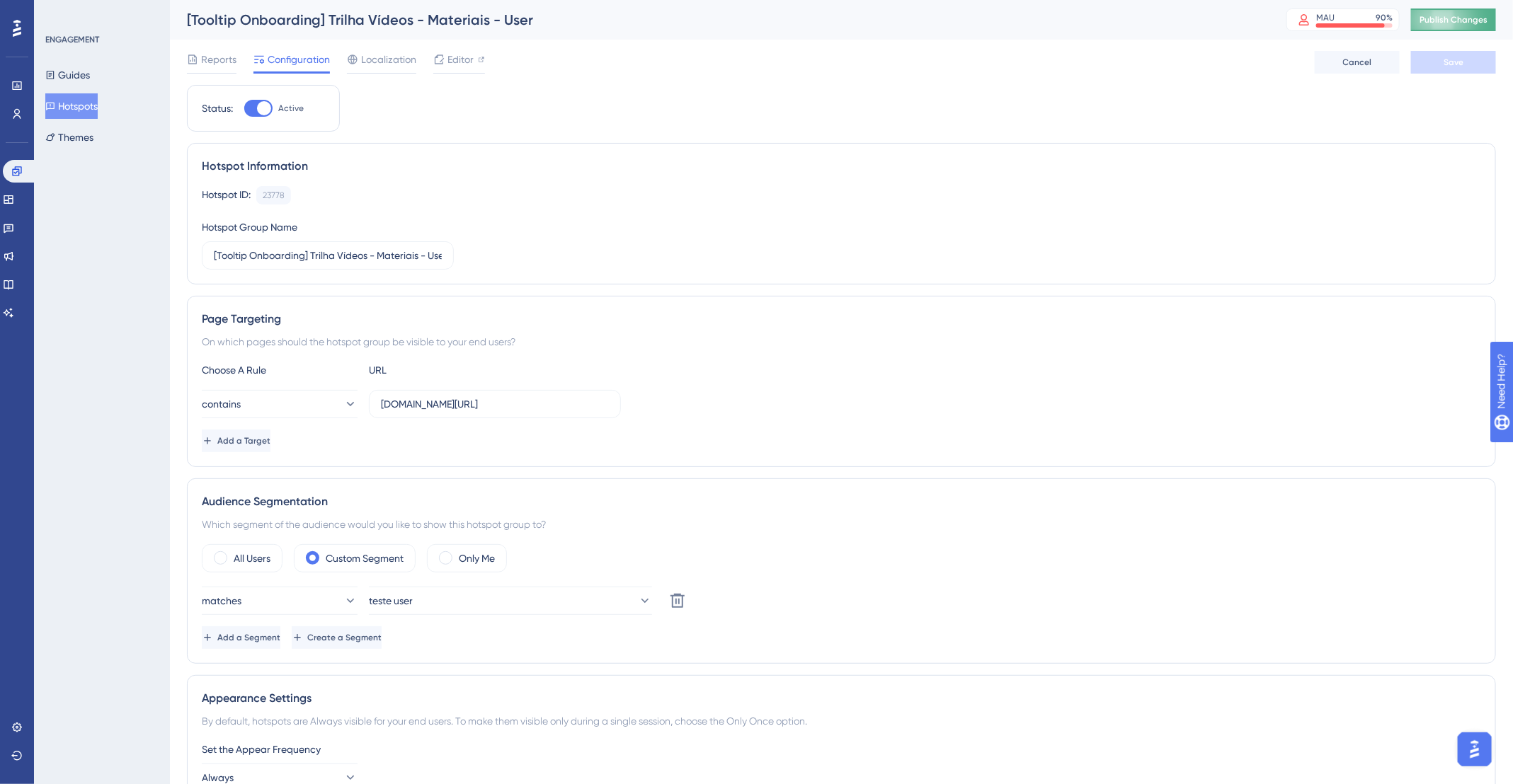
click at [1479, 18] on span "Publish Changes" at bounding box center [1453, 20] width 68 height 11
click at [491, 592] on button "teste user" at bounding box center [510, 601] width 283 height 28
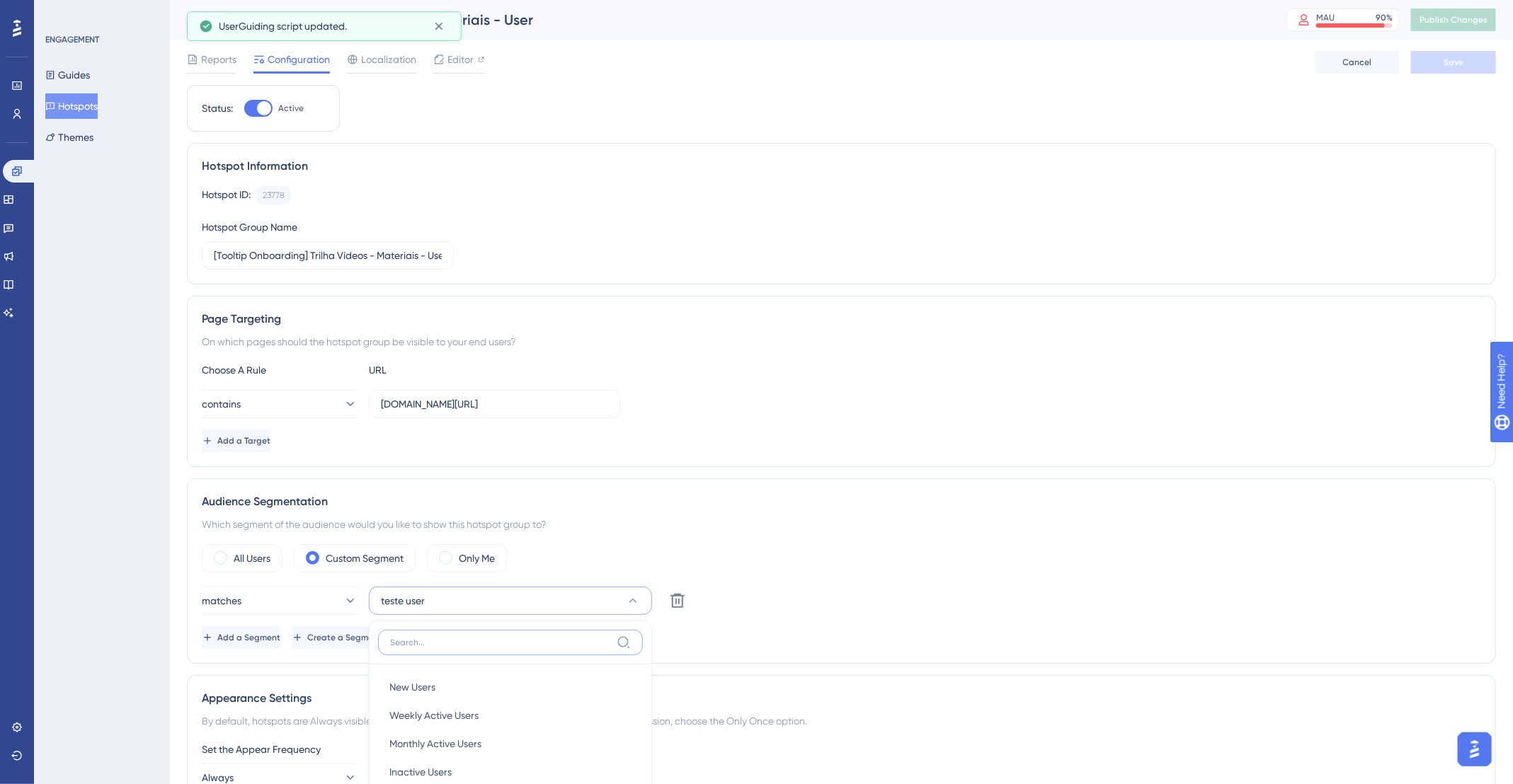
scroll to position [372, 0]
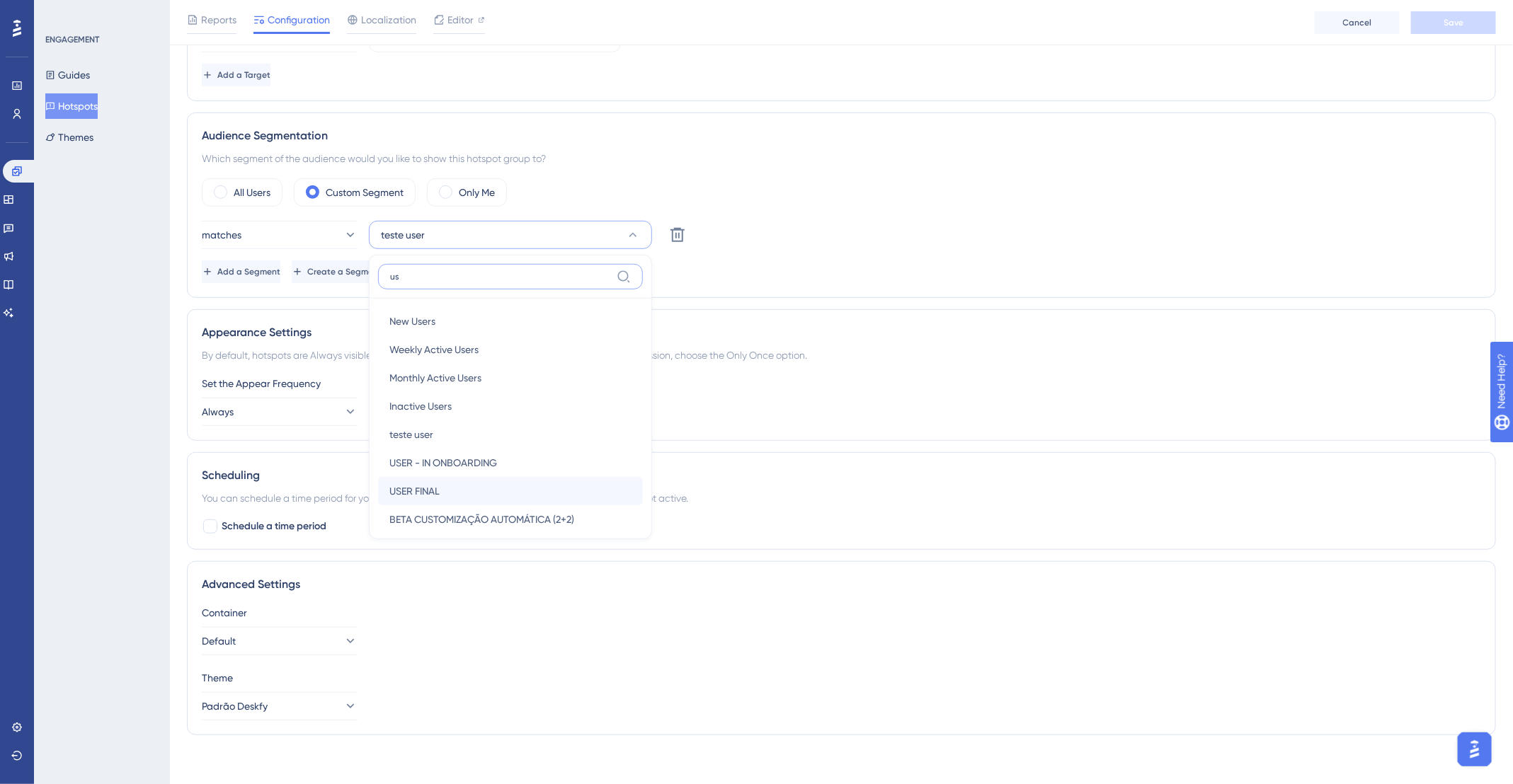
type input "us"
click at [447, 484] on div "USER FINAL USER FINAL" at bounding box center [510, 491] width 242 height 28
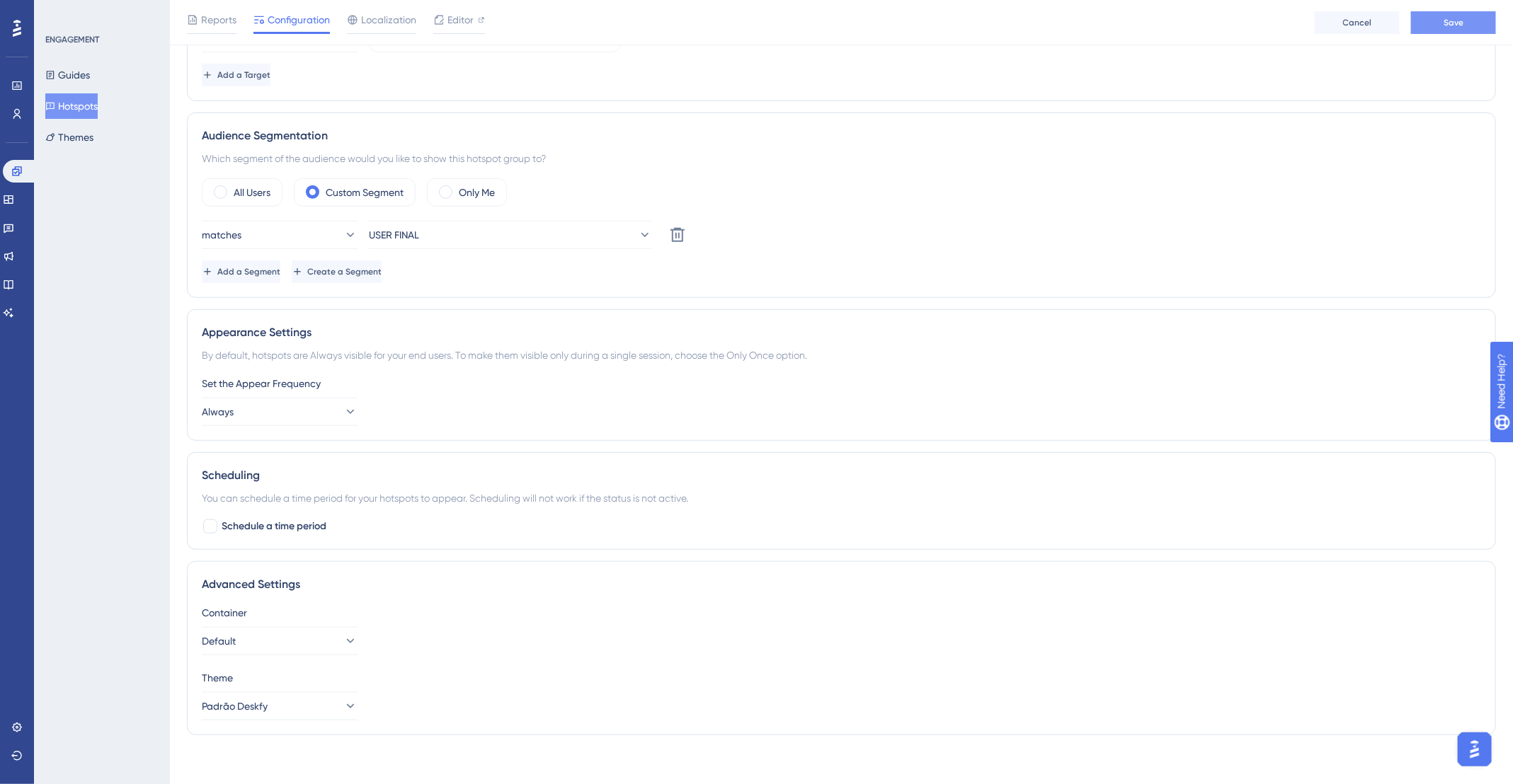
click at [1457, 20] on span "Save" at bounding box center [1453, 23] width 20 height 11
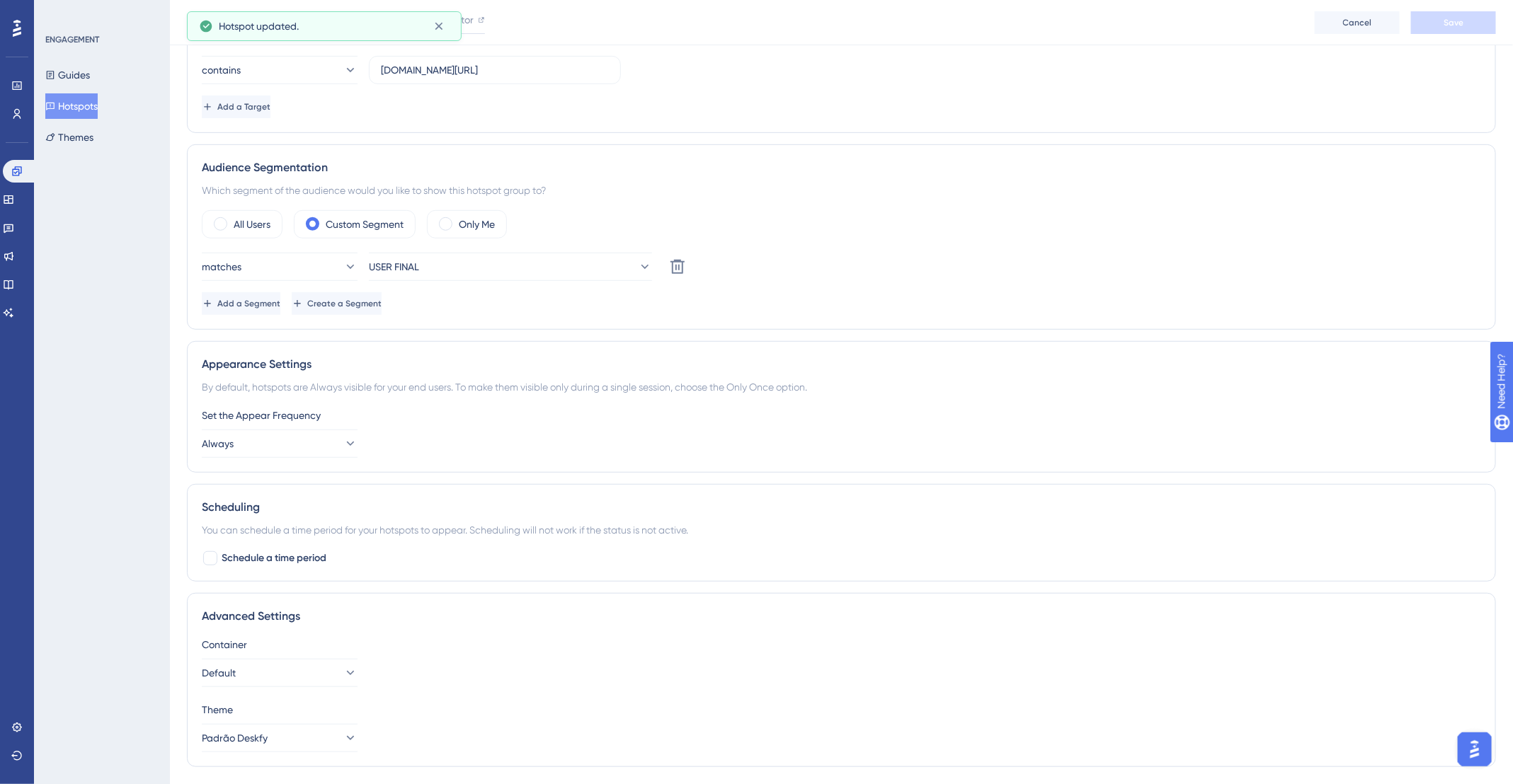
scroll to position [0, 0]
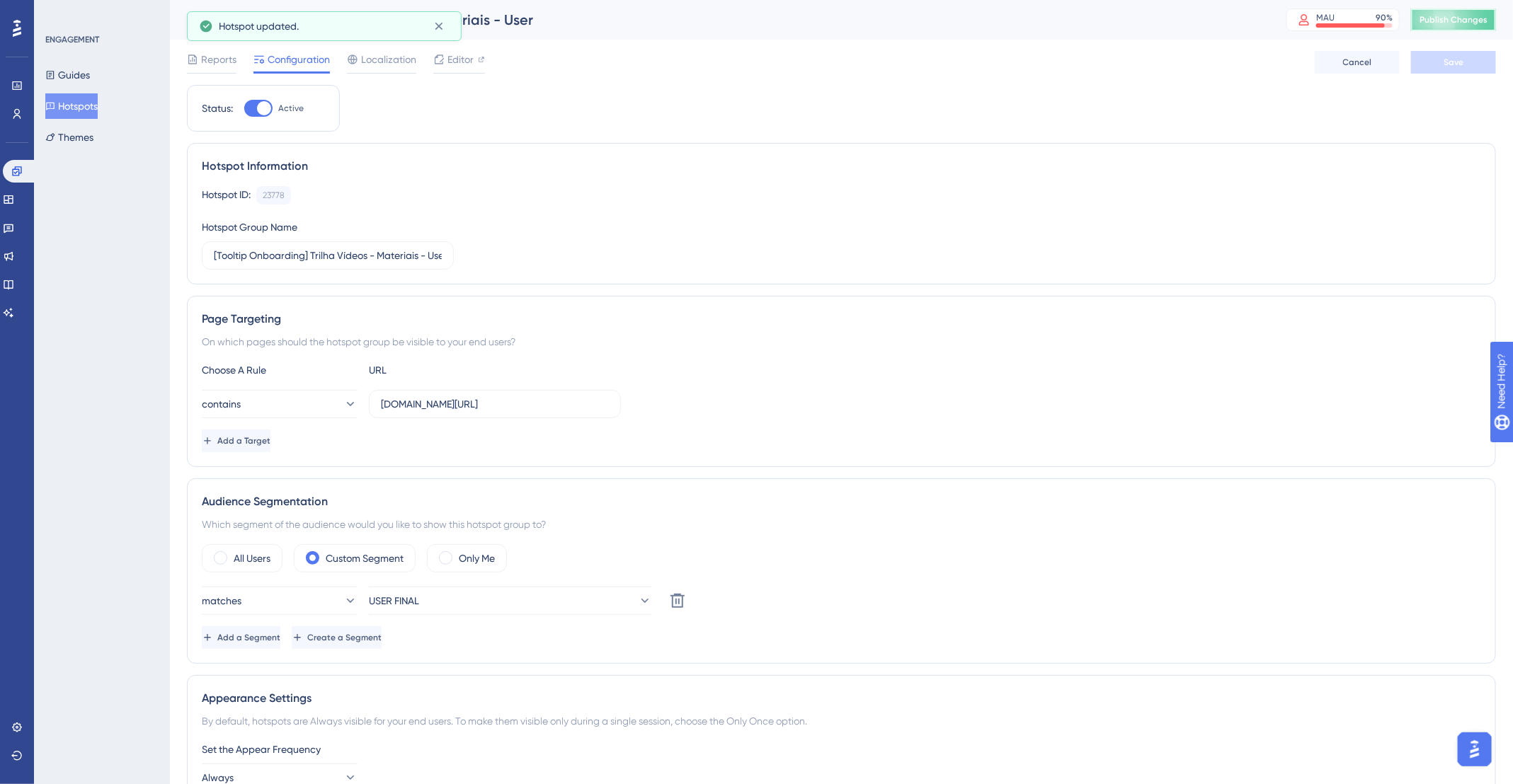
click at [1444, 9] on button "Publish Changes" at bounding box center [1453, 20] width 85 height 23
click at [90, 101] on button "Hotspots" at bounding box center [71, 106] width 53 height 25
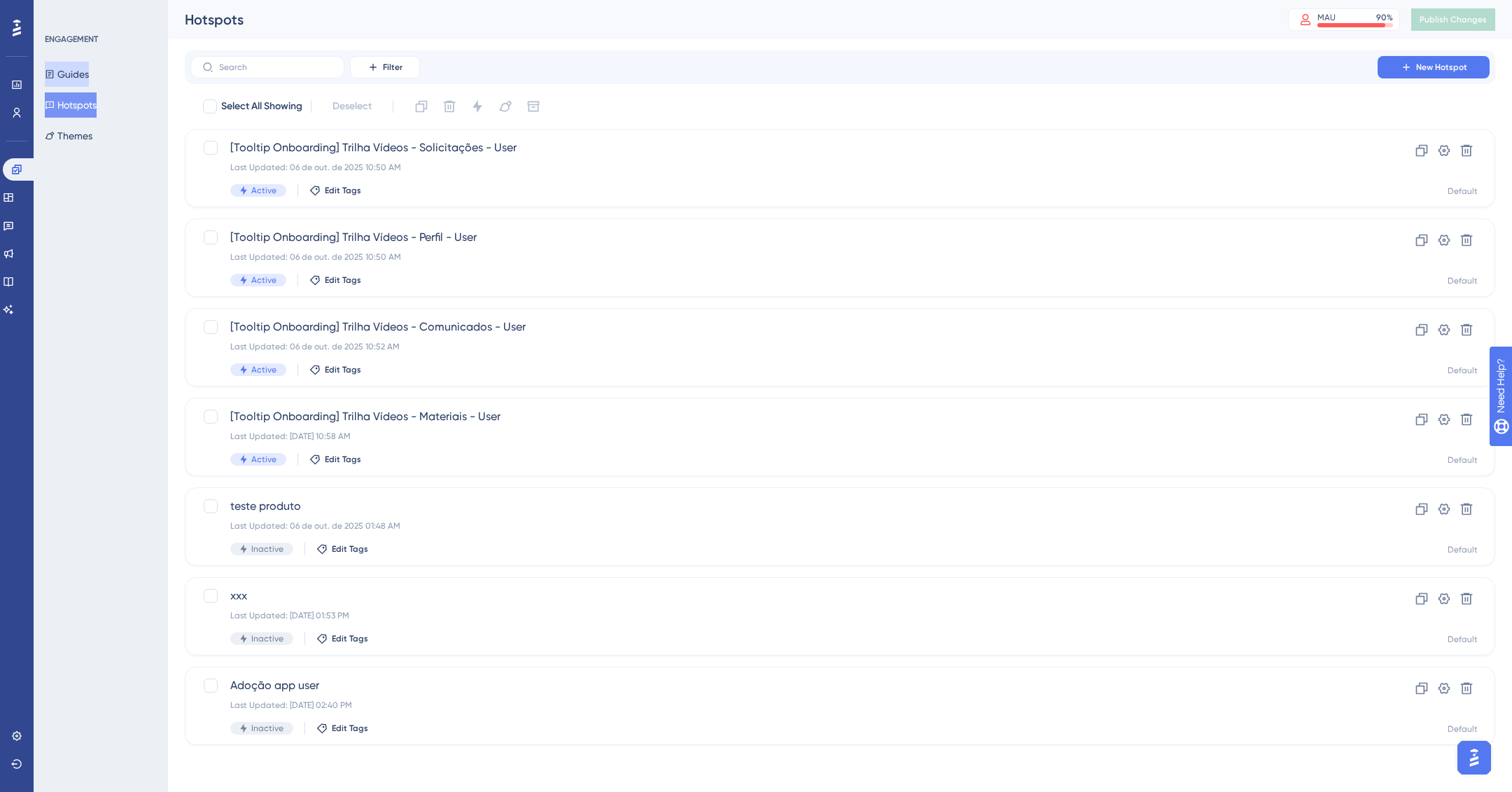
click at [89, 65] on button "Guides" at bounding box center [67, 74] width 44 height 25
